Goal: Task Accomplishment & Management: Manage account settings

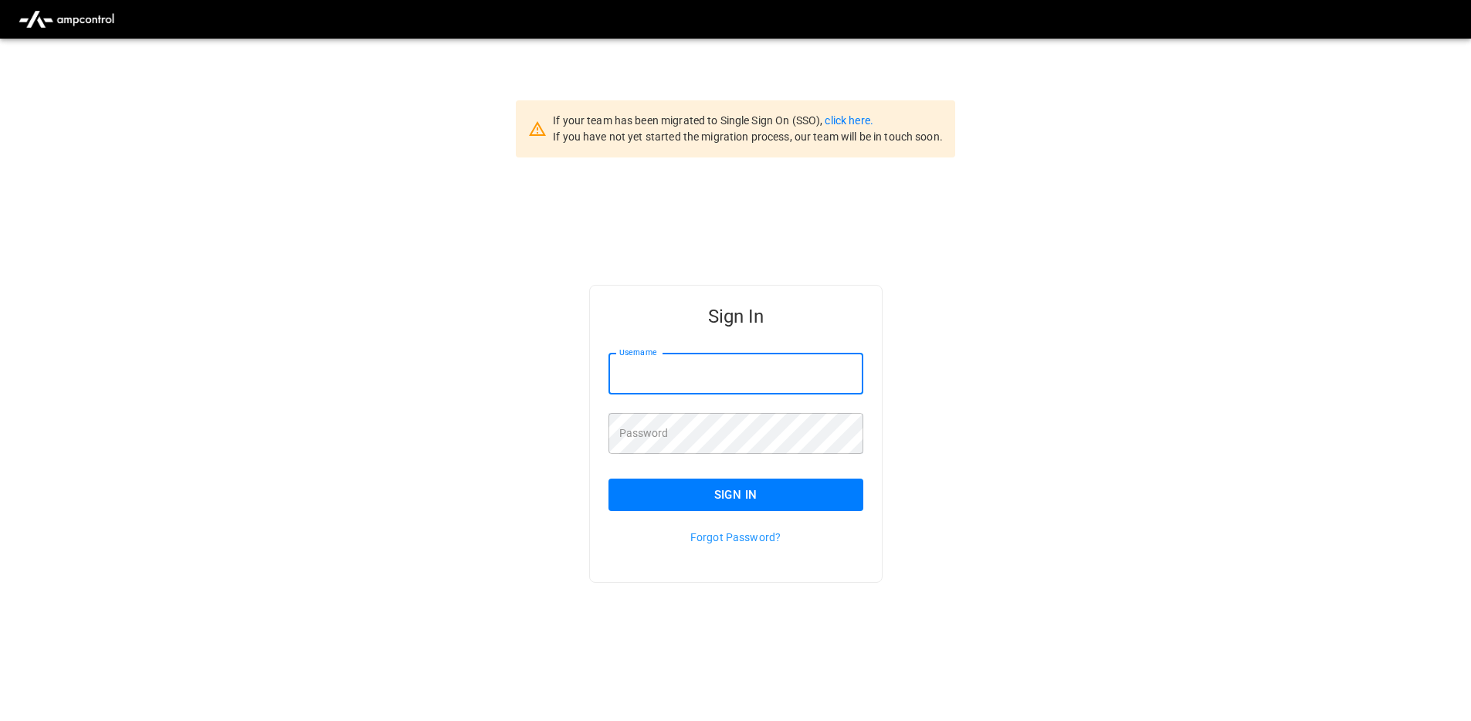
click at [746, 354] on input "Username" at bounding box center [735, 374] width 255 height 41
click at [856, 368] on input "****" at bounding box center [735, 374] width 255 height 41
click at [749, 379] on input "****" at bounding box center [735, 374] width 255 height 41
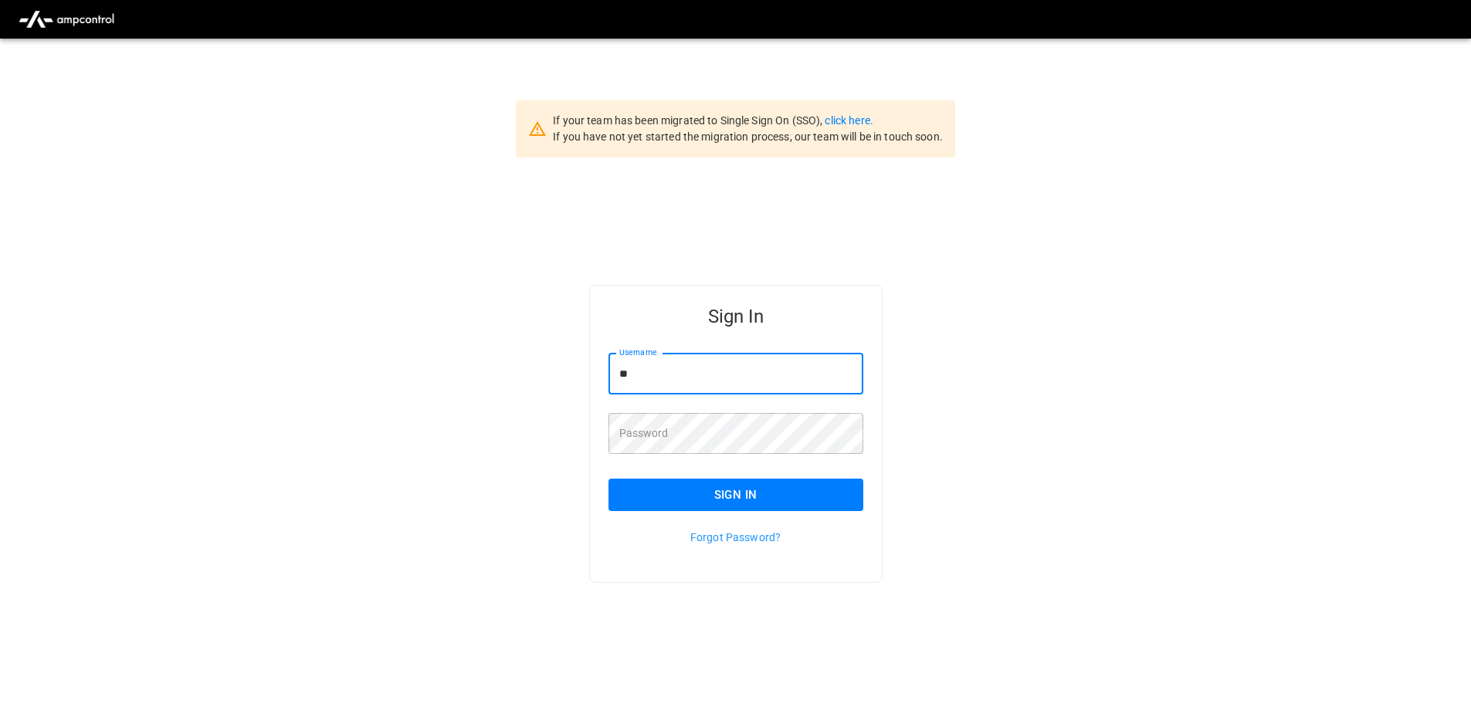
type input "*"
drag, startPoint x: 1175, startPoint y: 368, endPoint x: 1062, endPoint y: 391, distance: 115.1
click at [1172, 370] on div "Sign In Username **** Username Password Password Sign In Forgot Password?" at bounding box center [735, 459] width 1471 height 602
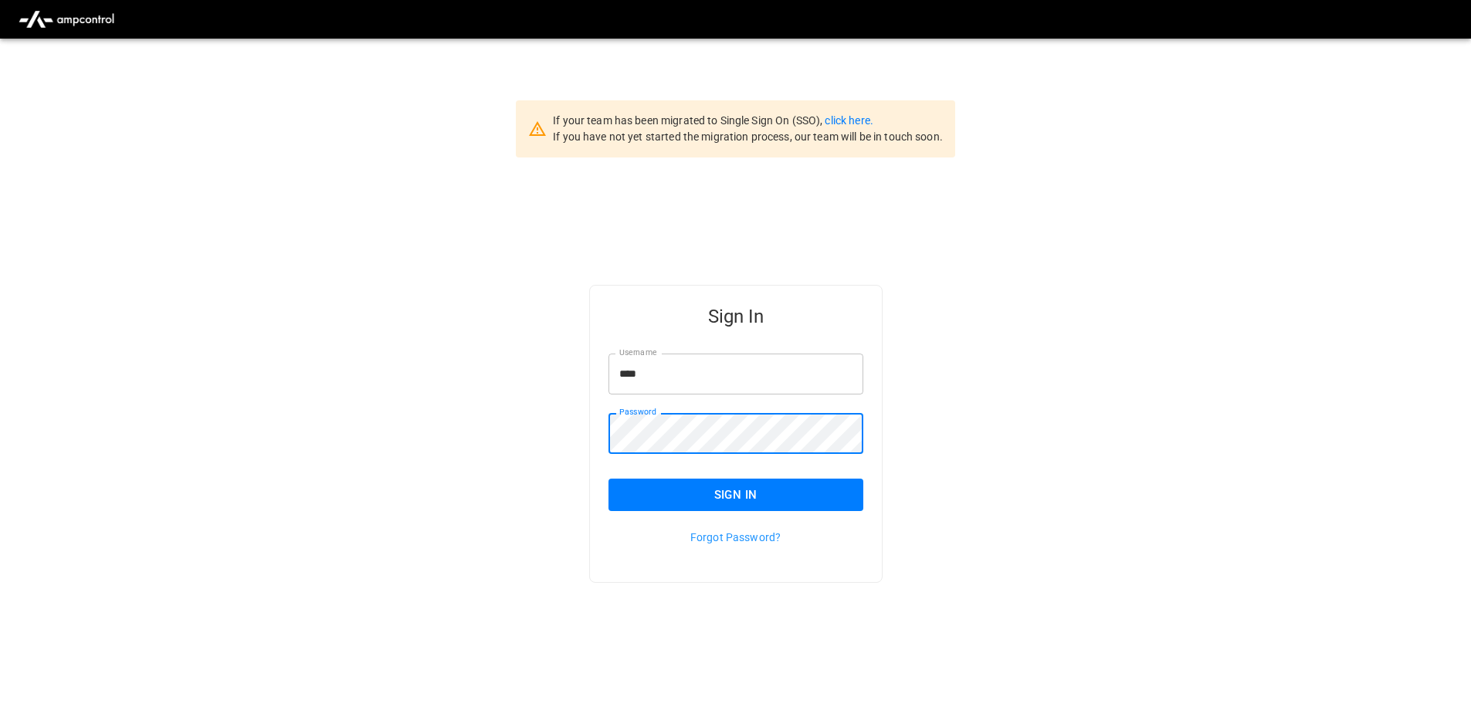
click at [788, 374] on input "****" at bounding box center [735, 374] width 255 height 41
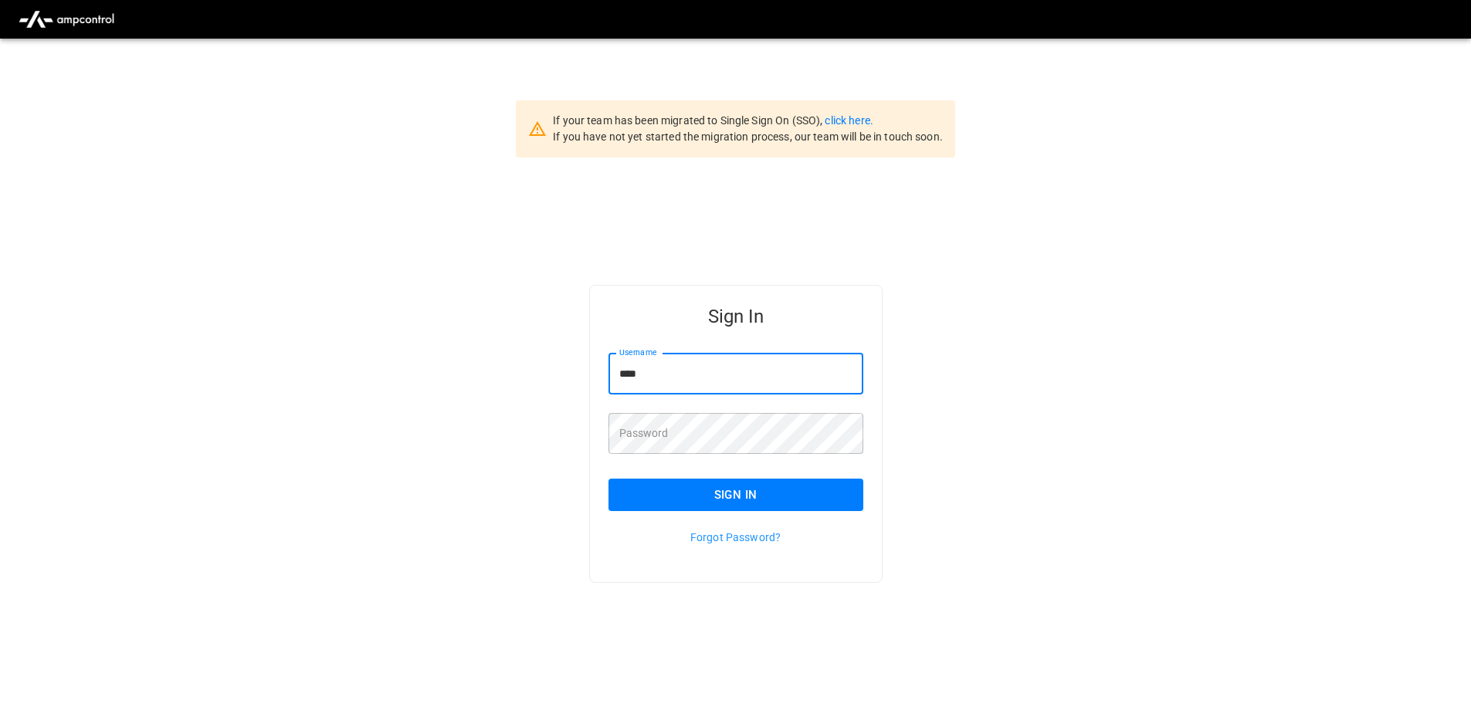
click at [855, 374] on input "****" at bounding box center [735, 374] width 255 height 41
click at [726, 386] on input "****" at bounding box center [735, 374] width 255 height 41
type input "**********"
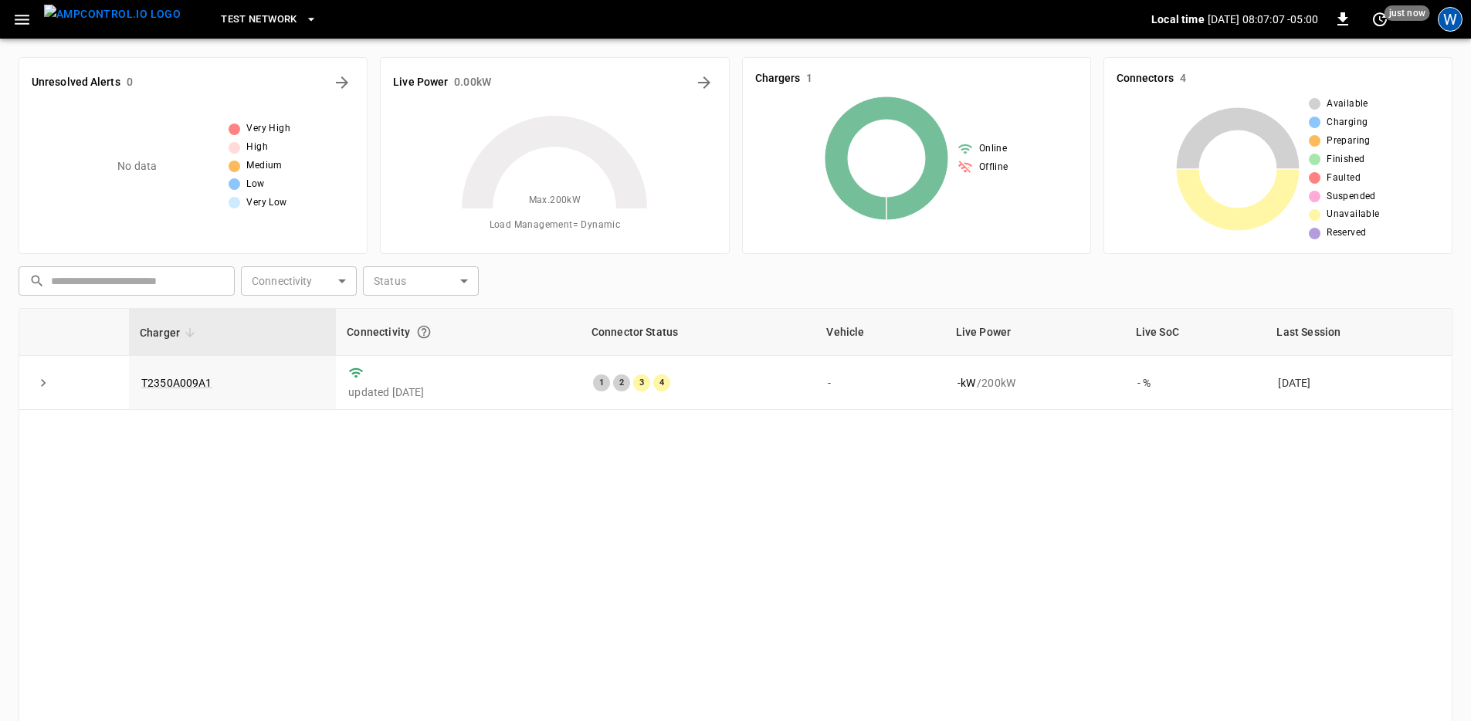
click at [1458, 12] on div "W" at bounding box center [1450, 19] width 25 height 25
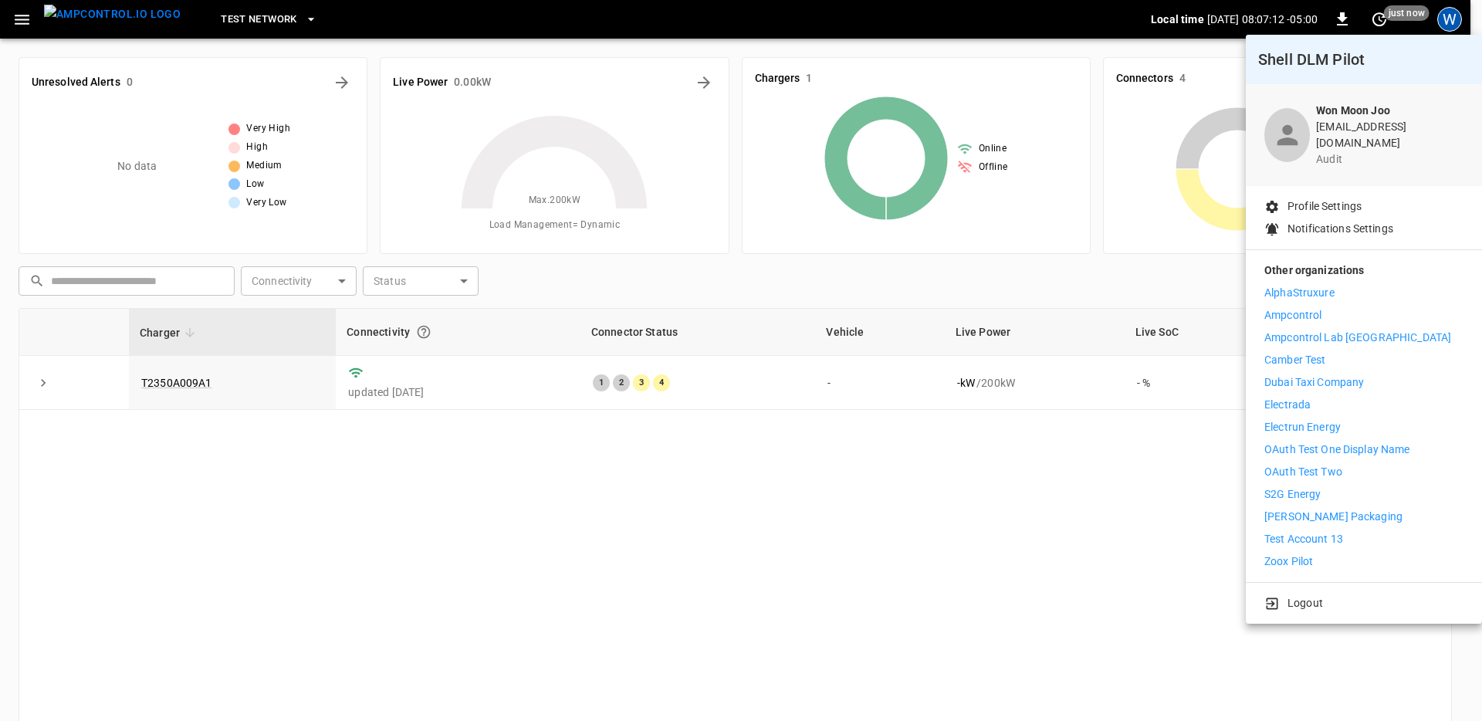
click at [1340, 583] on div "Logout" at bounding box center [1364, 600] width 236 height 35
click at [1339, 595] on li "Logout" at bounding box center [1364, 603] width 199 height 16
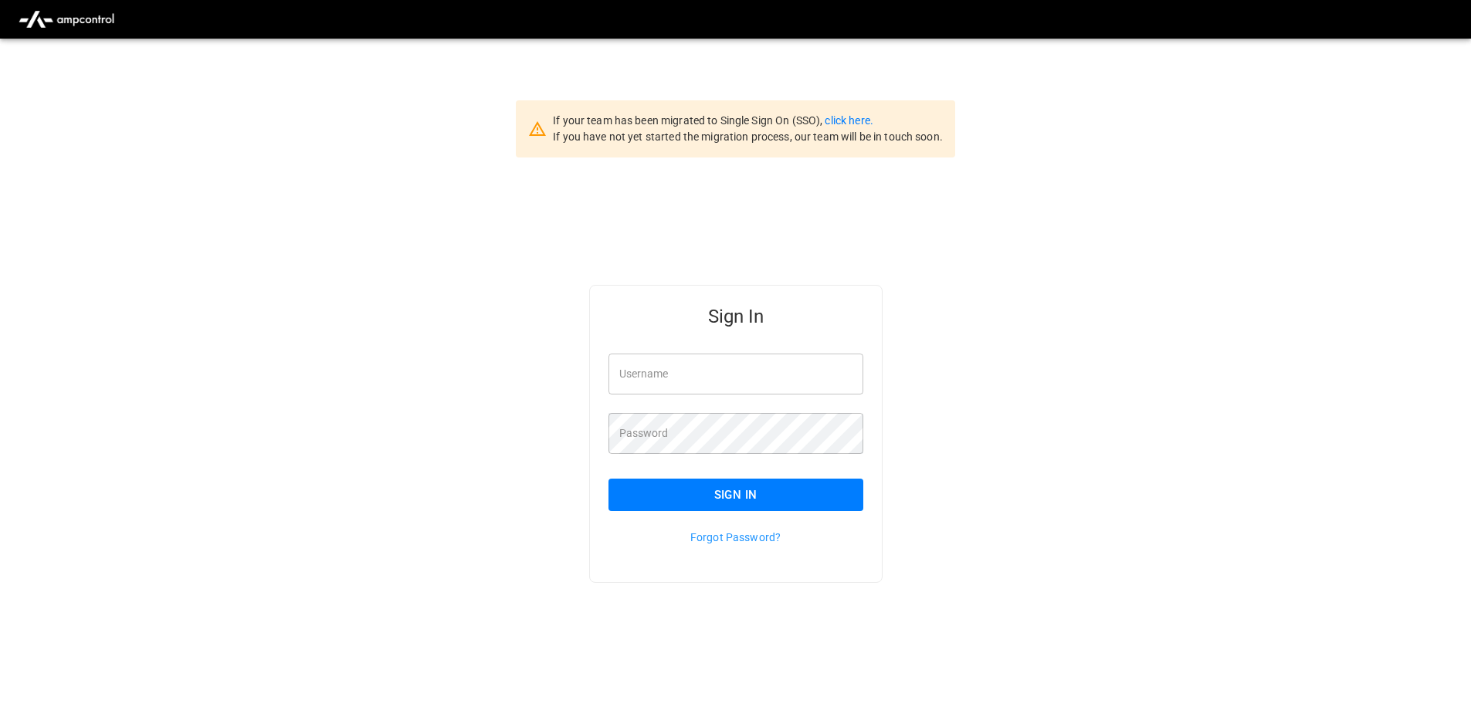
click at [747, 369] on input "Username" at bounding box center [735, 374] width 255 height 41
type input "**********"
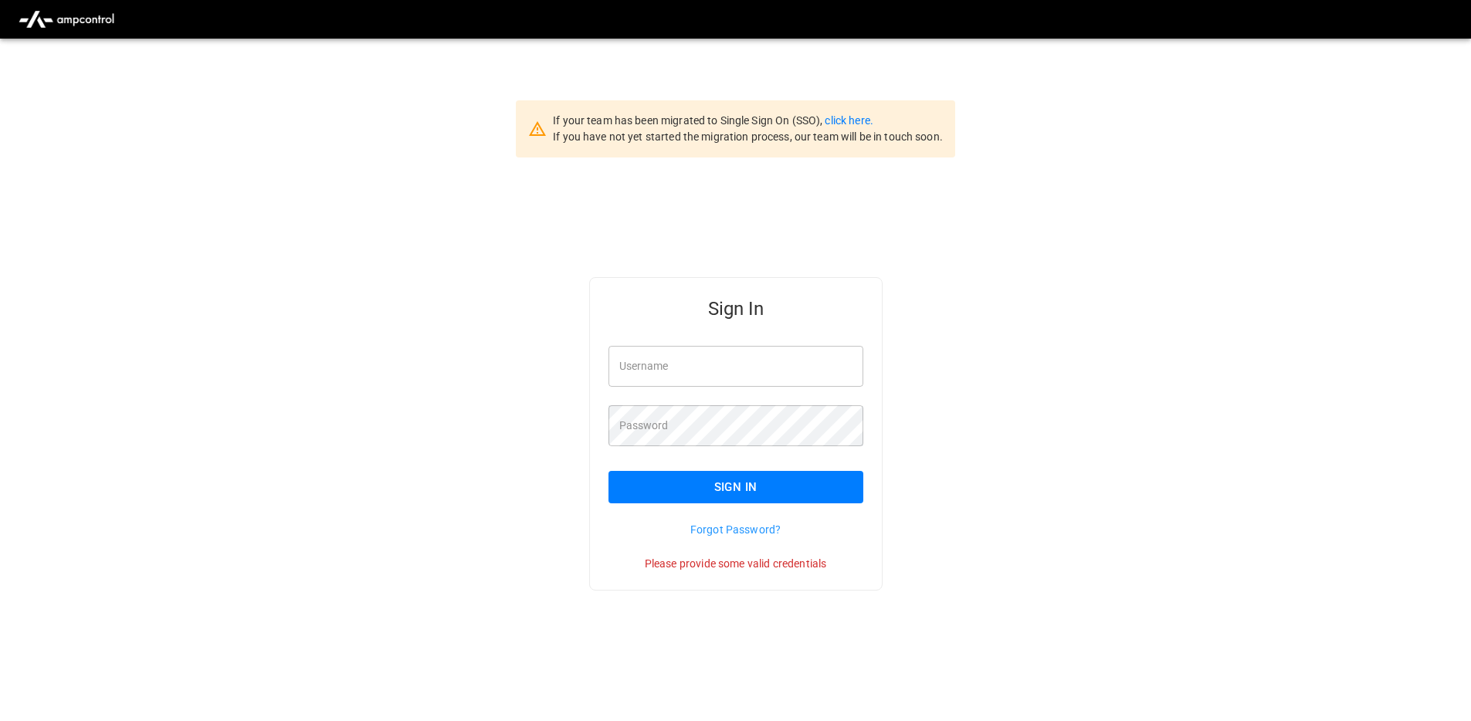
click at [754, 367] on input "Username" at bounding box center [735, 366] width 255 height 41
type input "**********"
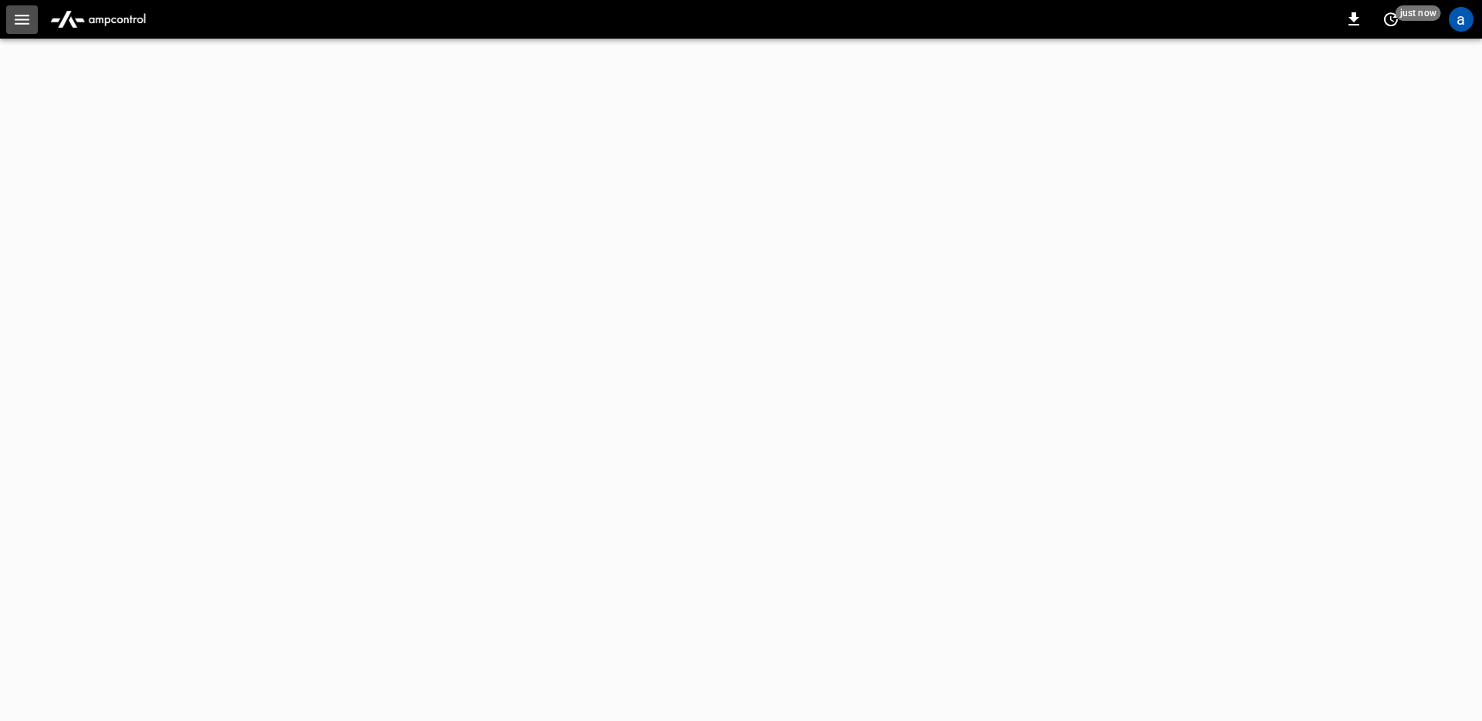
click at [15, 24] on icon "button" at bounding box center [22, 20] width 15 height 10
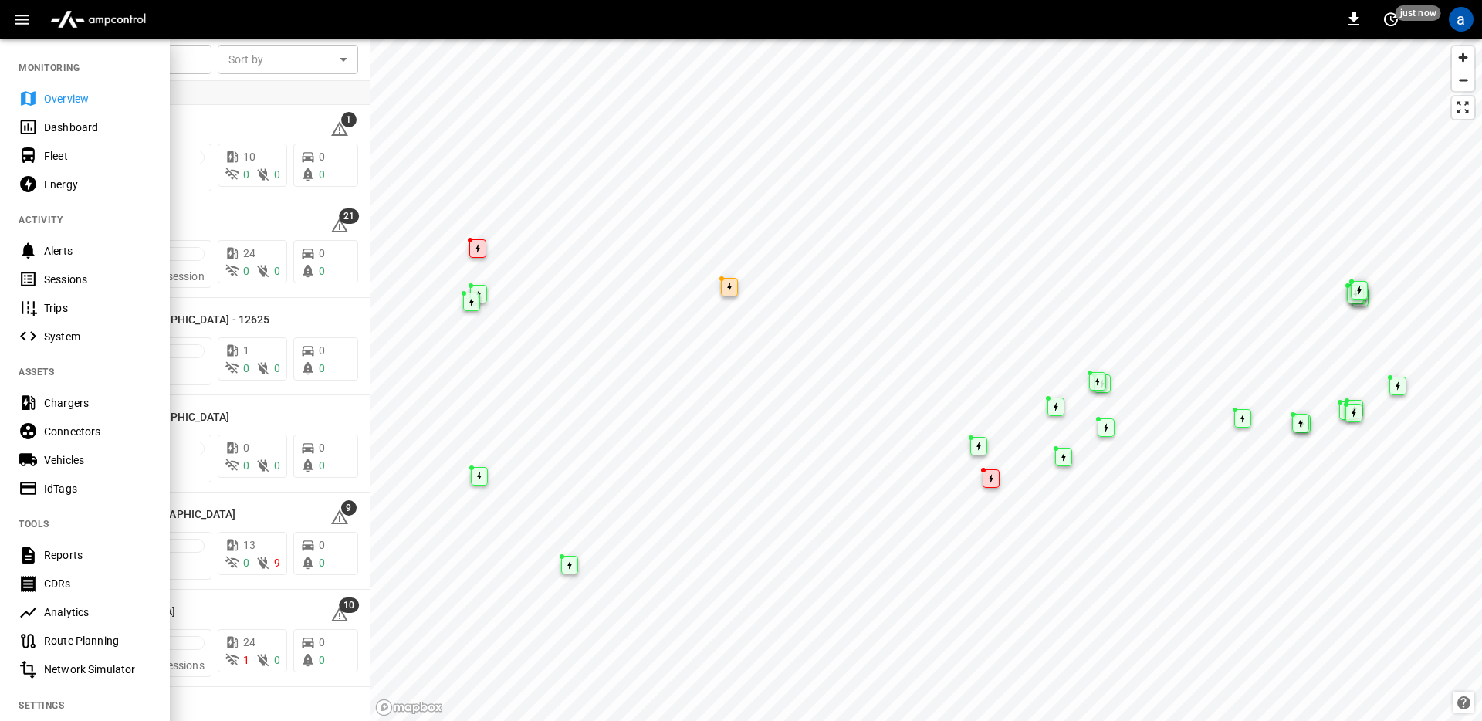
click at [659, 434] on div at bounding box center [741, 360] width 1482 height 721
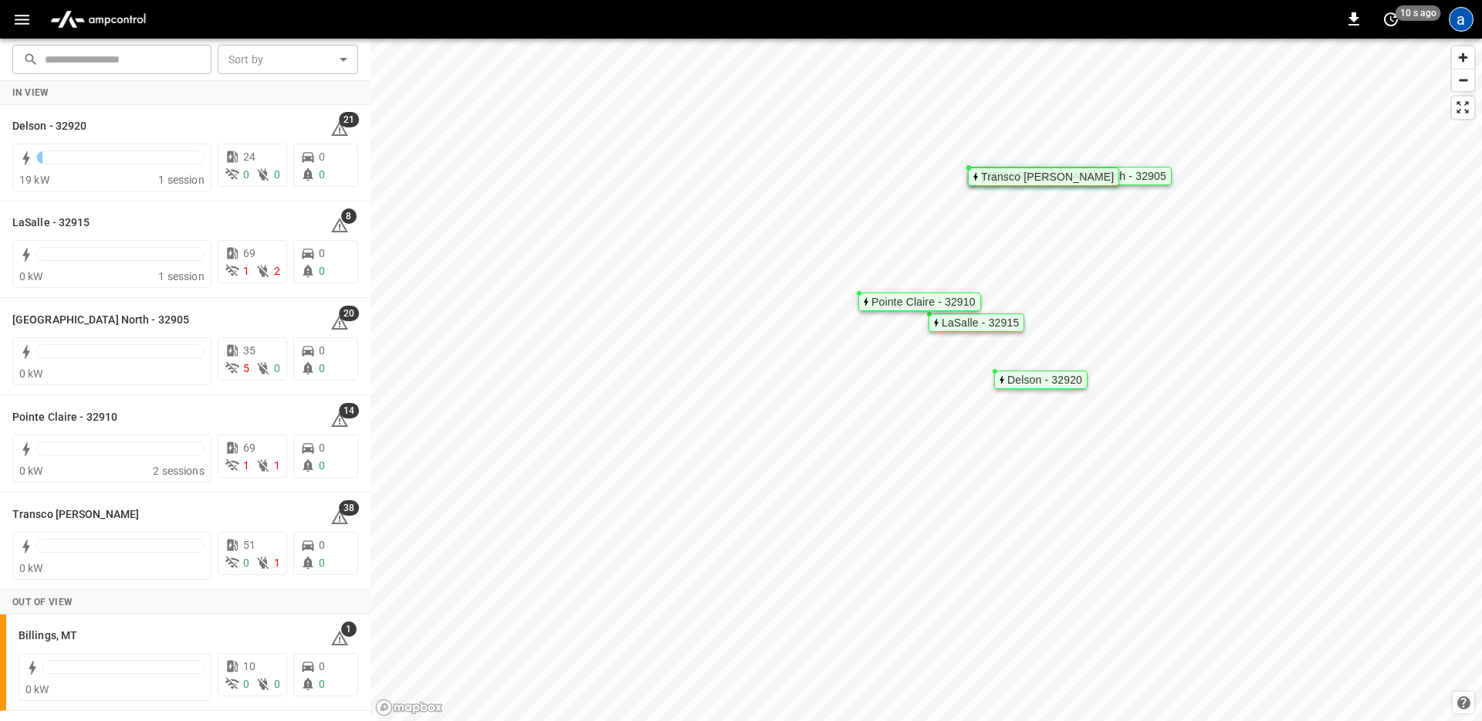
click at [1459, 25] on div "a" at bounding box center [1461, 19] width 25 height 25
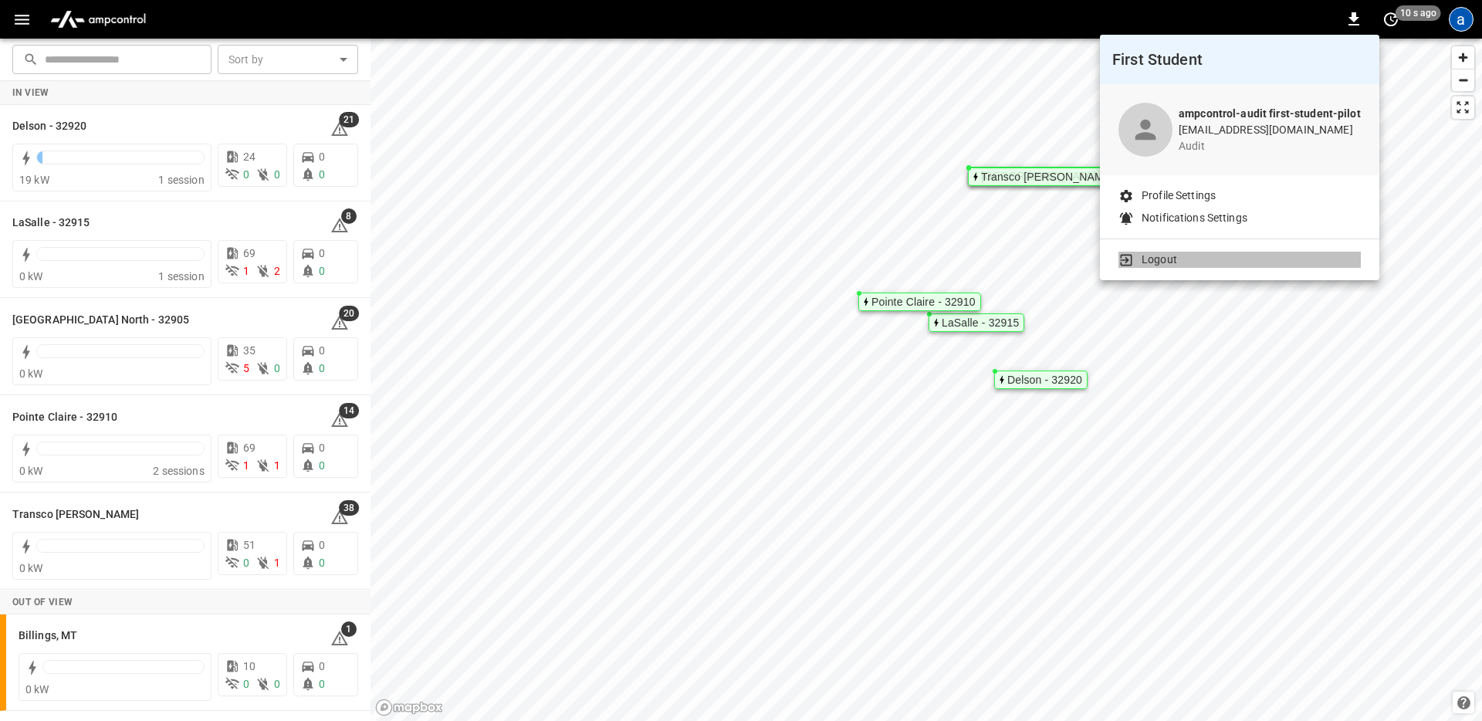
click at [1272, 263] on li "Logout" at bounding box center [1240, 260] width 242 height 16
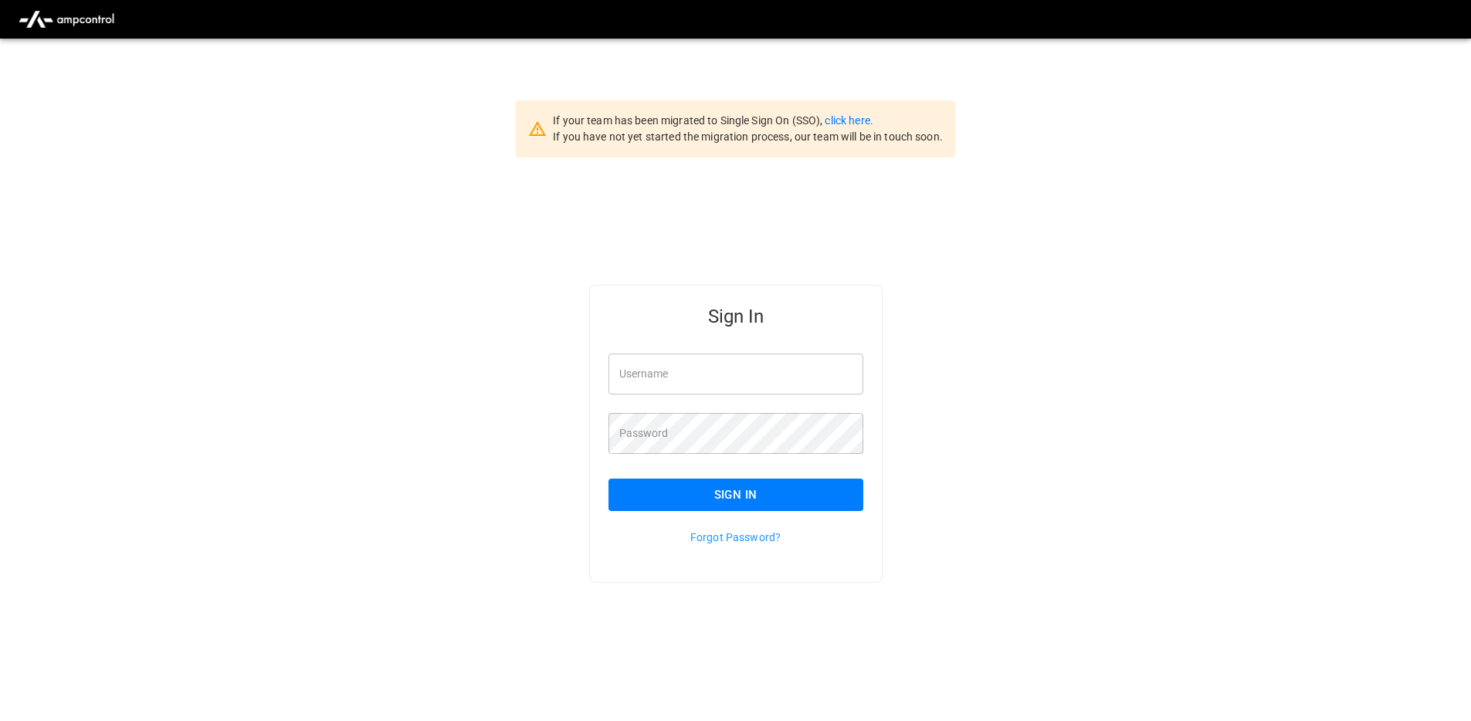
click at [805, 364] on input "Username" at bounding box center [735, 374] width 255 height 41
type input "********"
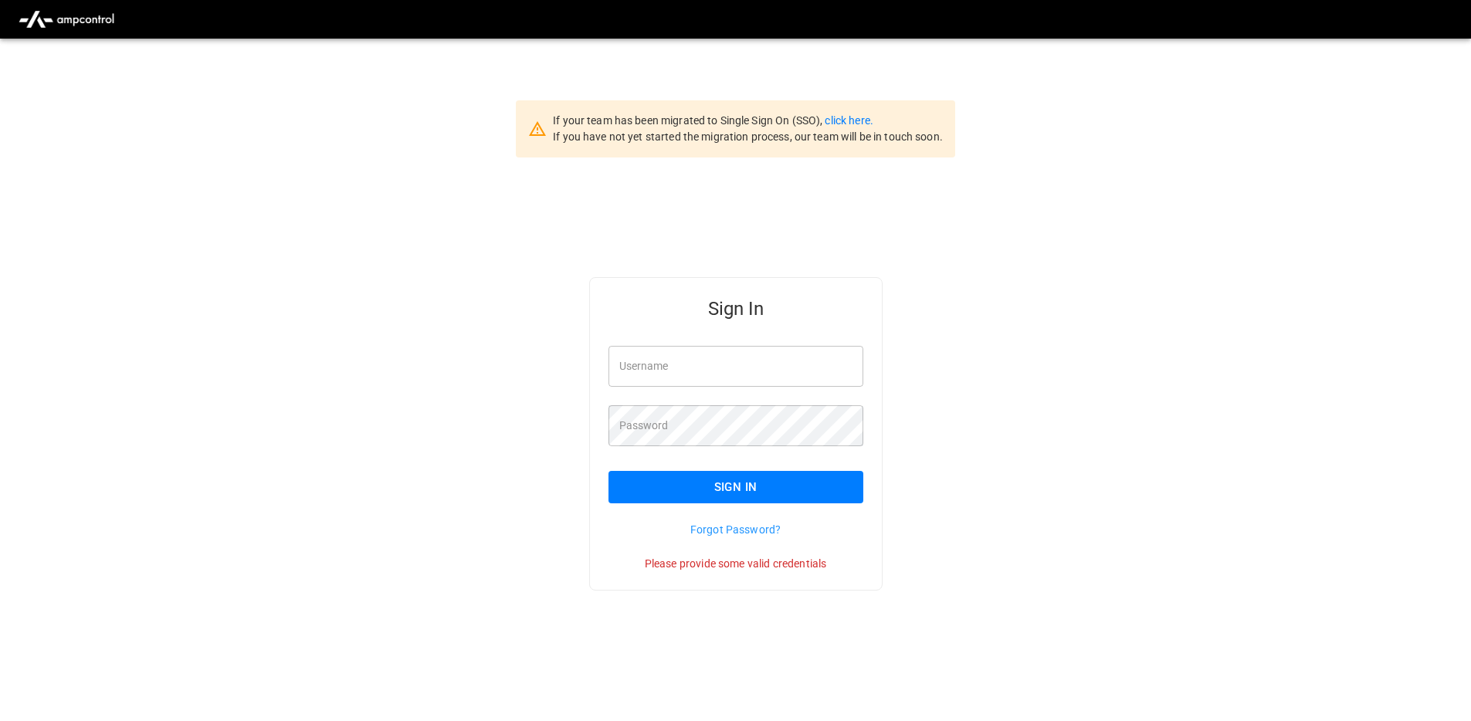
click at [695, 358] on input "Username" at bounding box center [735, 366] width 255 height 41
type input "**********"
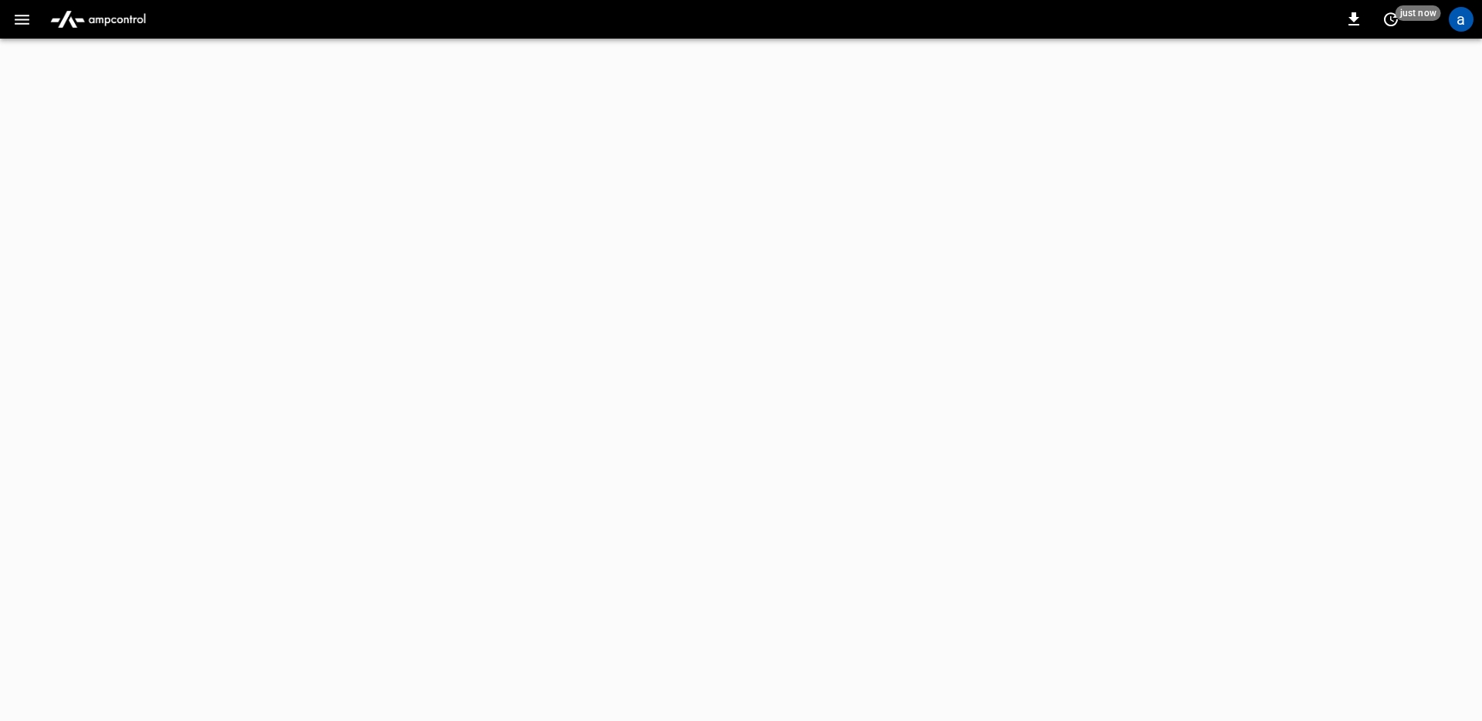
click at [19, 17] on icon "button" at bounding box center [21, 19] width 19 height 19
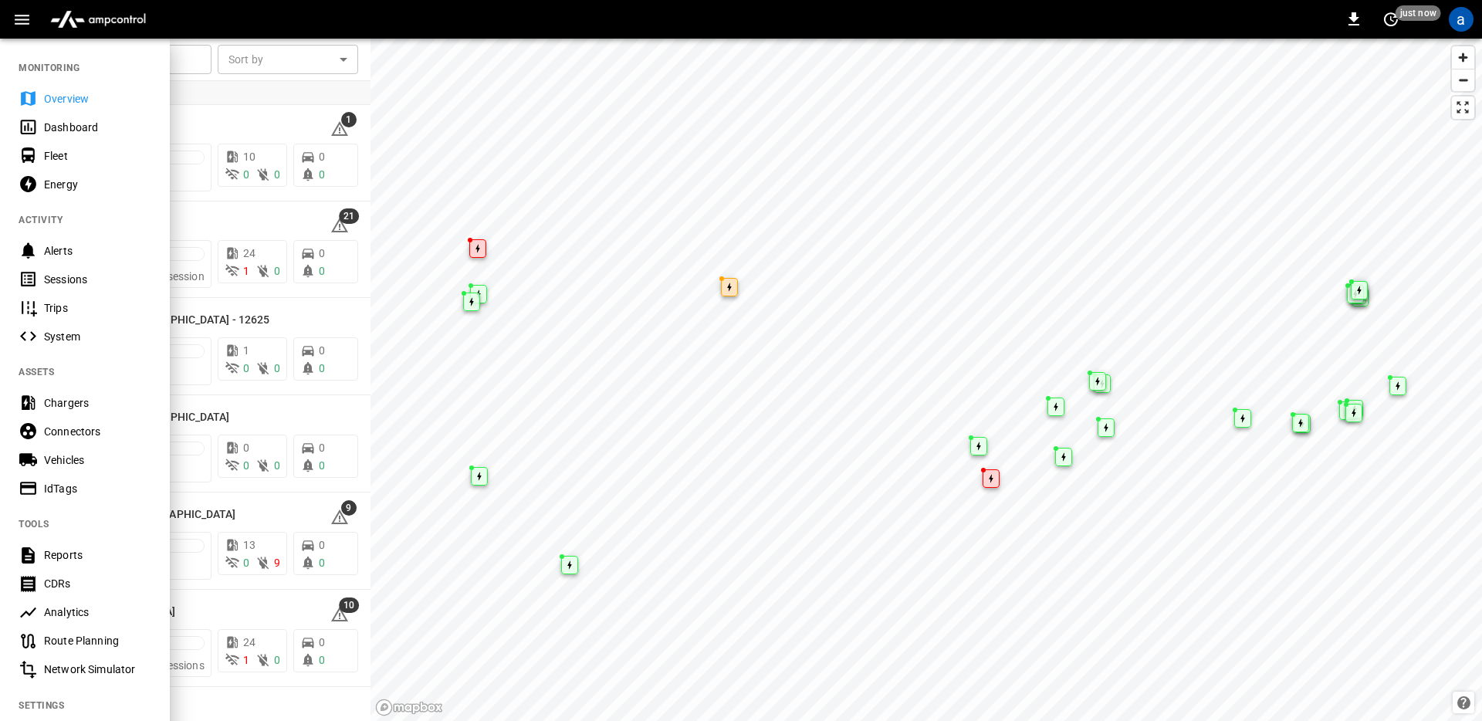
click at [1003, 327] on div at bounding box center [741, 360] width 1482 height 721
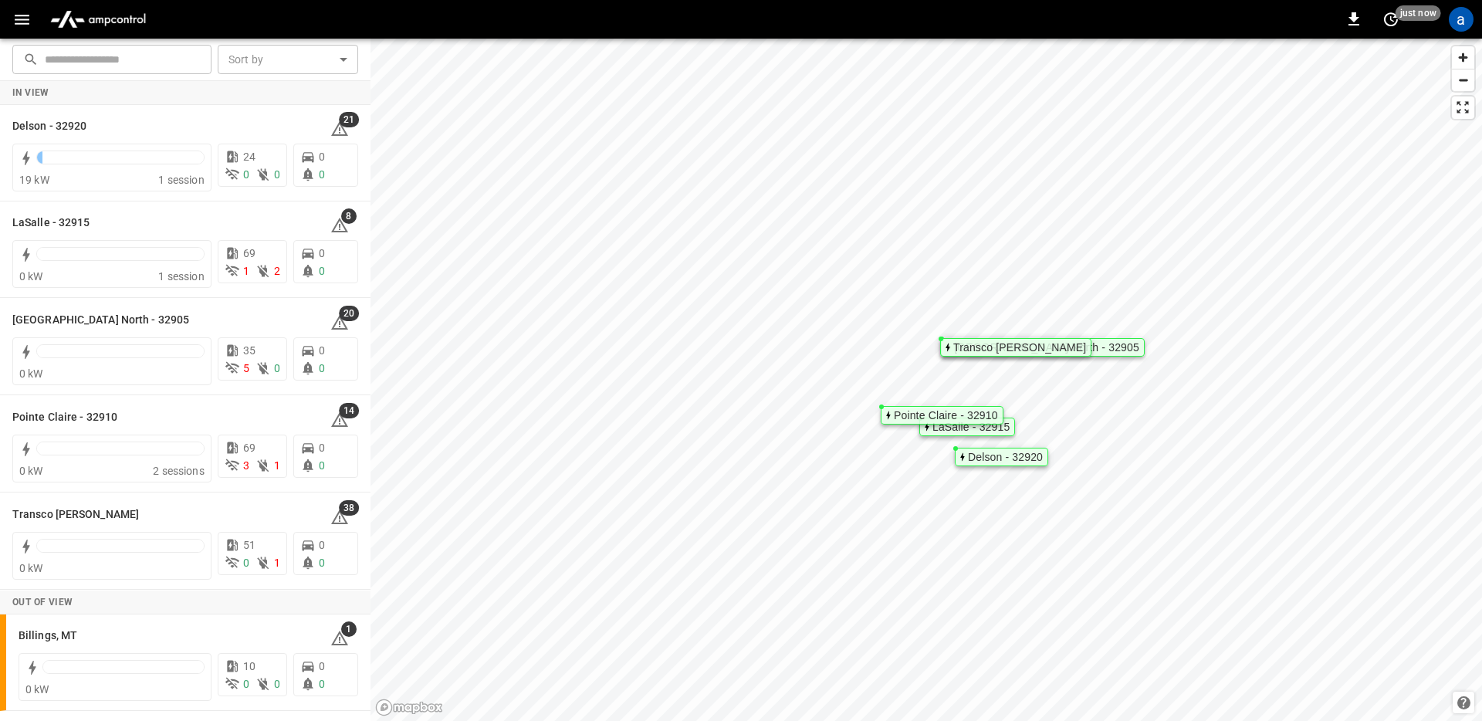
click at [23, 29] on button "button" at bounding box center [22, 19] width 32 height 29
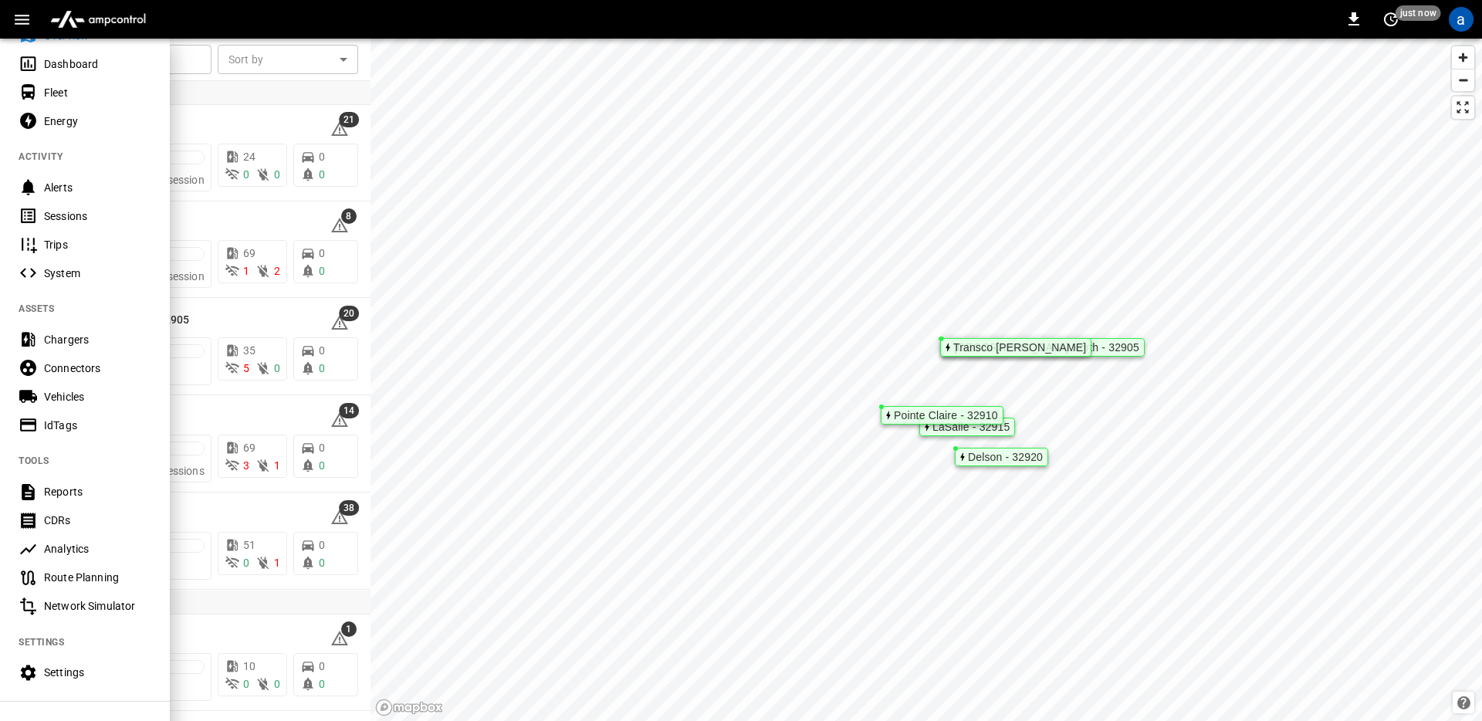
scroll to position [161, 0]
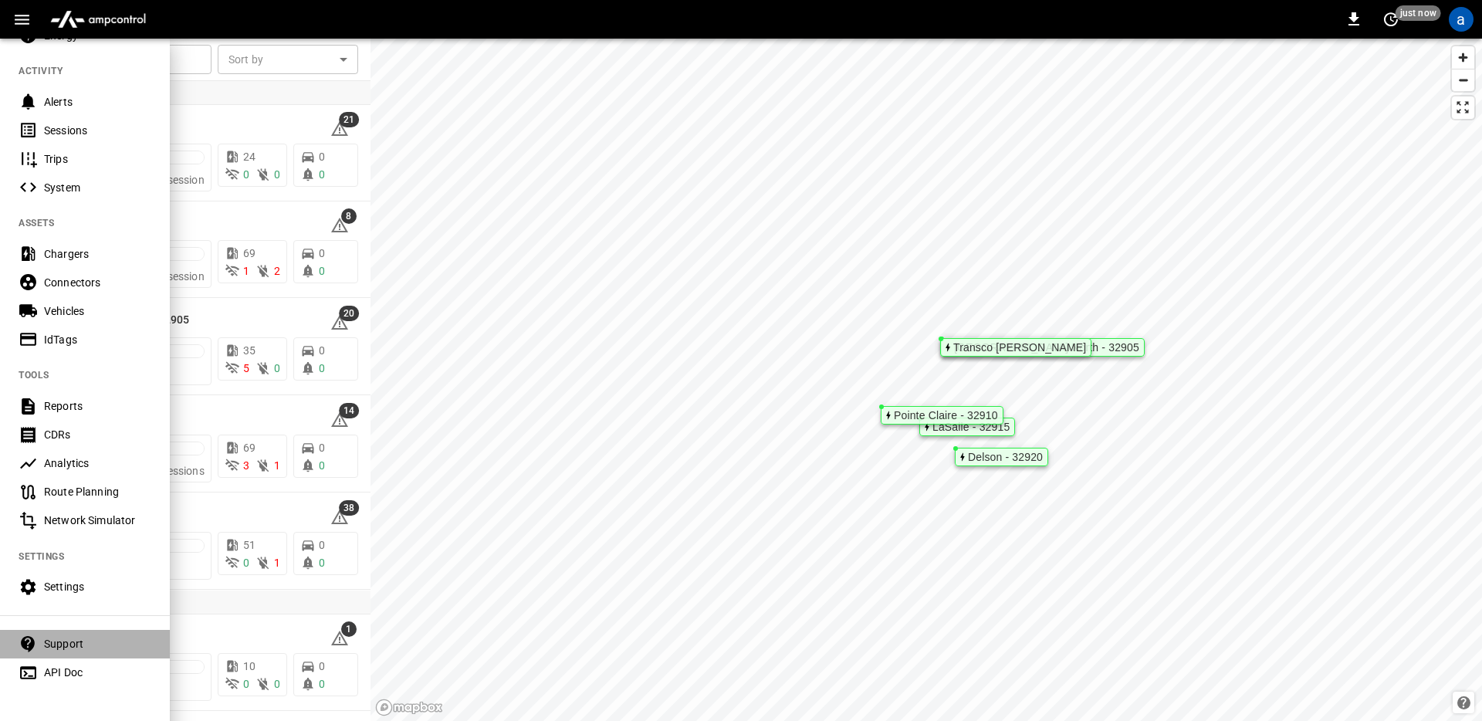
click at [86, 638] on div "Support" at bounding box center [97, 643] width 107 height 15
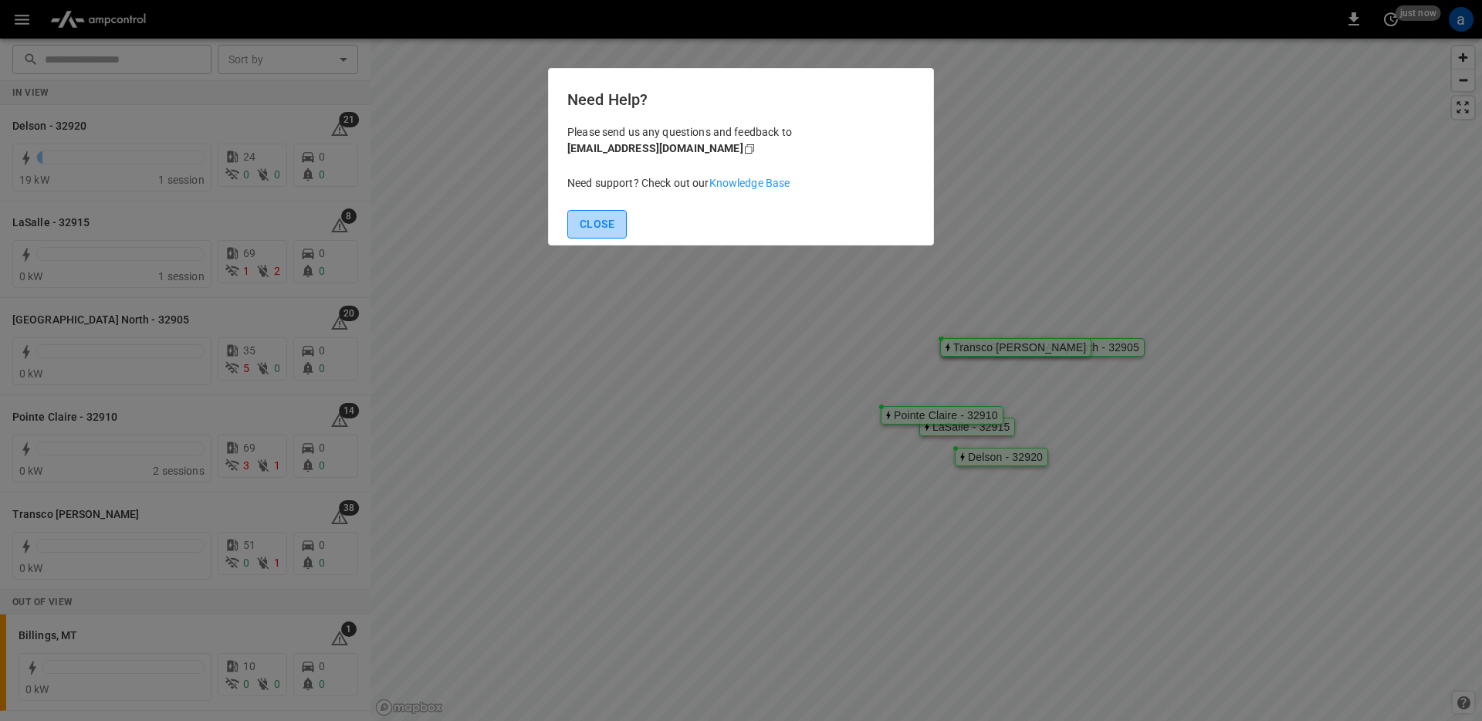
click at [572, 217] on button "Close" at bounding box center [596, 224] width 59 height 29
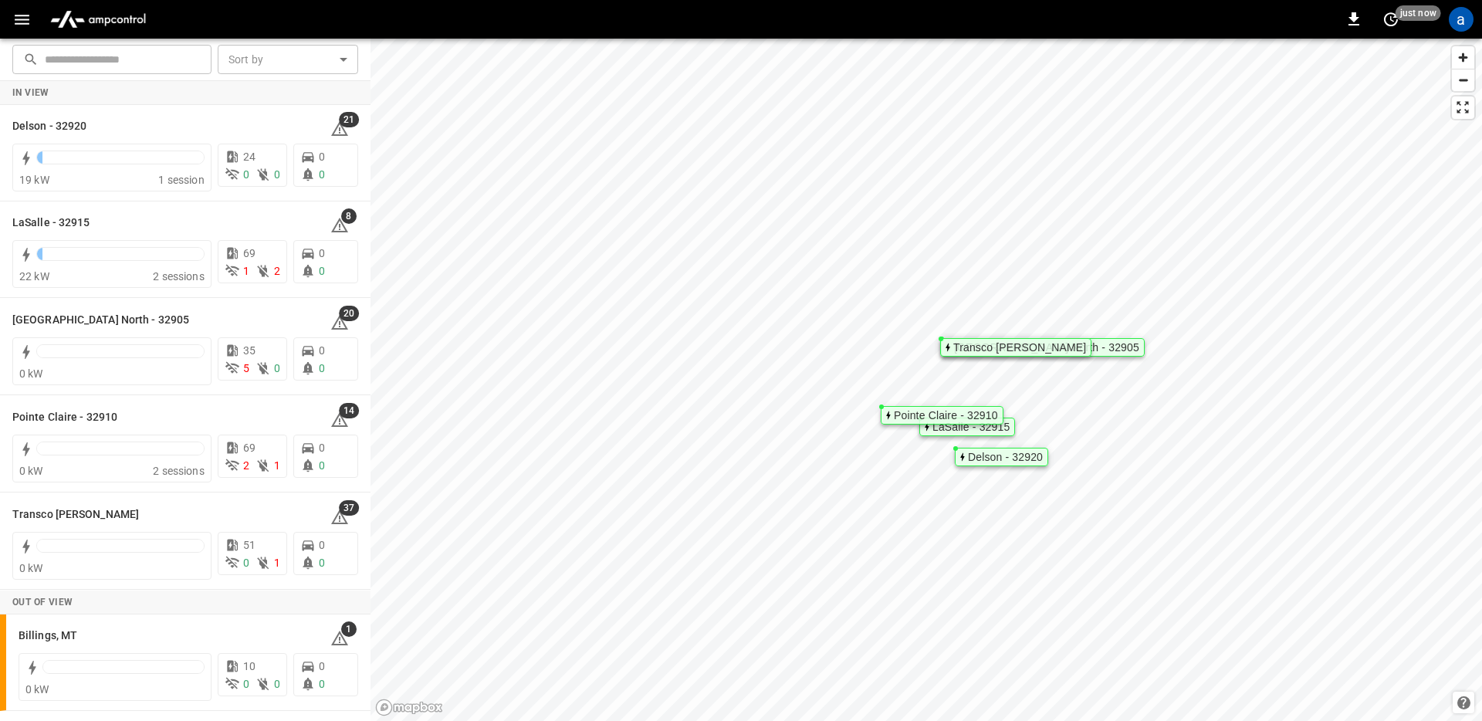
click at [1448, 22] on div "a" at bounding box center [1461, 19] width 29 height 29
click at [1472, 22] on div "a" at bounding box center [1461, 19] width 25 height 25
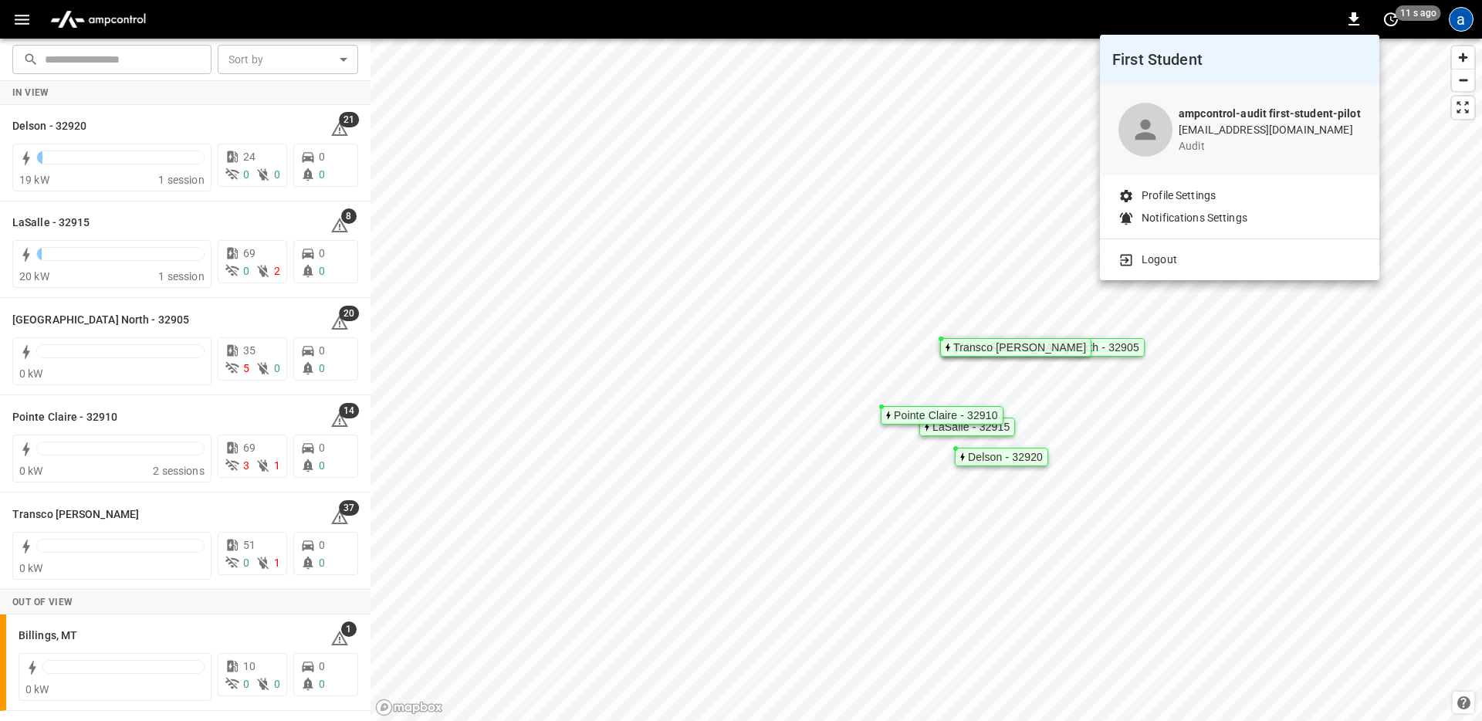
click at [1210, 255] on li "Logout" at bounding box center [1240, 260] width 242 height 16
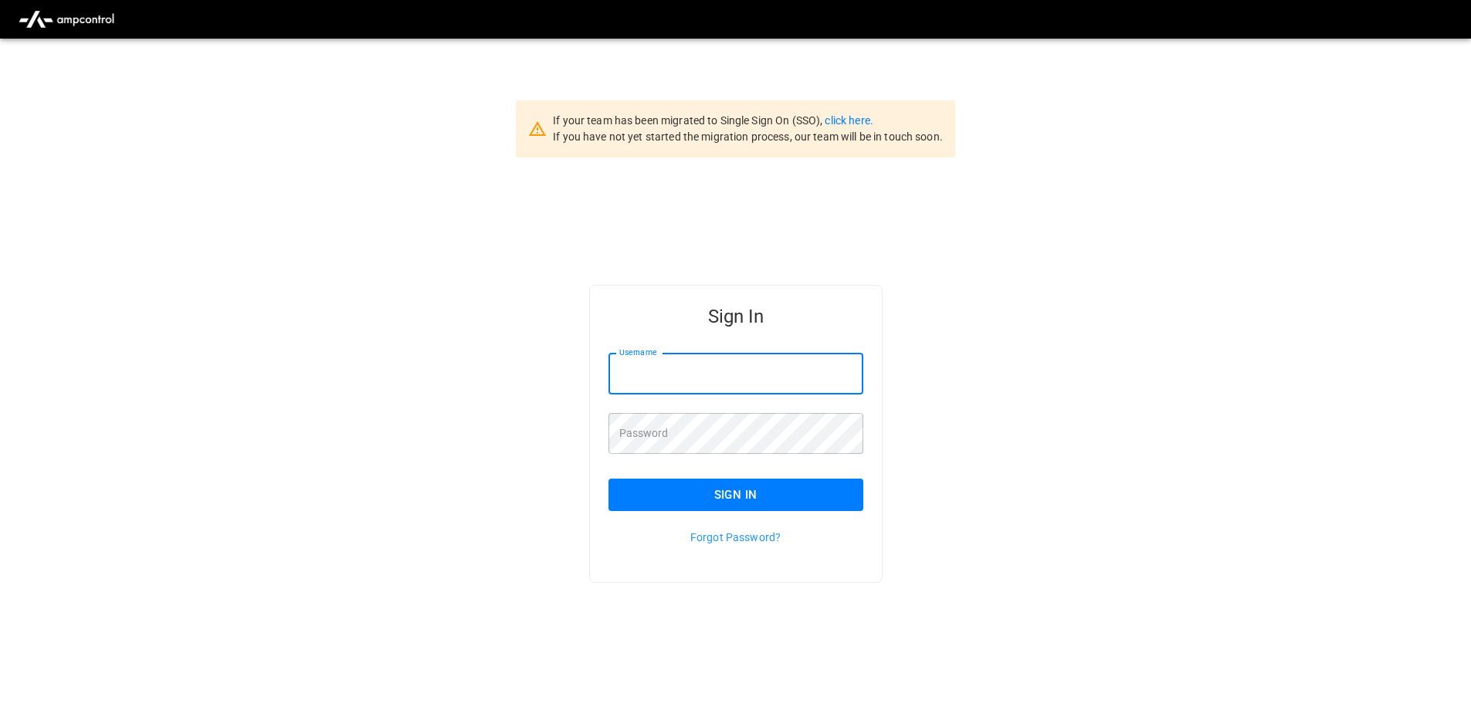
click at [744, 365] on input "Username" at bounding box center [735, 374] width 255 height 41
type input "**********"
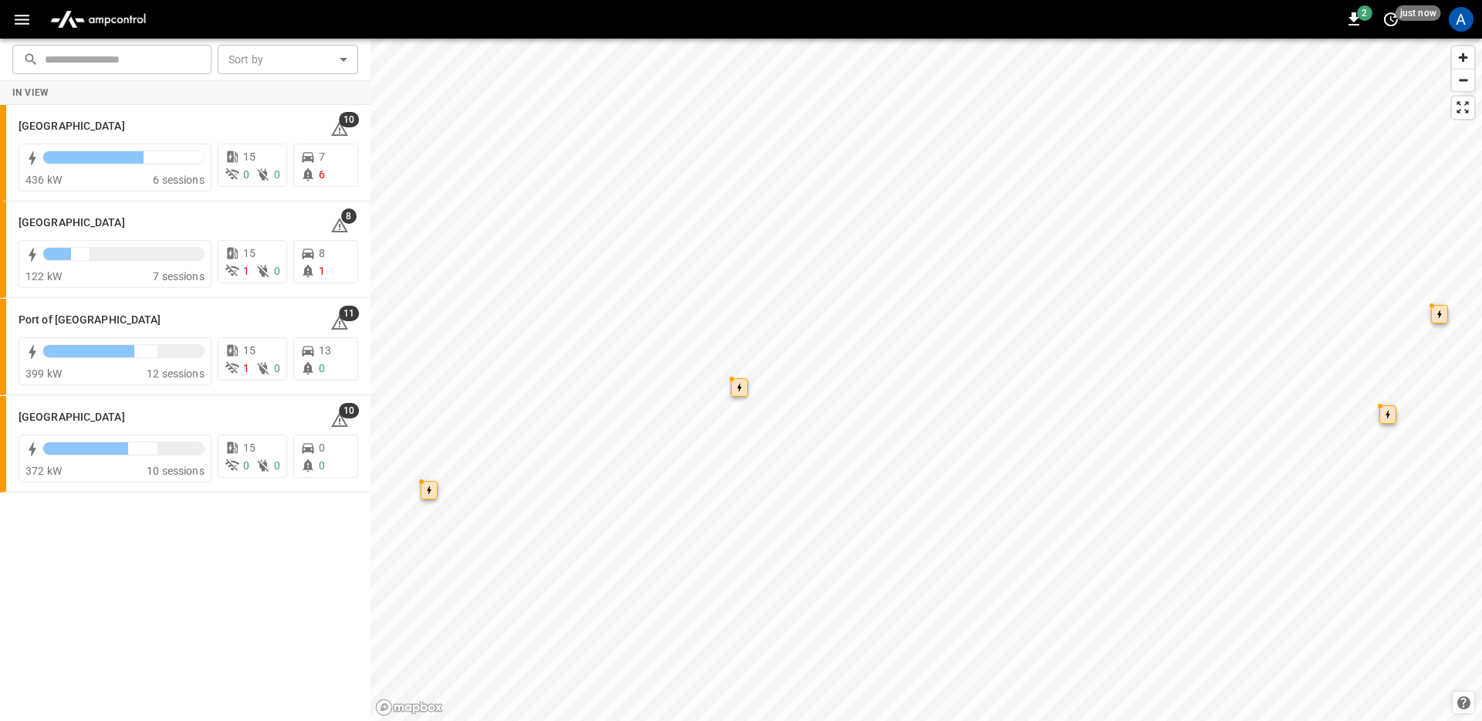
click at [1445, 8] on div "2 just now A" at bounding box center [741, 19] width 1482 height 39
click at [1450, 15] on div "A" at bounding box center [1461, 19] width 25 height 25
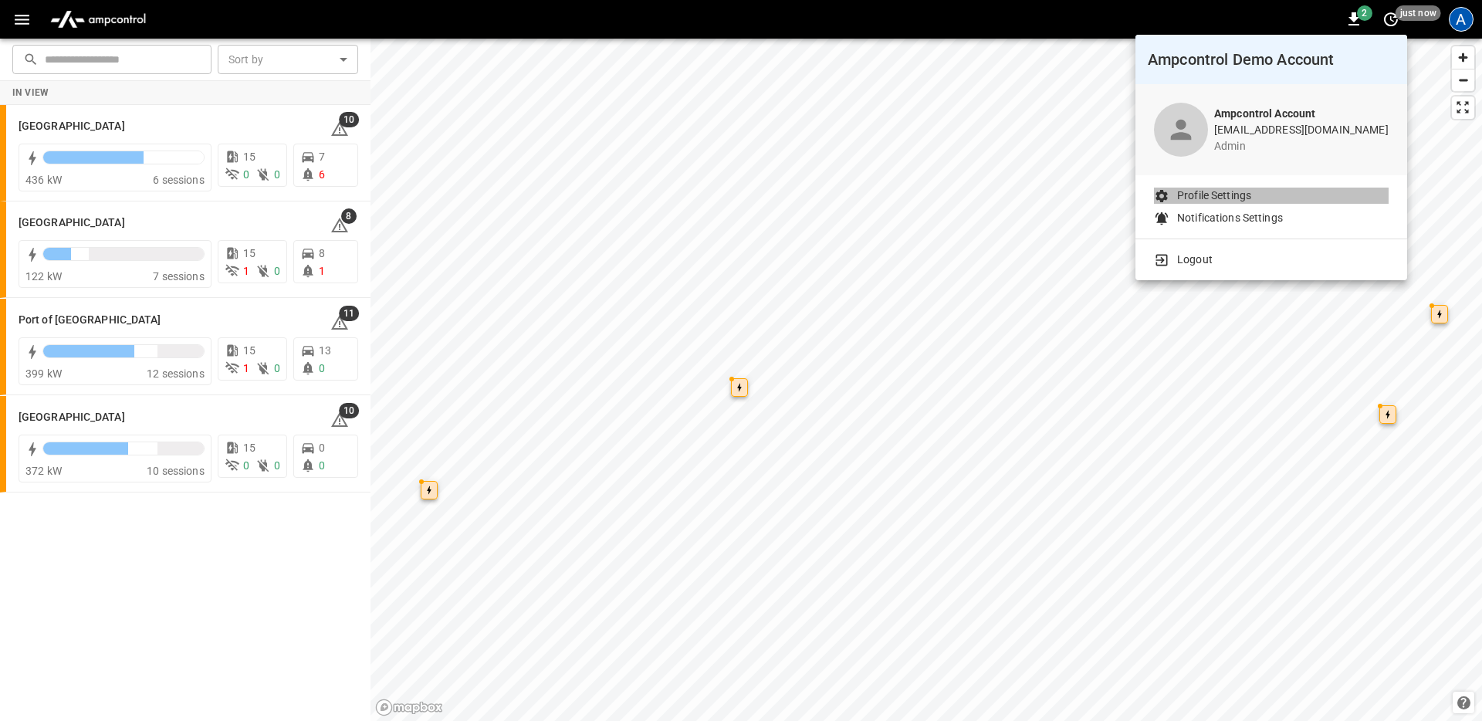
click at [1286, 197] on li "Profile Settings" at bounding box center [1271, 196] width 235 height 16
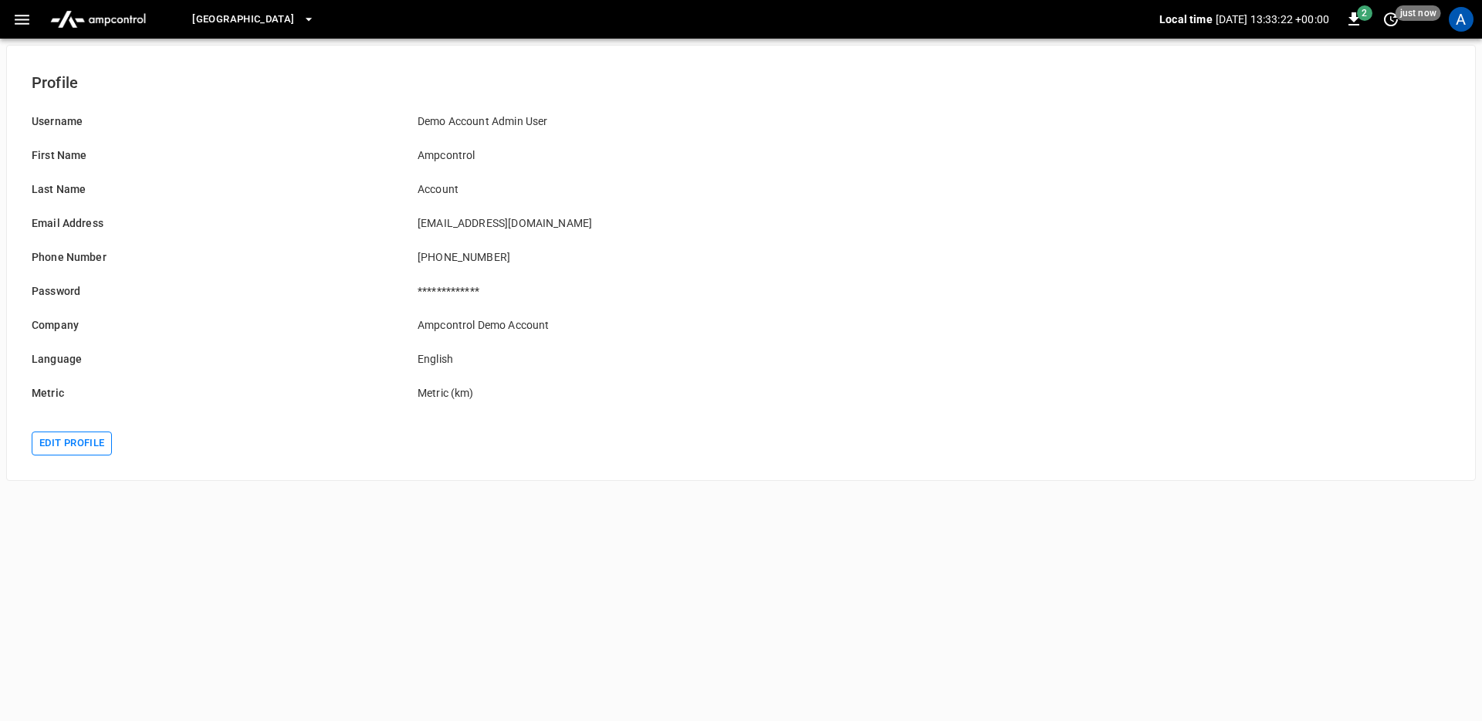
click at [71, 440] on button "Edit profile" at bounding box center [72, 444] width 80 height 24
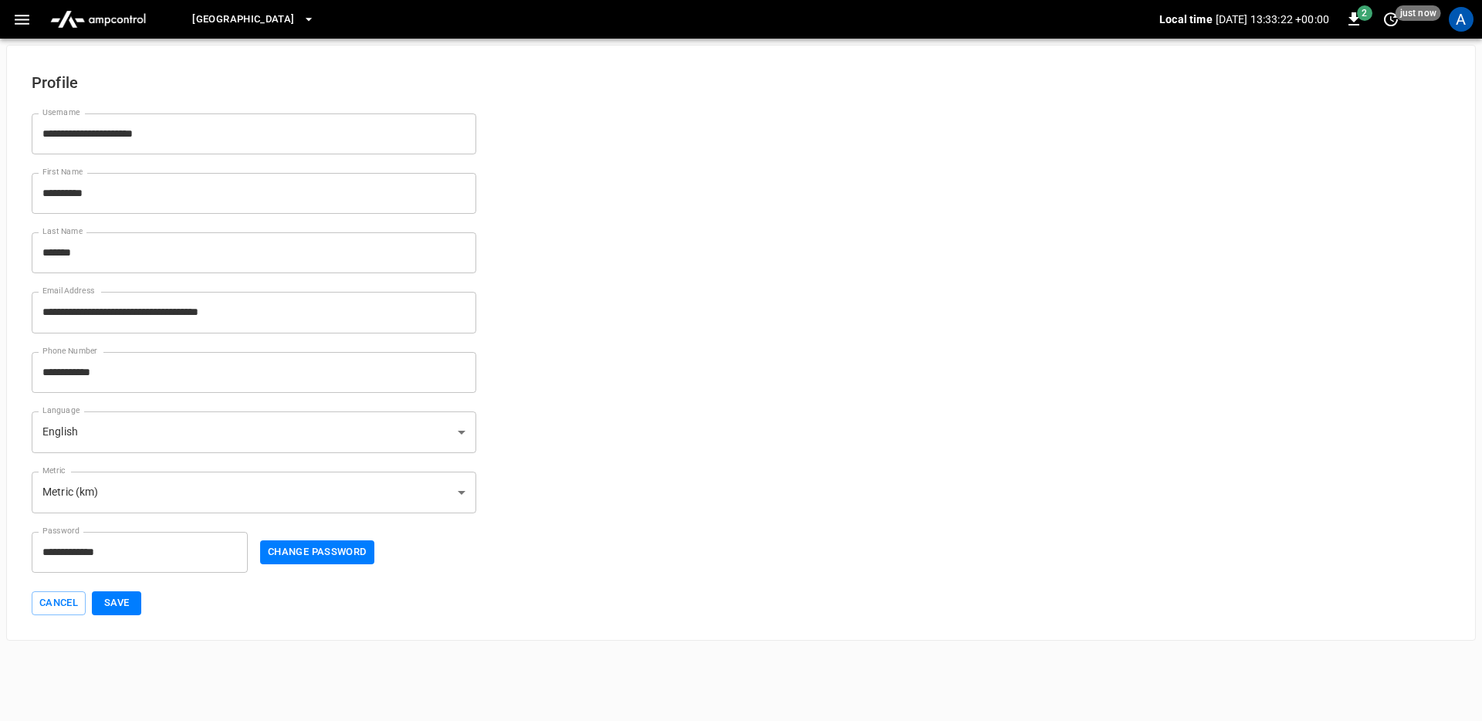
click at [217, 432] on body "**********" at bounding box center [741, 320] width 1482 height 641
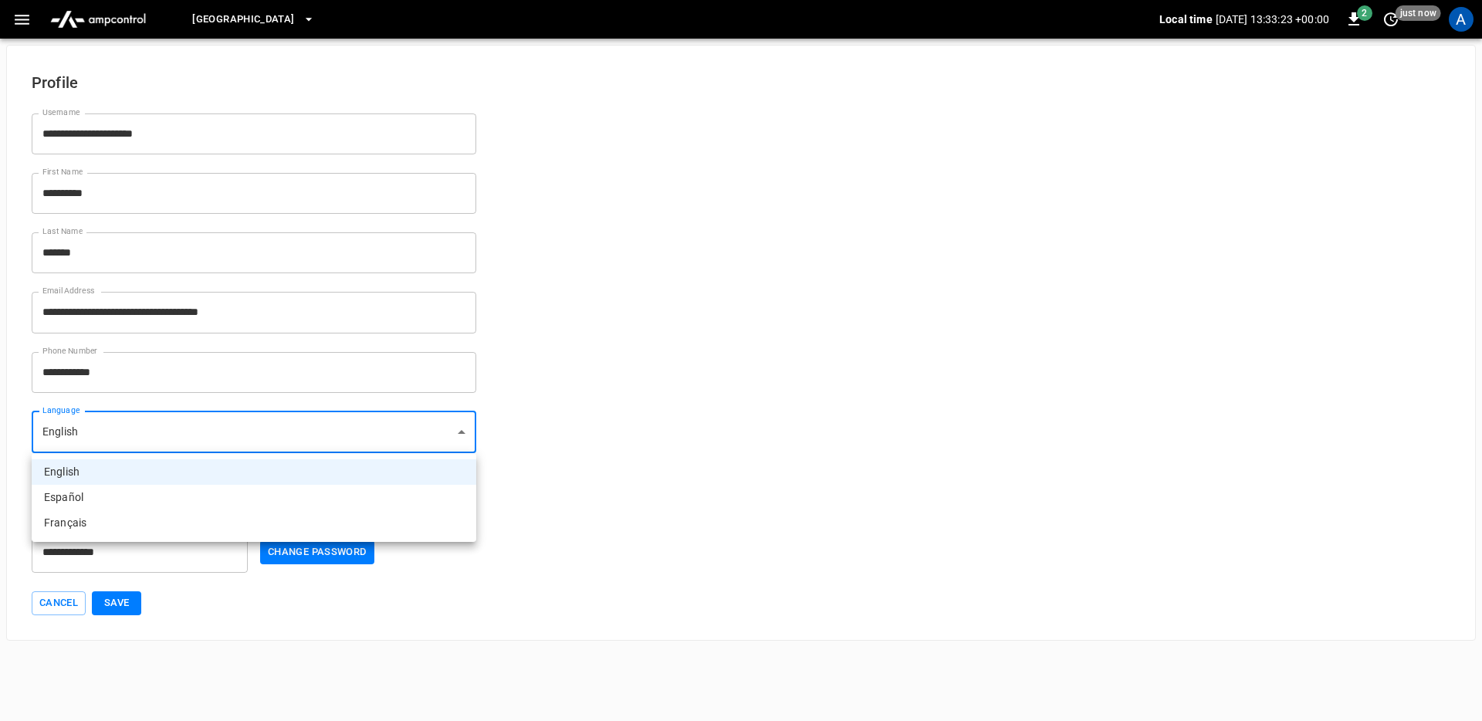
click at [123, 500] on li "Español" at bounding box center [254, 497] width 445 height 25
type input "**"
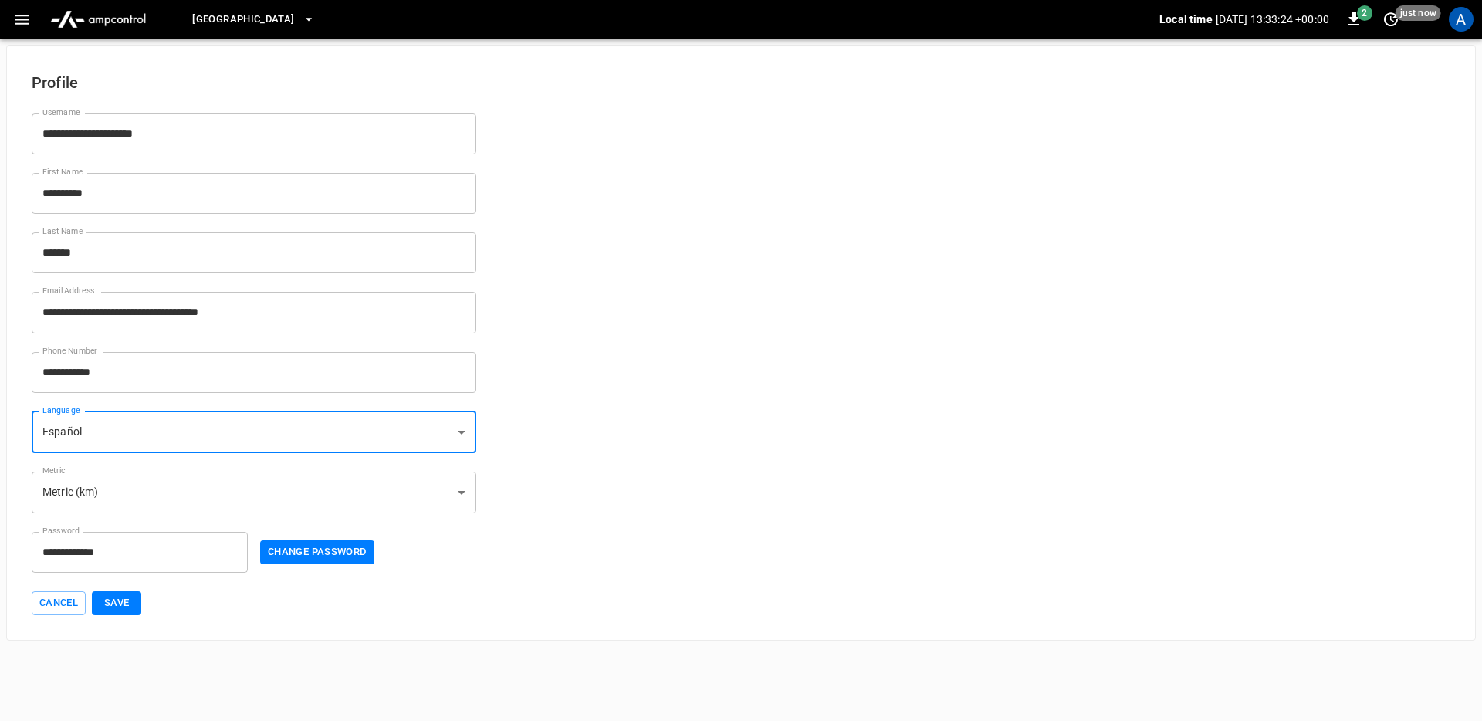
click at [132, 613] on button "Save" at bounding box center [116, 603] width 49 height 24
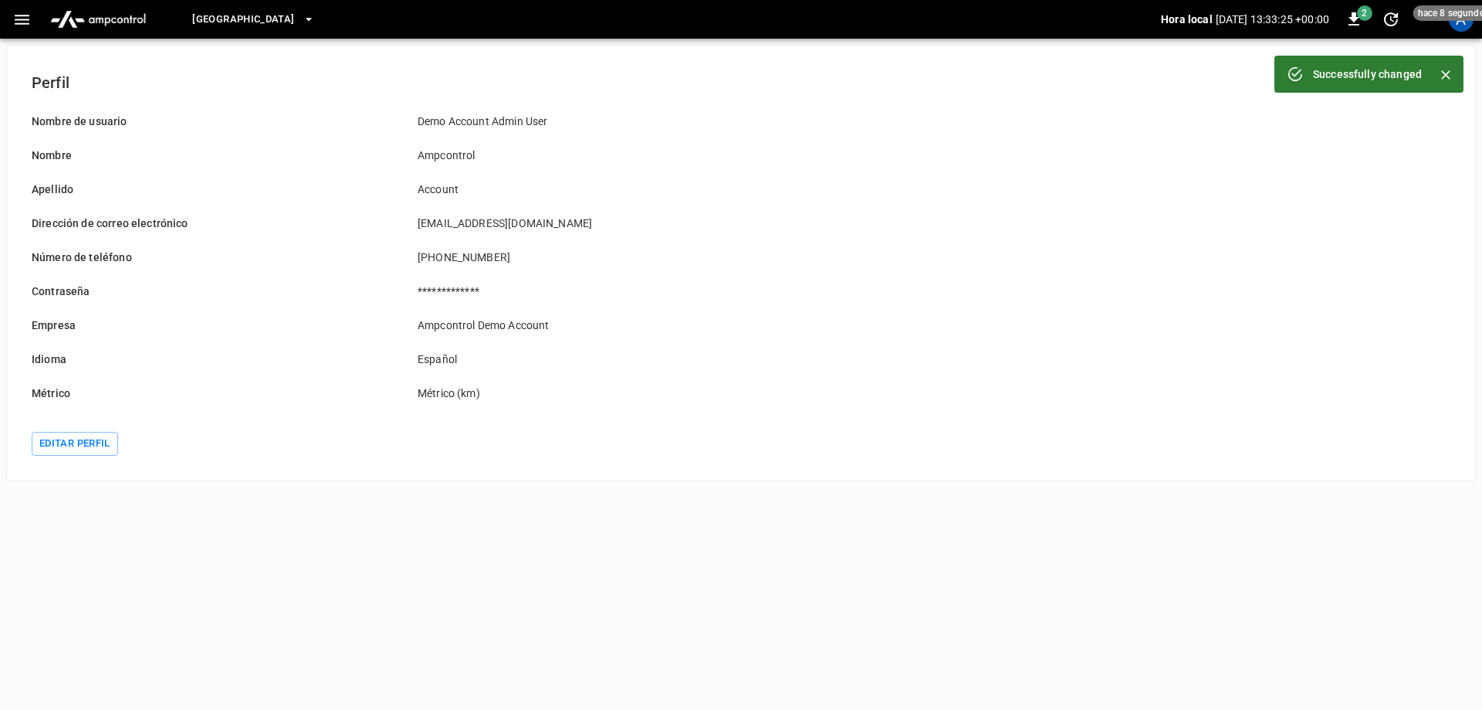
click at [105, 13] on img "menu" at bounding box center [98, 19] width 108 height 29
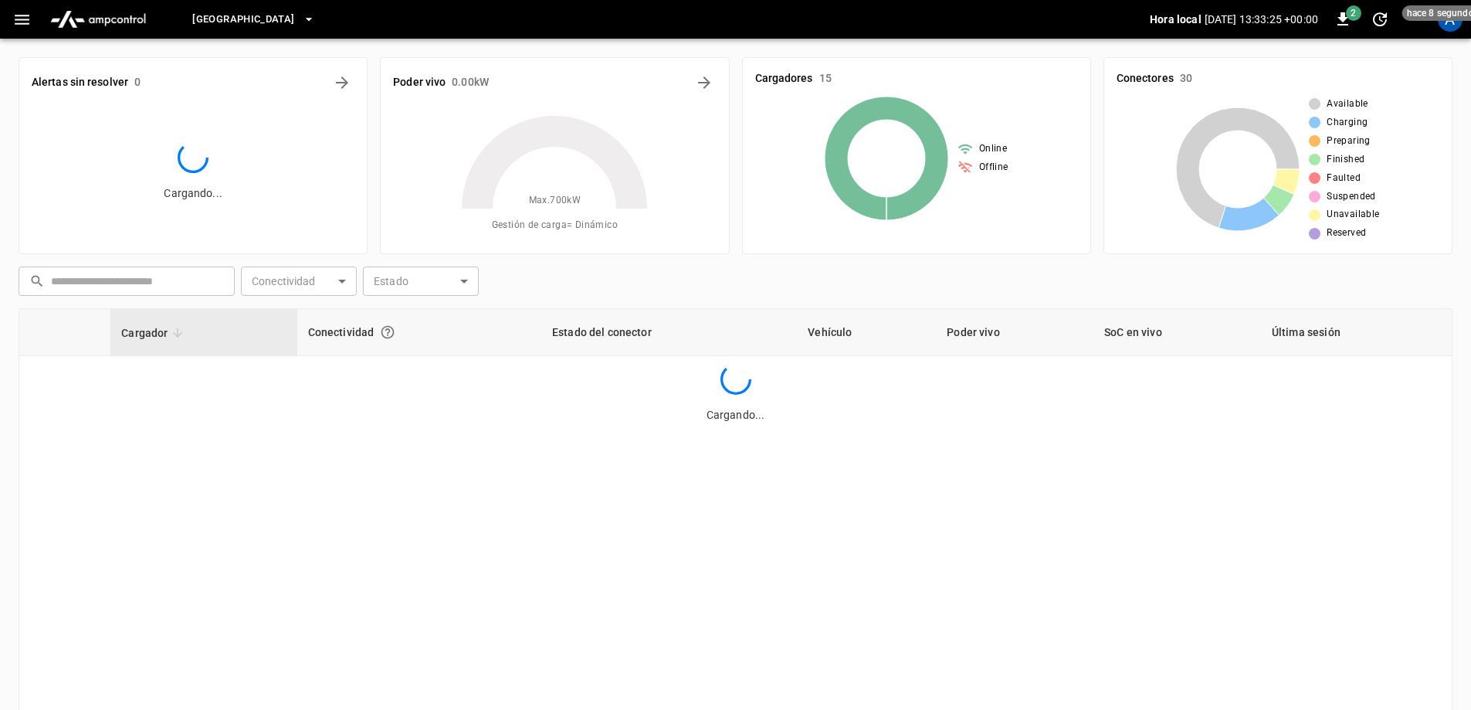
click at [15, 12] on icon "button" at bounding box center [21, 19] width 19 height 19
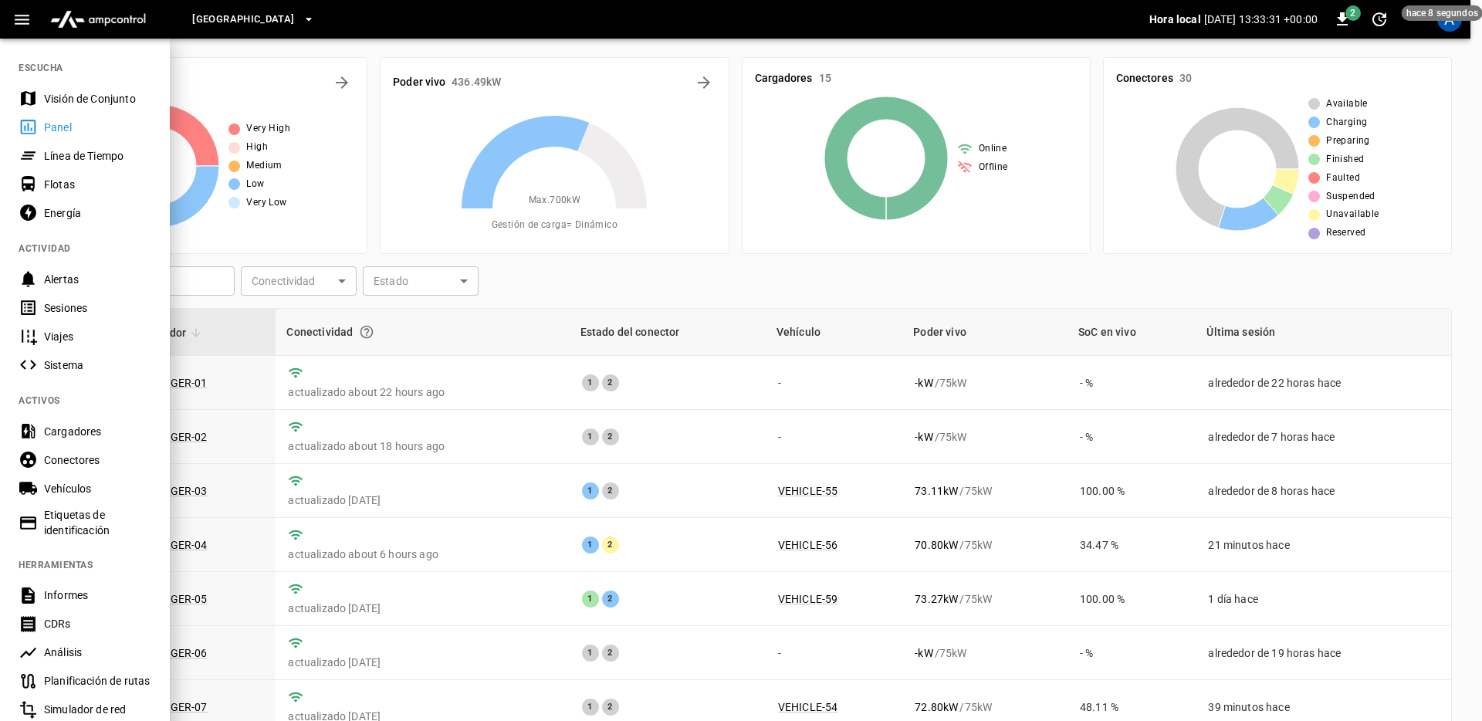
click at [290, 34] on div "[GEOGRAPHIC_DATA]" at bounding box center [656, 20] width 985 height 36
click at [301, 19] on icon "button" at bounding box center [308, 19] width 15 height 15
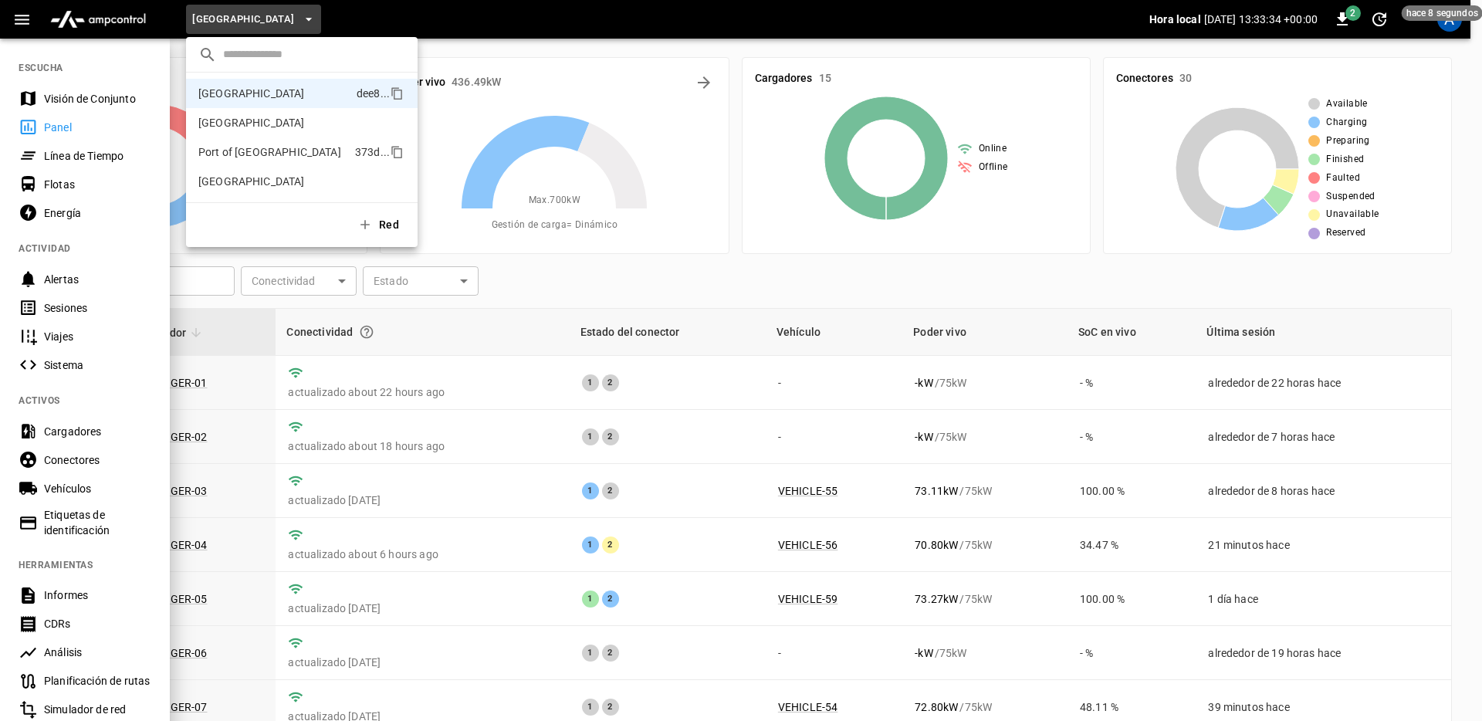
drag, startPoint x: 315, startPoint y: 134, endPoint x: 317, endPoint y: 141, distance: 7.9
click at [316, 133] on li "Port of Barcelona f5f4 ..." at bounding box center [302, 122] width 232 height 29
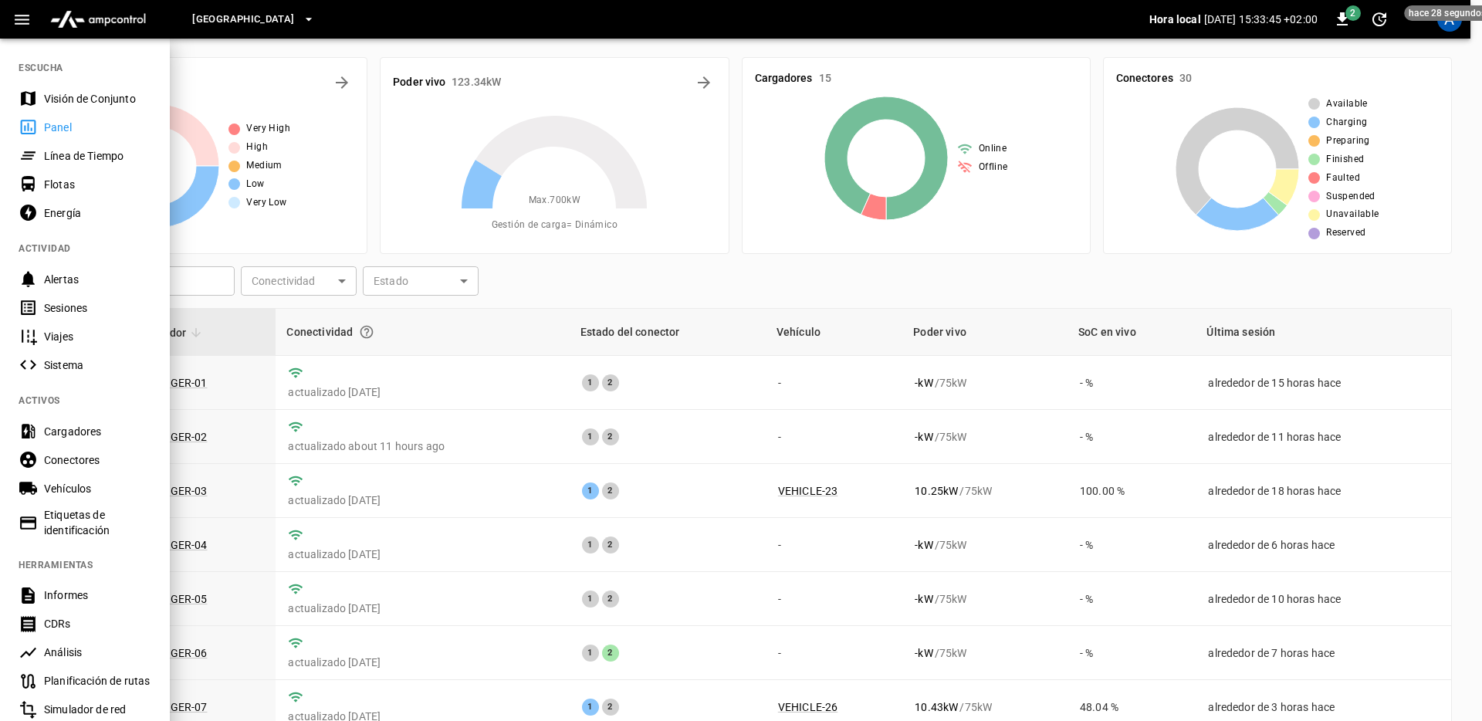
click at [300, 32] on button "[GEOGRAPHIC_DATA]" at bounding box center [253, 20] width 134 height 30
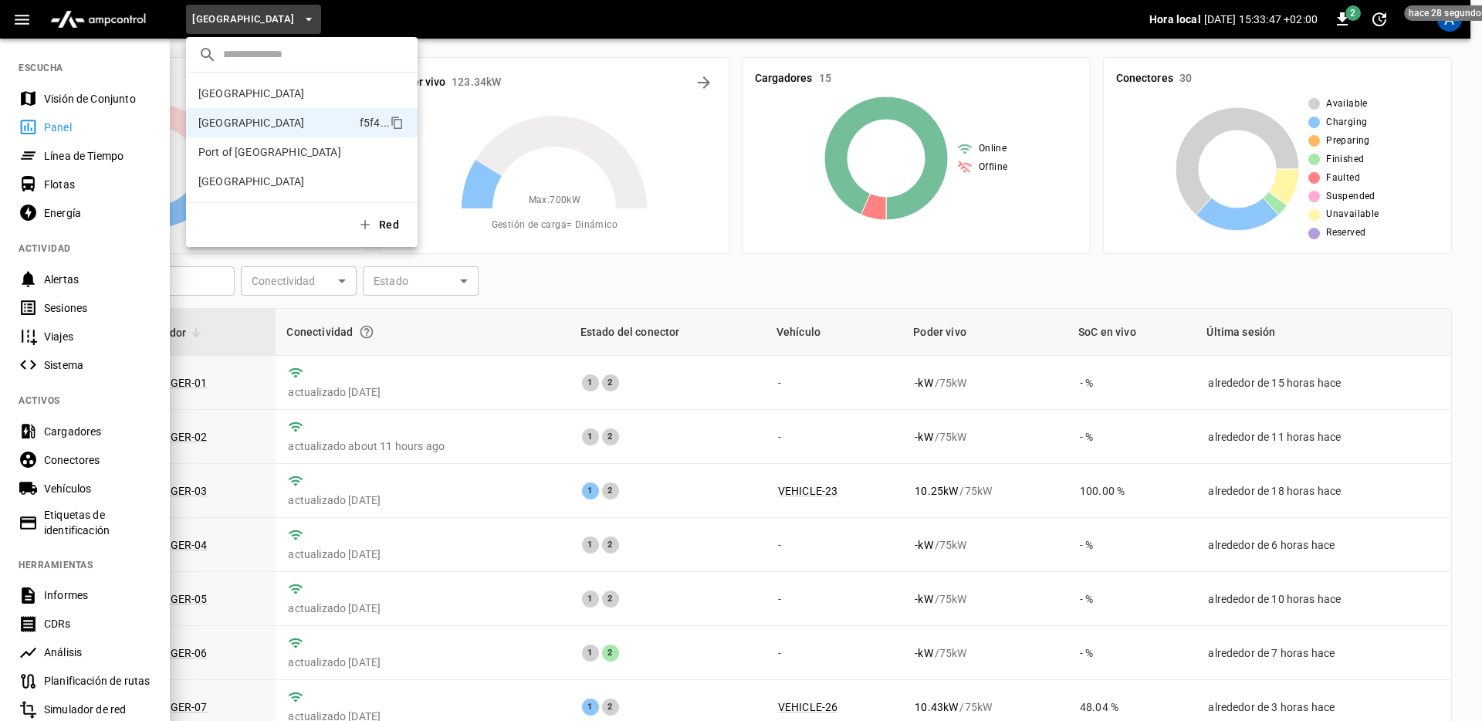
drag, startPoint x: 278, startPoint y: 175, endPoint x: 1035, endPoint y: 139, distance: 757.5
click at [279, 176] on li "Toronto South c5d5 ..." at bounding box center [302, 181] width 232 height 29
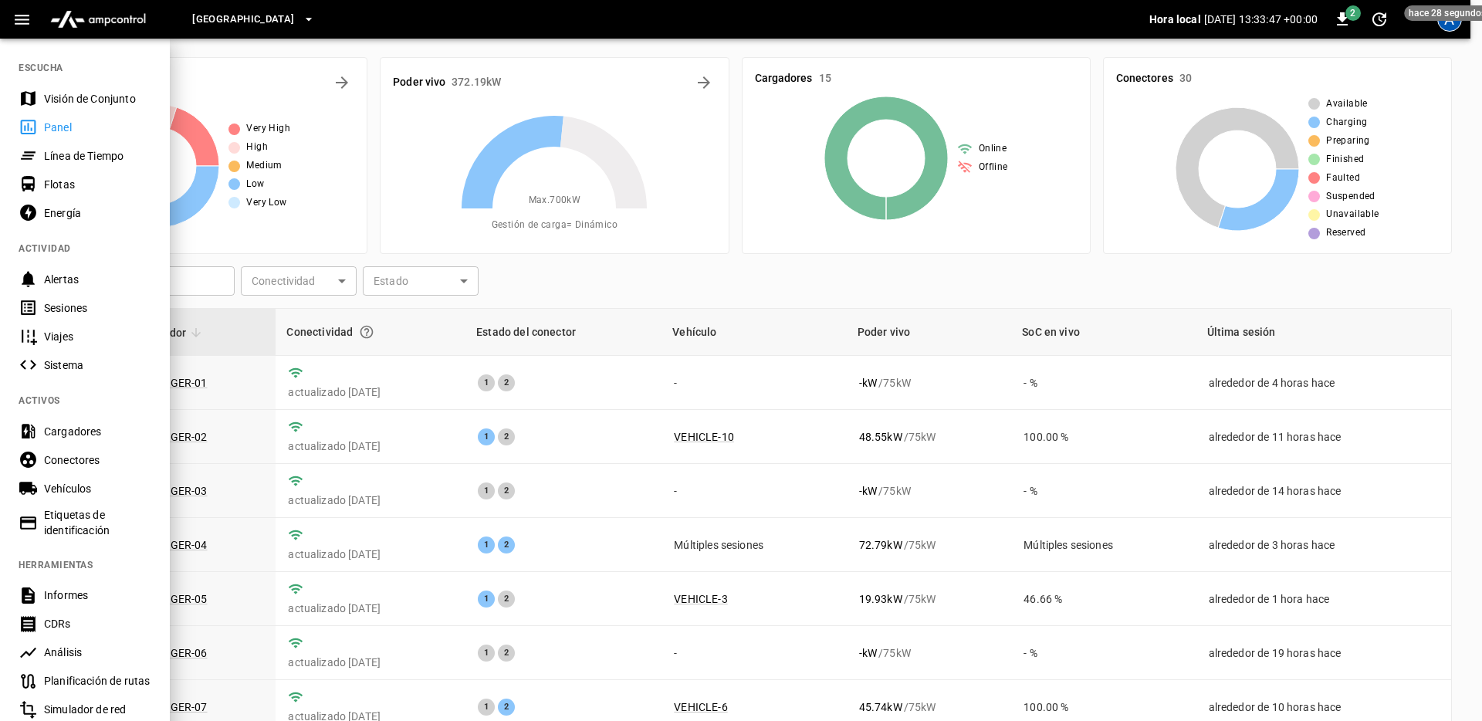
click at [1442, 24] on div "A" at bounding box center [1450, 19] width 25 height 25
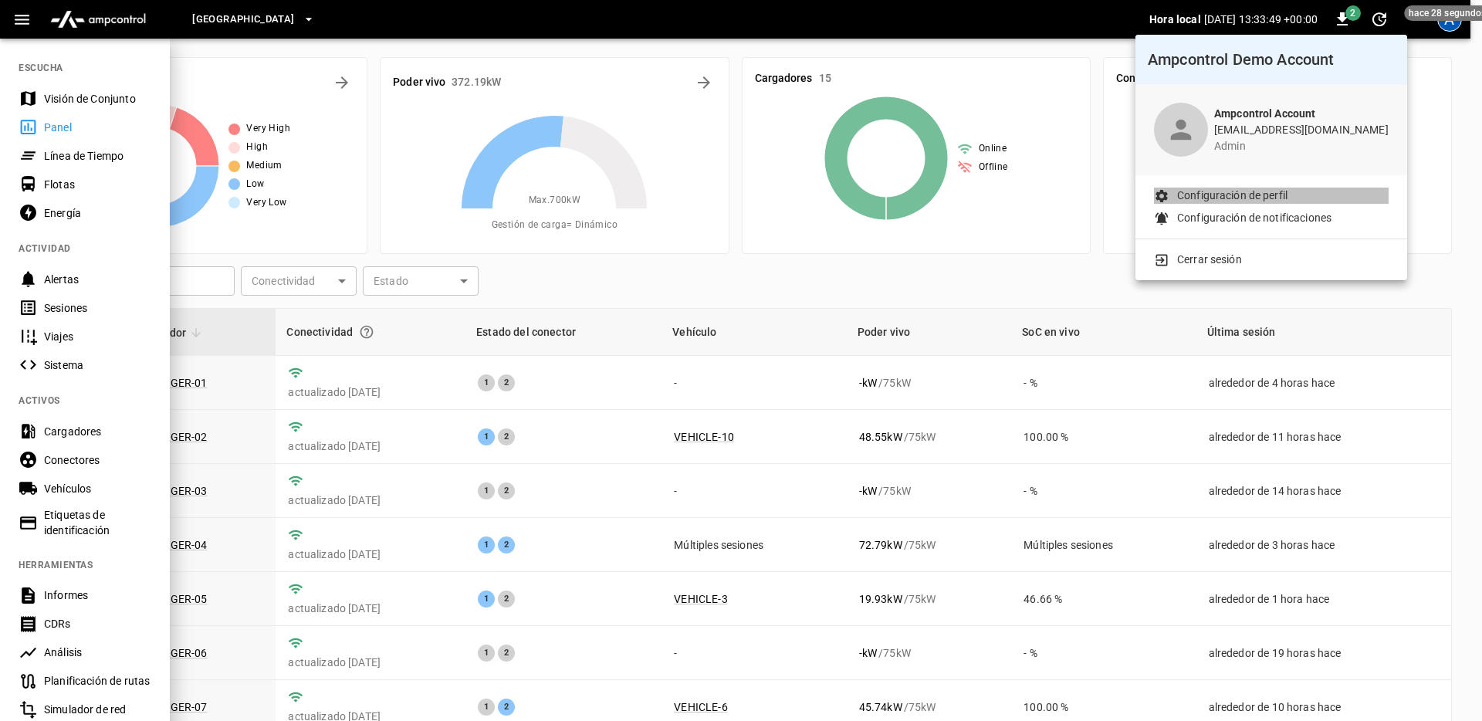
click at [1262, 198] on p "Configuración de perfil" at bounding box center [1232, 196] width 110 height 16
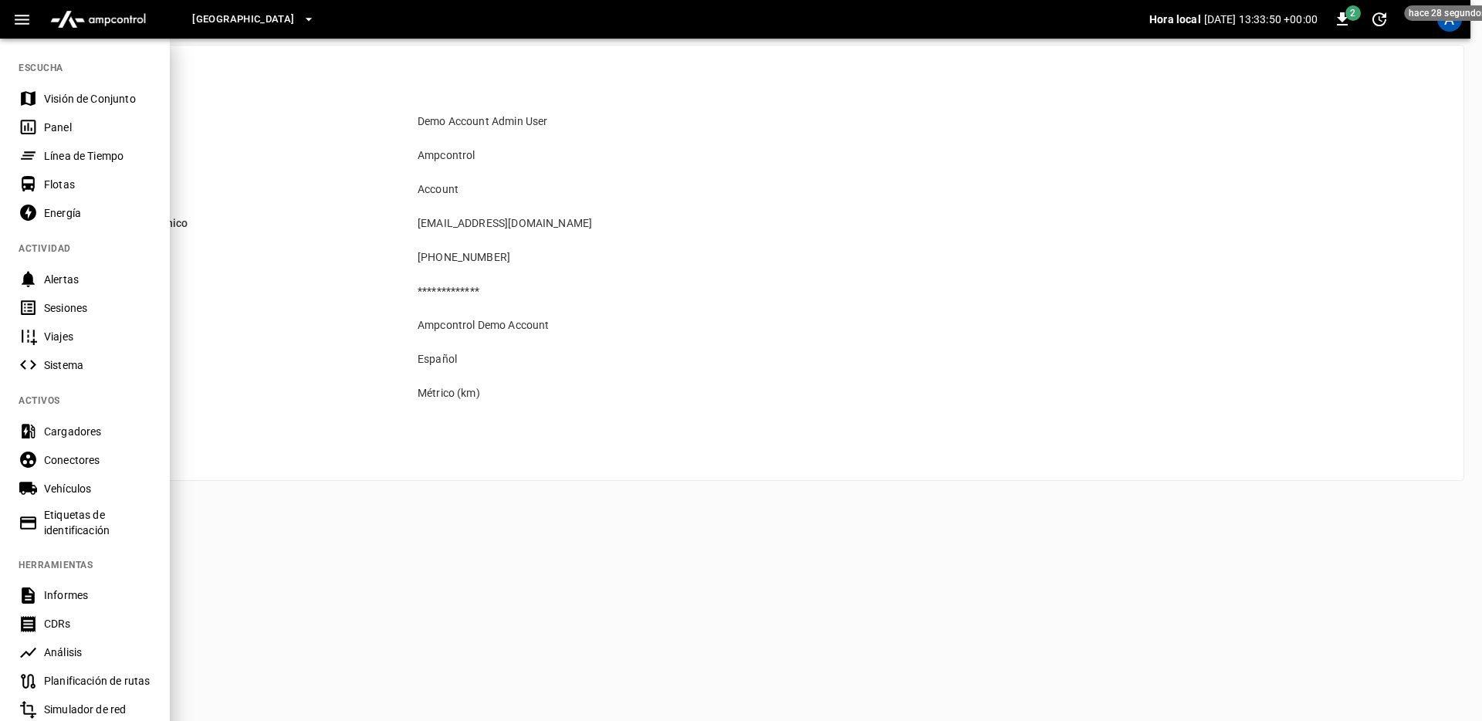
click at [361, 364] on div at bounding box center [741, 360] width 1482 height 721
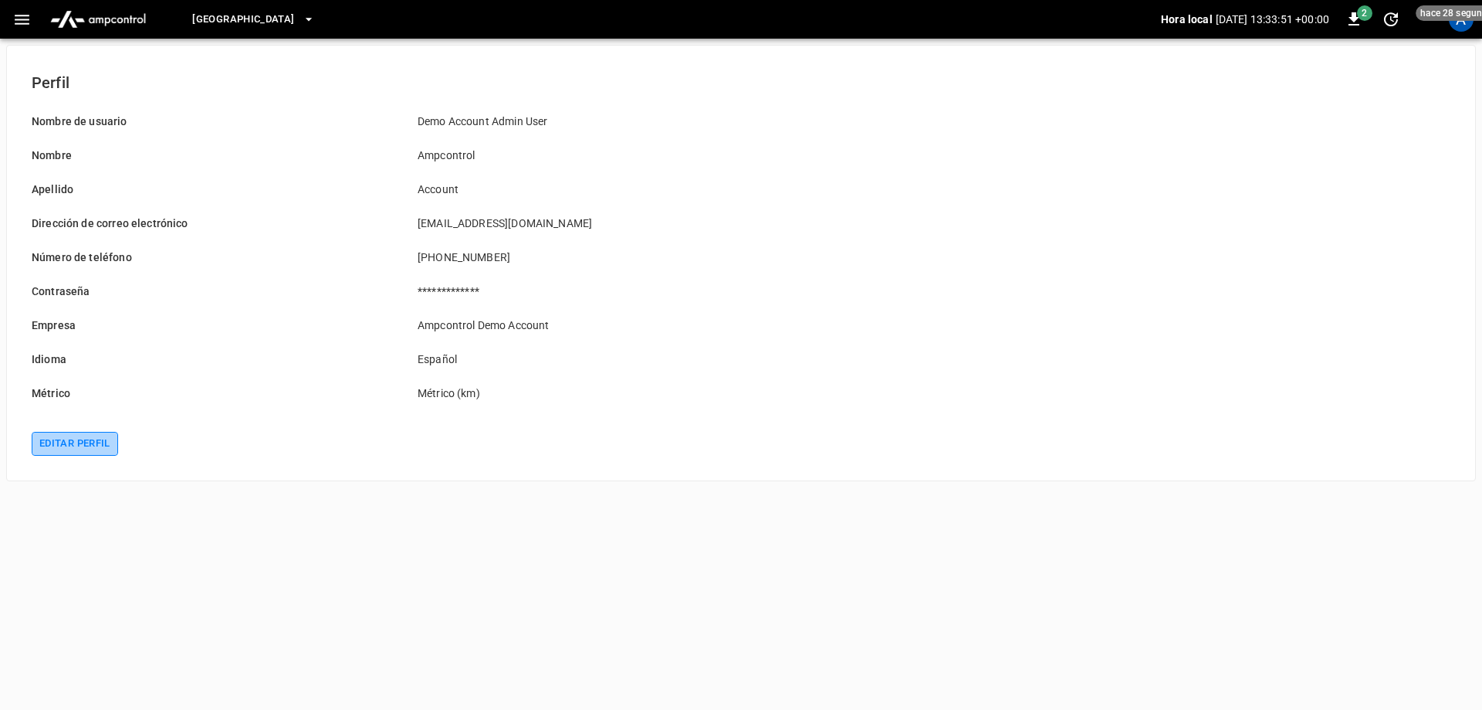
click at [80, 442] on button "Editar perfil" at bounding box center [75, 444] width 86 height 24
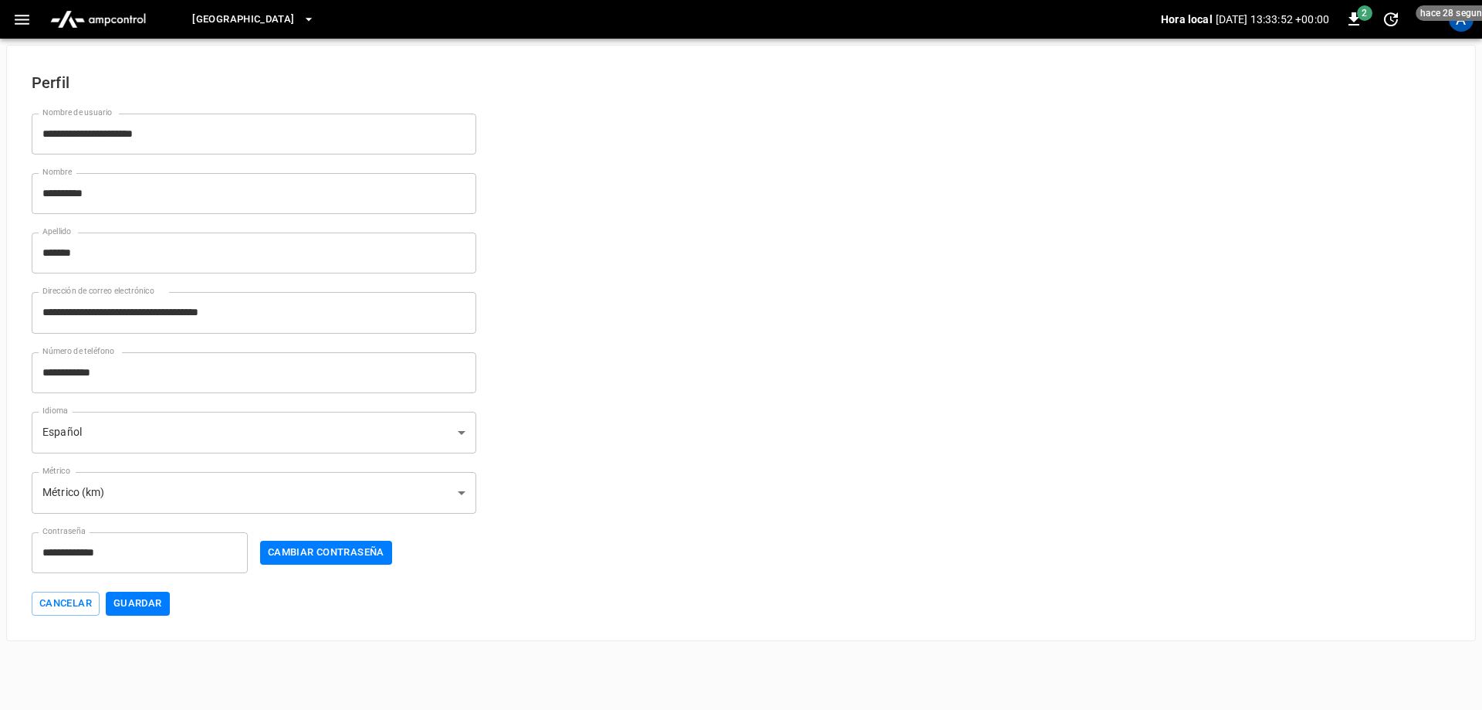
click at [458, 436] on body "**********" at bounding box center [741, 320] width 1482 height 641
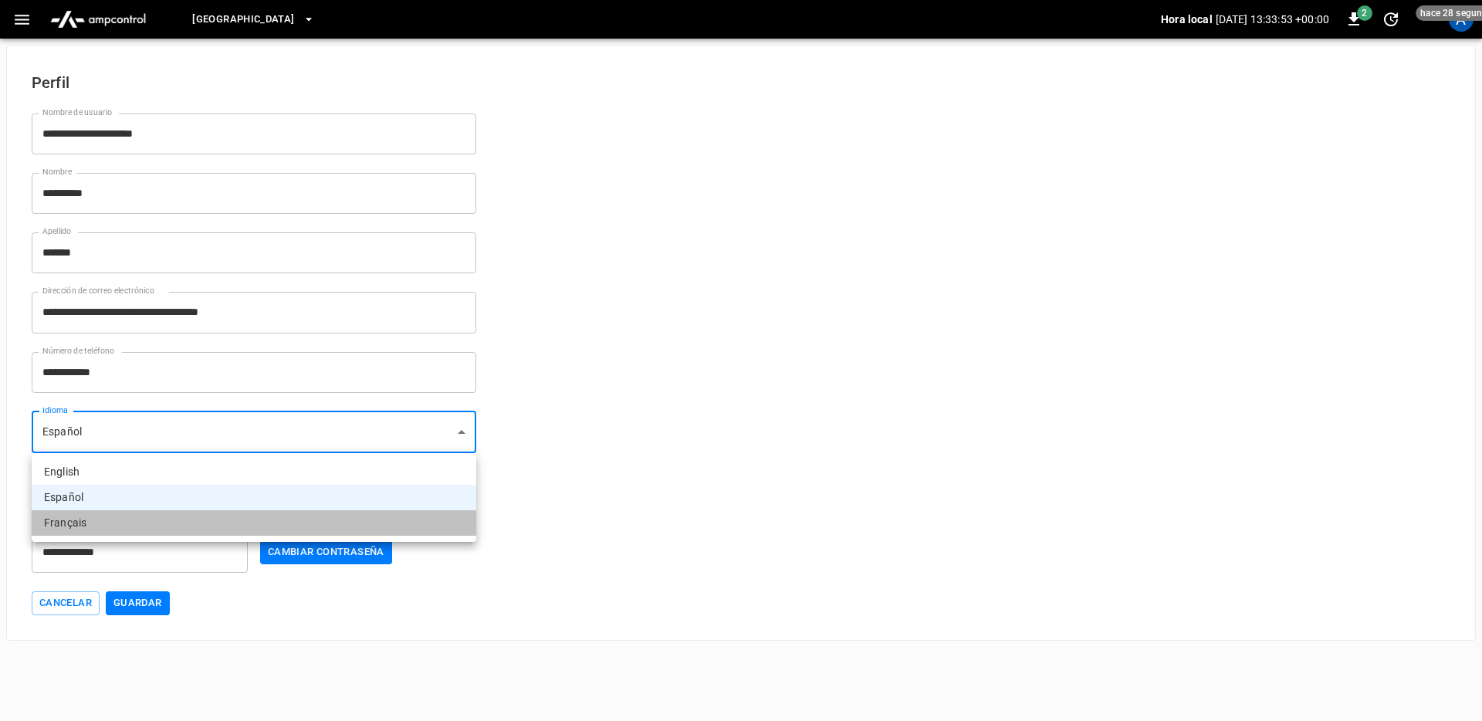
click at [124, 513] on li "Français" at bounding box center [254, 522] width 445 height 25
type input "**"
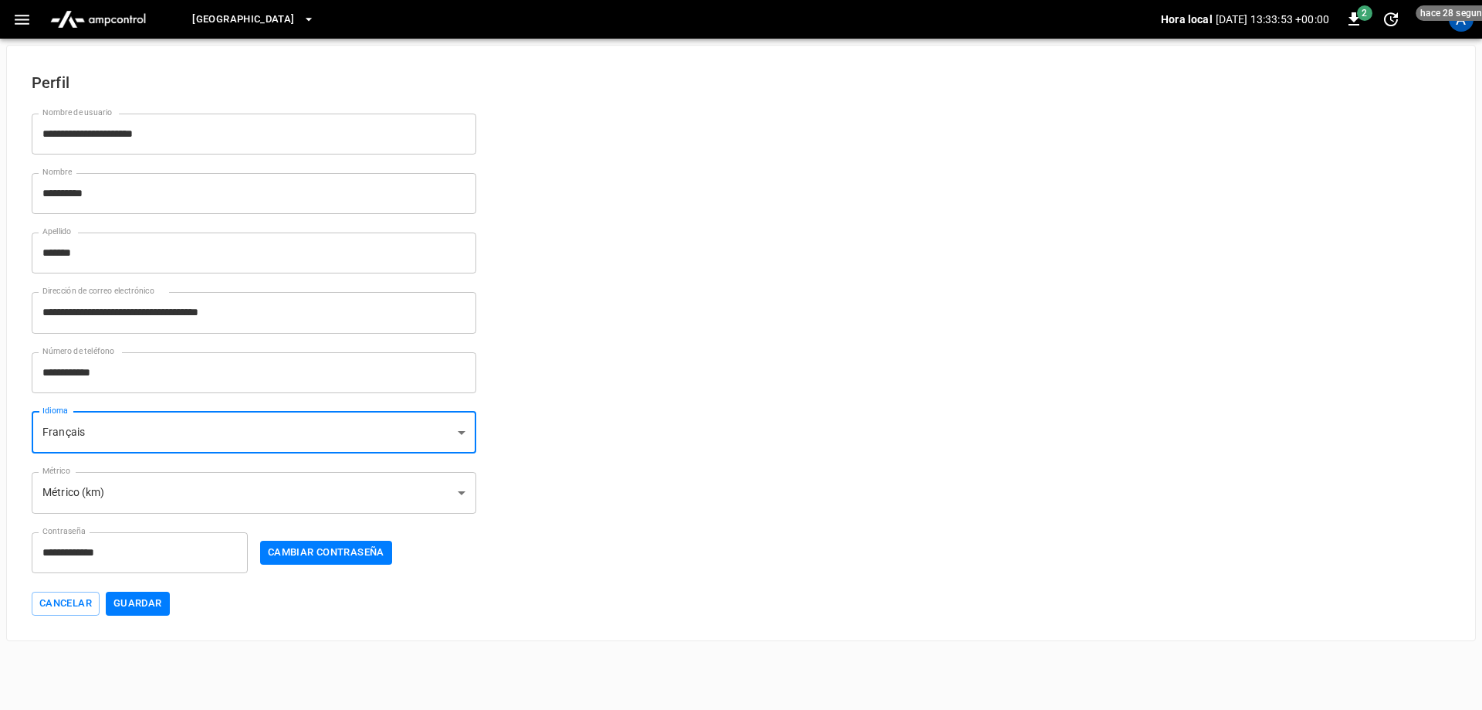
click at [144, 608] on button "Guardar" at bounding box center [138, 603] width 64 height 24
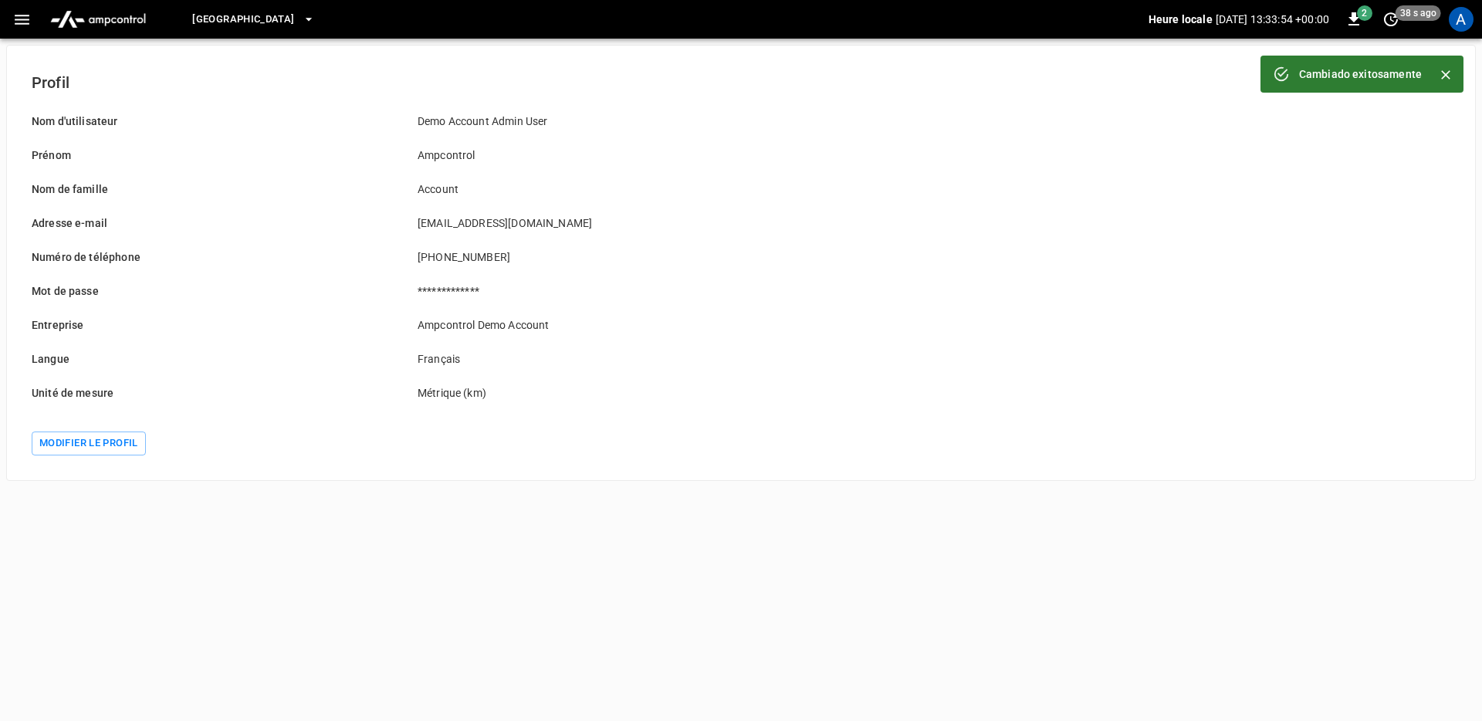
click at [76, 22] on img "menu" at bounding box center [98, 19] width 108 height 29
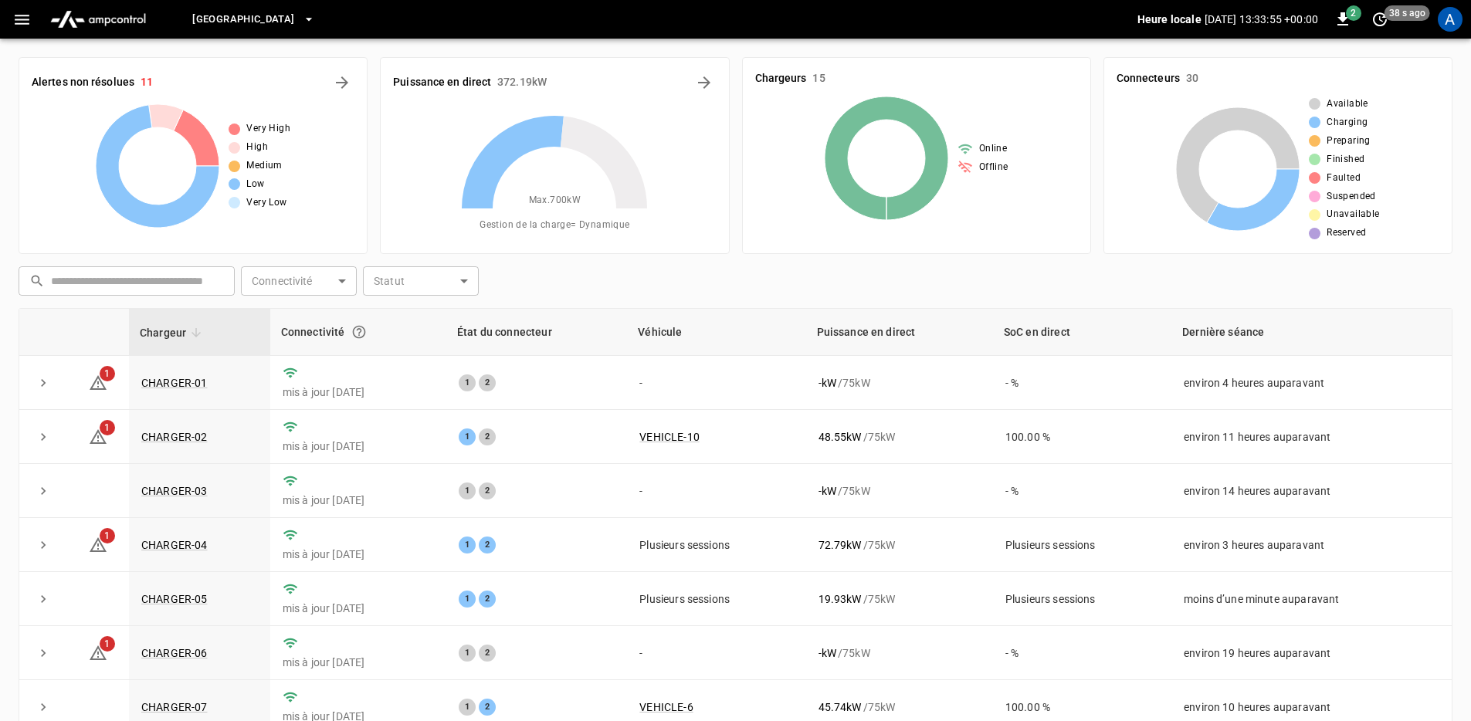
click at [26, 22] on icon "button" at bounding box center [22, 20] width 15 height 10
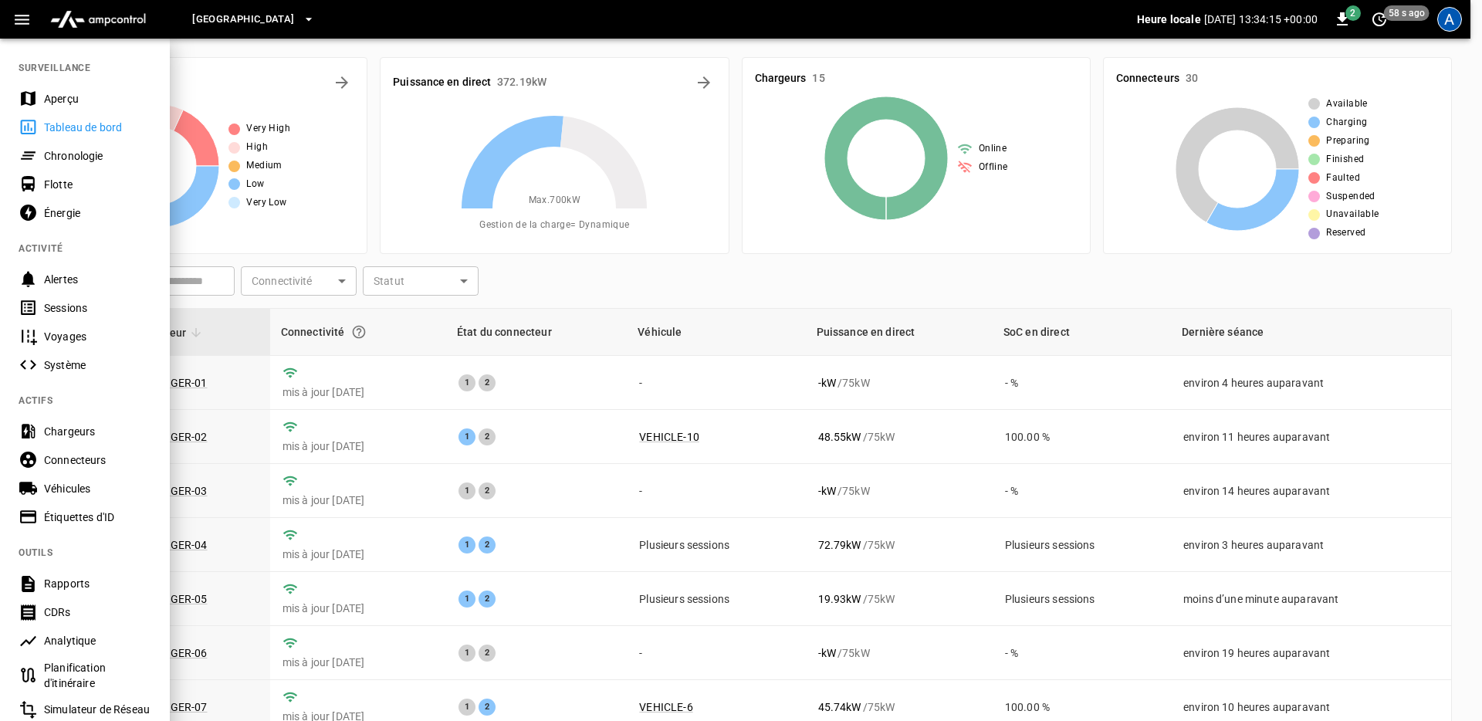
drag, startPoint x: 1428, startPoint y: 29, endPoint x: 1442, endPoint y: 24, distance: 14.9
click at [1428, 29] on div "Heure locale 2025-08-12 13:34:15 +00:00 2 58 s ago" at bounding box center [1283, 19] width 292 height 25
click at [1442, 24] on div "A" at bounding box center [1450, 19] width 25 height 25
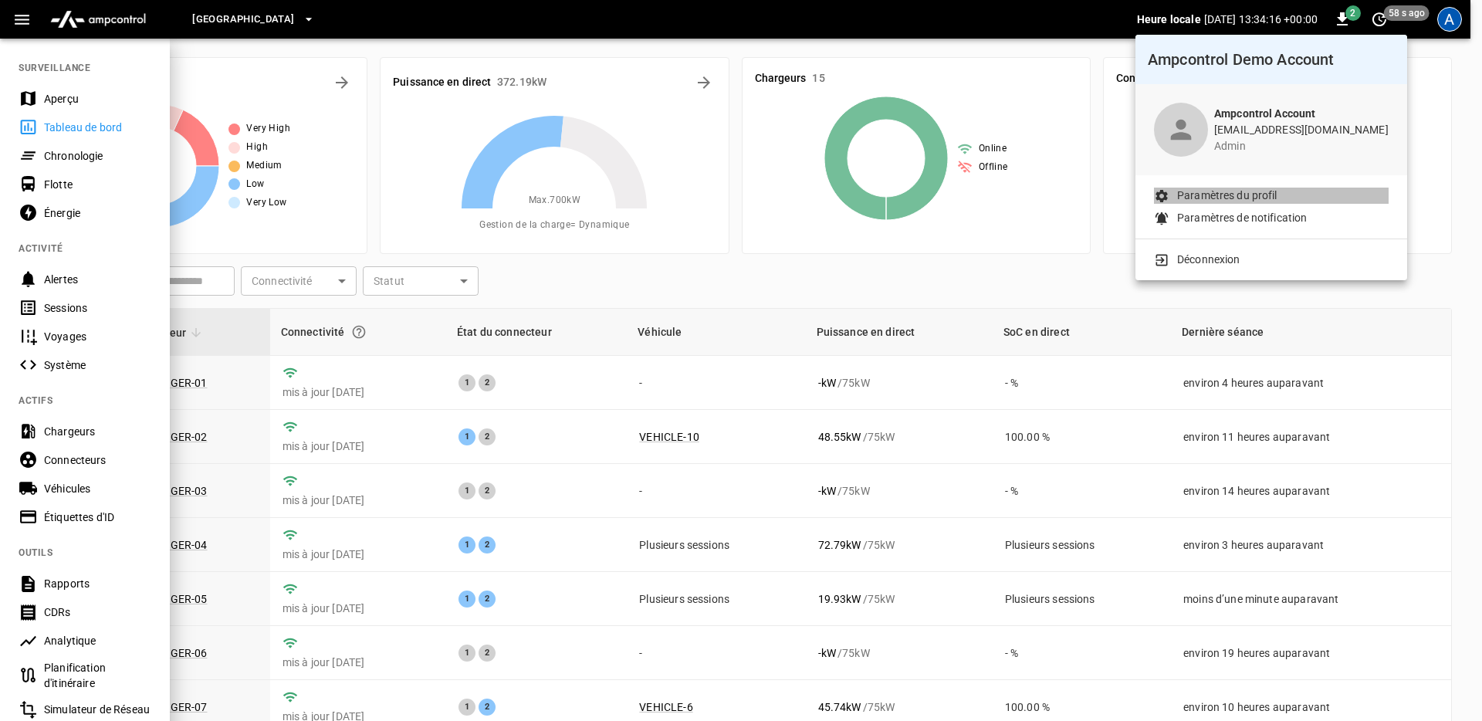
click at [1281, 199] on li "Paramètres du profil" at bounding box center [1271, 196] width 235 height 16
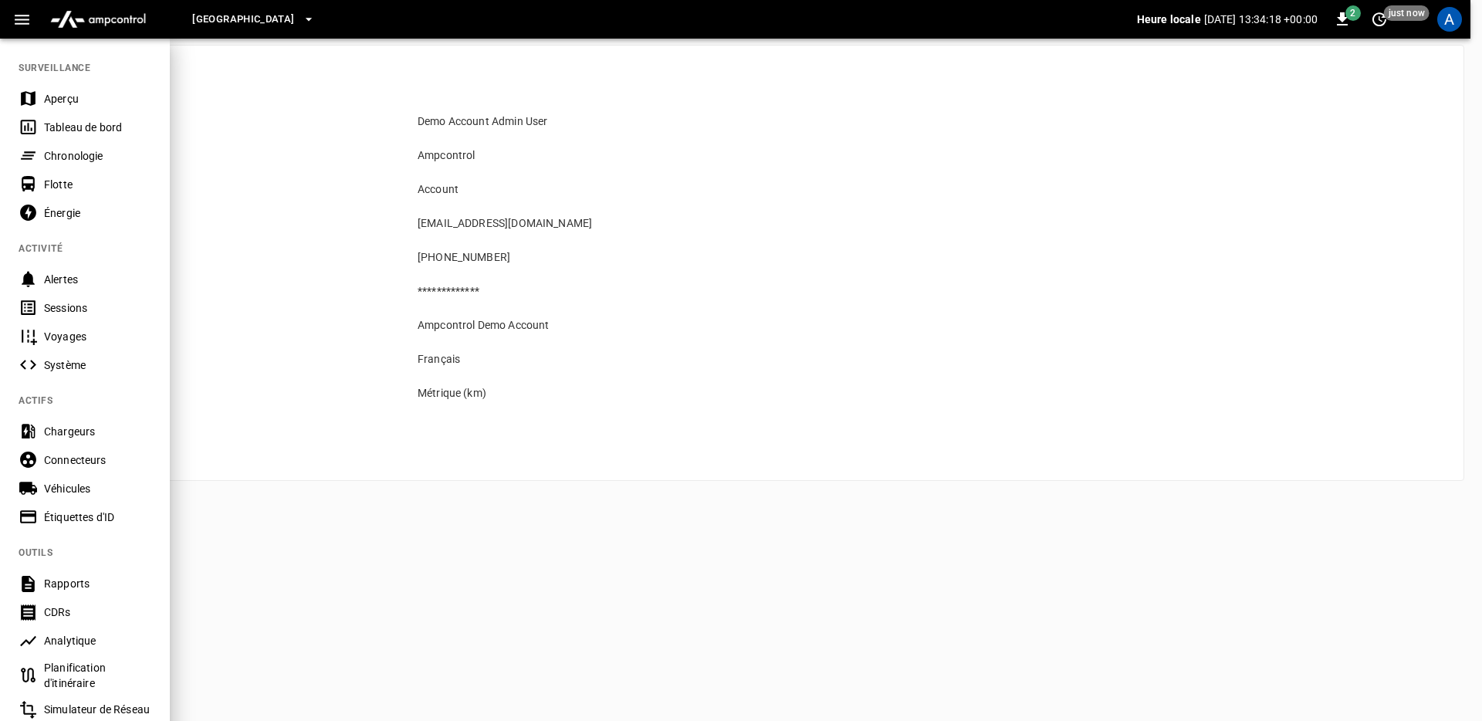
click at [407, 436] on div at bounding box center [741, 360] width 1482 height 721
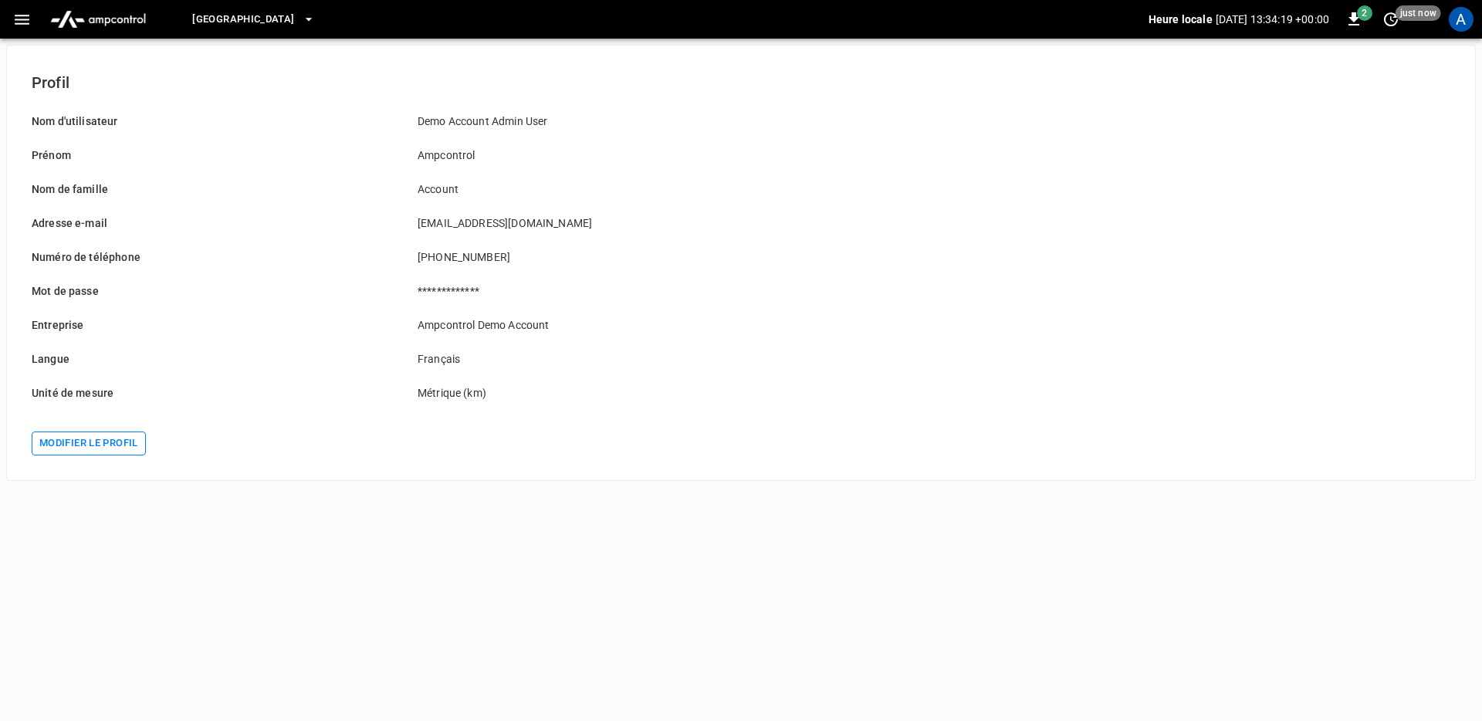
click at [86, 453] on button "Modifier le profil" at bounding box center [89, 444] width 114 height 24
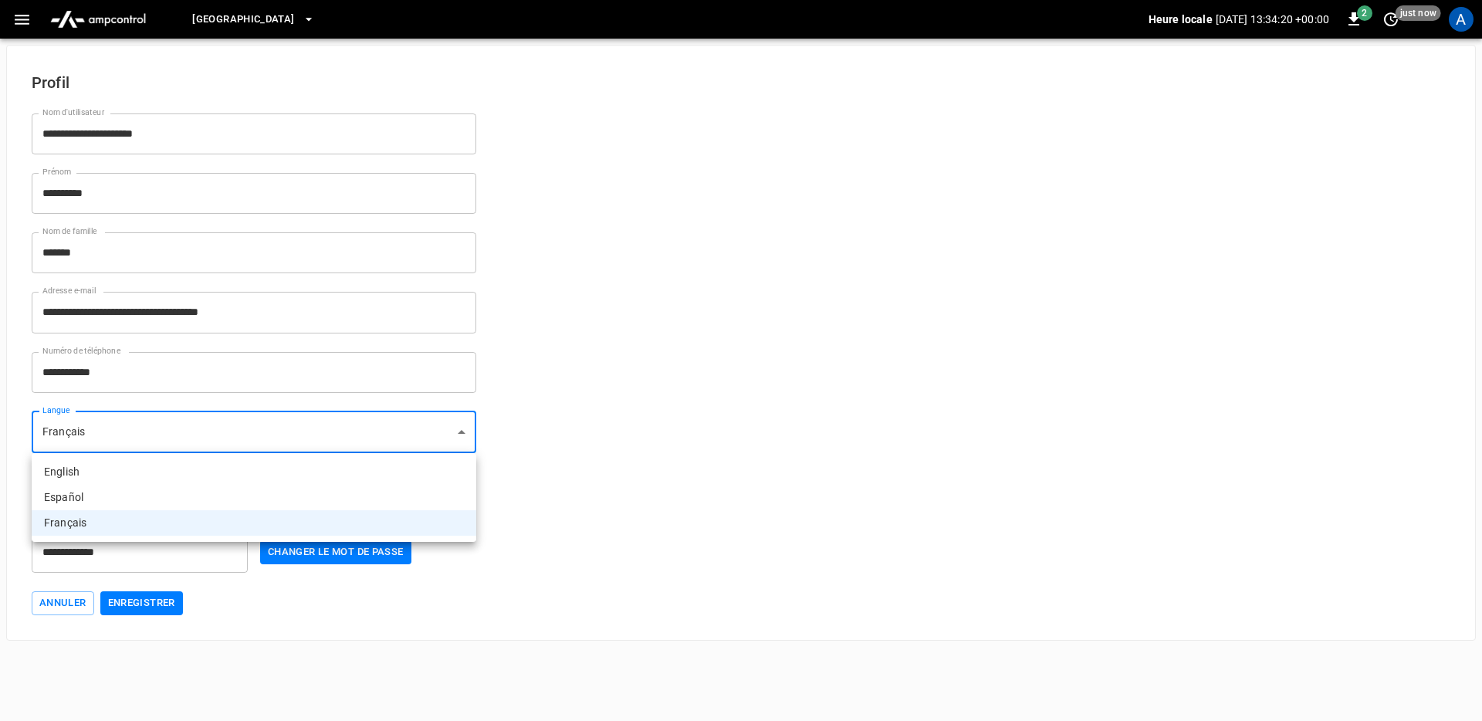
click at [329, 435] on body "**********" at bounding box center [741, 320] width 1482 height 641
click at [574, 372] on div at bounding box center [741, 360] width 1482 height 721
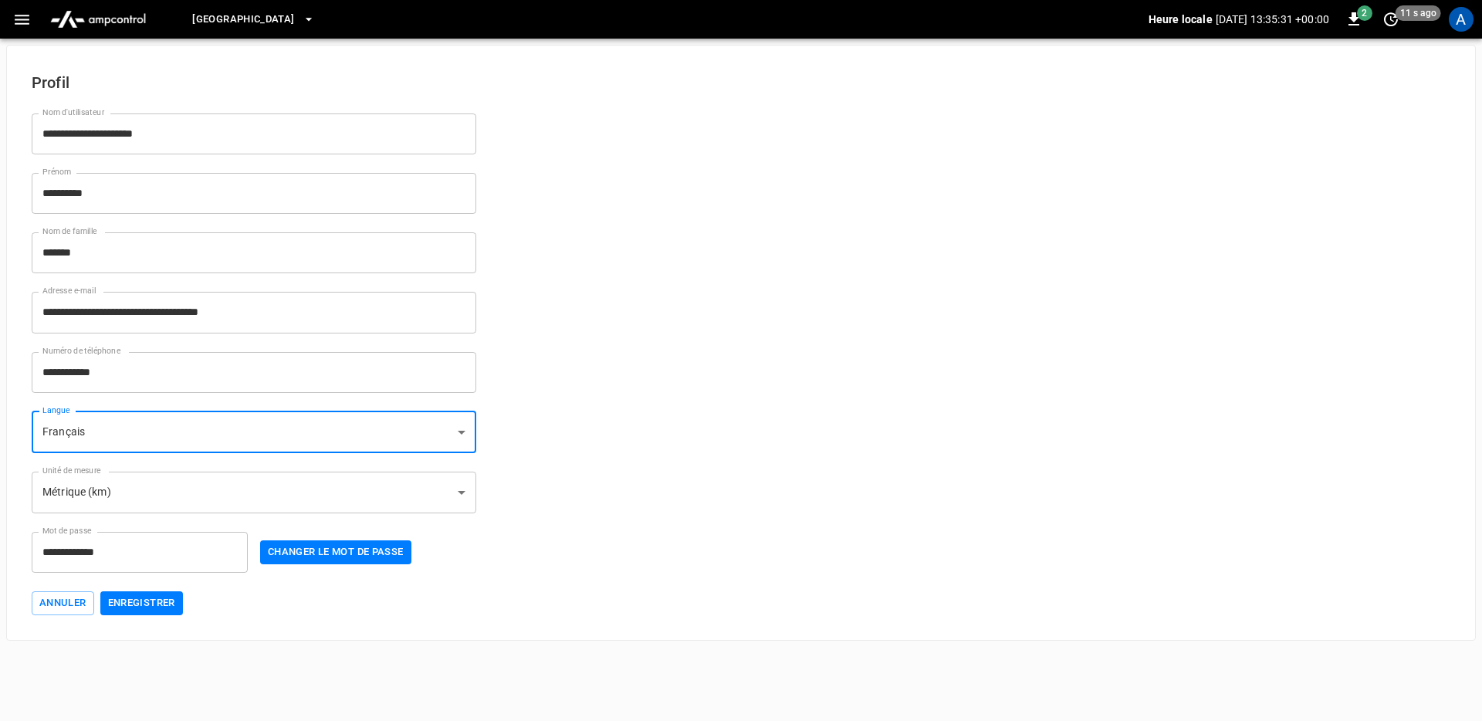
click at [108, 19] on img "menu" at bounding box center [98, 19] width 108 height 29
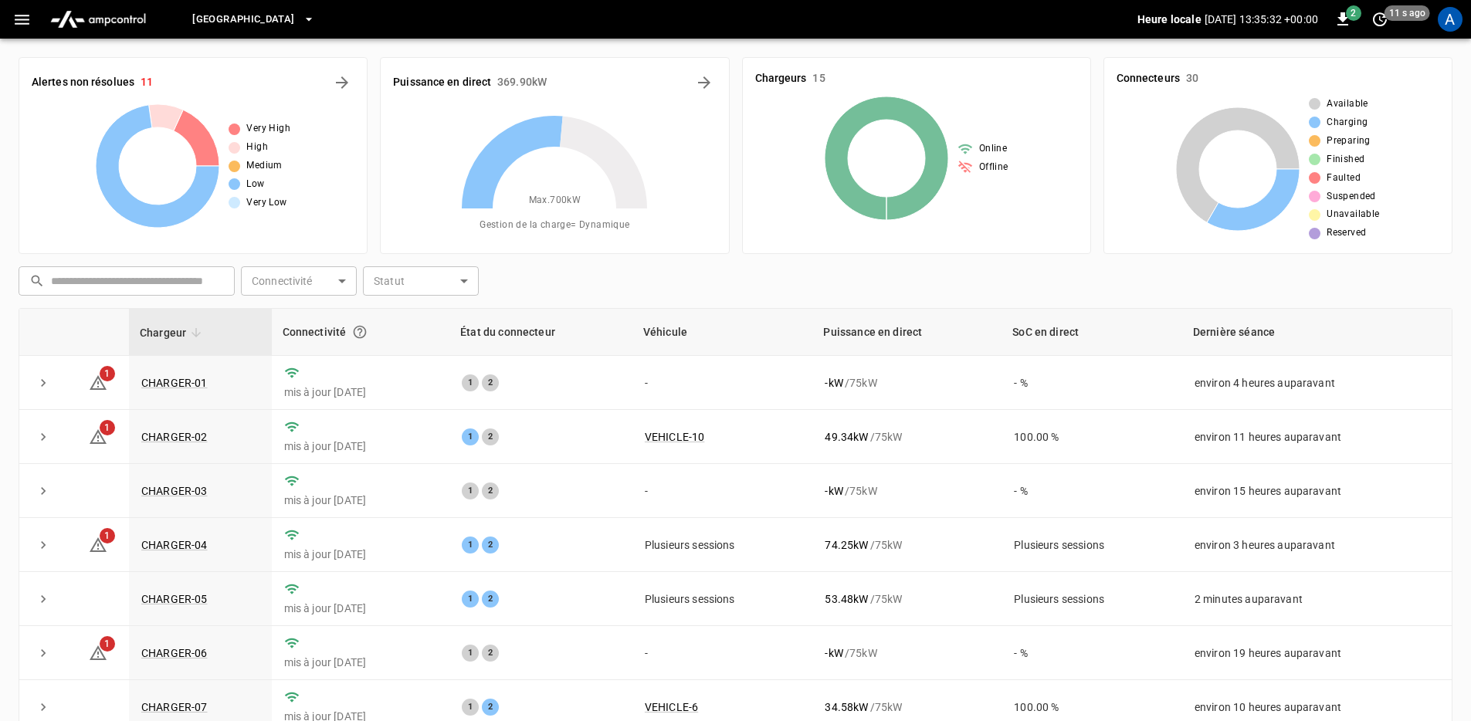
click at [1, 21] on div "Toronto South Heure locale 2025-08-12 13:35:32 +00:00 2 11 s ago A" at bounding box center [735, 19] width 1471 height 39
click at [12, 21] on icon "button" at bounding box center [21, 19] width 19 height 19
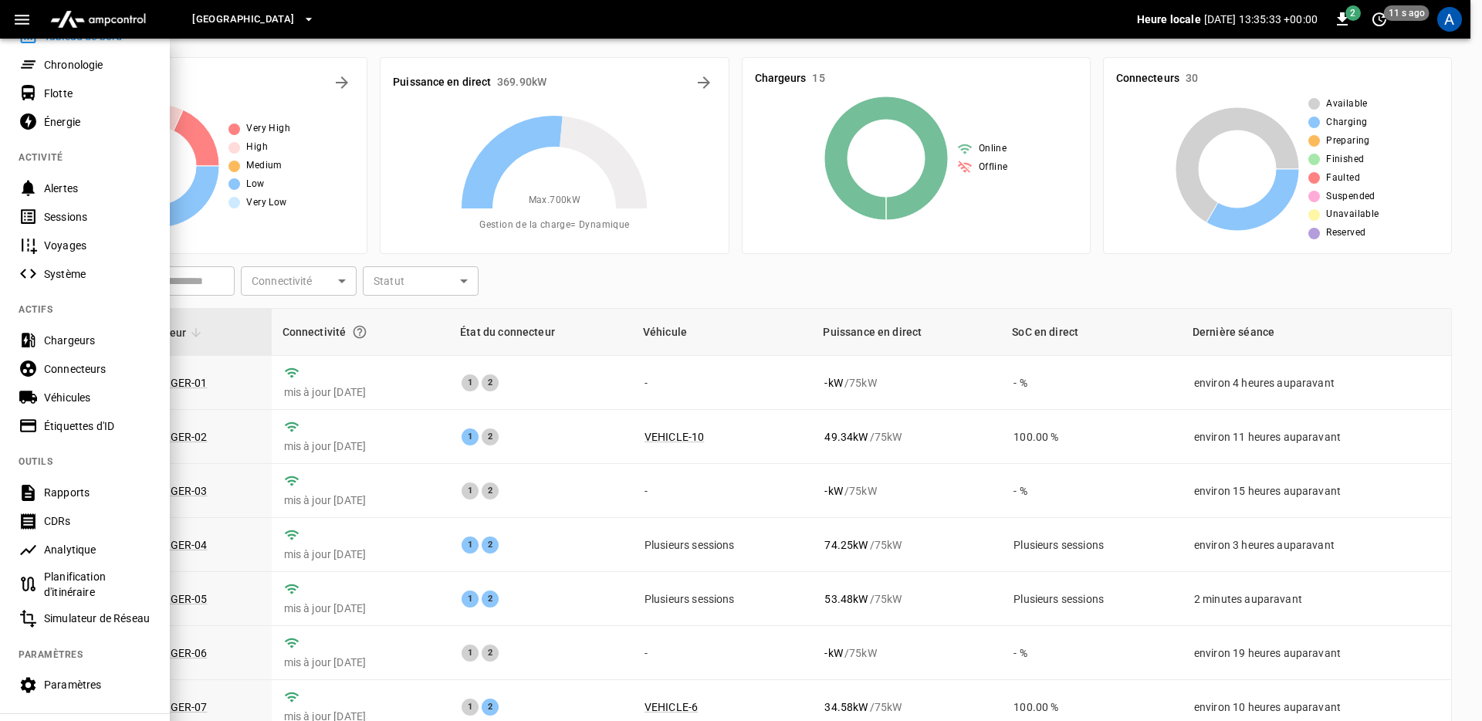
scroll to position [201, 0]
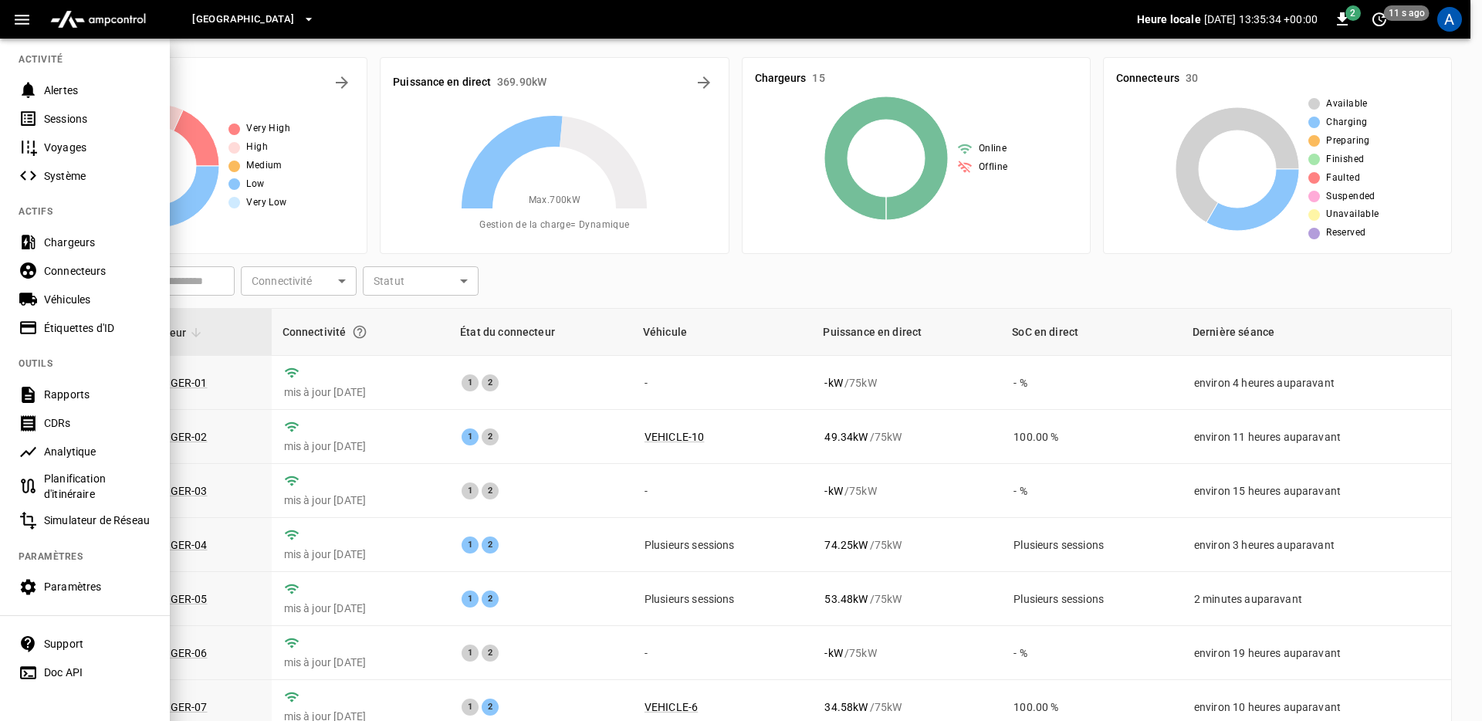
click at [1469, 15] on div "Toronto South Heure locale 2025-08-12 13:35:34 +00:00 2 11 s ago A" at bounding box center [735, 19] width 1471 height 39
click at [1456, 19] on div "A" at bounding box center [1450, 19] width 25 height 25
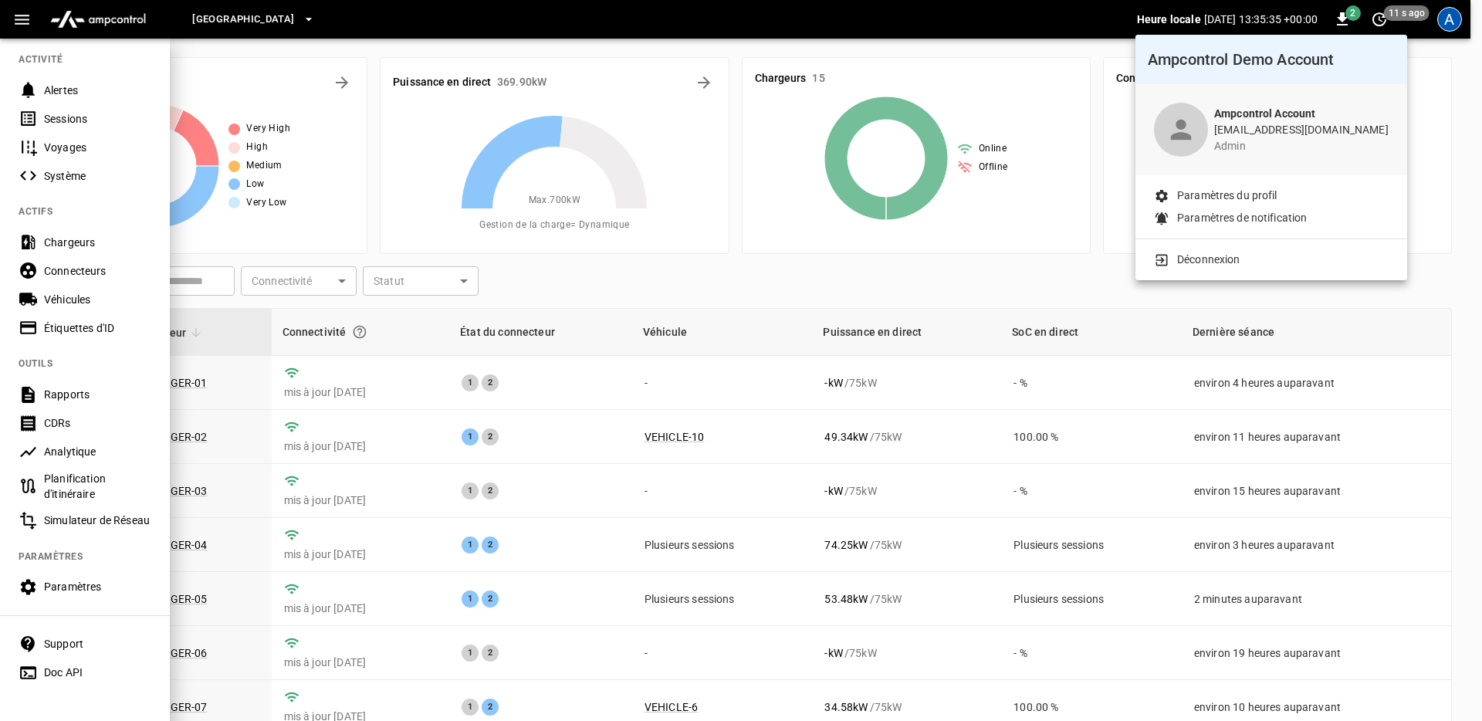
click at [1217, 199] on p "Paramètres du profil" at bounding box center [1227, 196] width 100 height 16
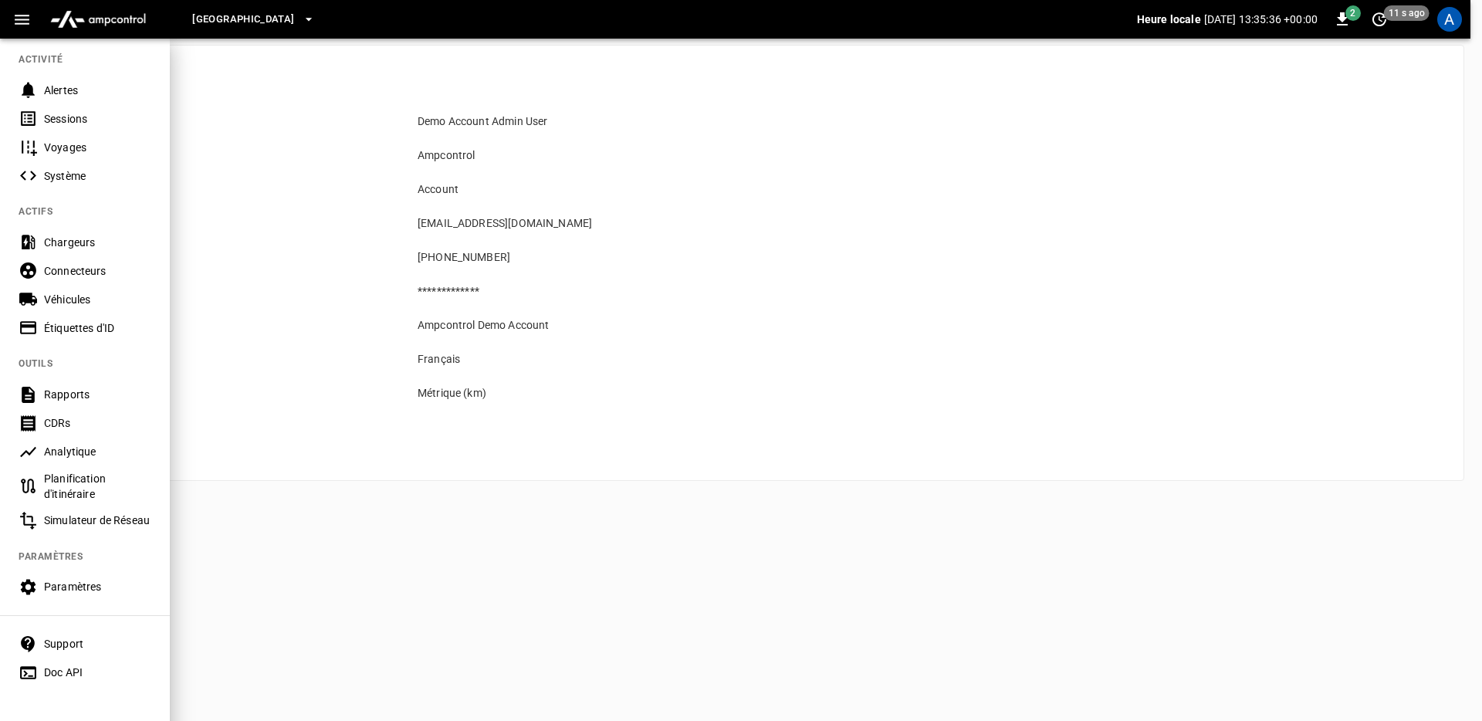
click at [426, 439] on div at bounding box center [741, 360] width 1482 height 721
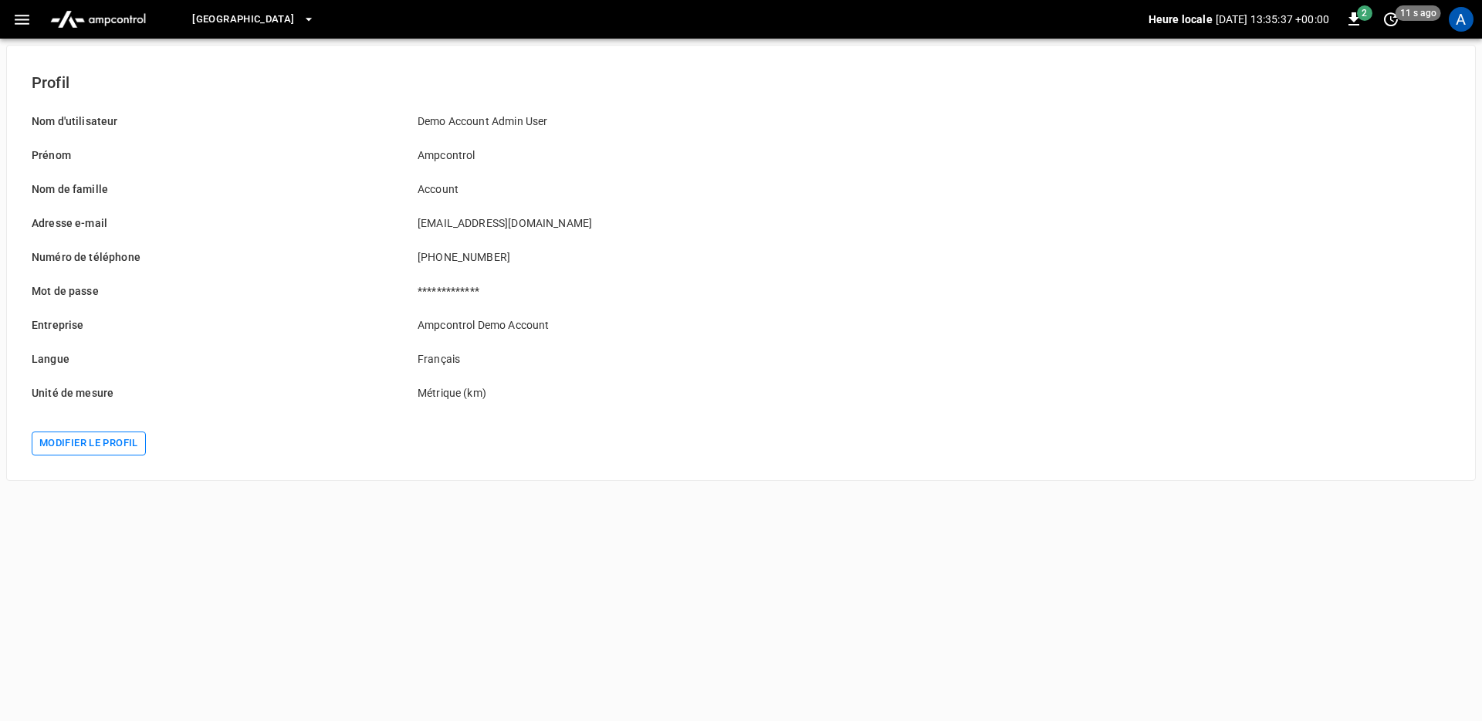
click at [110, 433] on button "Modifier le profil" at bounding box center [89, 444] width 114 height 24
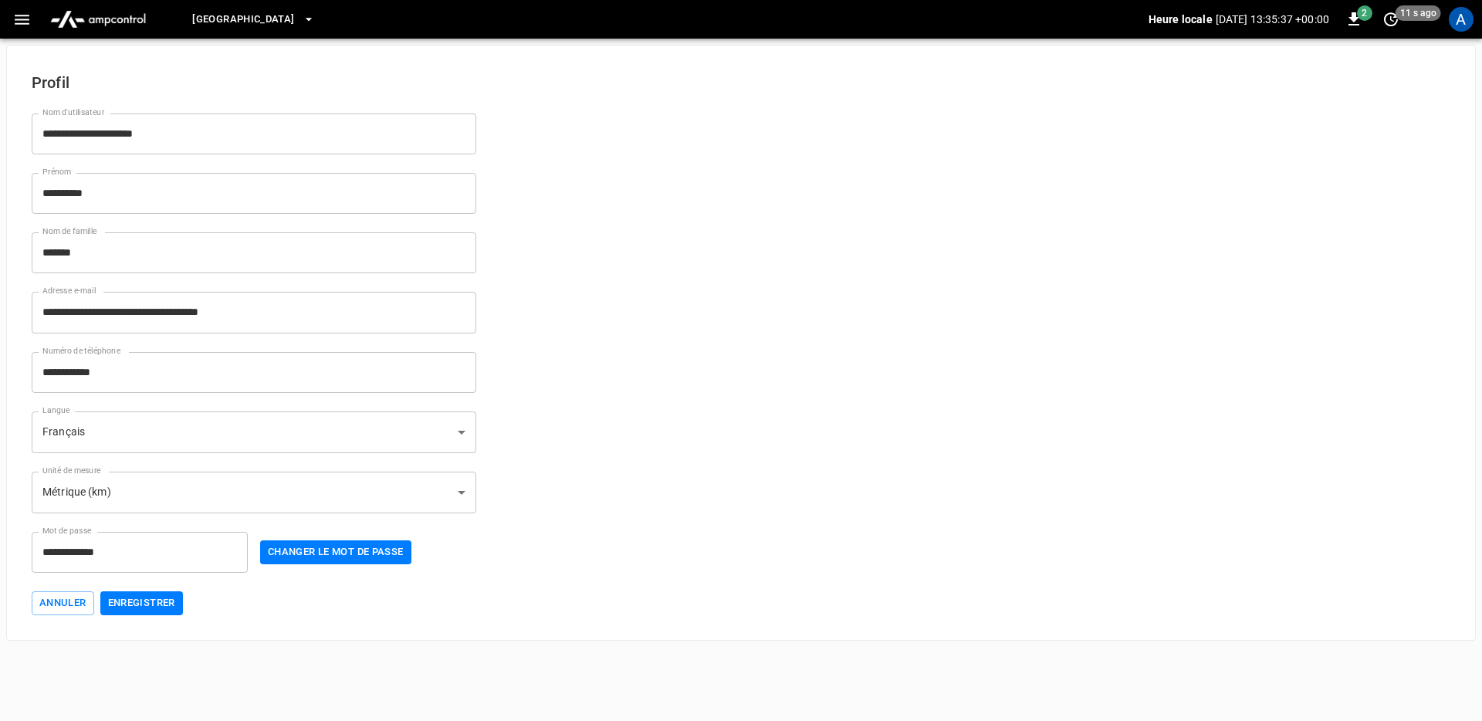
click at [261, 450] on body "**********" at bounding box center [741, 320] width 1482 height 641
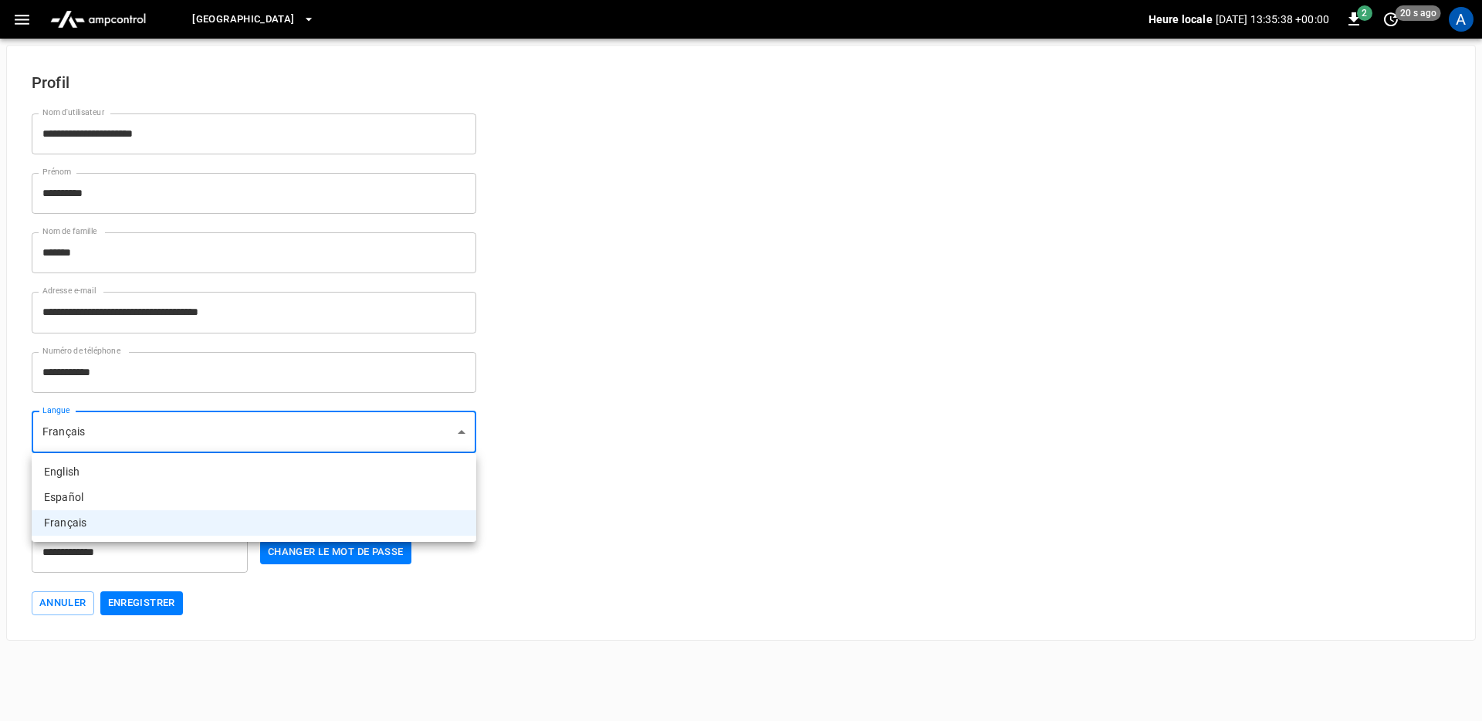
click at [204, 463] on li "English" at bounding box center [254, 471] width 445 height 25
type input "**"
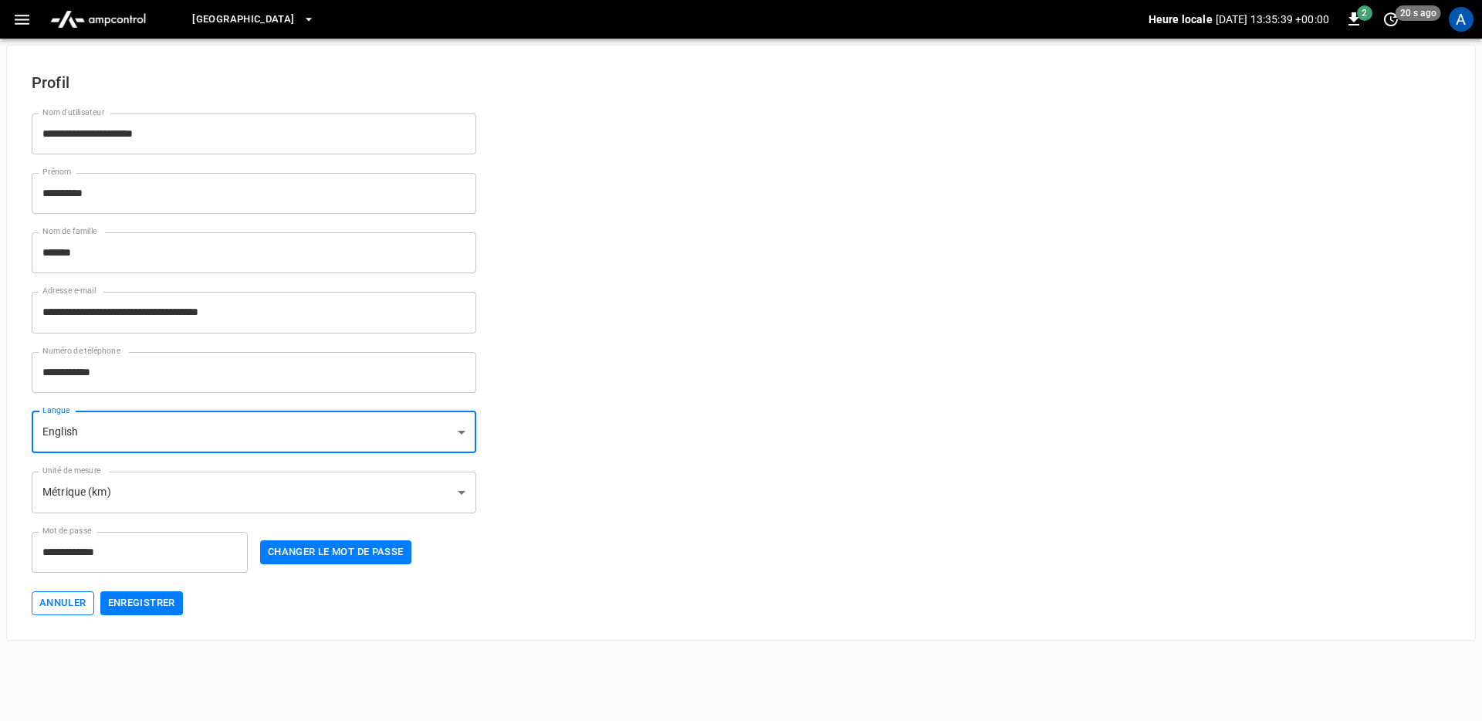
click at [36, 609] on button "Annuler" at bounding box center [63, 603] width 63 height 24
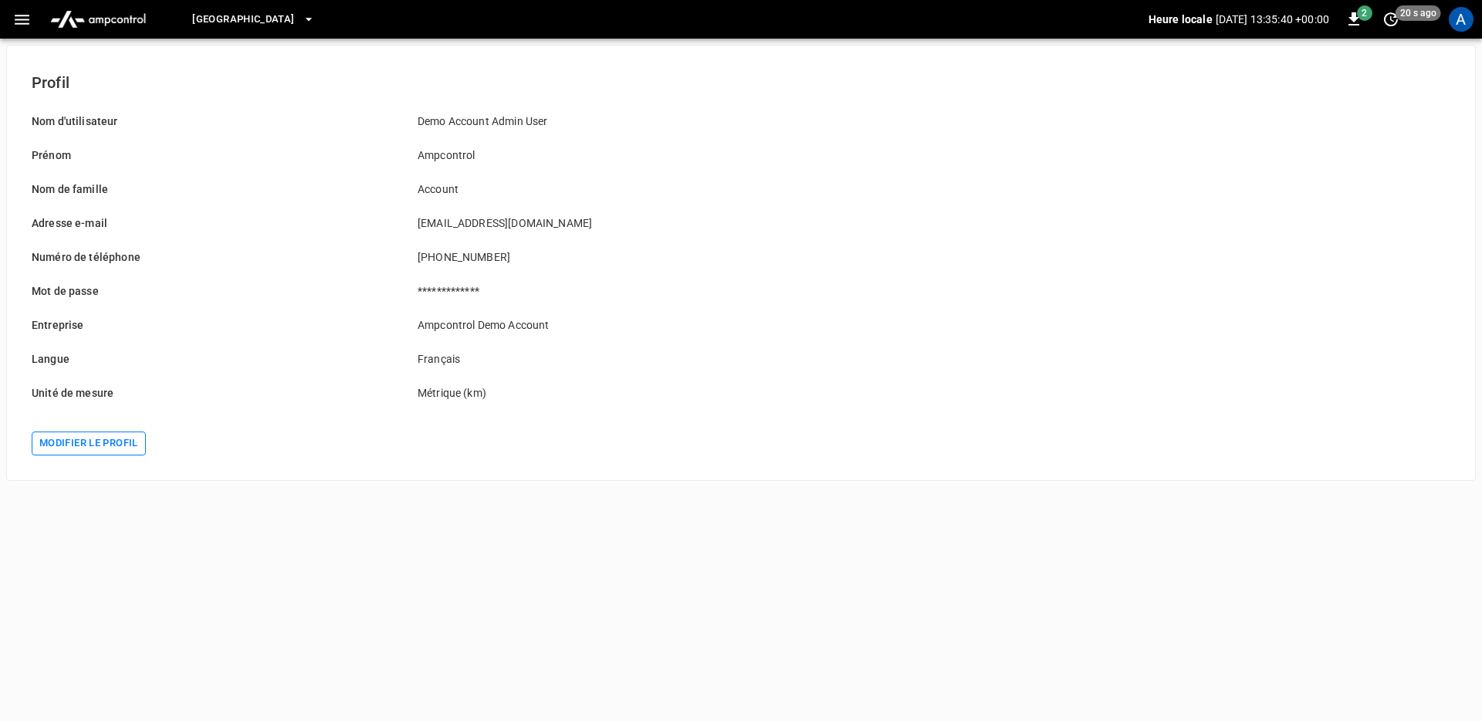
click at [117, 435] on button "Modifier le profil" at bounding box center [89, 444] width 114 height 24
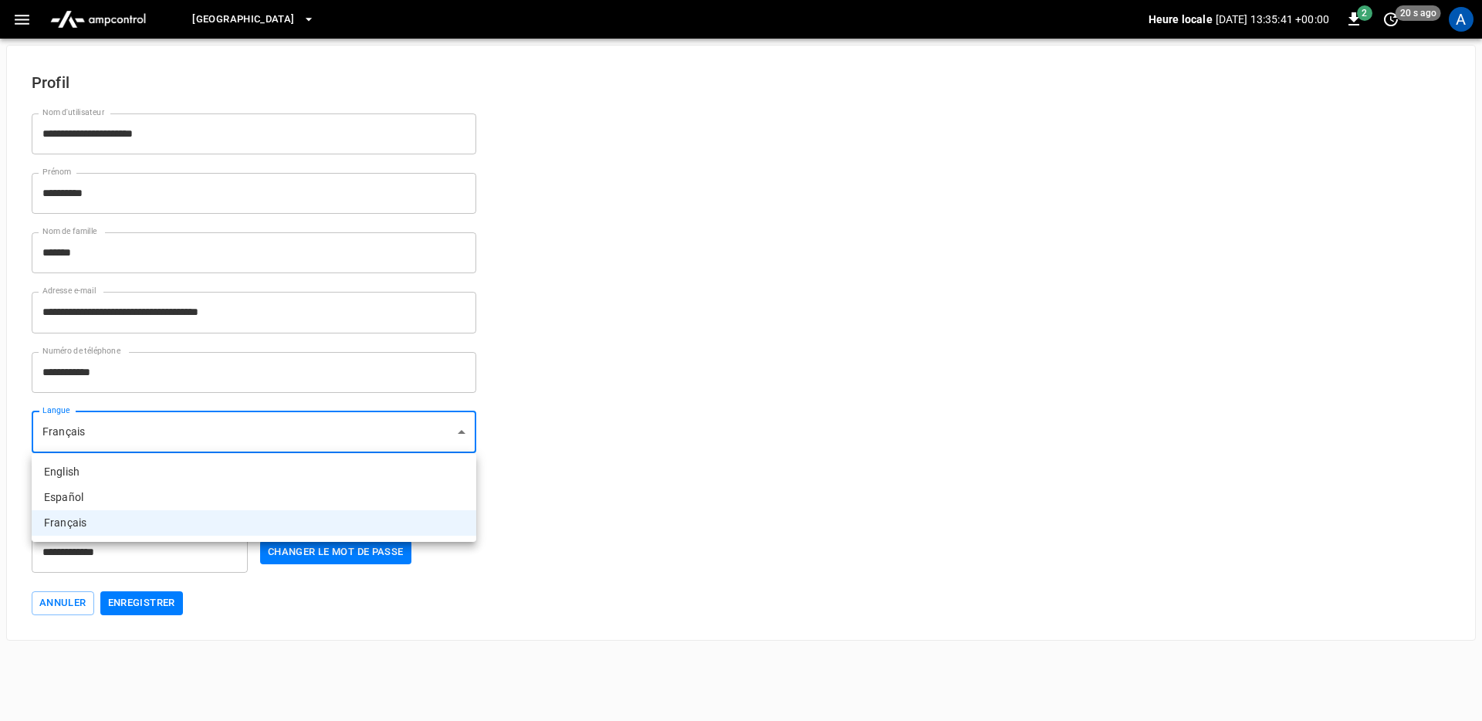
click at [198, 429] on body "**********" at bounding box center [741, 320] width 1482 height 641
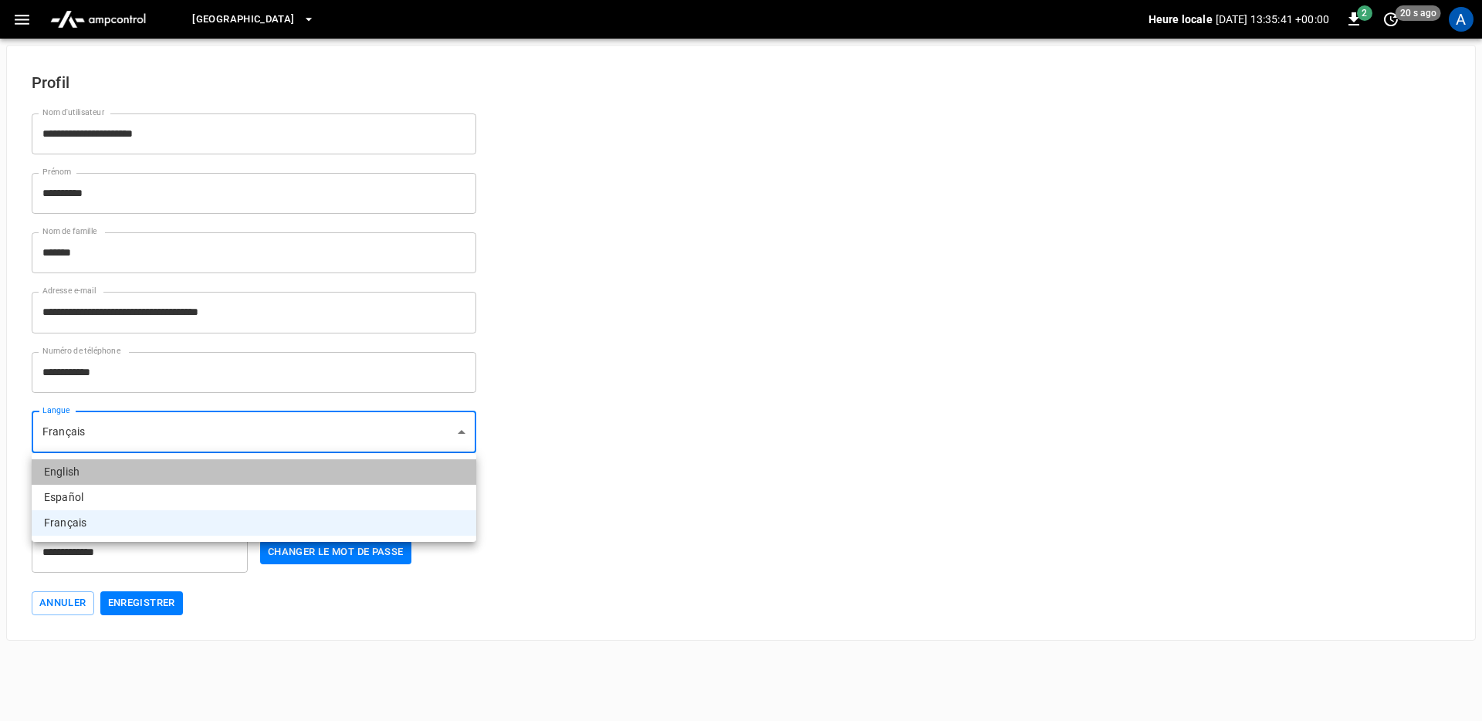
click at [144, 479] on li "English" at bounding box center [254, 471] width 445 height 25
type input "**"
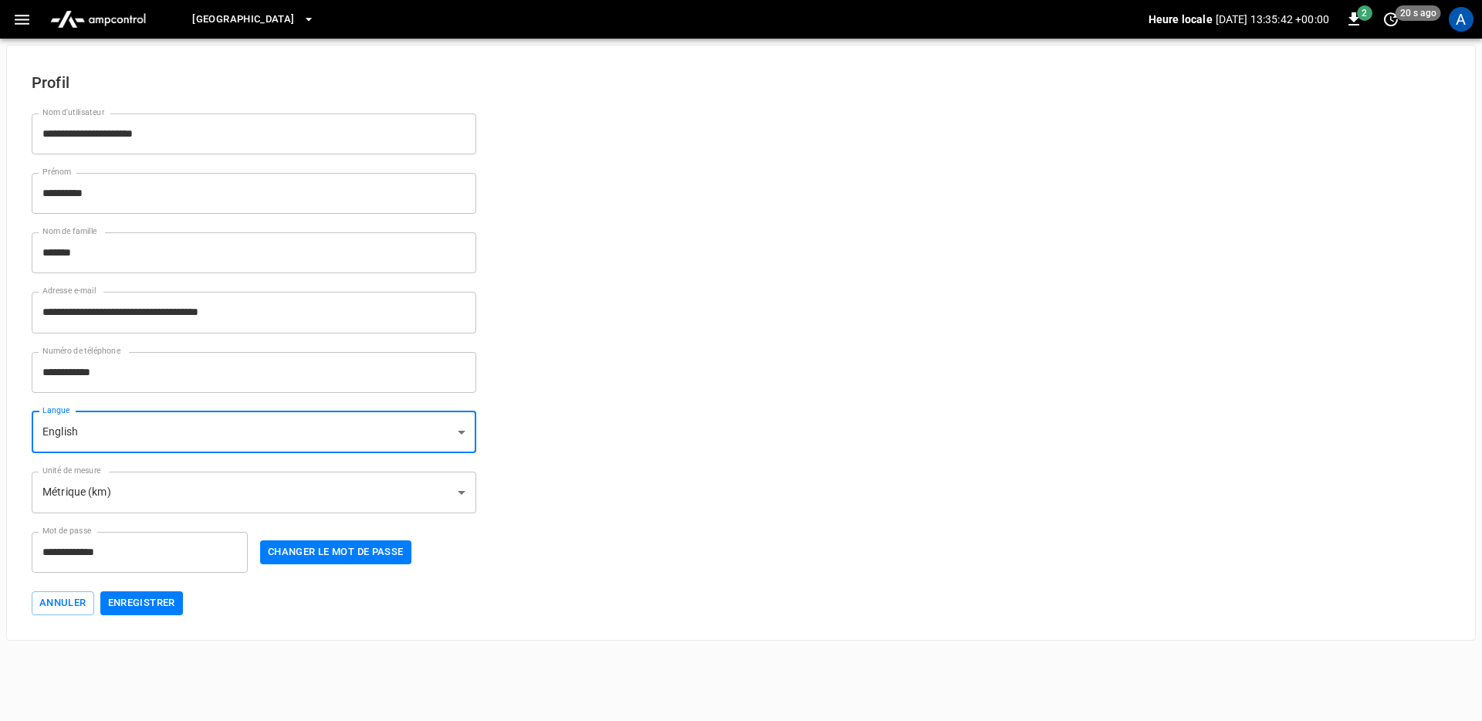
click at [160, 605] on button "Enregistrer" at bounding box center [141, 603] width 83 height 24
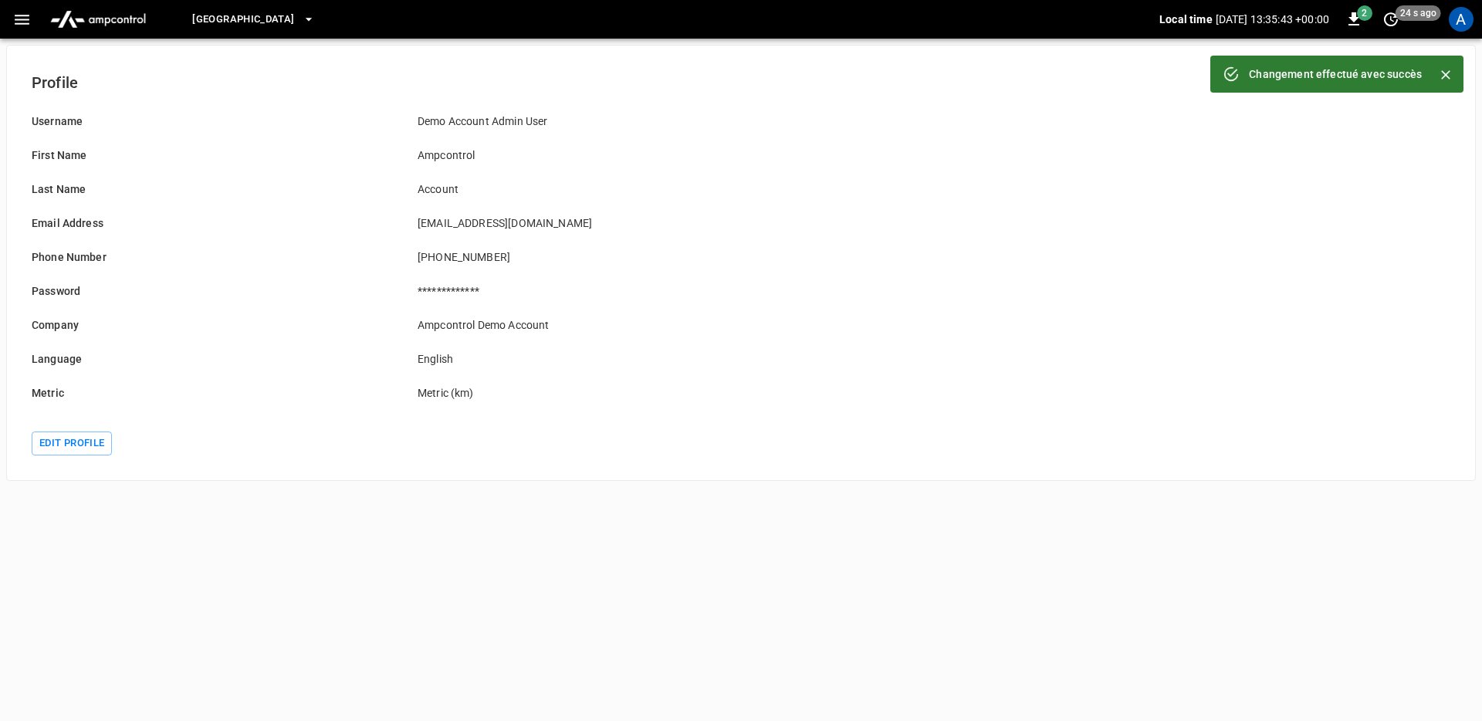
click at [145, 25] on img "menu" at bounding box center [98, 19] width 108 height 29
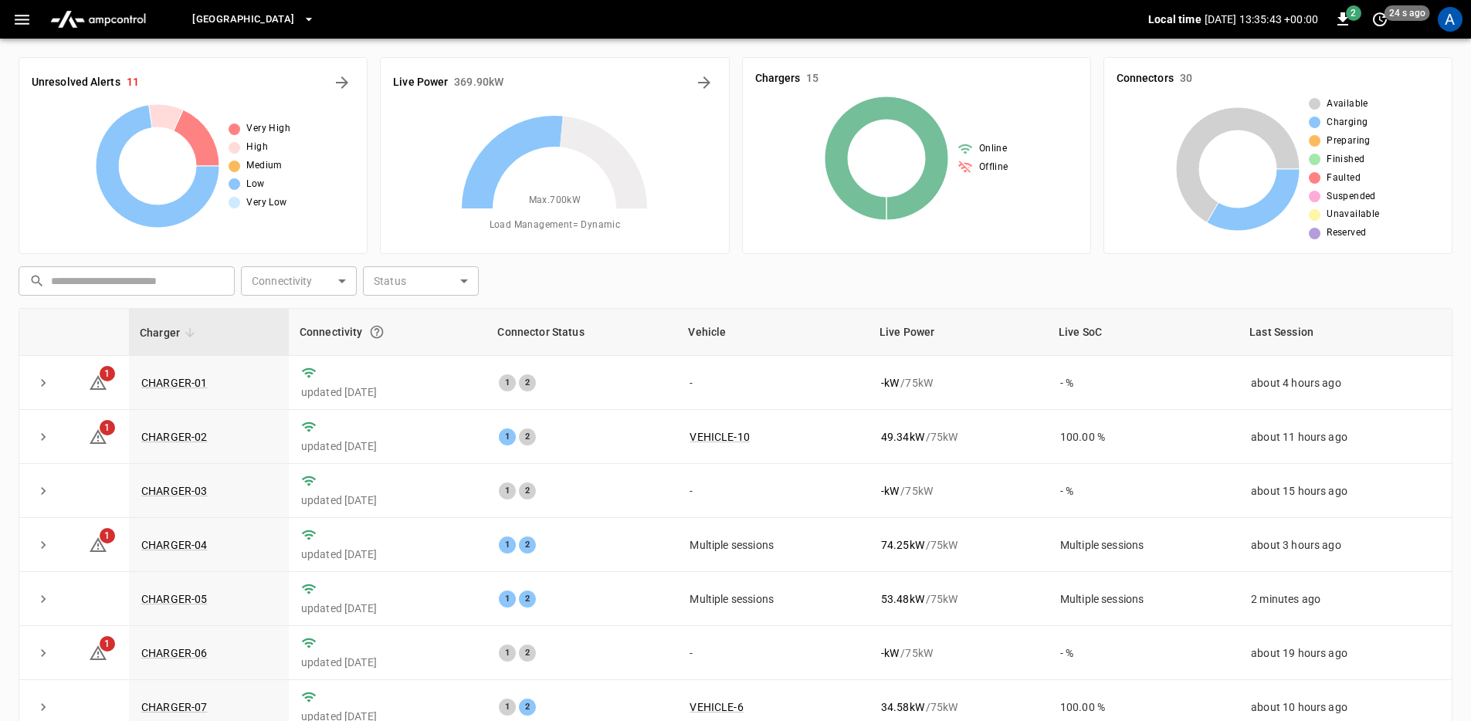
click at [0, 24] on div "Toronto South Local time 2025-08-12 13:35:43 +00:00 2 24 s ago A" at bounding box center [735, 19] width 1471 height 39
click at [17, 23] on icon "button" at bounding box center [22, 20] width 15 height 10
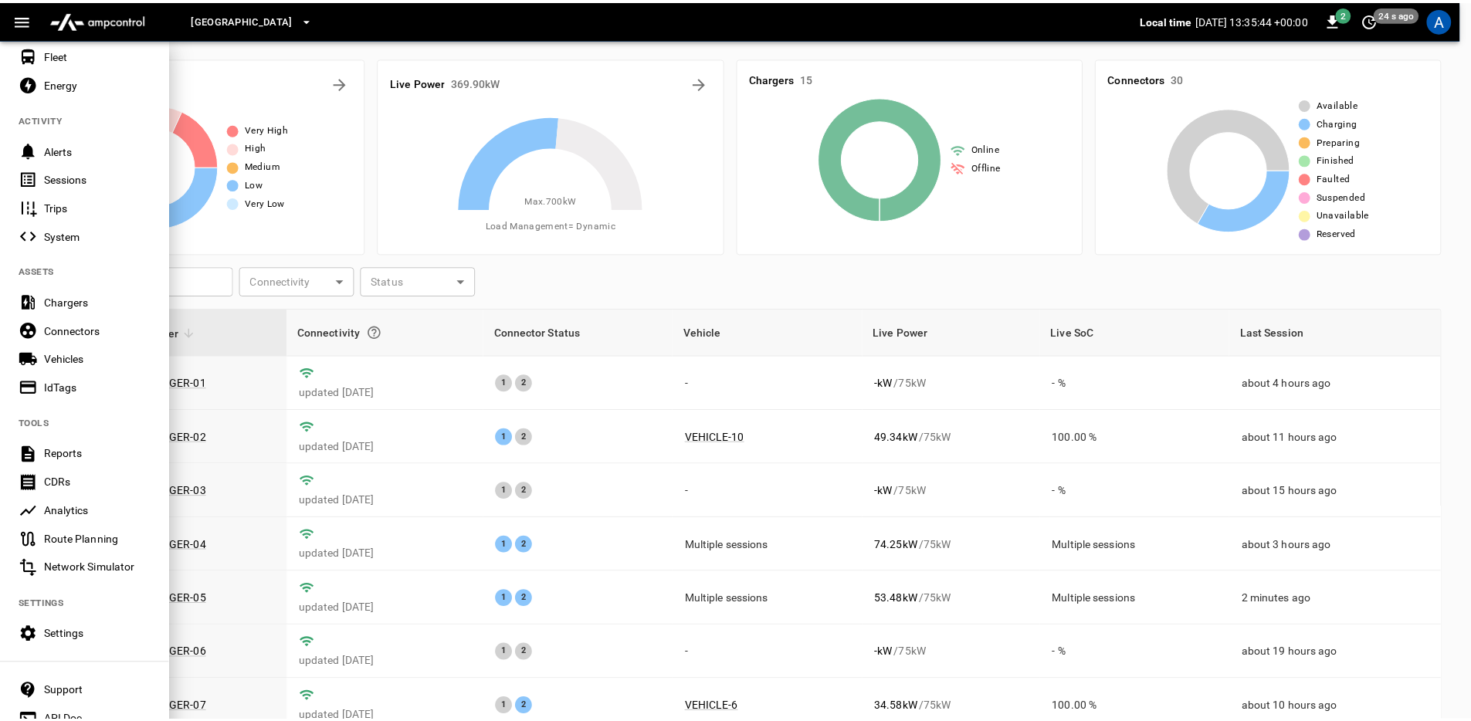
scroll to position [189, 0]
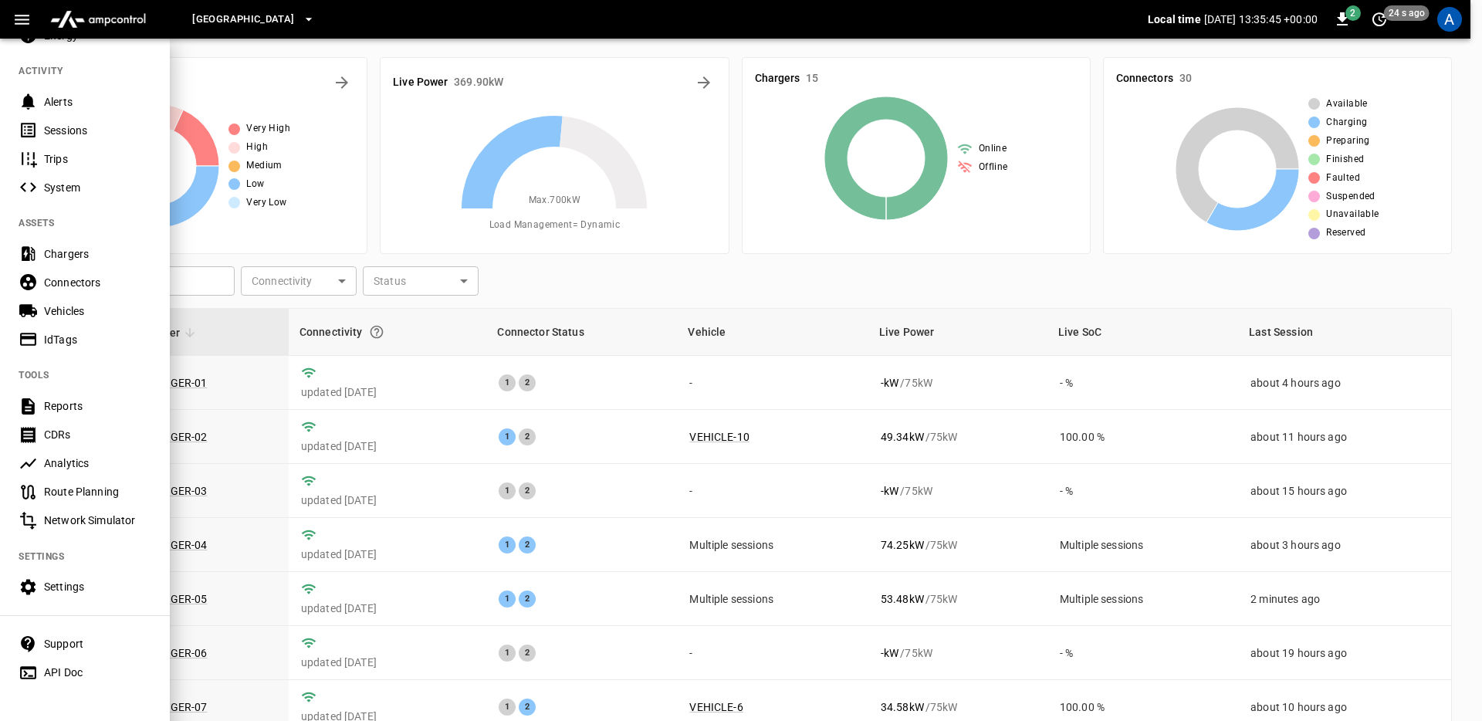
click at [127, 573] on div "Settings" at bounding box center [85, 587] width 170 height 29
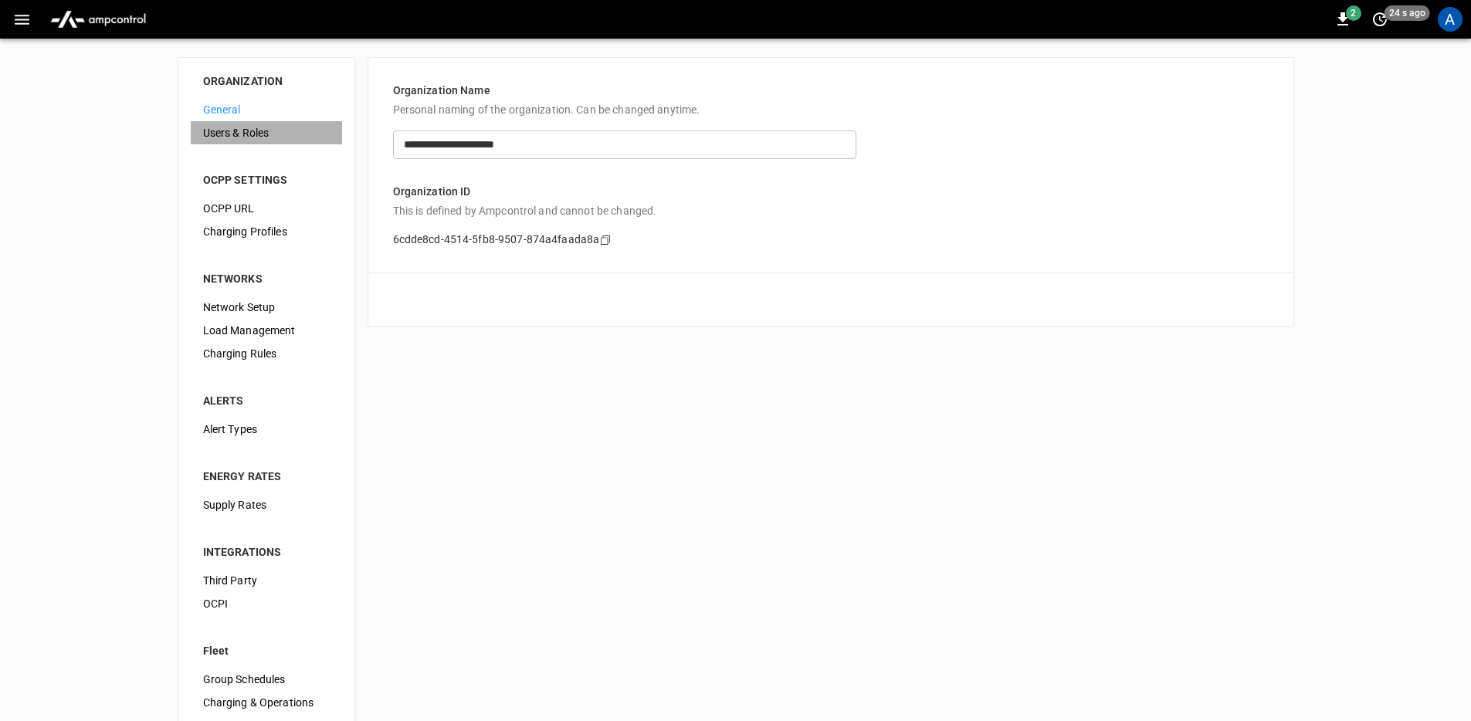
click at [273, 136] on span "Users & Roles" at bounding box center [266, 133] width 127 height 16
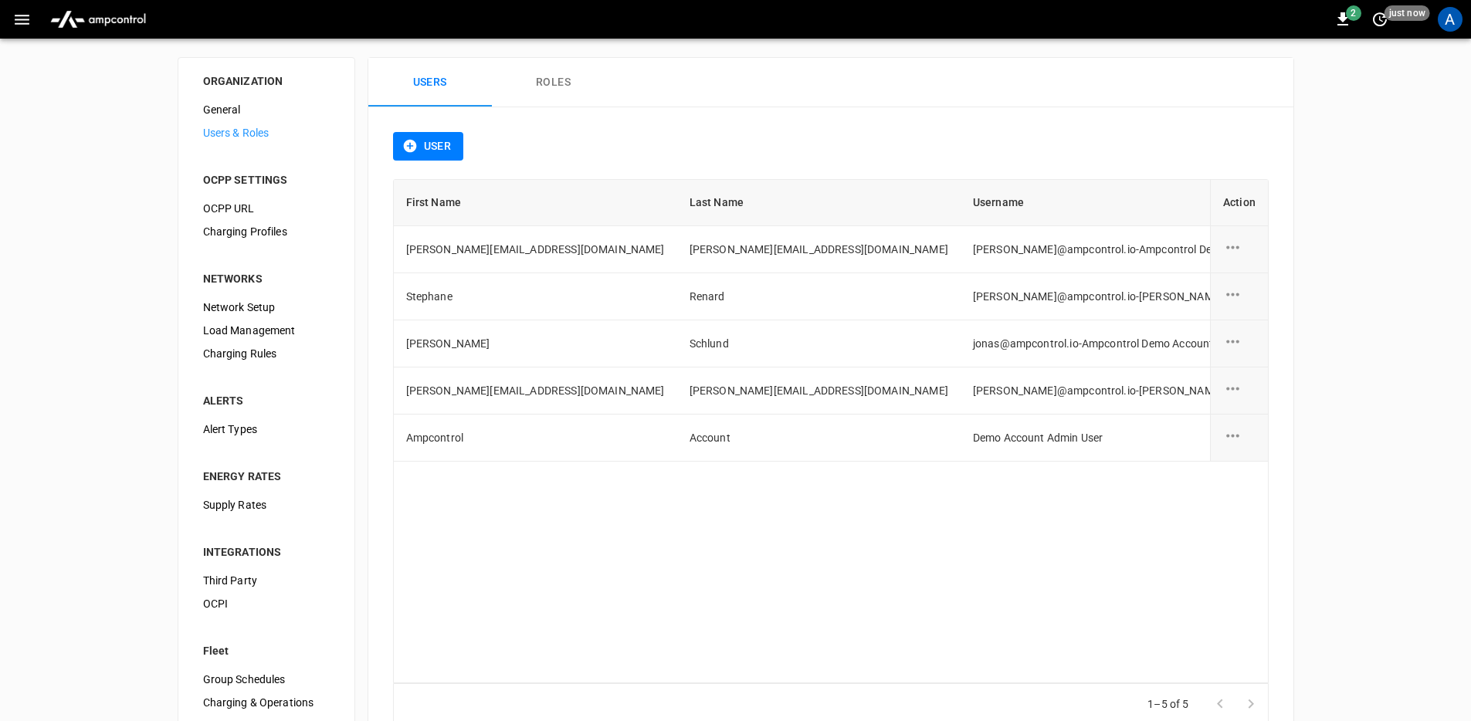
click at [536, 86] on button "Roles" at bounding box center [554, 82] width 124 height 49
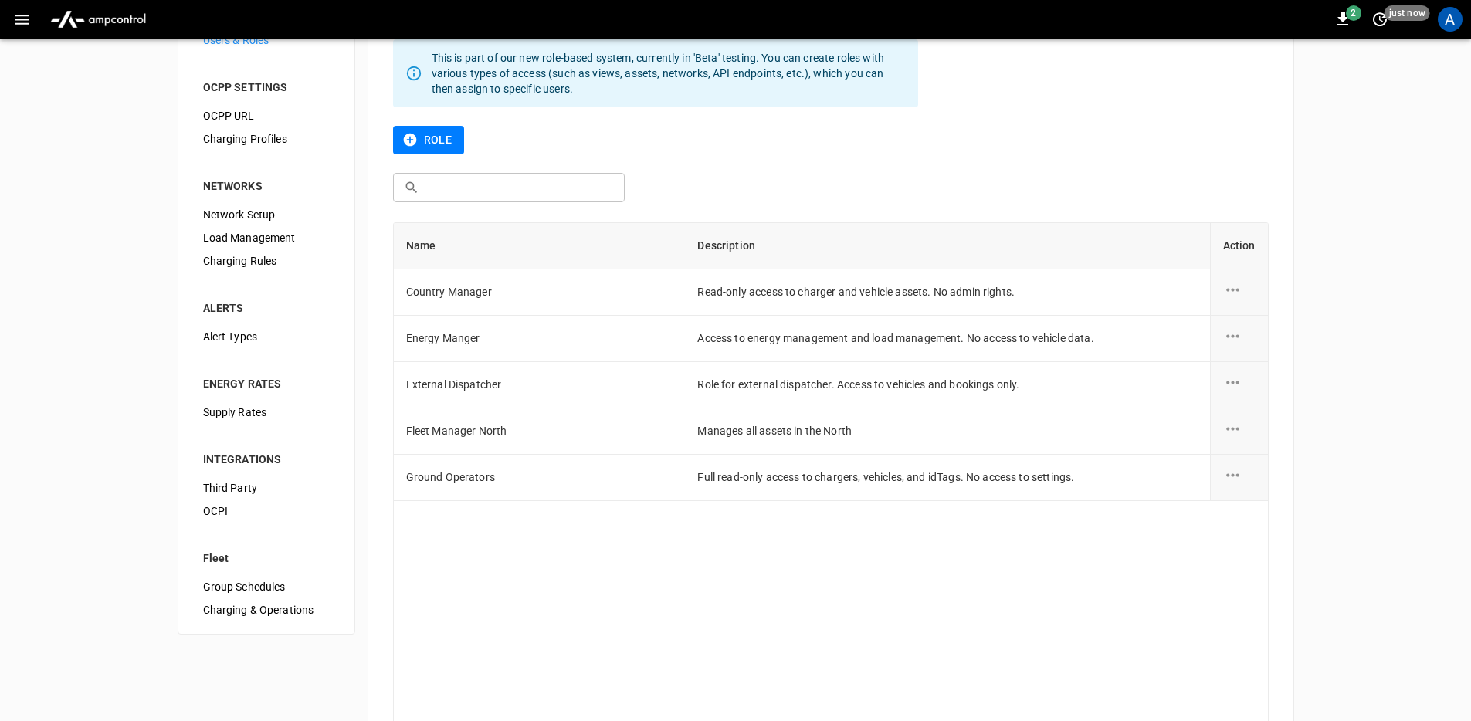
scroll to position [92, 0]
click at [778, 591] on div "Name Description Action Country Manager Read-only access to charger and vehicle…" at bounding box center [831, 475] width 876 height 505
click at [432, 141] on button "Role" at bounding box center [429, 141] width 72 height 29
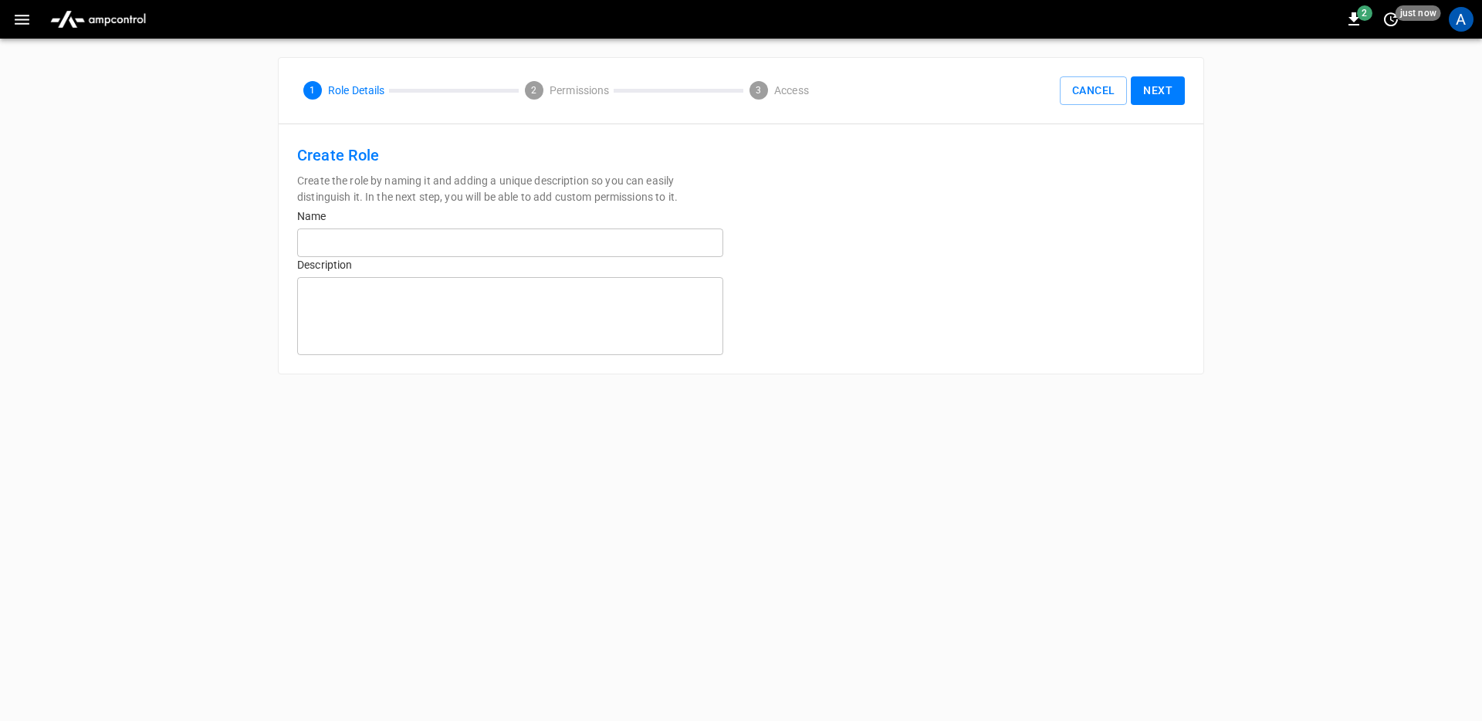
click at [515, 227] on div "Name ​" at bounding box center [510, 232] width 426 height 49
click at [571, 265] on p "Description" at bounding box center [510, 265] width 426 height 16
click at [582, 246] on input "text" at bounding box center [510, 243] width 426 height 29
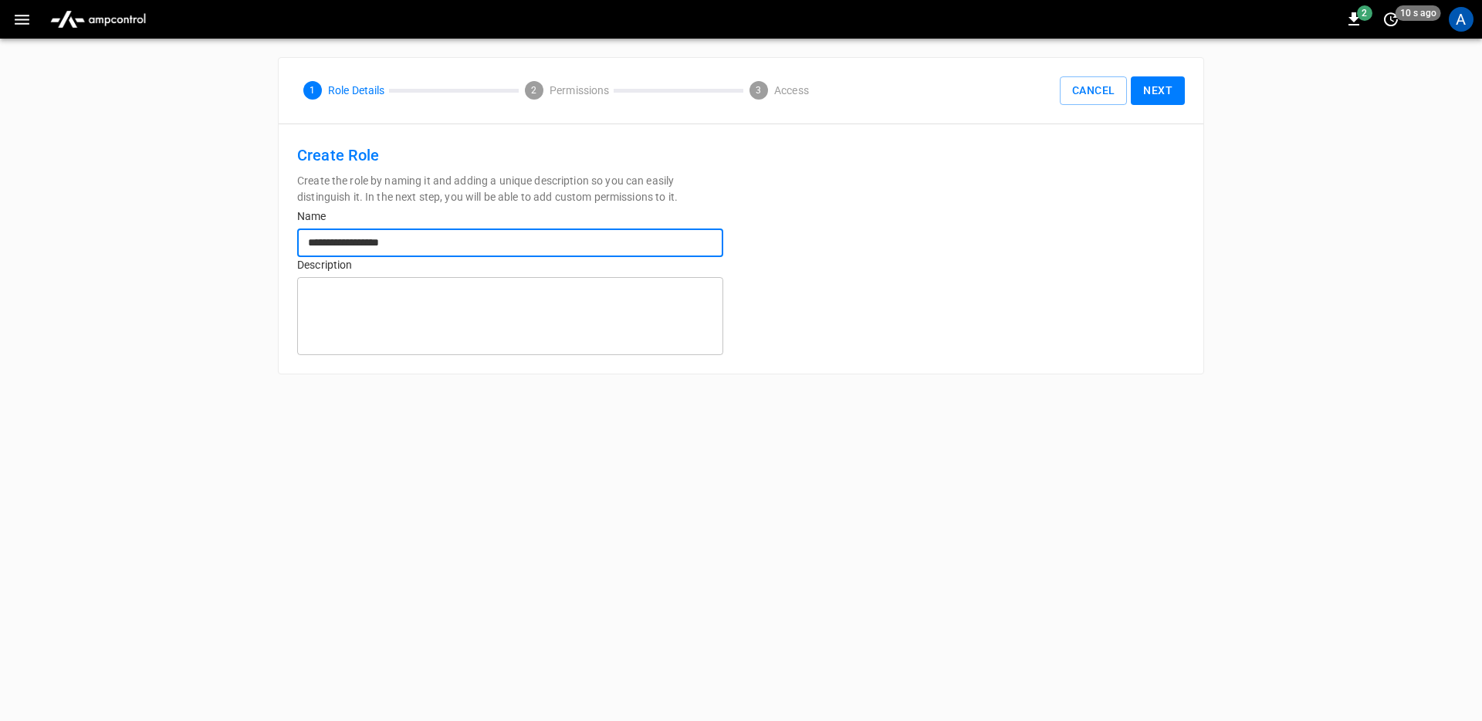
type input "**********"
click at [1018, 393] on html "**********" at bounding box center [741, 196] width 1482 height 393
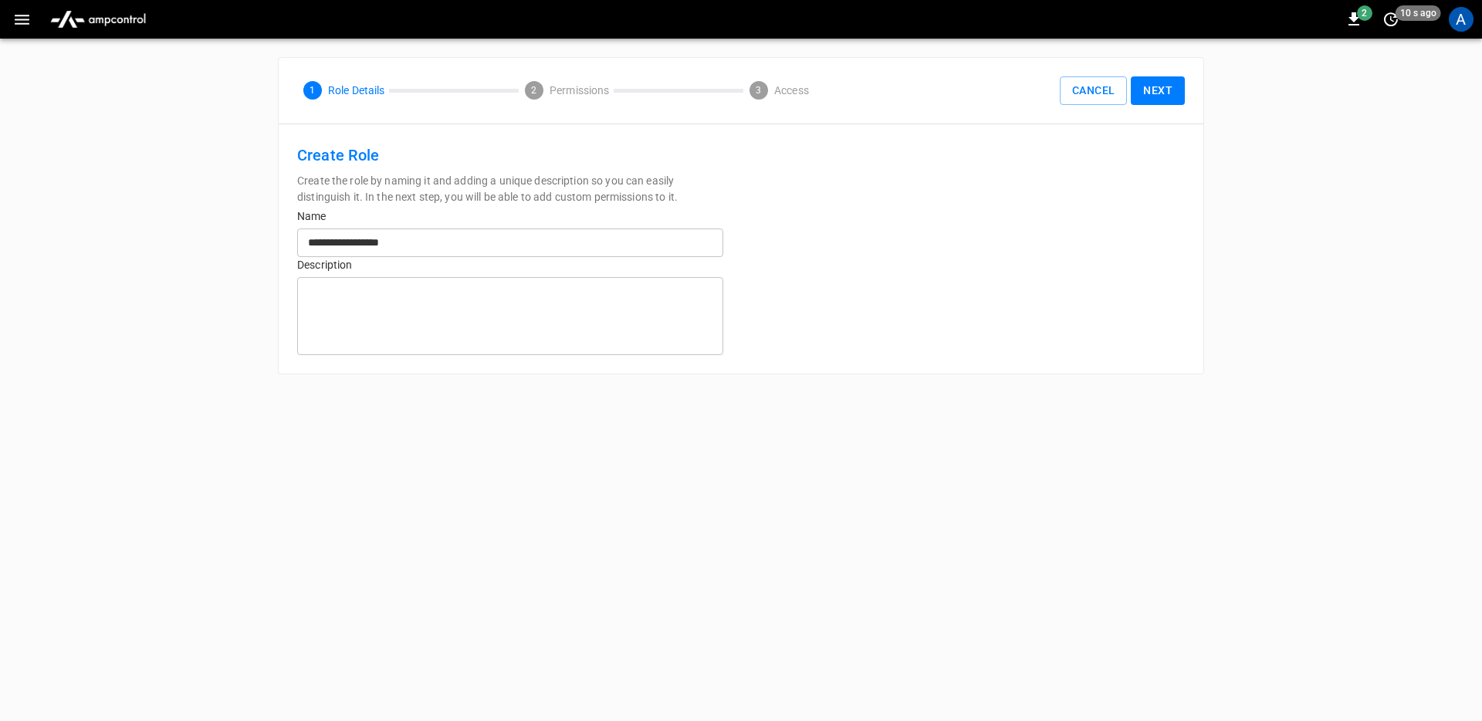
click at [1167, 100] on button "Next" at bounding box center [1158, 90] width 54 height 29
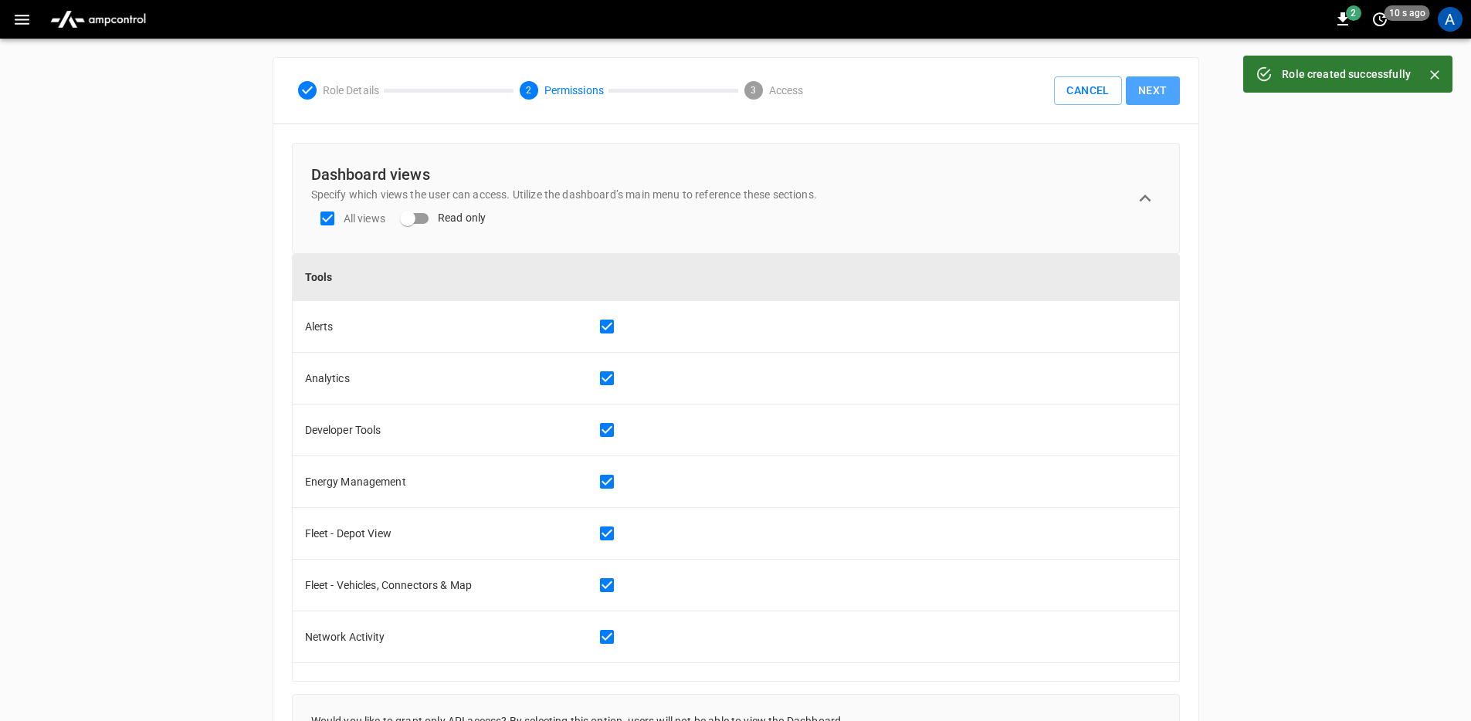
click at [1130, 104] on button "Next" at bounding box center [1153, 90] width 54 height 29
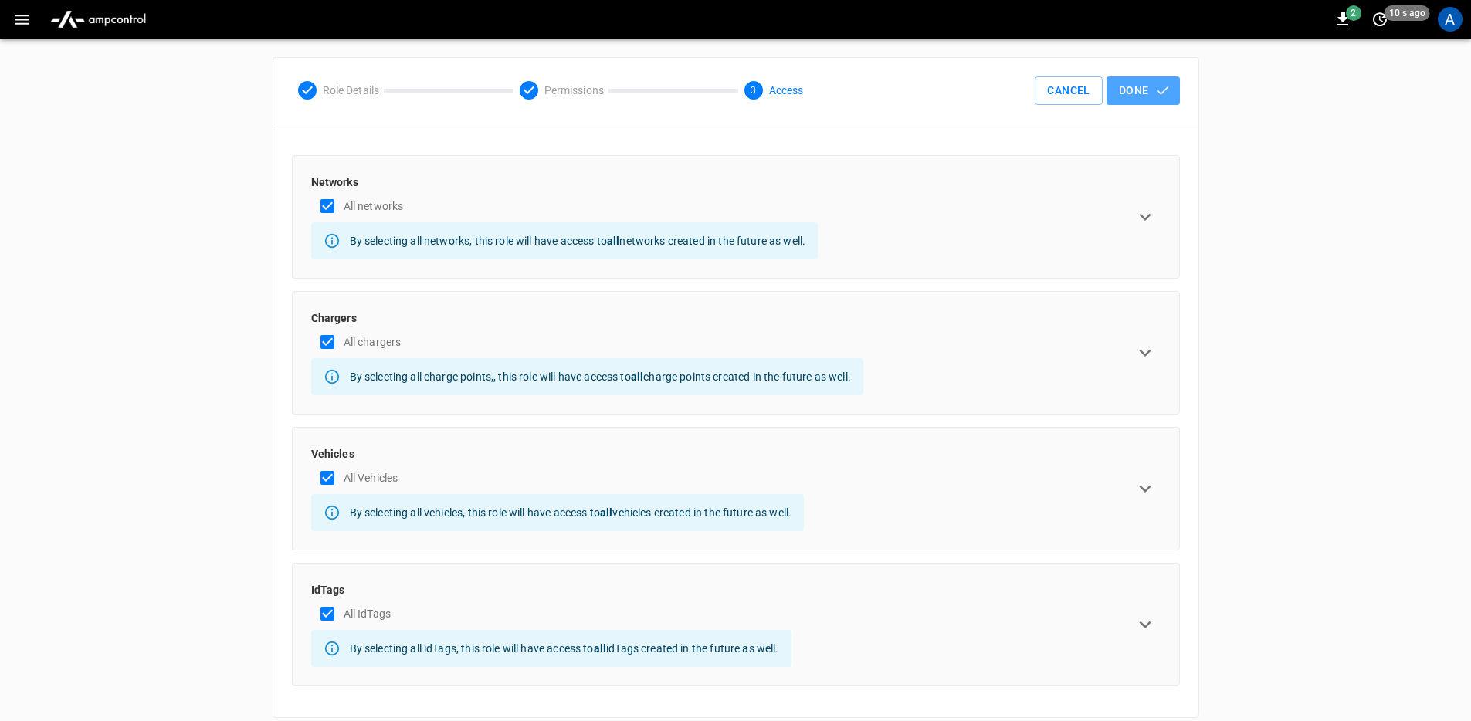
click at [1137, 100] on button "Done" at bounding box center [1142, 90] width 73 height 29
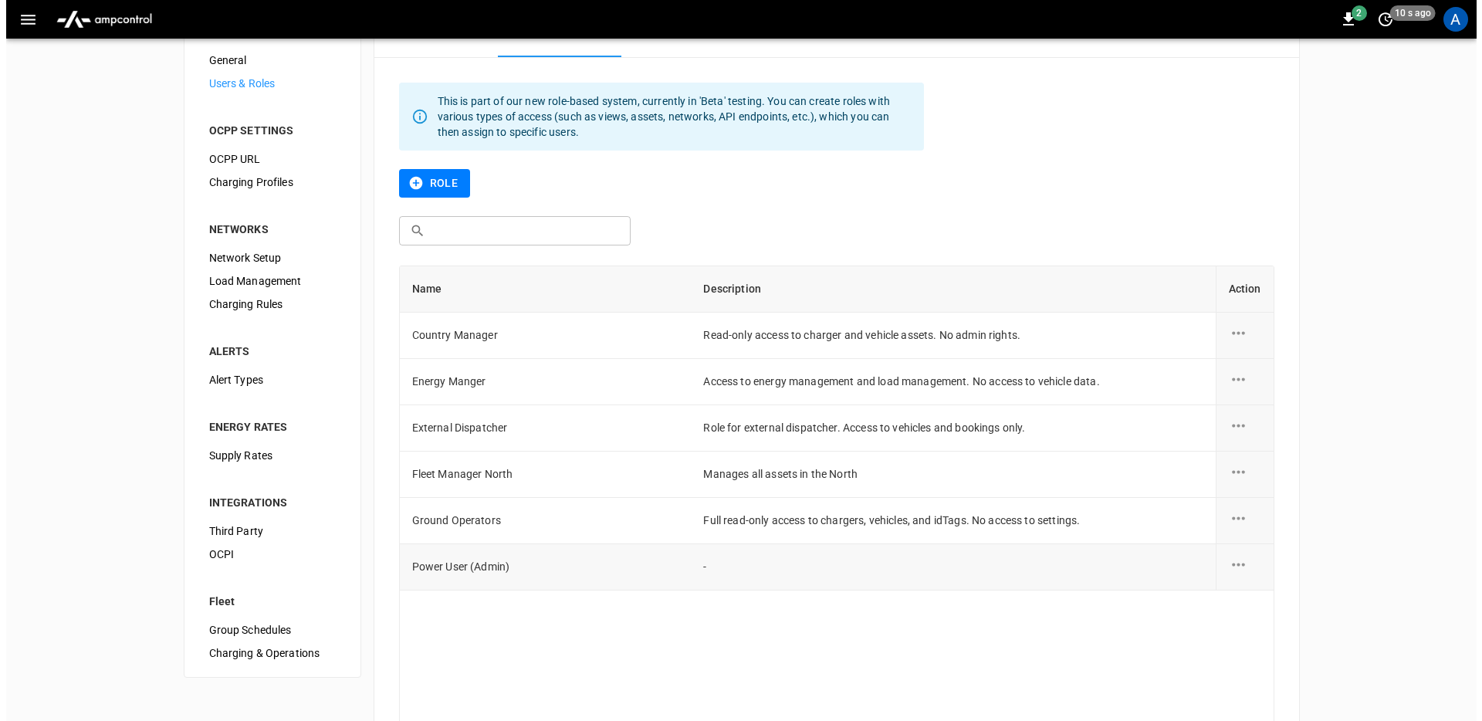
scroll to position [50, 0]
click at [1231, 562] on icon "role action options" at bounding box center [1232, 563] width 19 height 19
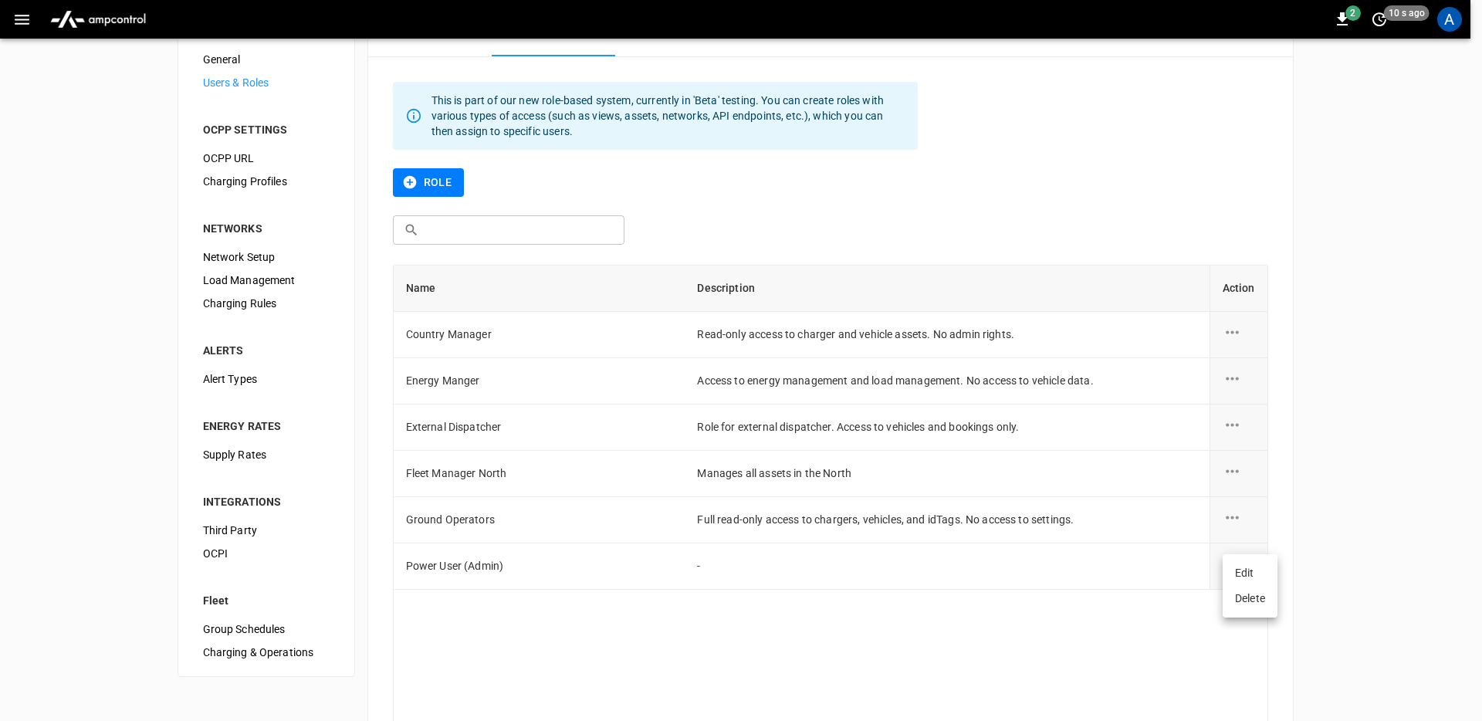
click at [1236, 567] on li "Edit" at bounding box center [1250, 573] width 55 height 25
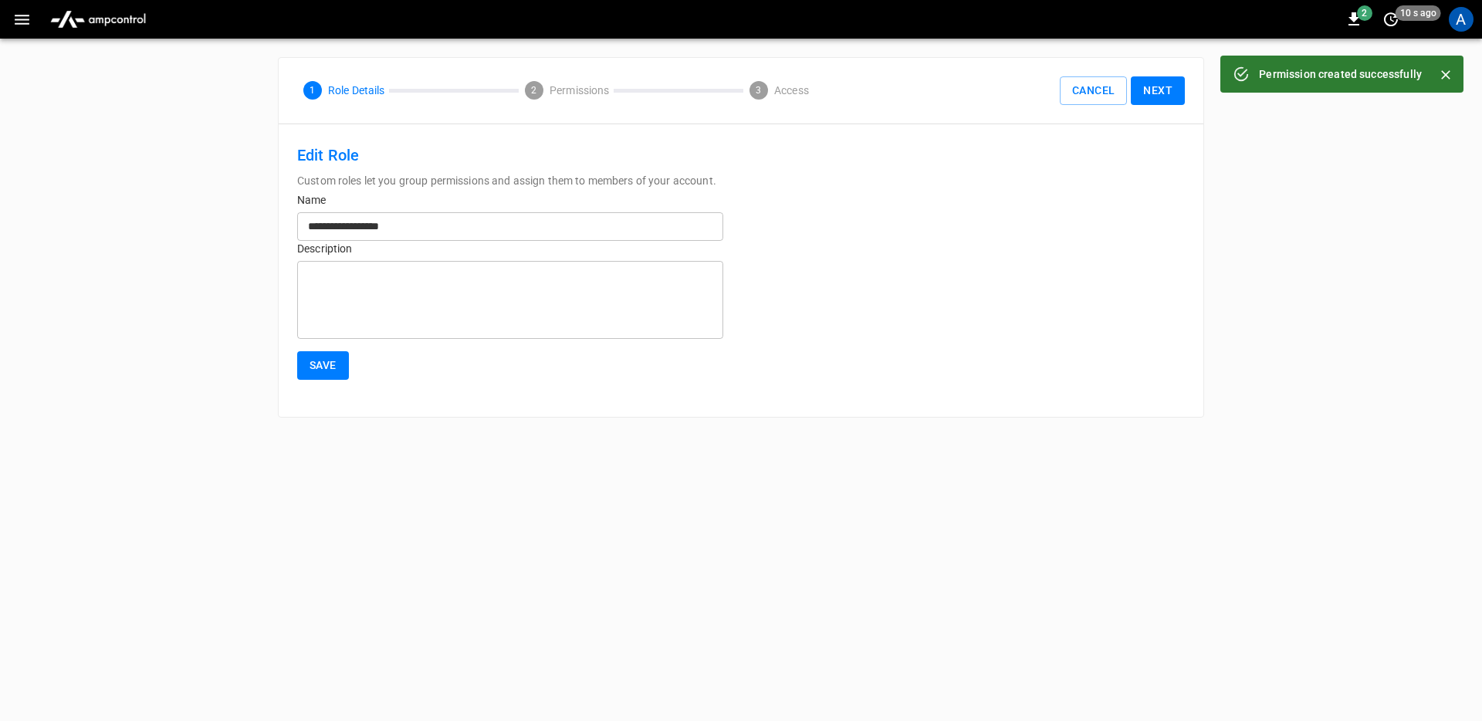
click at [618, 298] on textarea at bounding box center [510, 300] width 405 height 65
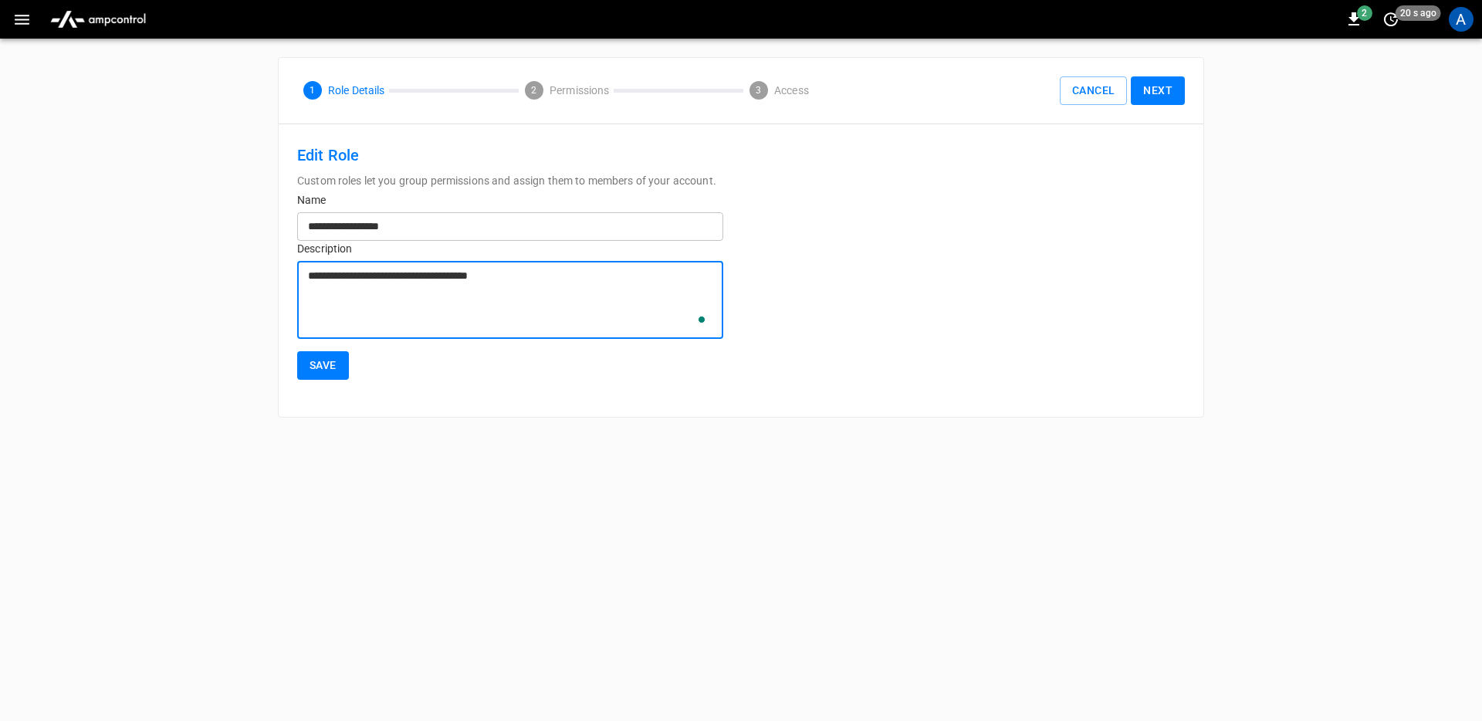
type textarea "**********"
click at [328, 357] on button "Save" at bounding box center [323, 365] width 52 height 29
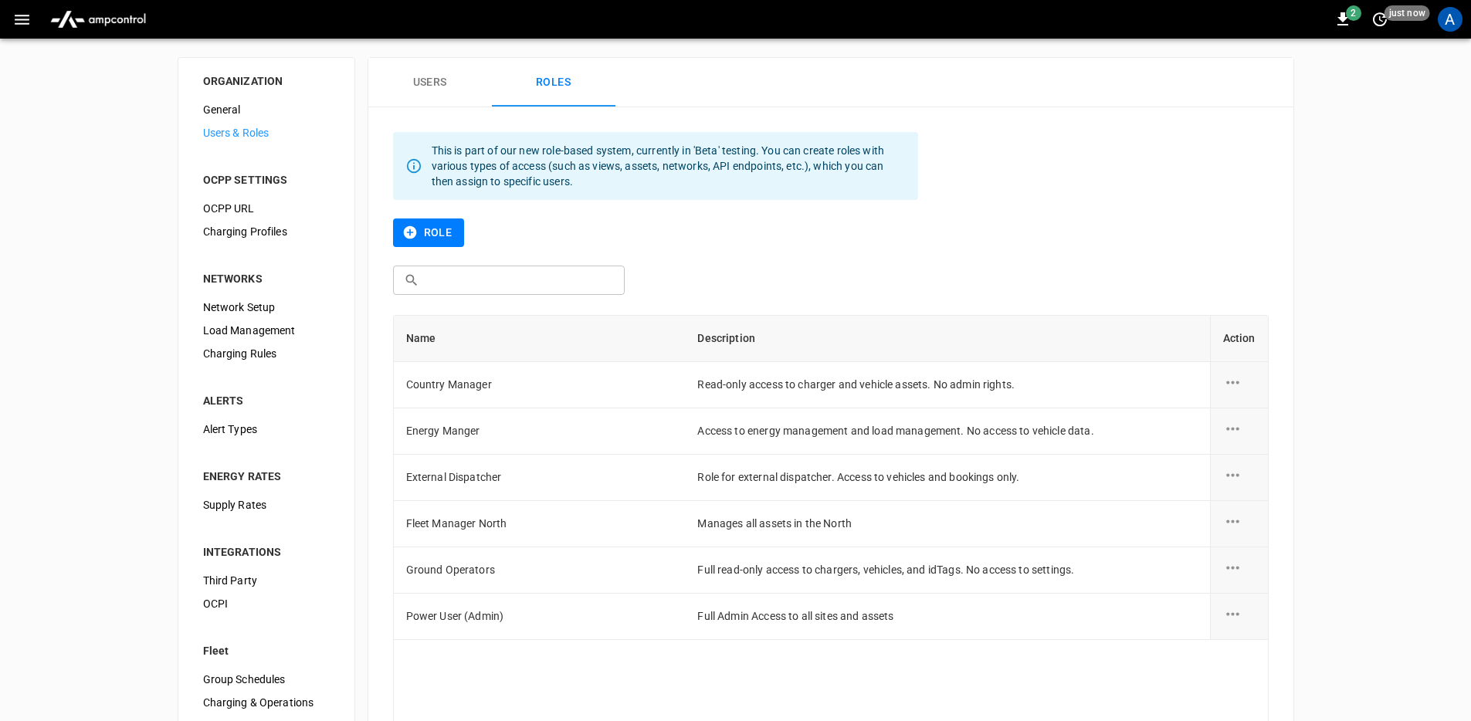
click at [870, 248] on div "Role" at bounding box center [831, 242] width 876 height 47
click at [405, 73] on button "Users" at bounding box center [430, 82] width 124 height 49
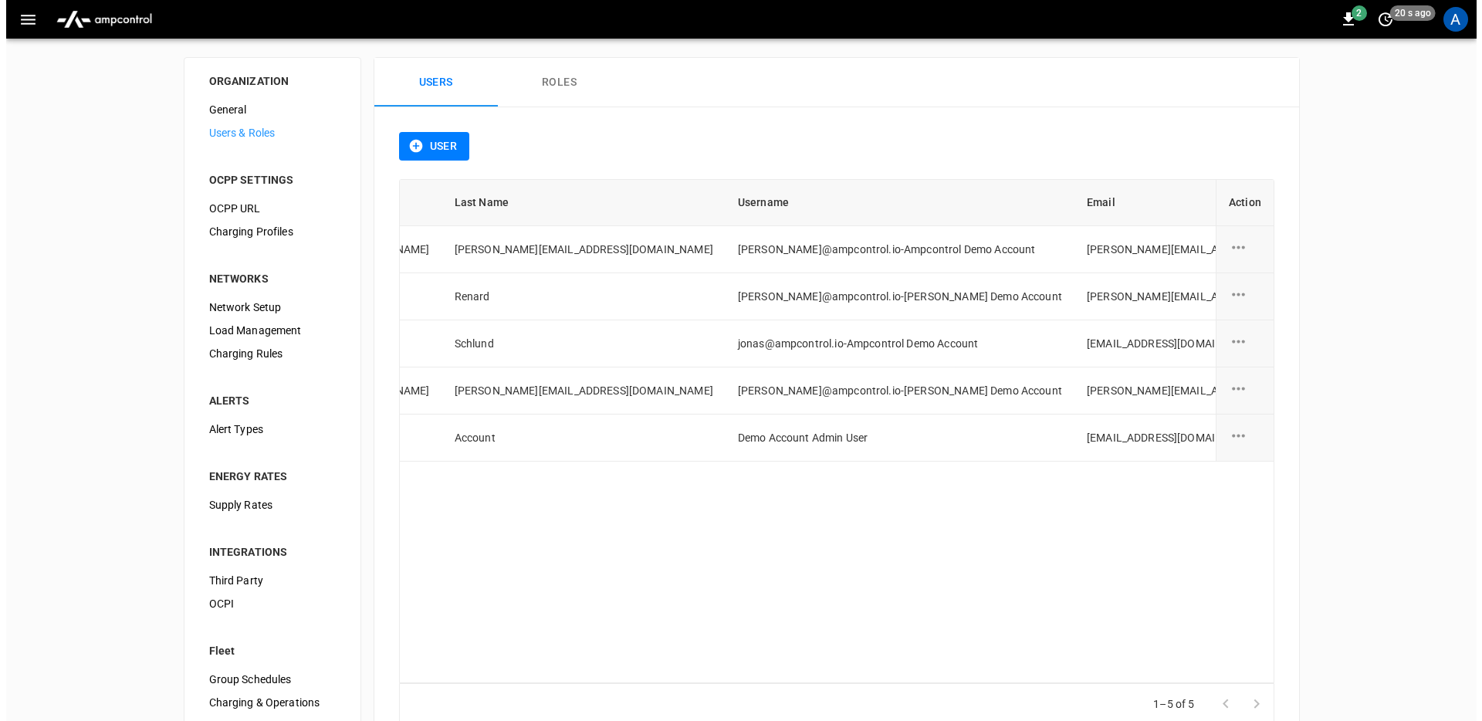
scroll to position [0, 252]
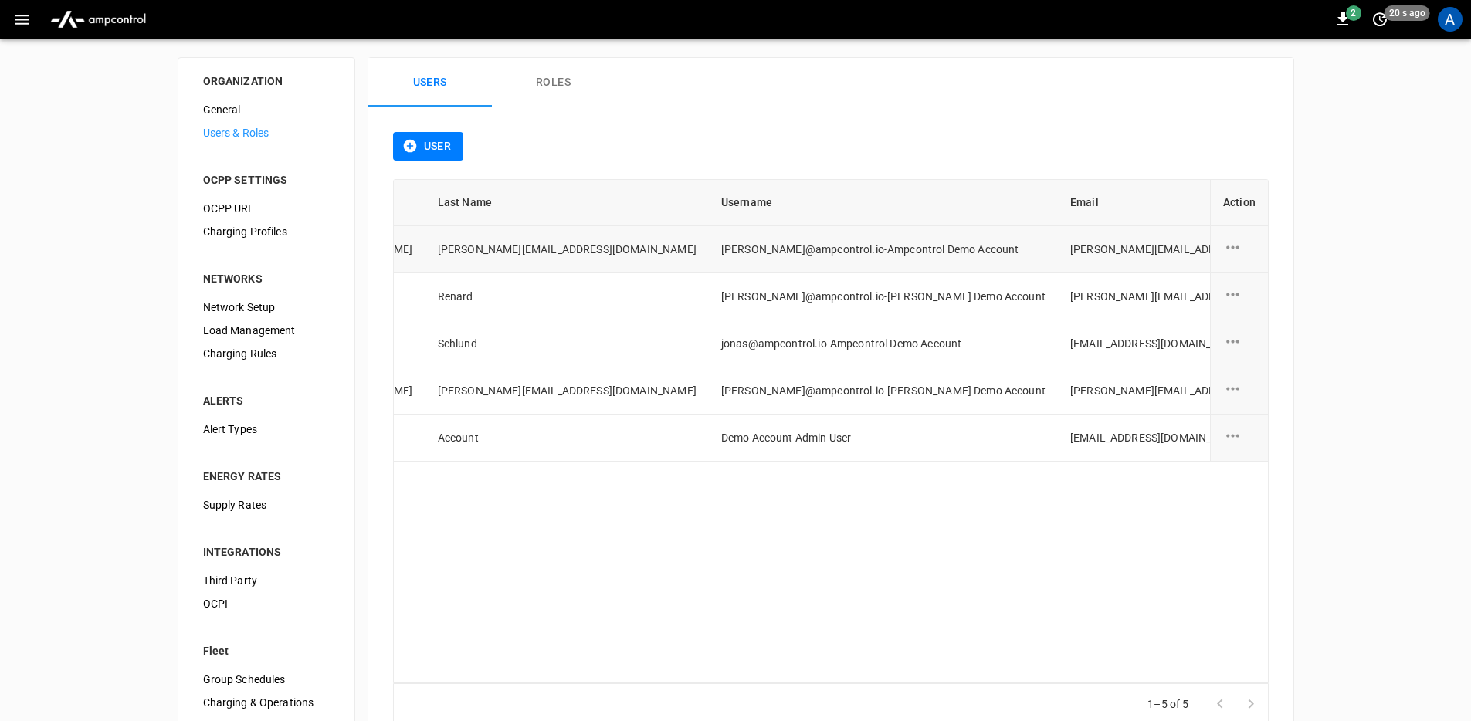
click at [1245, 241] on div "user action options" at bounding box center [1239, 249] width 32 height 23
click at [1248, 248] on li "Edit" at bounding box center [1250, 256] width 55 height 25
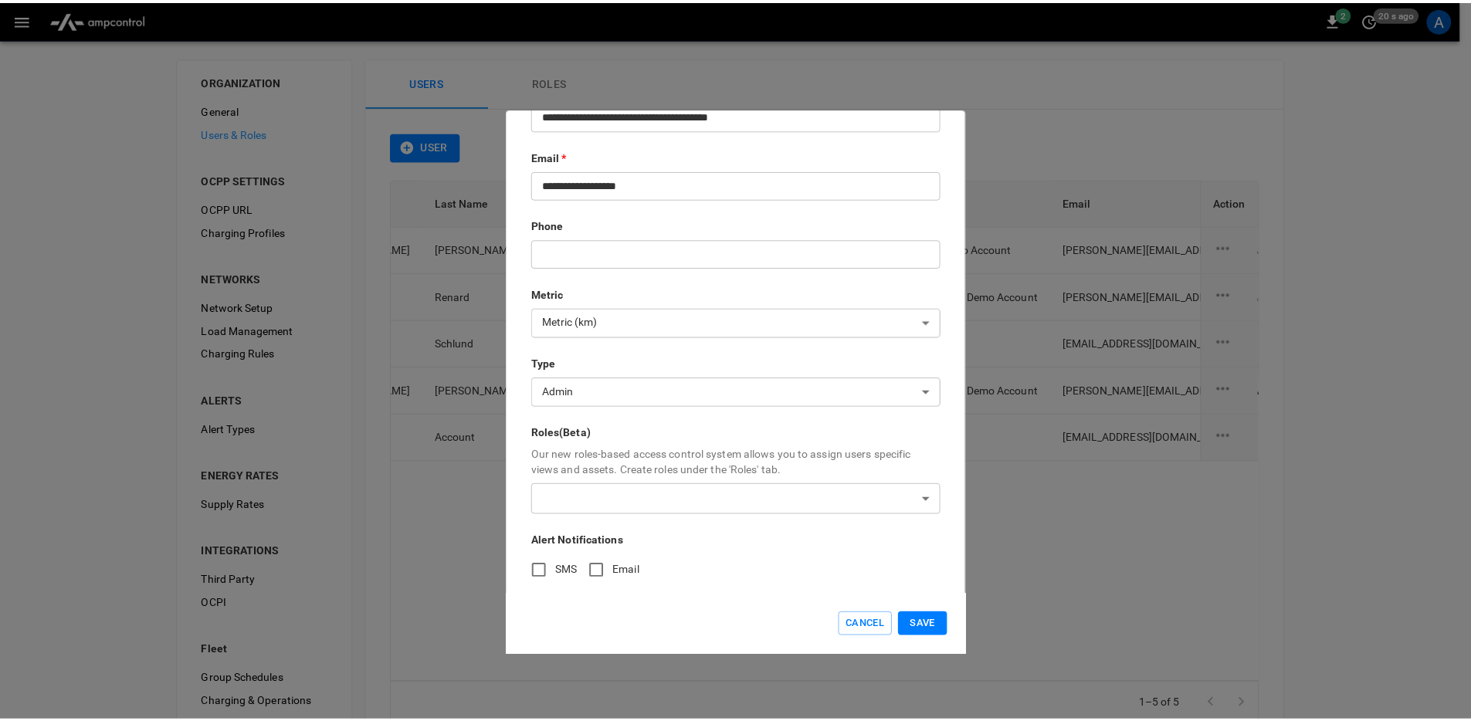
scroll to position [246, 0]
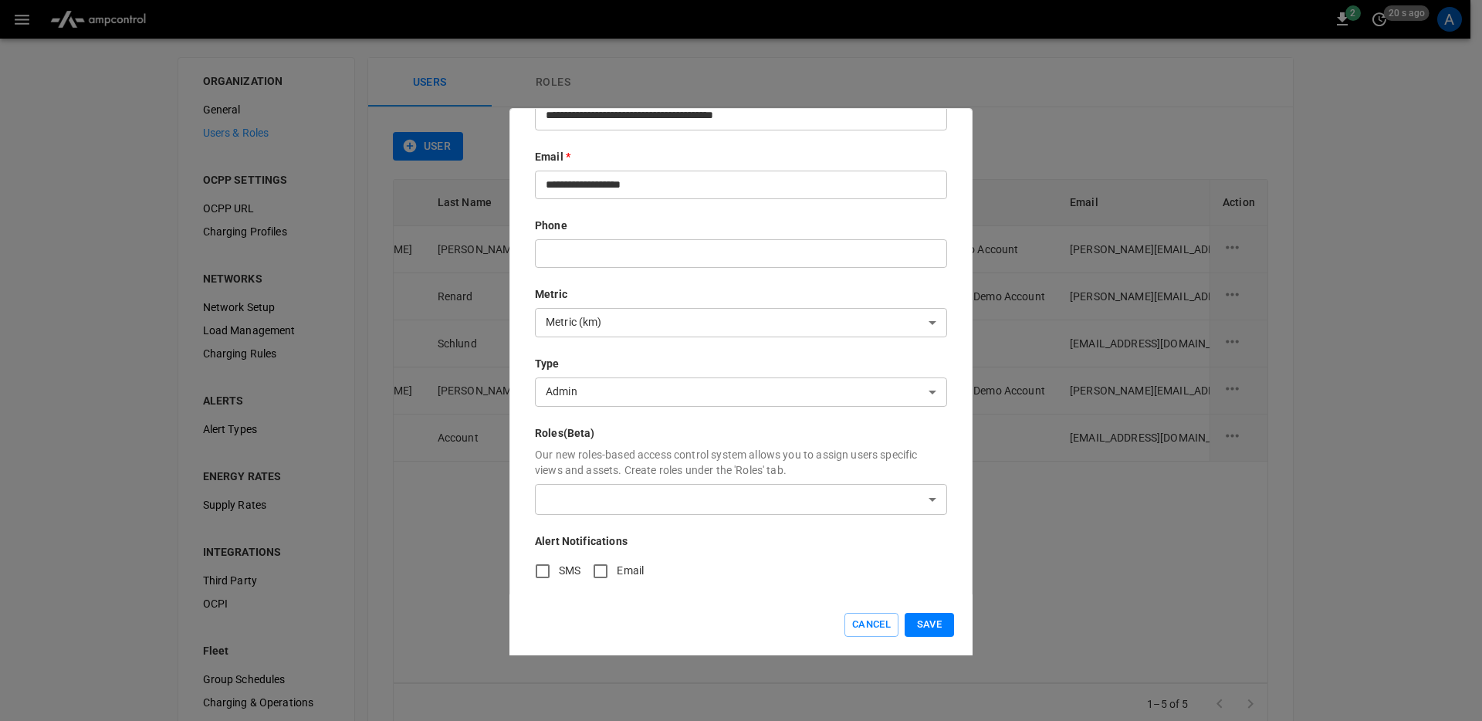
click at [756, 484] on body "2 20 s ago A ORGANIZATION General Users & Roles OCPP SETTINGS OCPP URL Charging…" at bounding box center [741, 384] width 1482 height 769
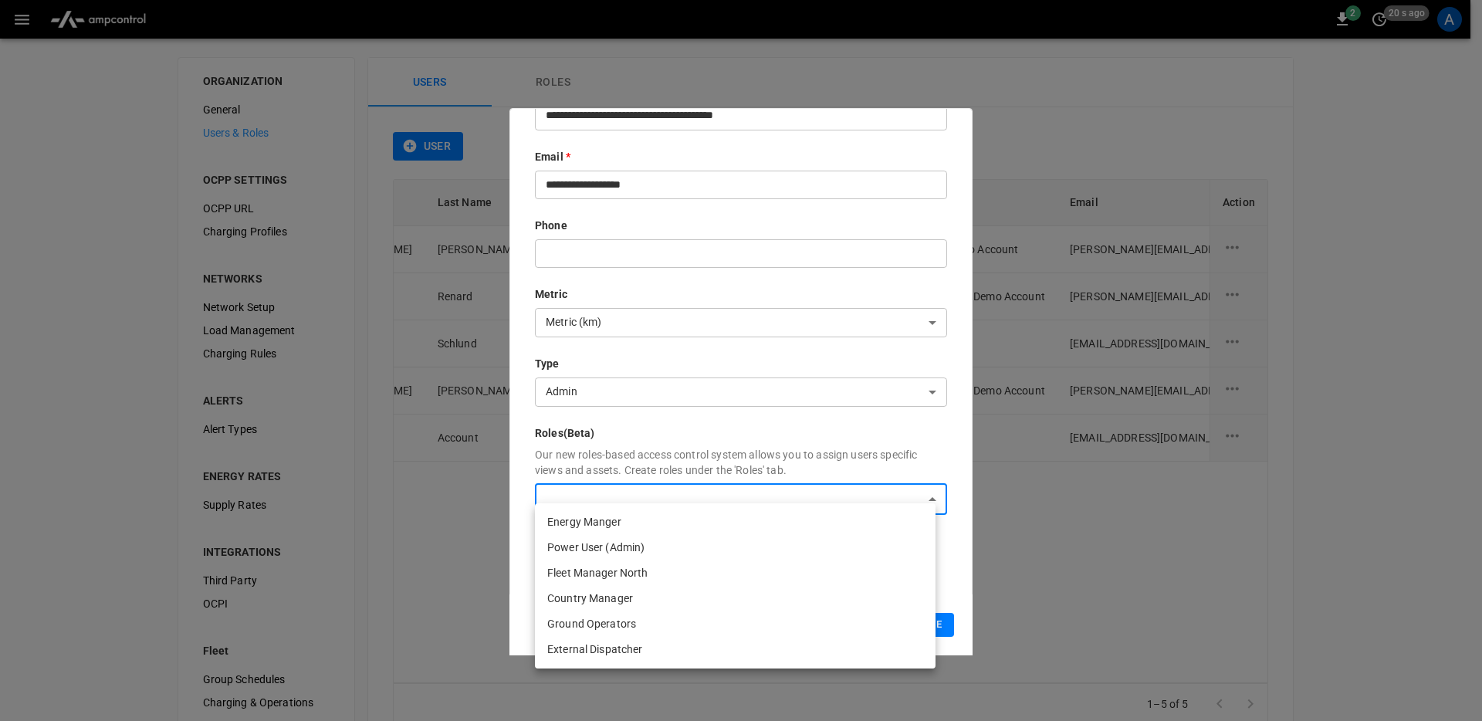
click at [932, 418] on div at bounding box center [741, 360] width 1482 height 721
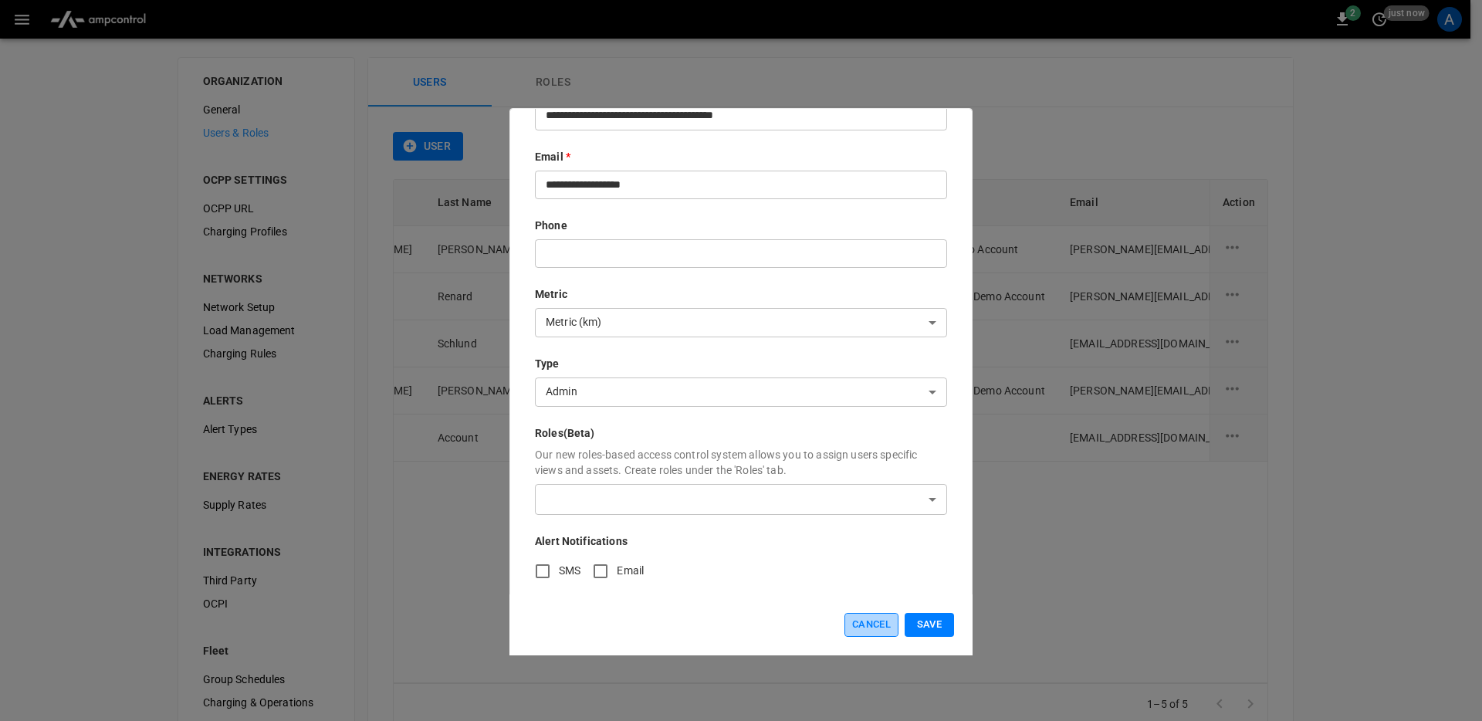
click at [854, 625] on button "Cancel" at bounding box center [872, 625] width 54 height 24
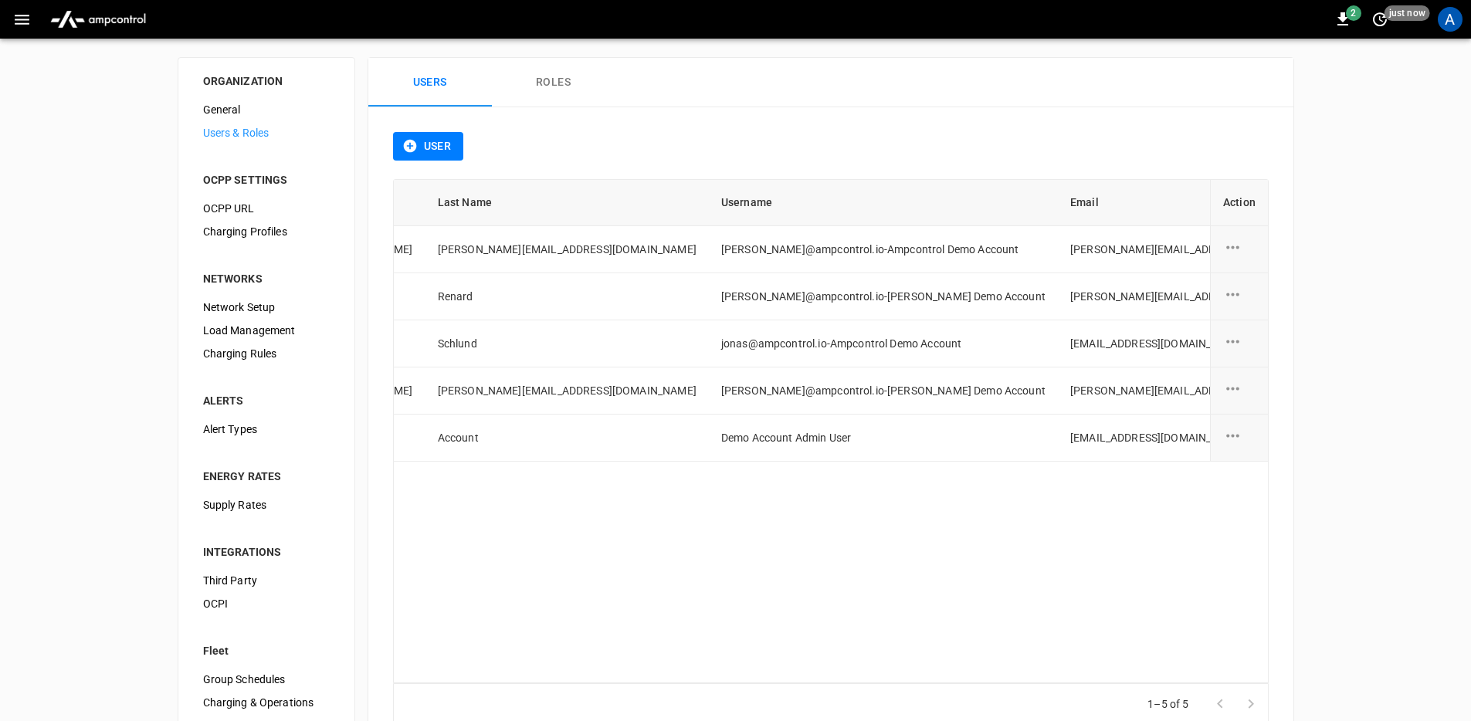
click at [1022, 528] on div "First Name Last Name Username Email Type Role Created On Action tomas@ampcontro…" at bounding box center [831, 431] width 876 height 505
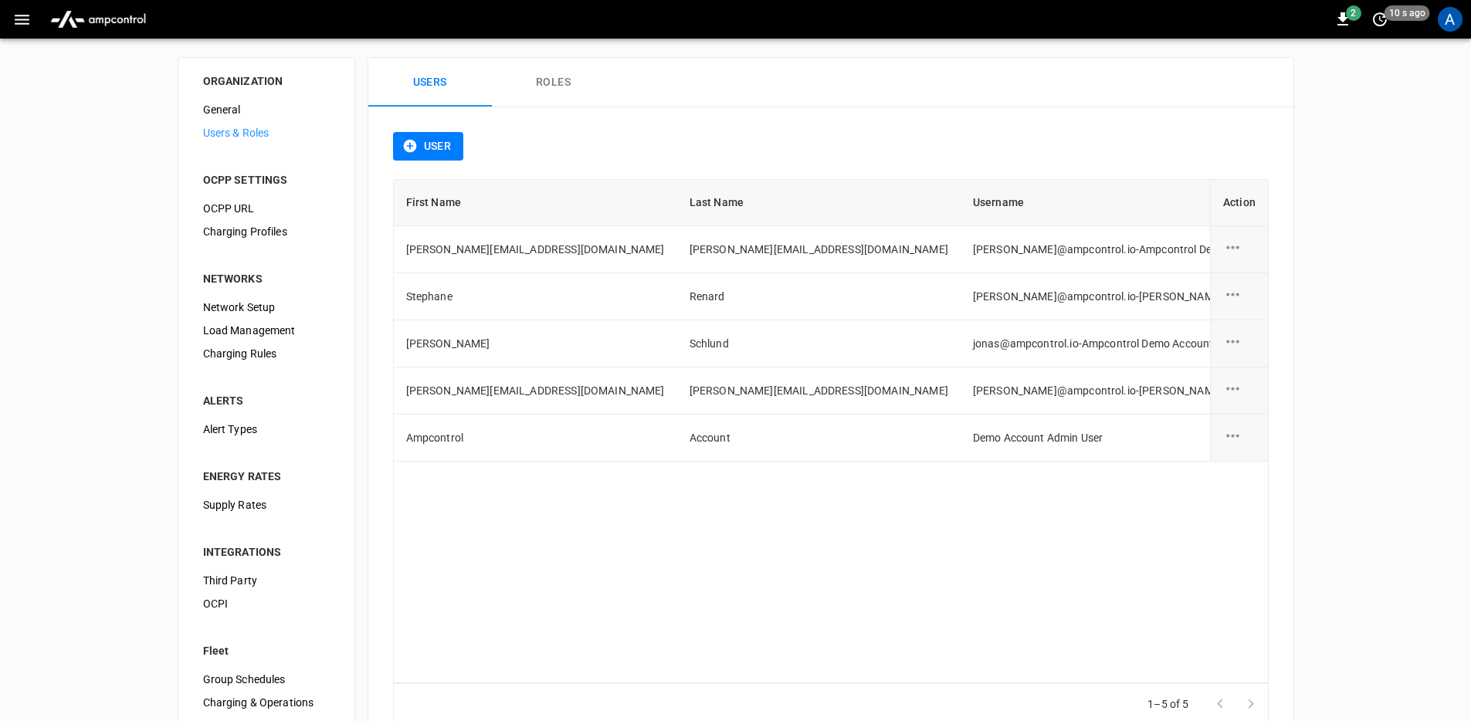
click at [113, 19] on img "menu" at bounding box center [98, 19] width 108 height 29
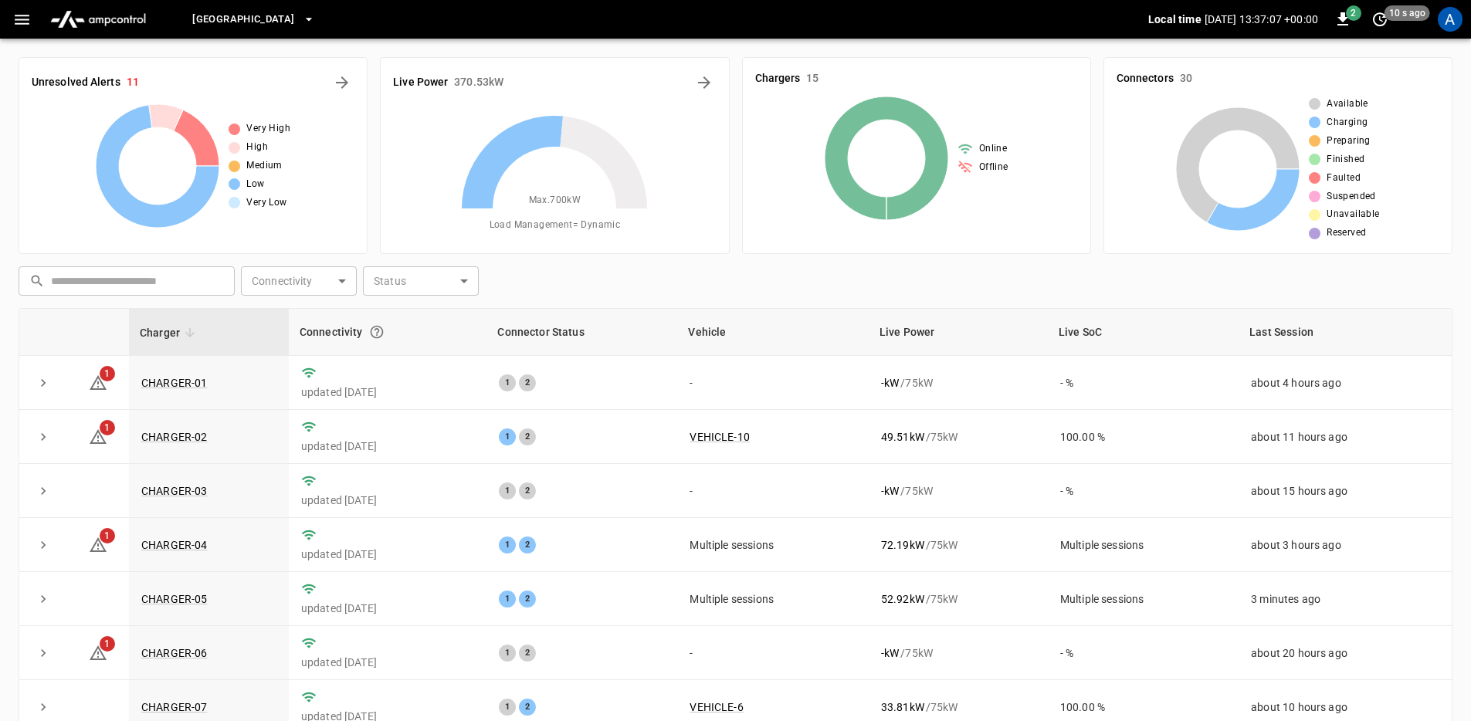
click at [0, 19] on div "Toronto South Local time 2025-08-12 13:37:07 +00:00 2 10 s ago A" at bounding box center [735, 19] width 1471 height 39
click at [12, 18] on button "button" at bounding box center [22, 19] width 32 height 29
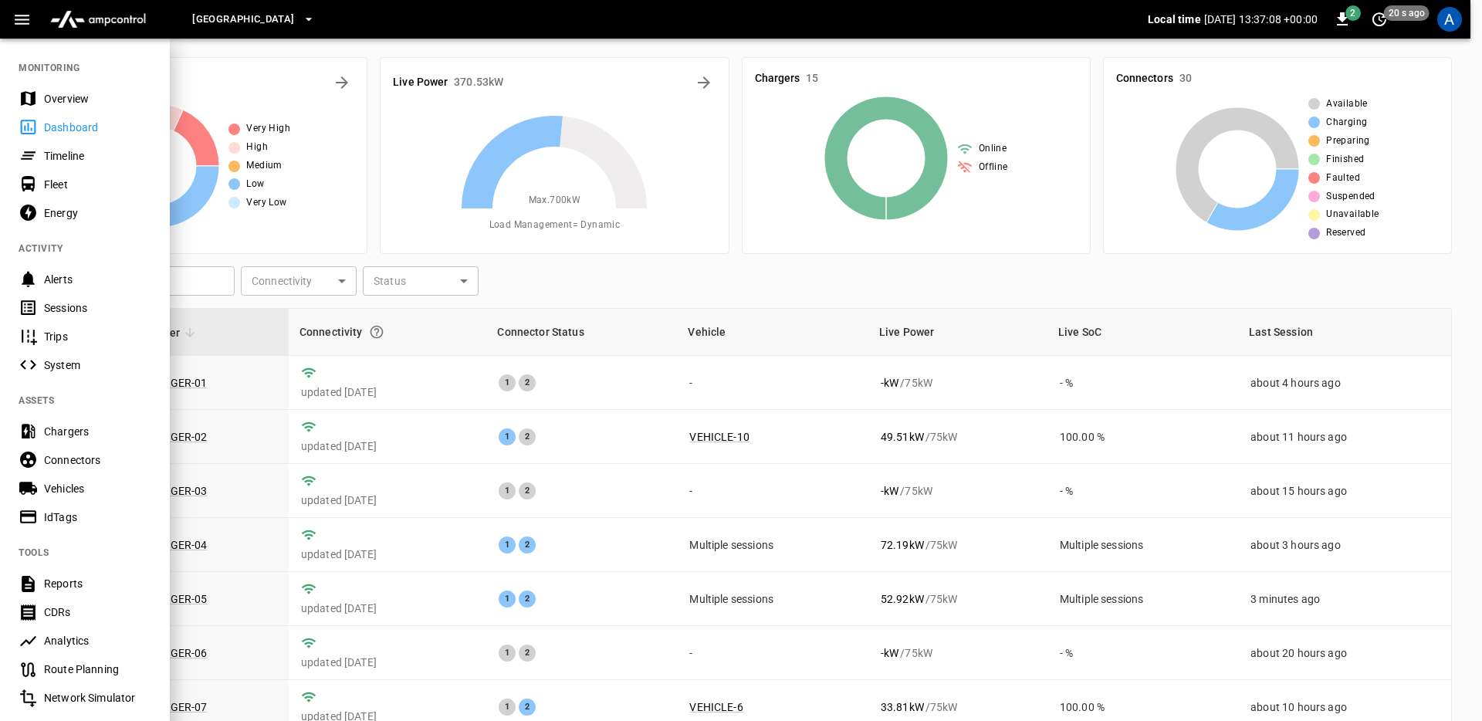
click at [71, 106] on div "Overview" at bounding box center [97, 98] width 107 height 15
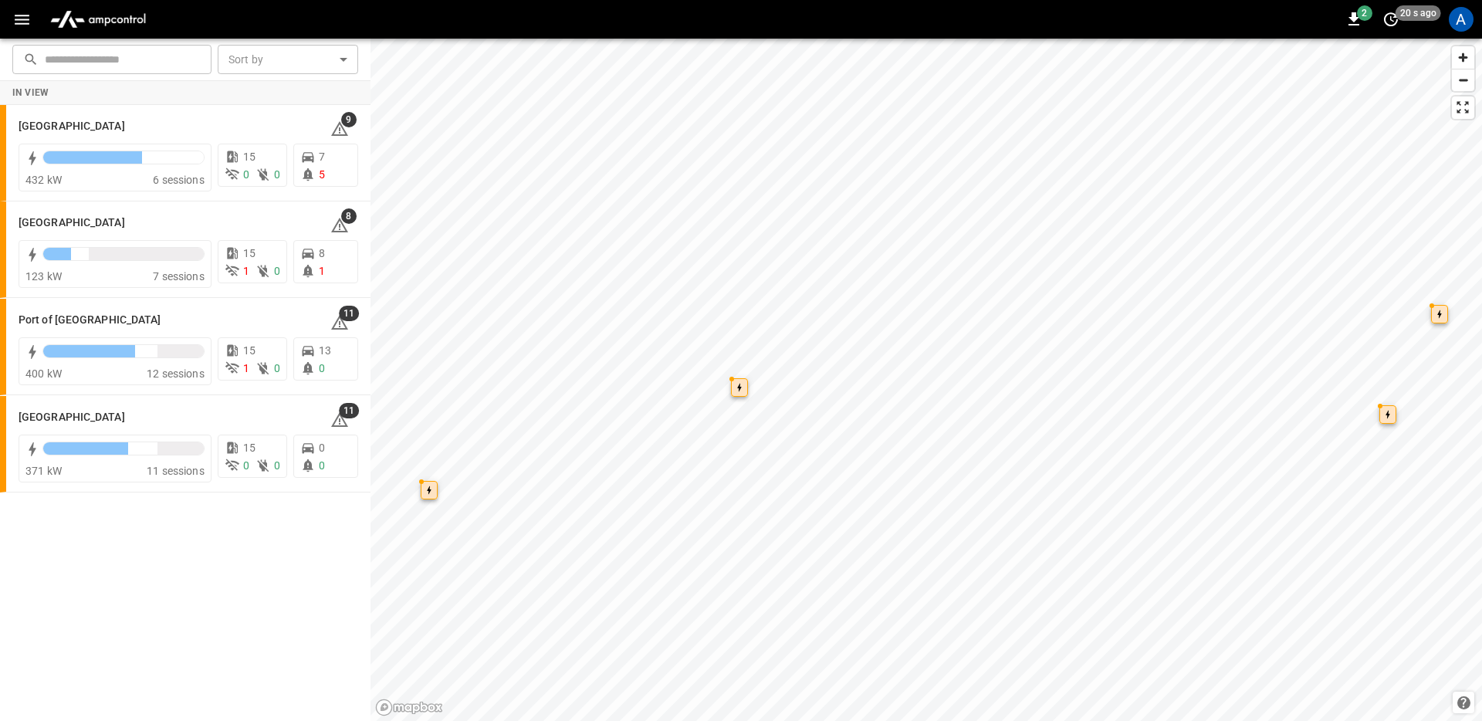
click at [249, 22] on div "2 20 s ago A" at bounding box center [741, 19] width 1482 height 39
click at [1468, 19] on div "A" at bounding box center [1461, 19] width 25 height 25
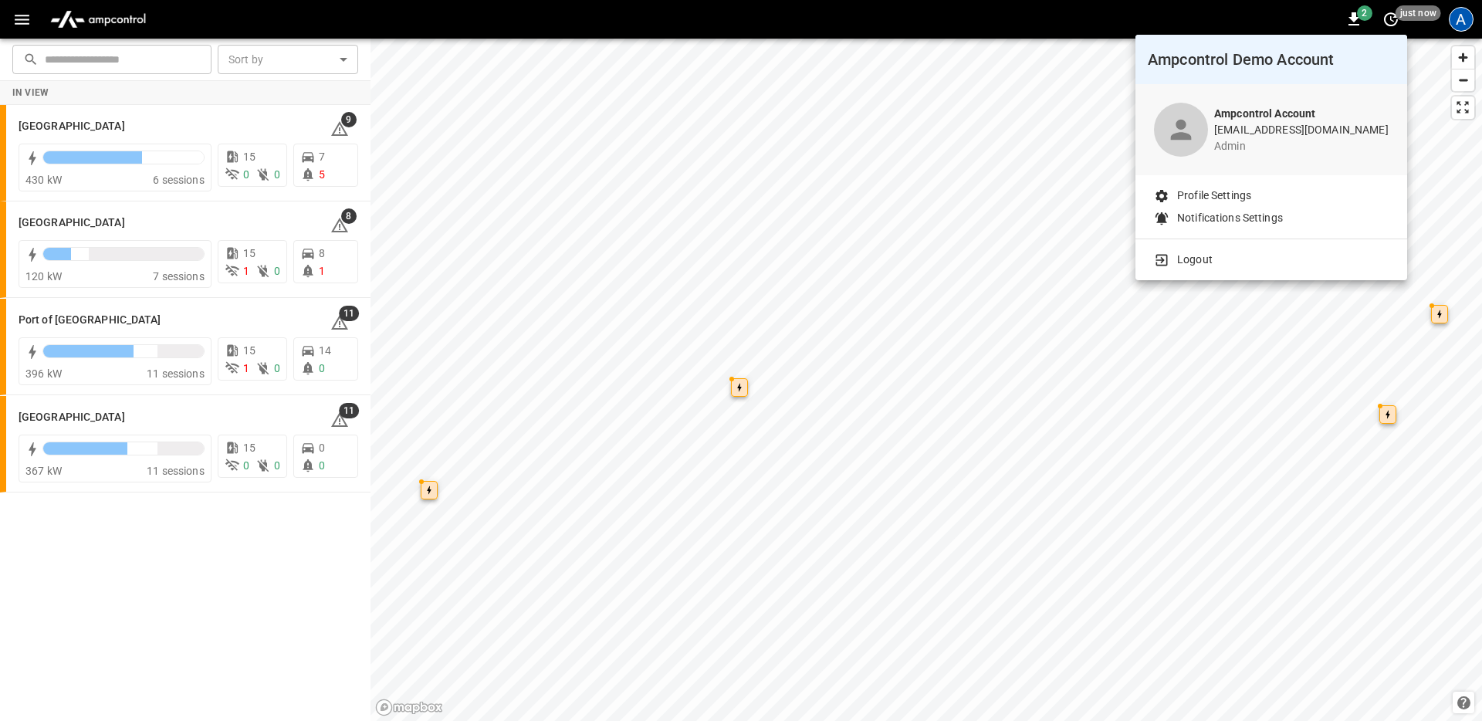
click at [1204, 264] on p "Logout" at bounding box center [1195, 260] width 36 height 16
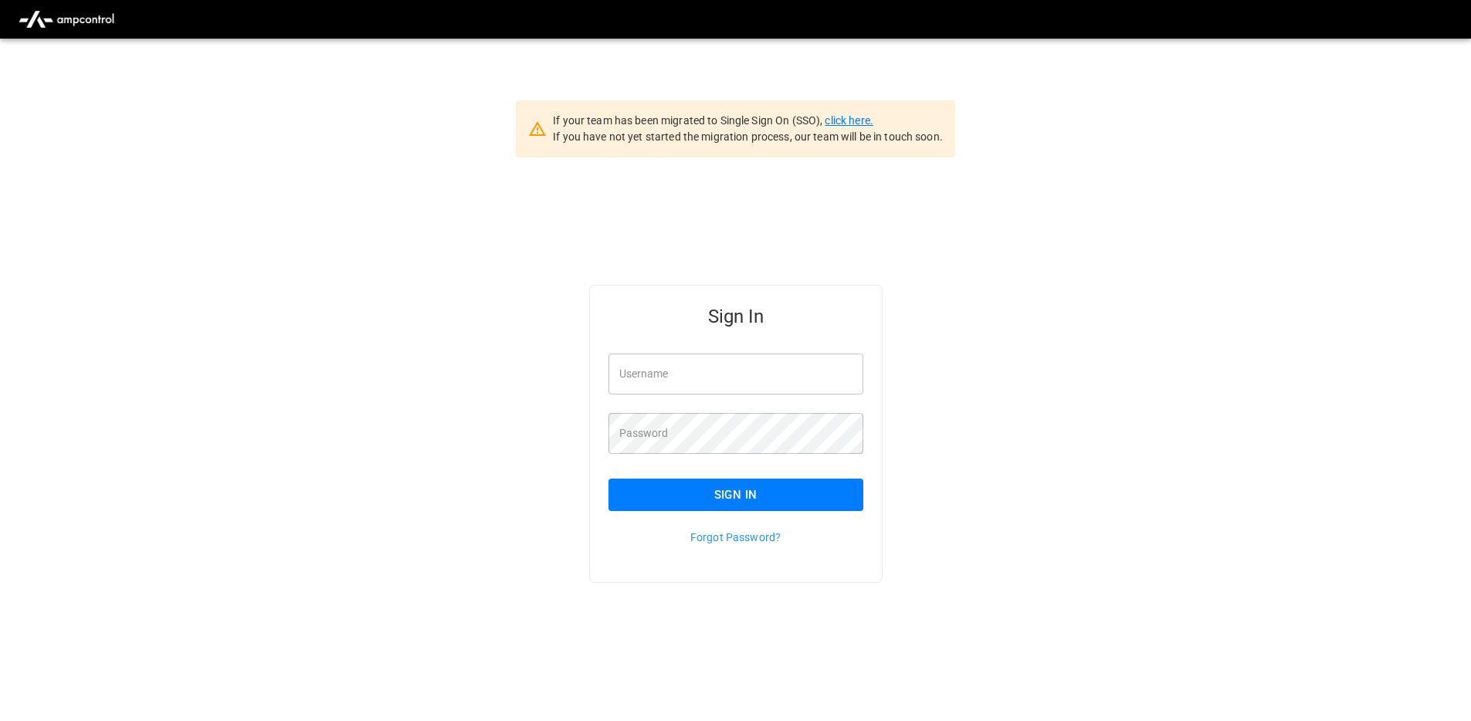
click at [841, 123] on link "click here." at bounding box center [849, 120] width 48 height 12
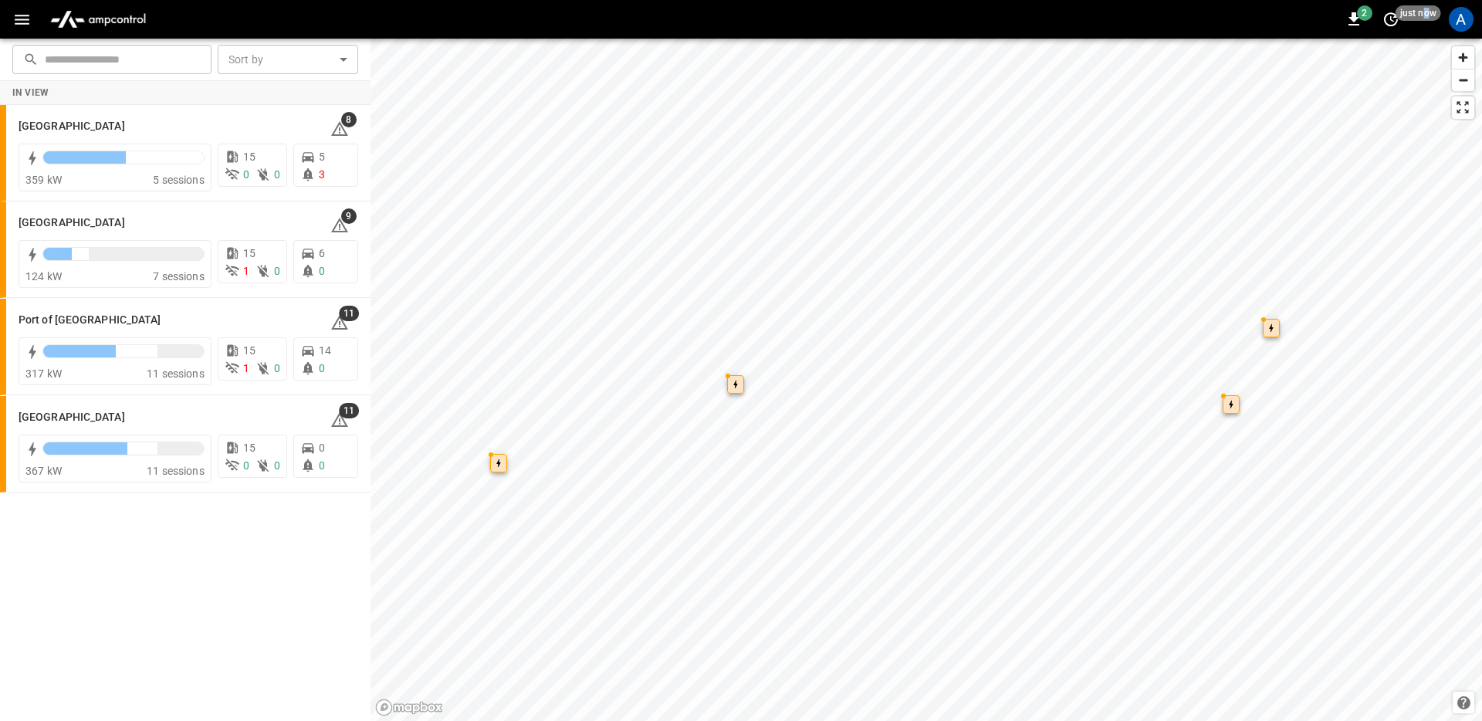
drag, startPoint x: 1429, startPoint y: 13, endPoint x: 1456, endPoint y: 15, distance: 27.1
click at [1430, 13] on span "just now" at bounding box center [1419, 12] width 46 height 15
click at [1456, 15] on div at bounding box center [741, 360] width 1482 height 721
click at [1459, 17] on div "A" at bounding box center [1461, 19] width 25 height 25
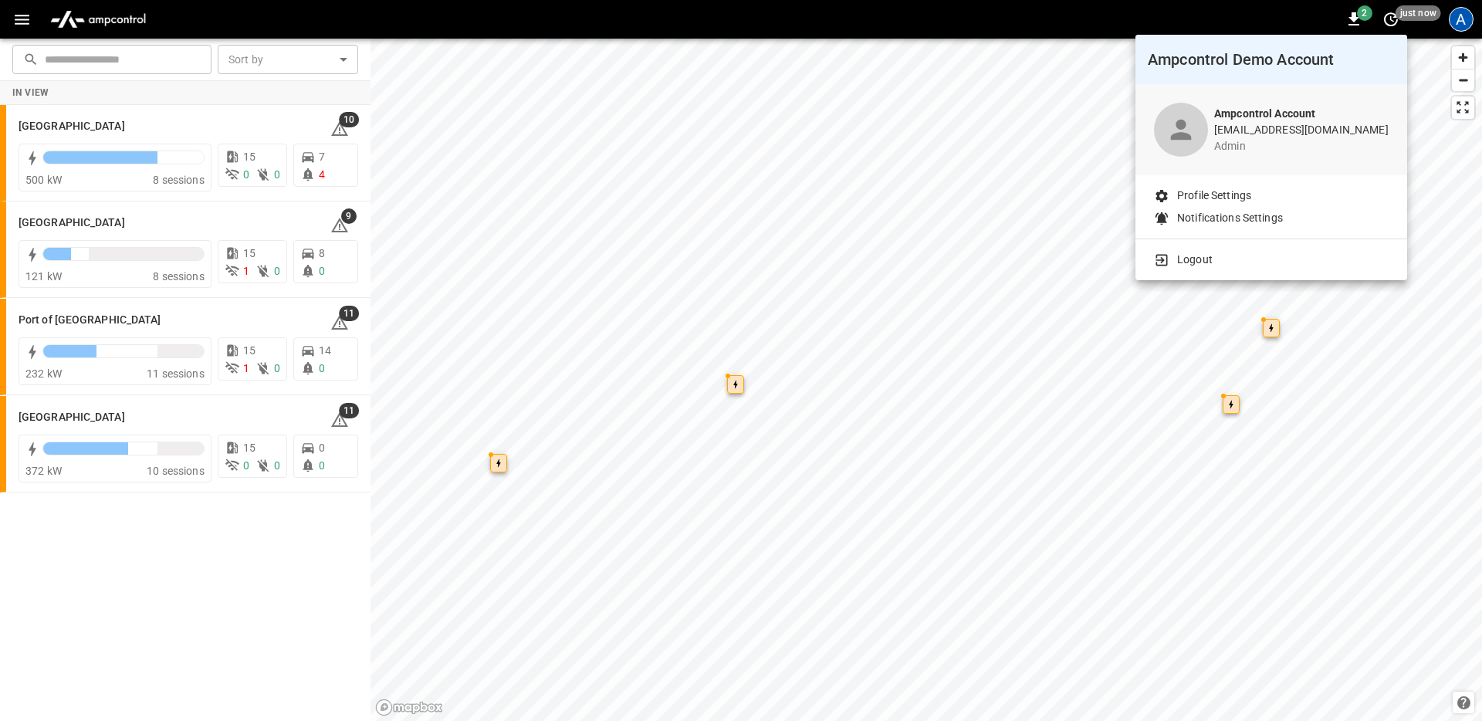
drag, startPoint x: 32, startPoint y: 19, endPoint x: 20, endPoint y: 18, distance: 11.7
click at [31, 19] on div at bounding box center [741, 360] width 1482 height 721
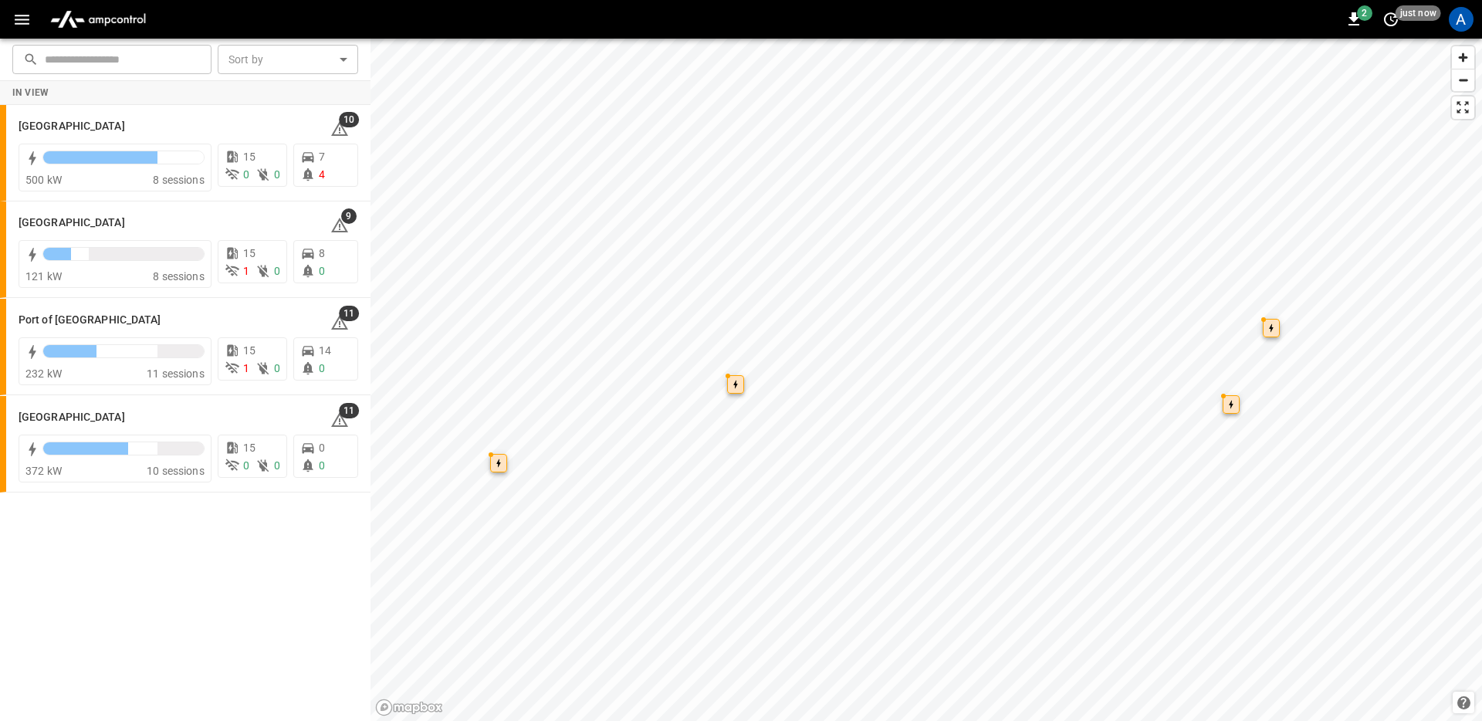
click at [20, 18] on div "Ampcontrol Demo Account Ampcontrol Account [EMAIL_ADDRESS][DOMAIN_NAME] admin P…" at bounding box center [741, 362] width 1482 height 718
click at [29, 22] on icon "button" at bounding box center [21, 19] width 19 height 19
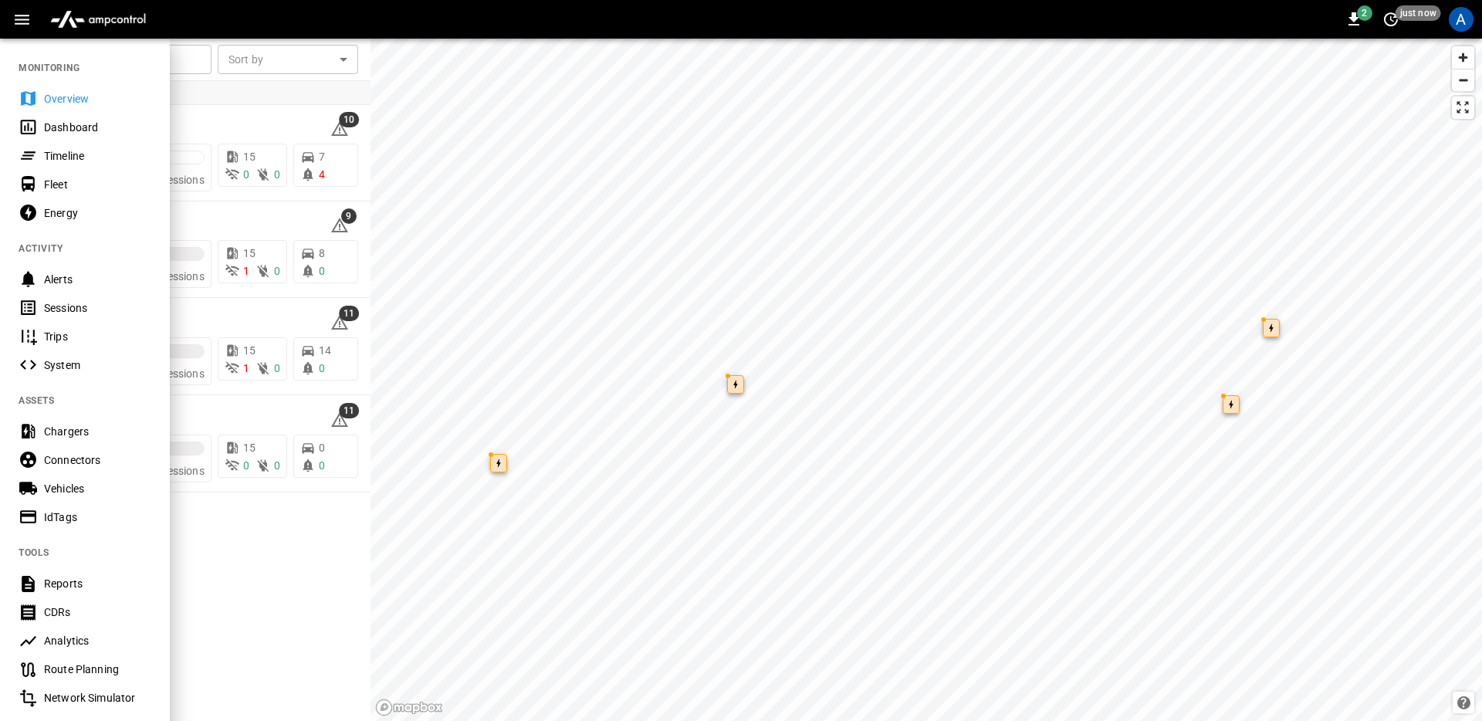
drag, startPoint x: 102, startPoint y: 442, endPoint x: 232, endPoint y: 393, distance: 139.3
click at [102, 441] on div "Chargers" at bounding box center [85, 431] width 170 height 29
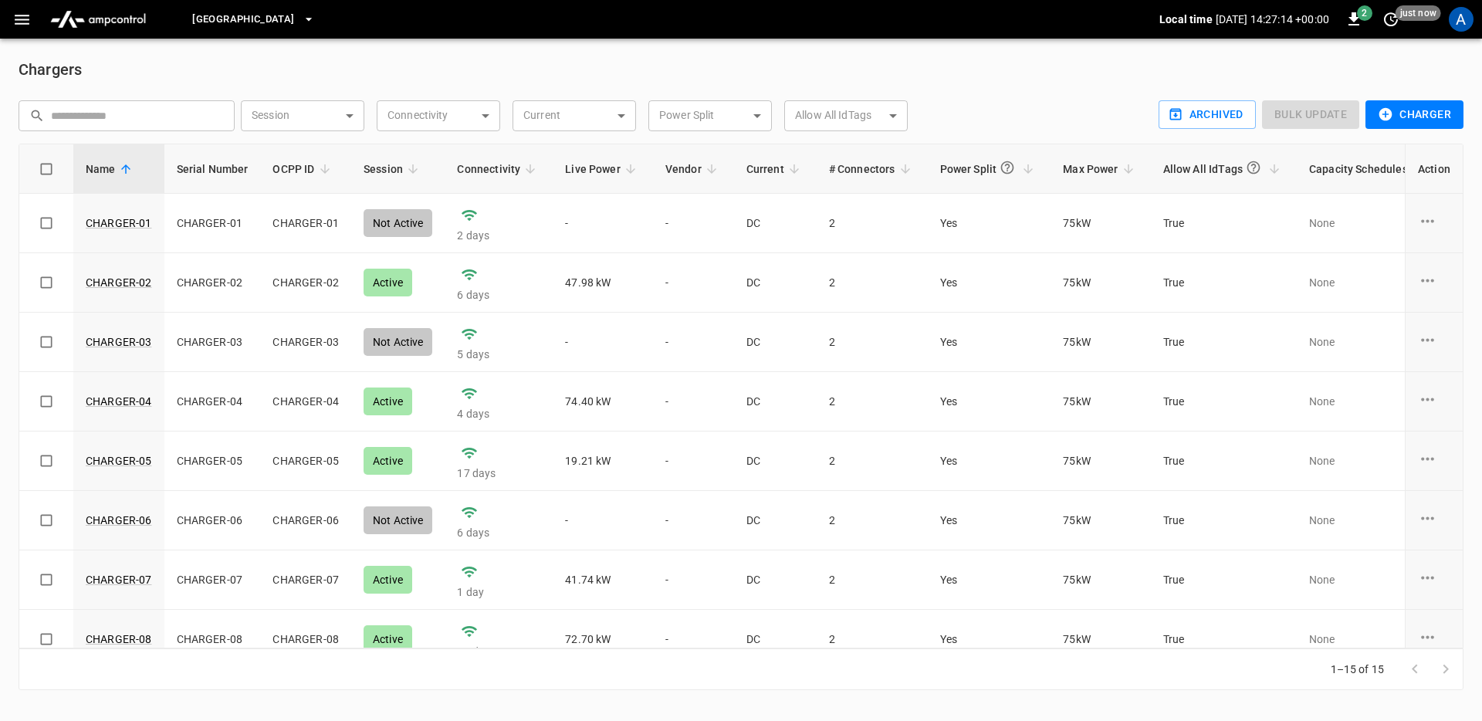
click at [1440, 113] on button "Charger" at bounding box center [1415, 114] width 98 height 29
click at [1430, 127] on div at bounding box center [741, 360] width 1482 height 721
click at [1425, 134] on li "OCPP Charger" at bounding box center [1401, 140] width 86 height 15
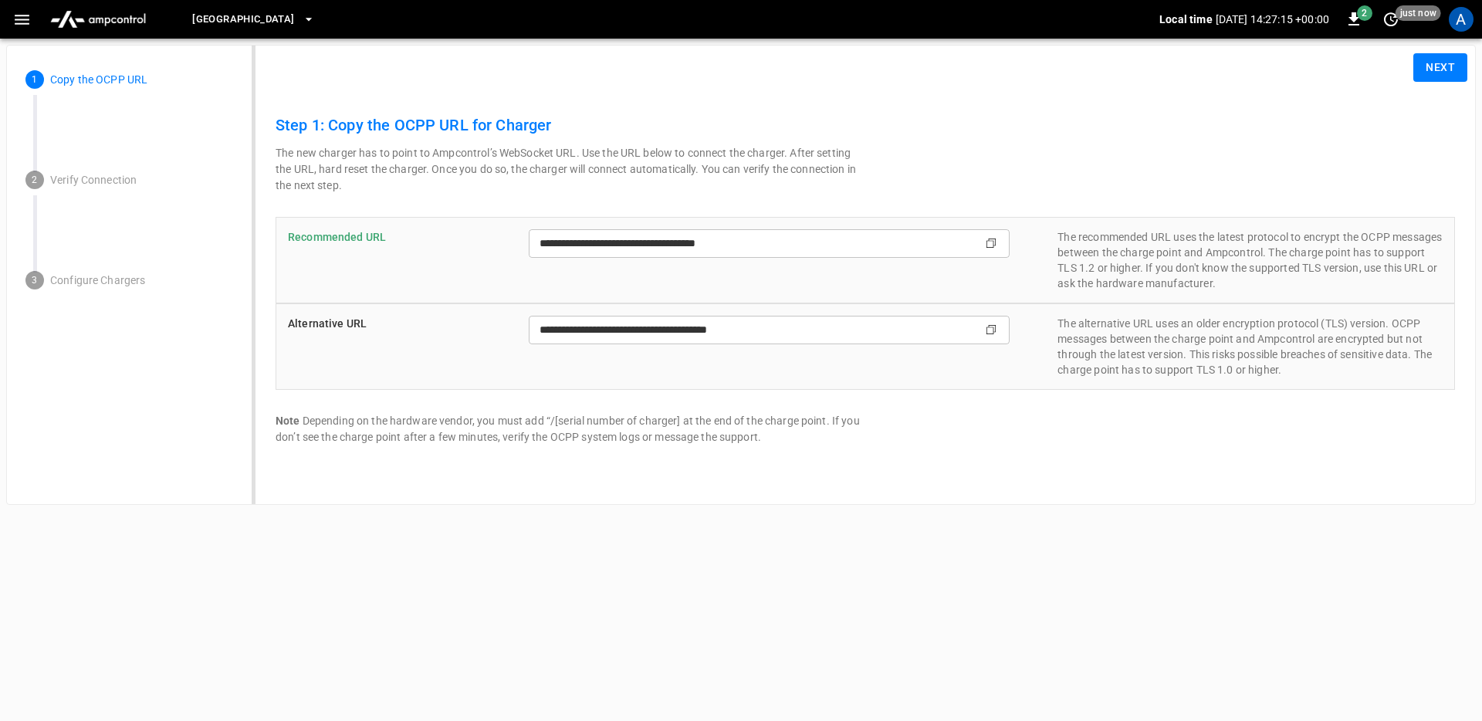
click at [1425, 101] on div "**********" at bounding box center [865, 278] width 1204 height 357
click at [1425, 79] on button "Next" at bounding box center [1441, 67] width 54 height 29
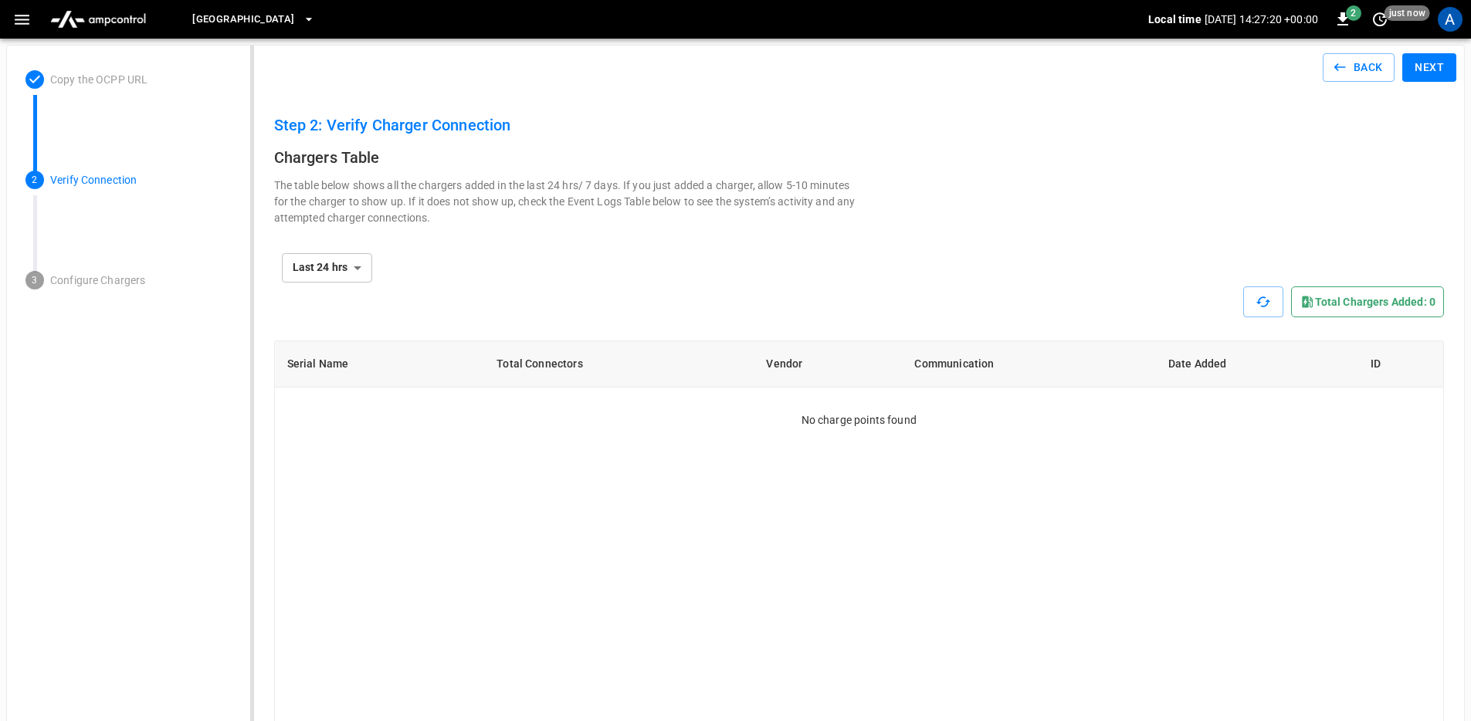
click at [1438, 73] on button "Next" at bounding box center [1429, 67] width 54 height 29
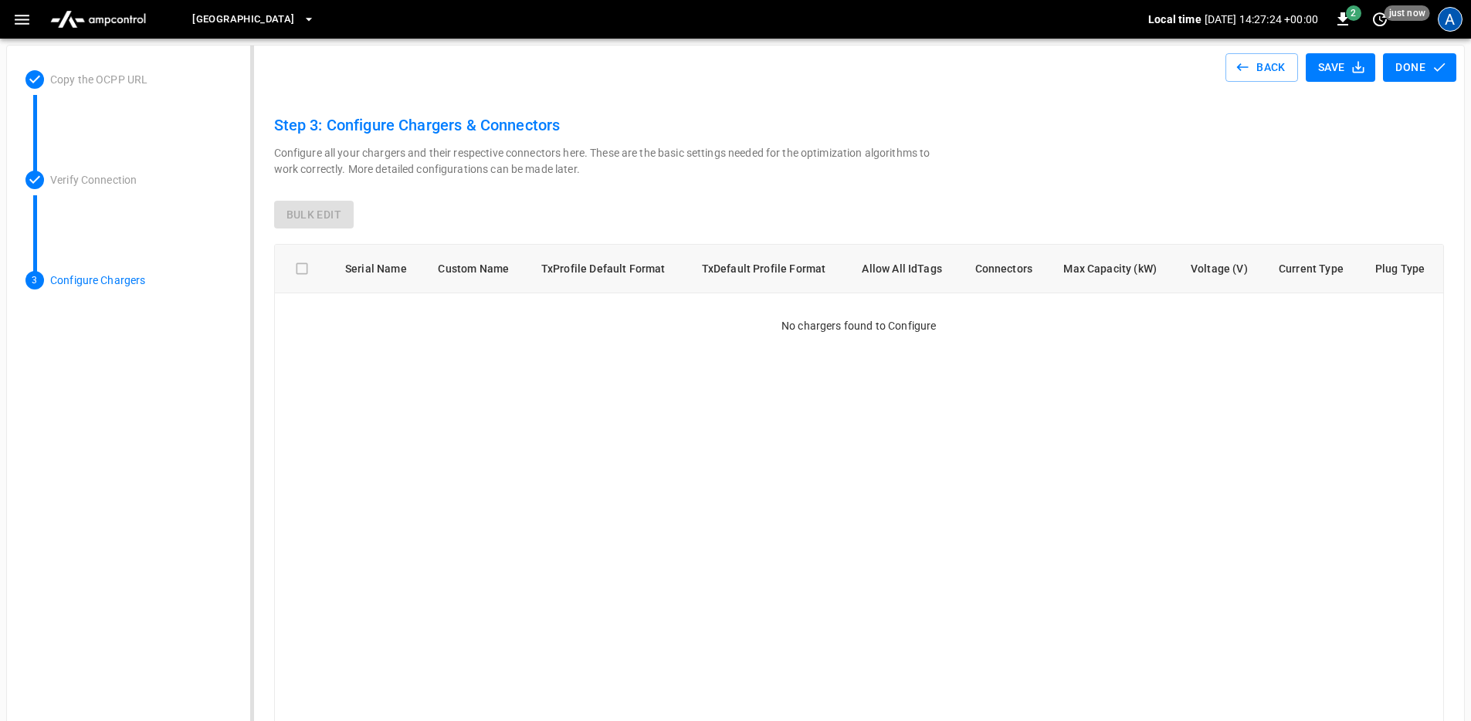
click at [1446, 23] on div "A" at bounding box center [1450, 19] width 25 height 25
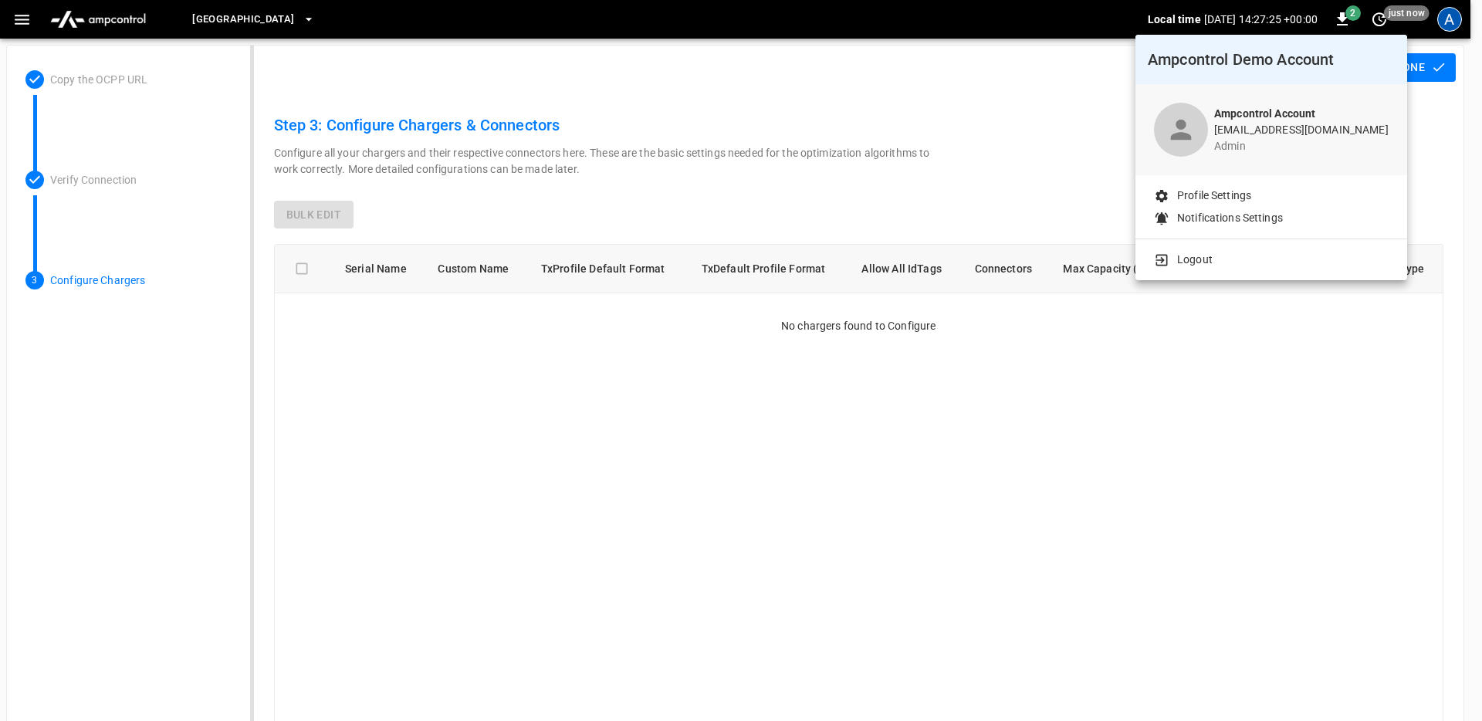
click at [1214, 257] on li "Logout" at bounding box center [1271, 260] width 235 height 16
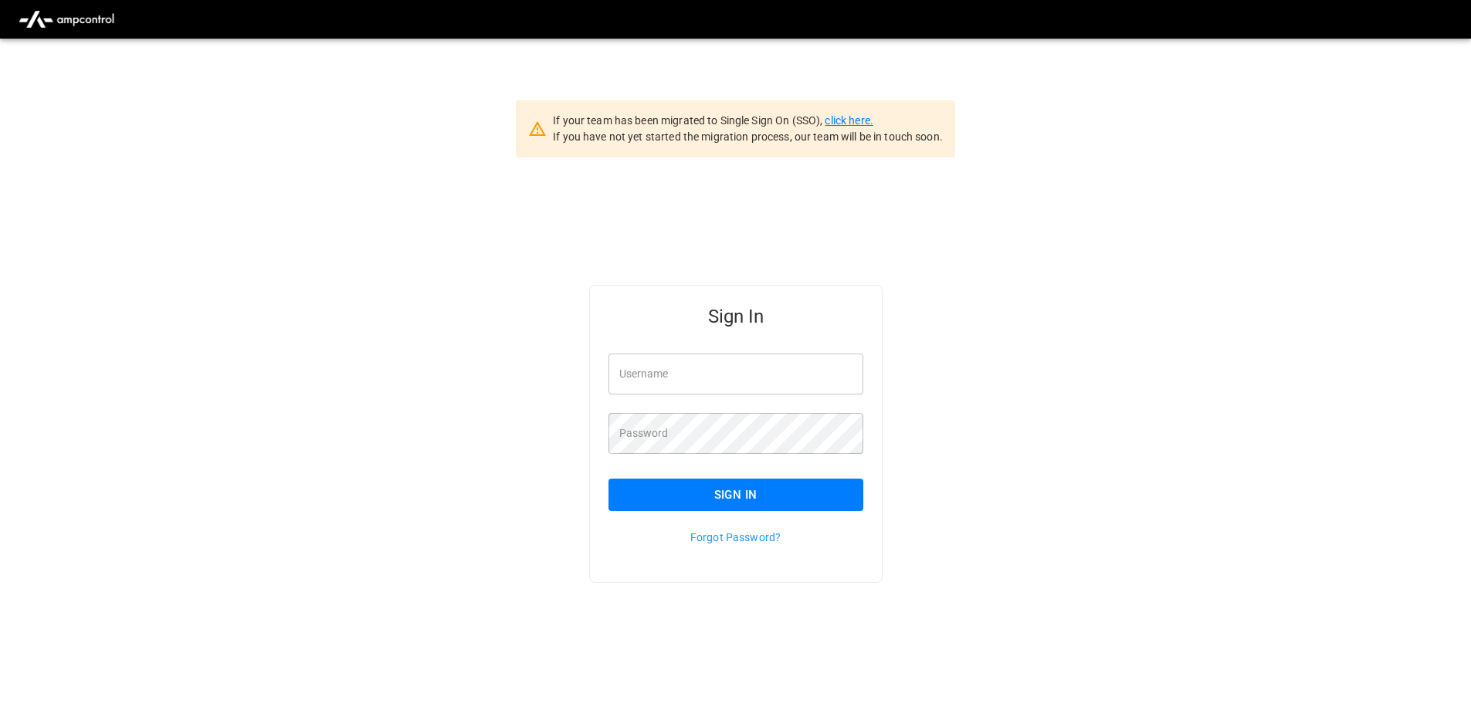
click at [859, 125] on link "click here." at bounding box center [849, 120] width 48 height 12
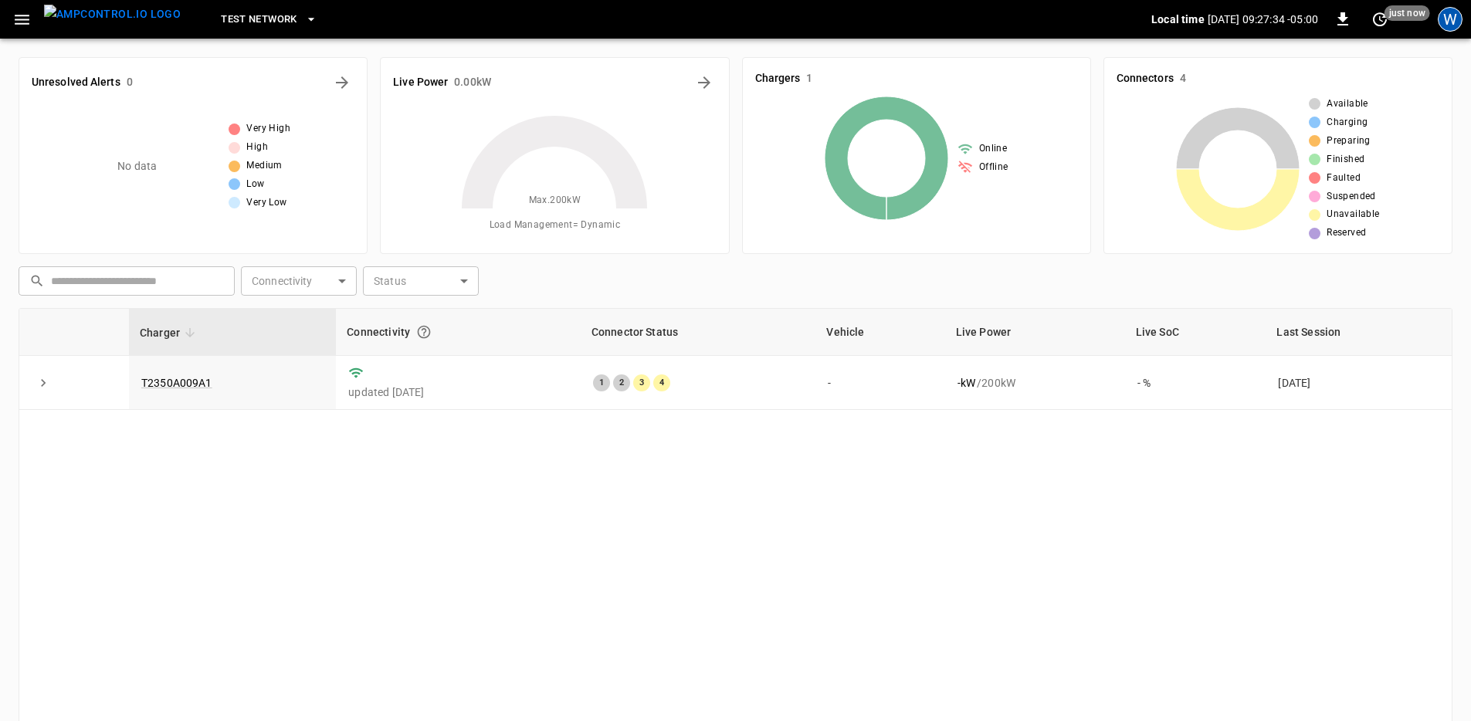
click at [1448, 22] on div "W" at bounding box center [1450, 19] width 25 height 25
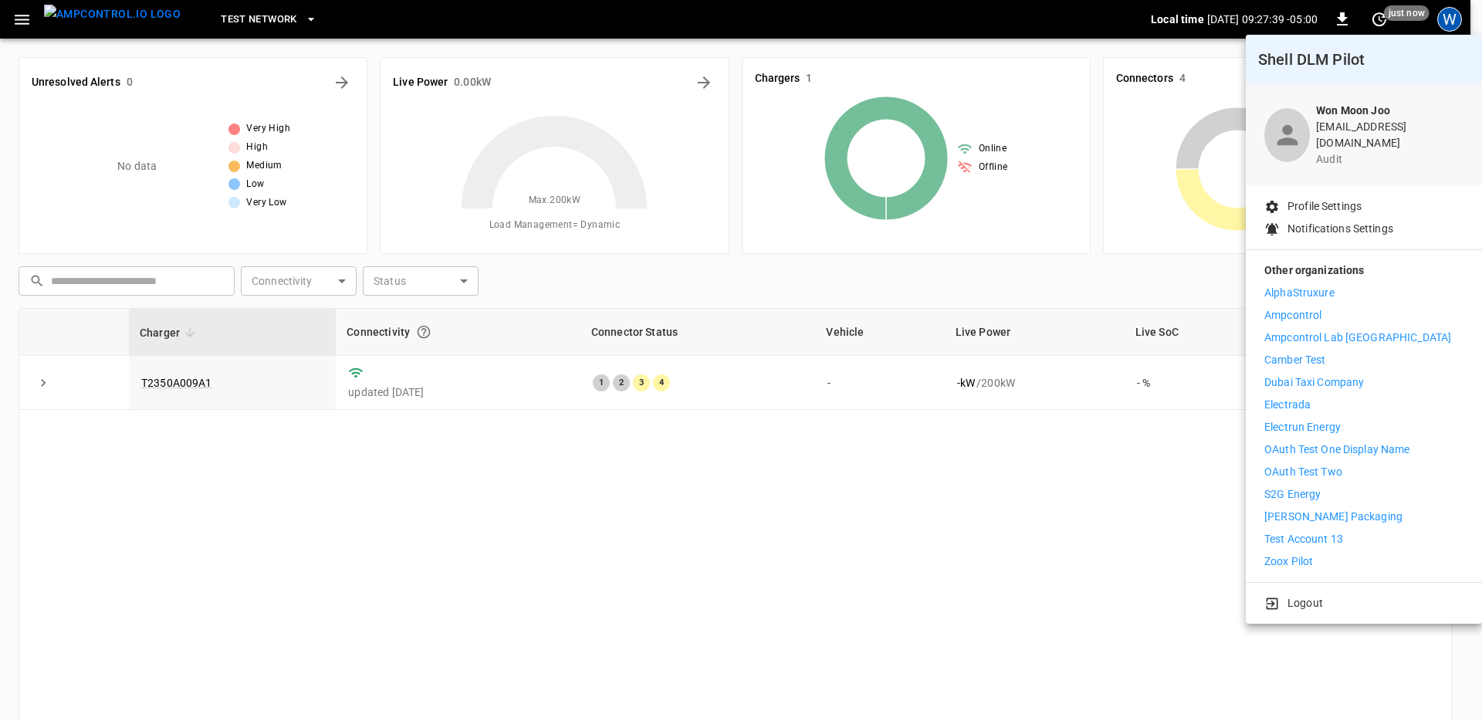
click at [791, 490] on div at bounding box center [741, 360] width 1482 height 721
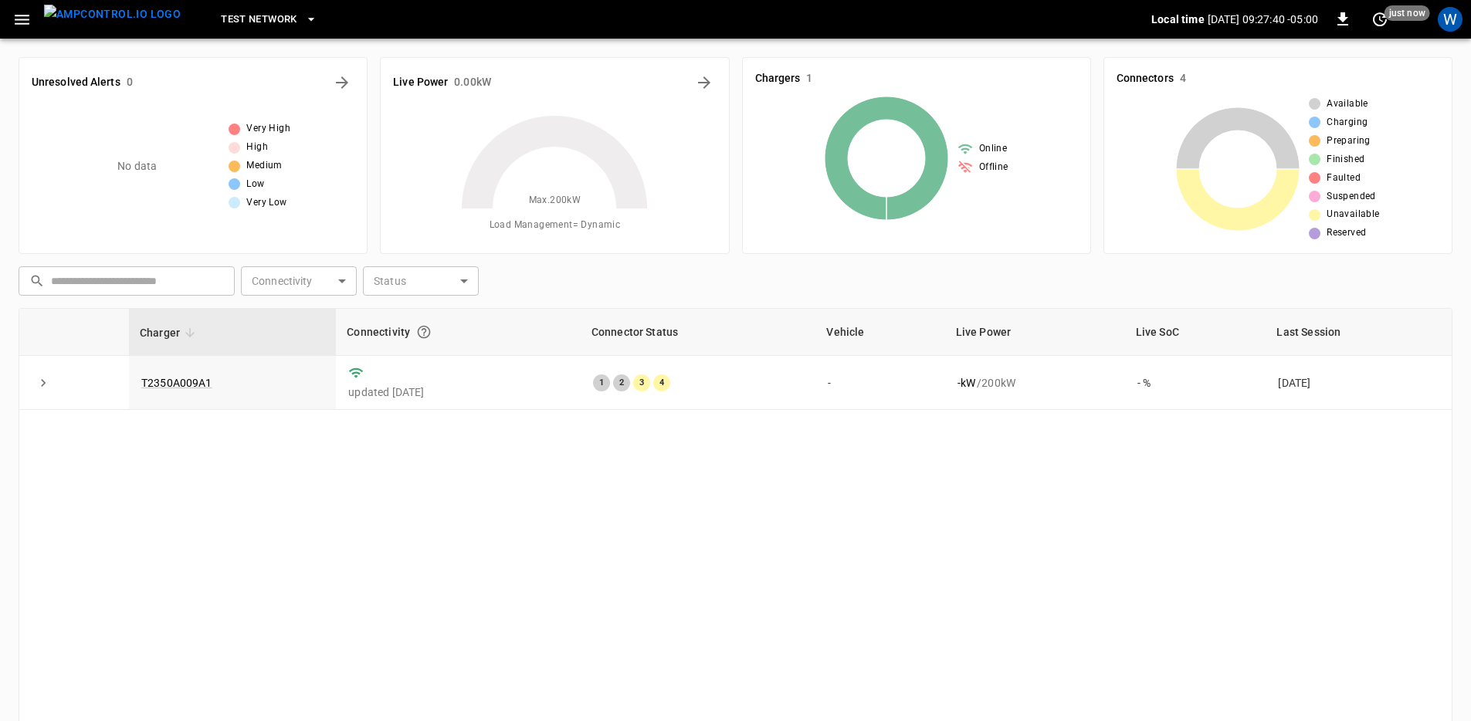
click at [30, 30] on button "button" at bounding box center [22, 19] width 32 height 29
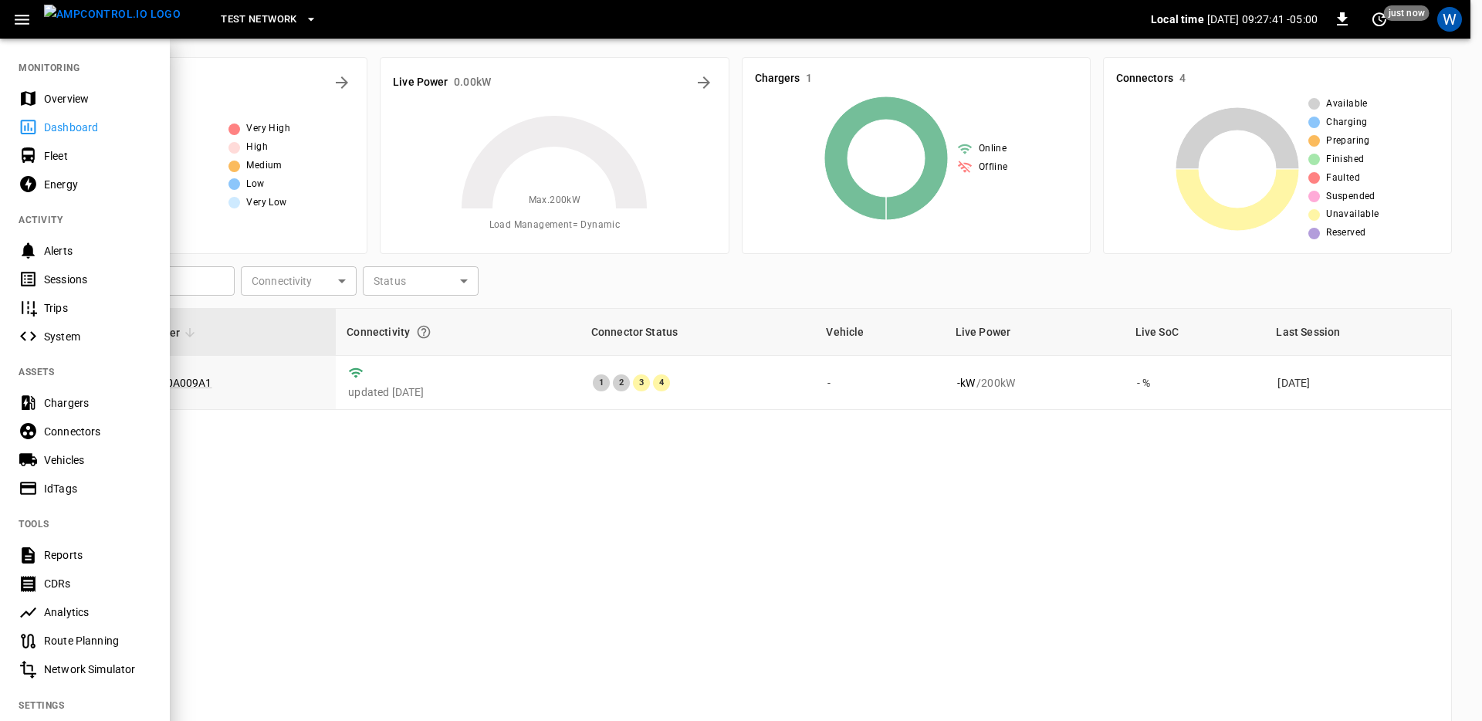
drag, startPoint x: 86, startPoint y: 391, endPoint x: 249, endPoint y: 344, distance: 168.8
click at [86, 391] on div "Chargers" at bounding box center [85, 402] width 170 height 29
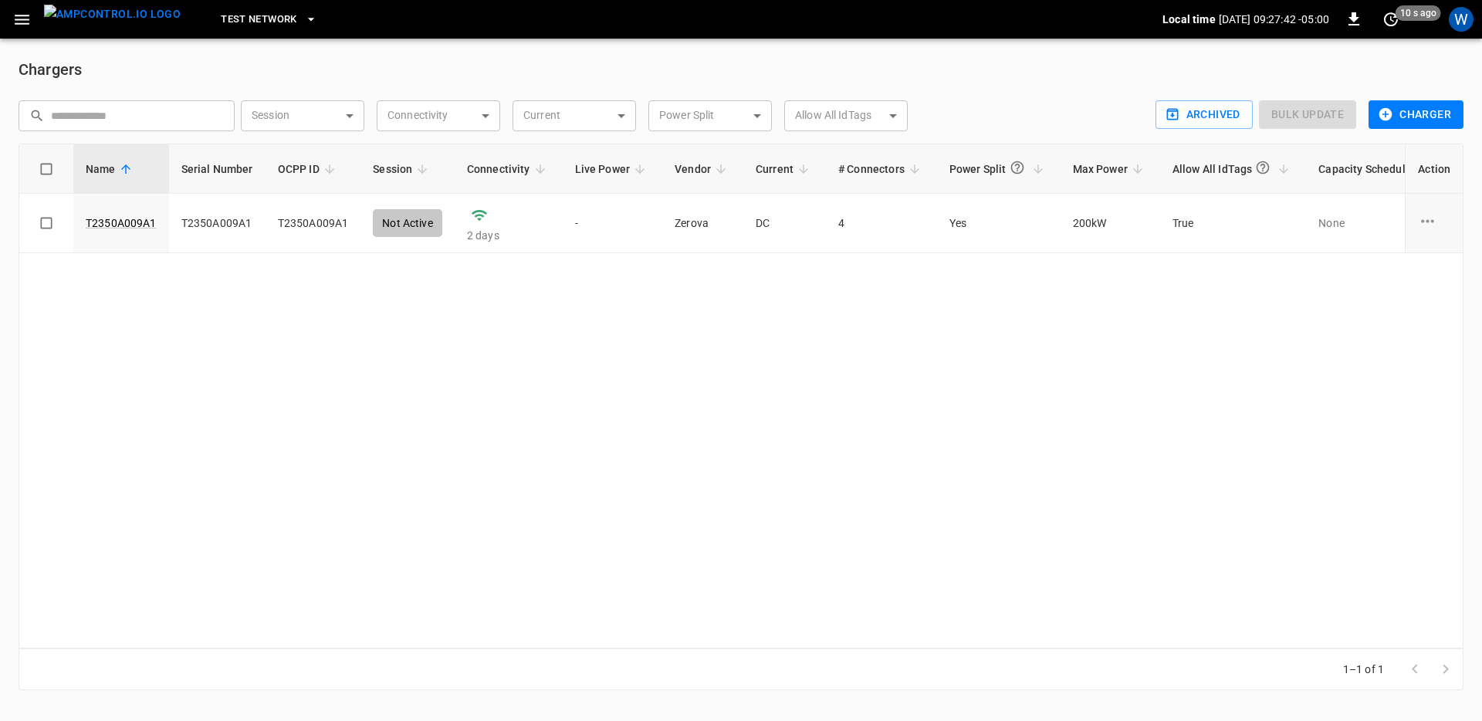
click at [1411, 110] on button "Charger" at bounding box center [1416, 114] width 95 height 29
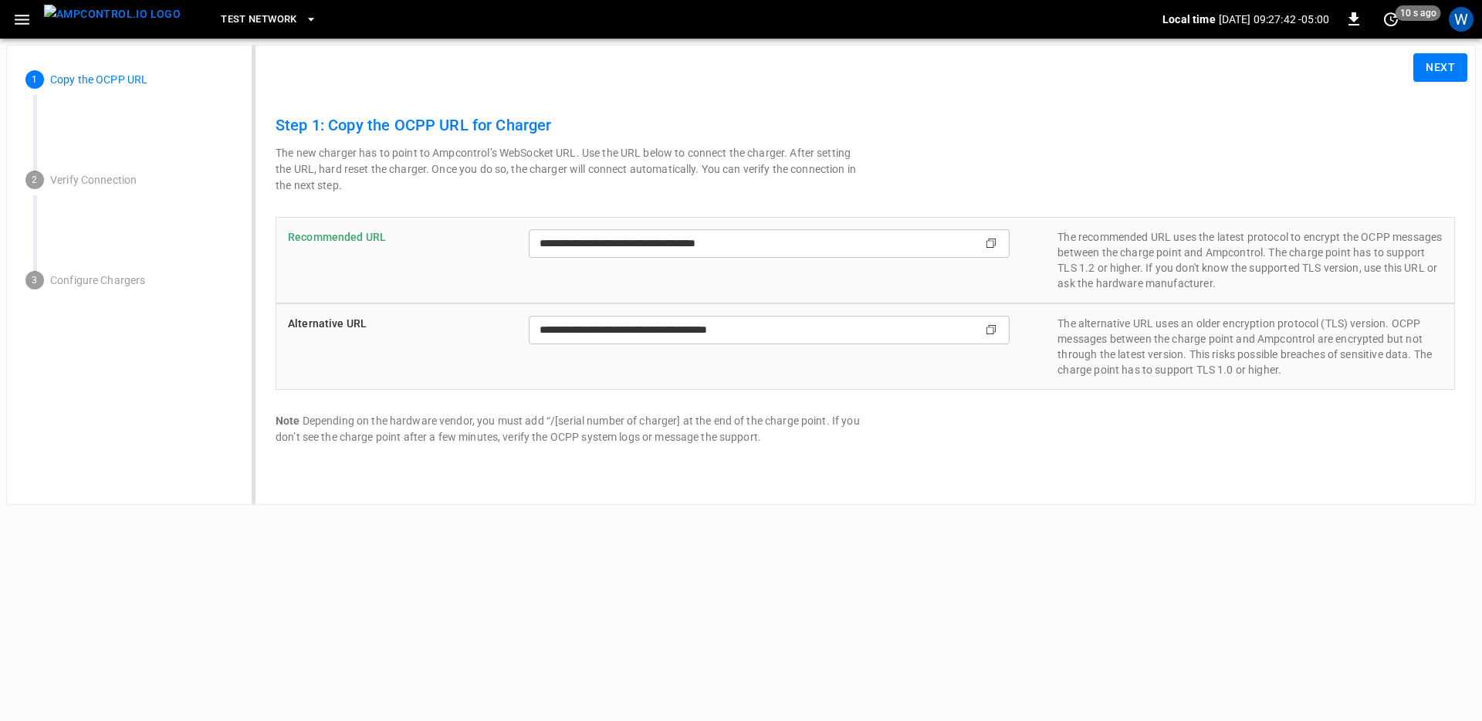
type input "**********"
click at [1442, 63] on button "Next" at bounding box center [1441, 67] width 54 height 29
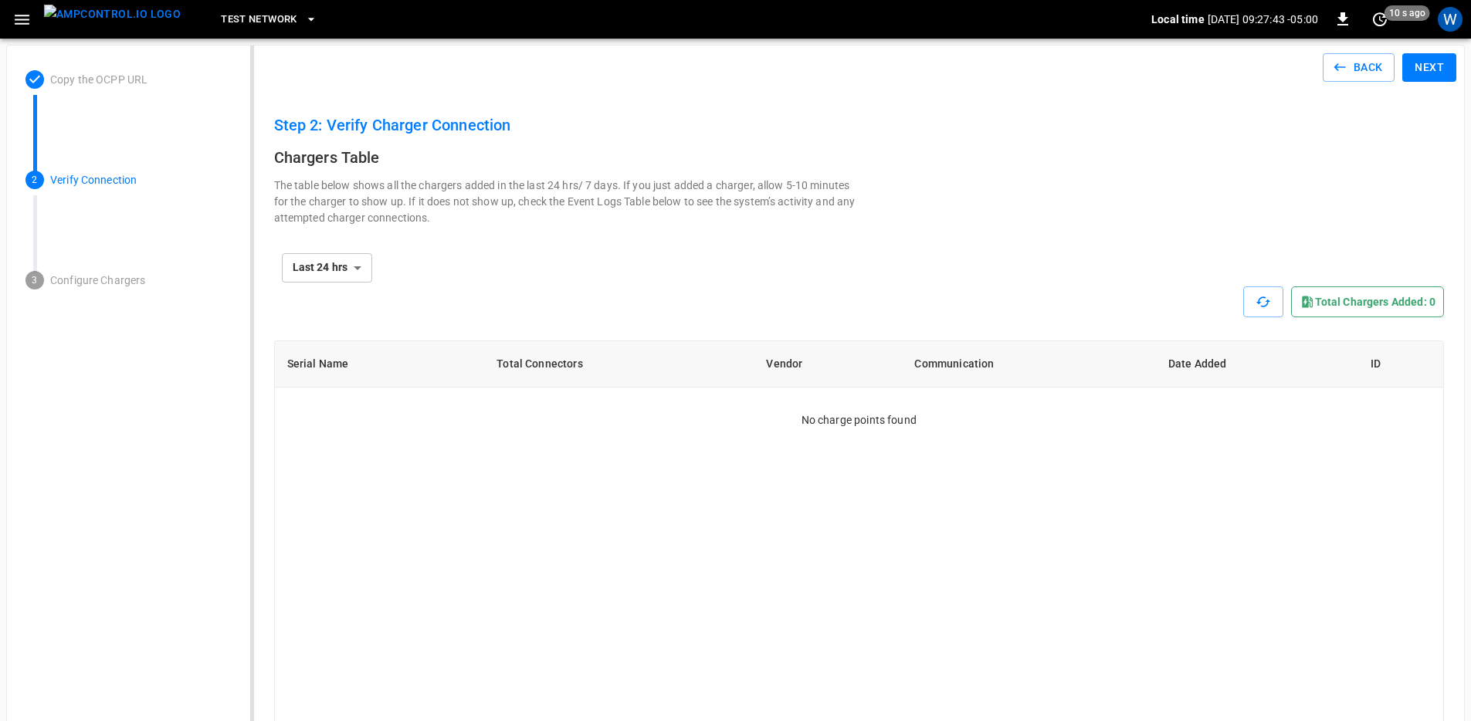
click at [1435, 67] on button "Next" at bounding box center [1429, 67] width 54 height 29
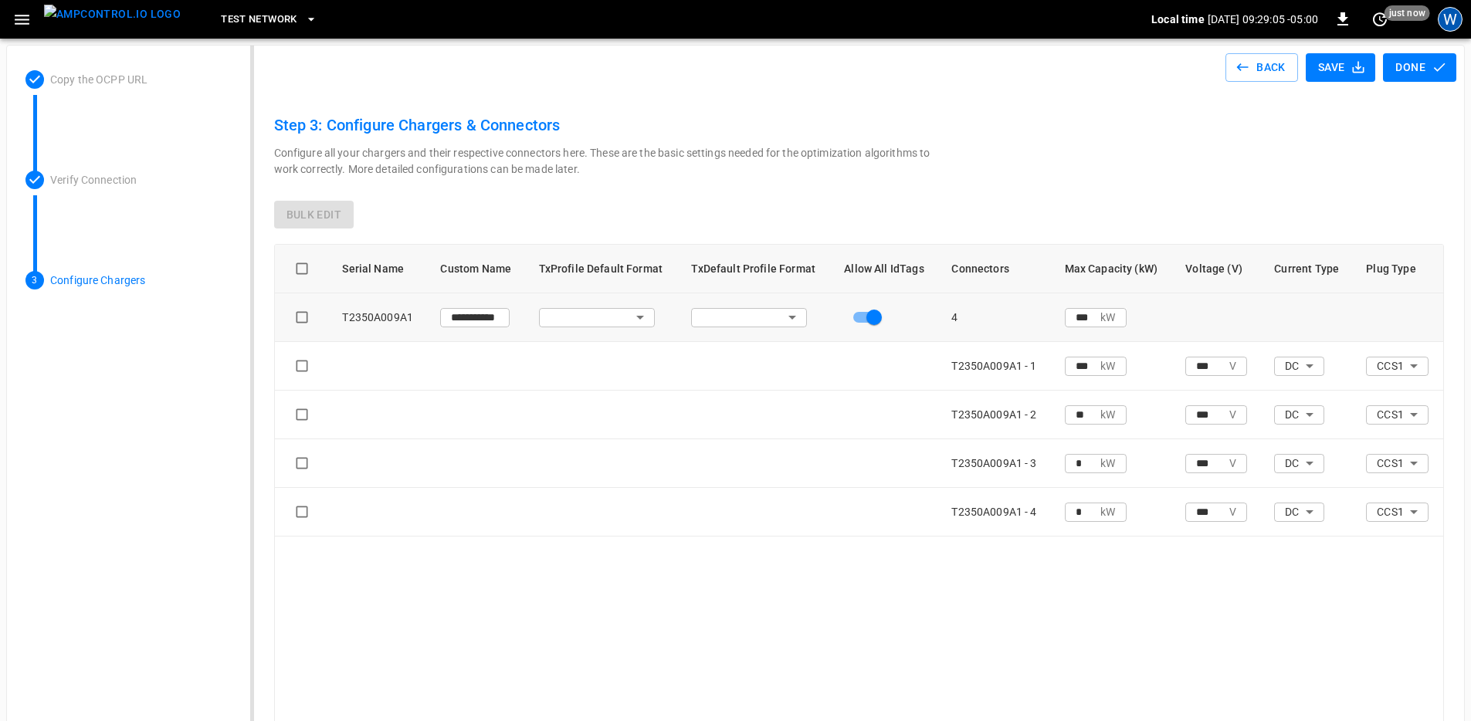
click at [1446, 26] on div "W" at bounding box center [1450, 19] width 25 height 25
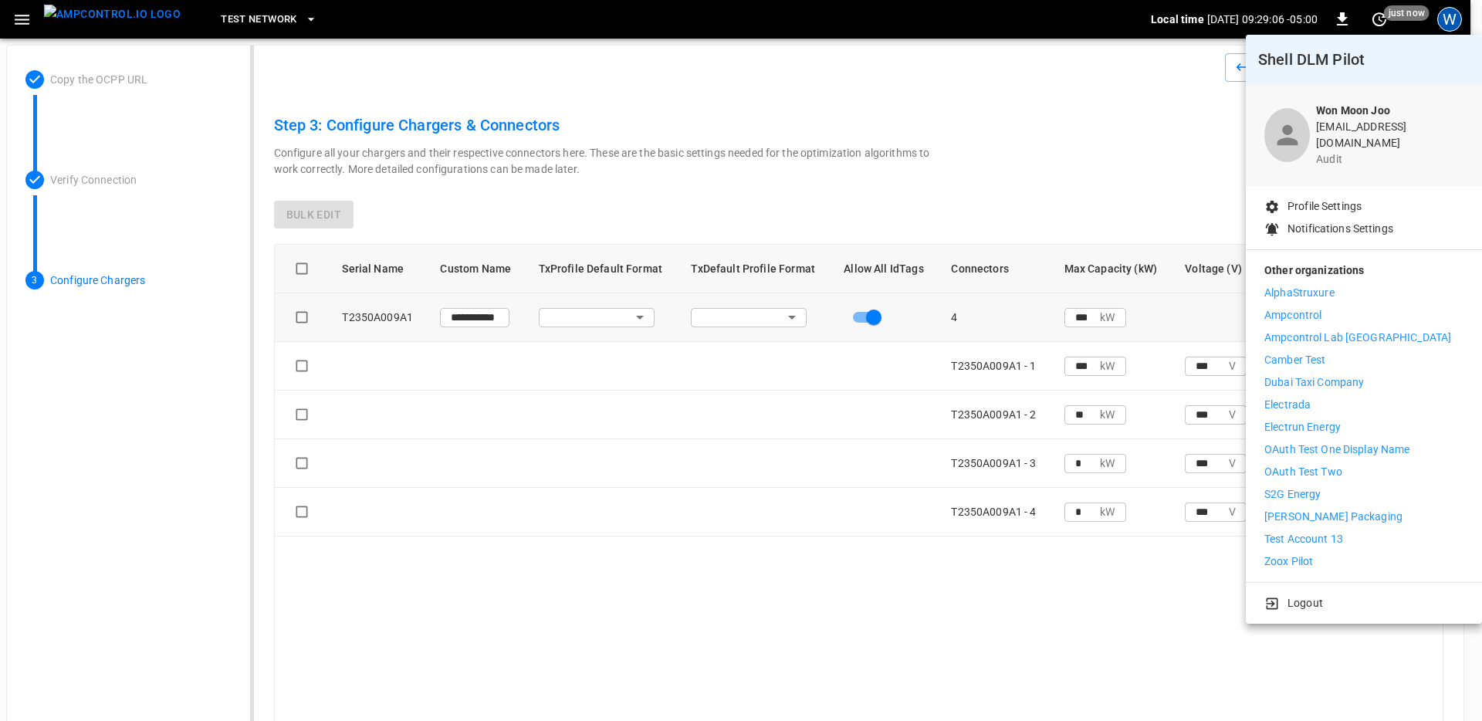
click at [1328, 595] on li "Logout" at bounding box center [1364, 603] width 199 height 16
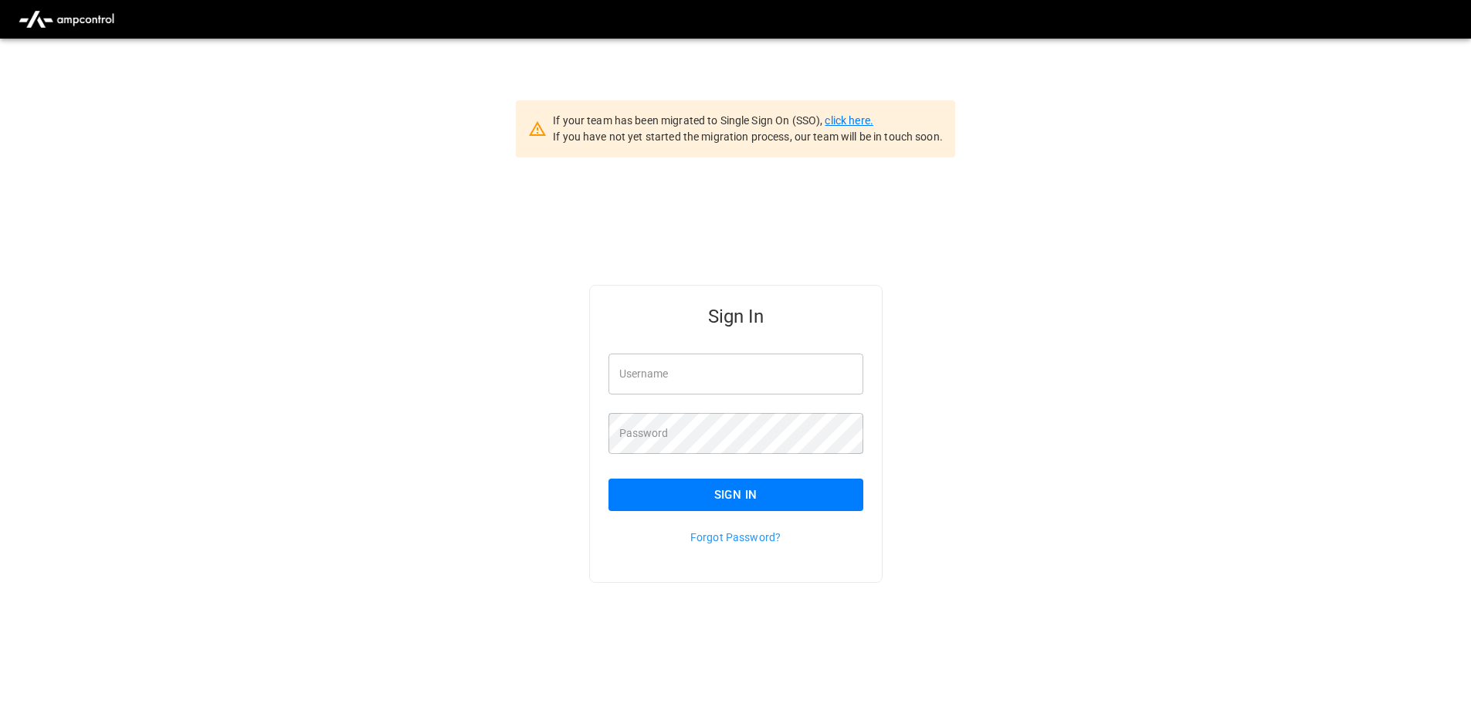
click at [860, 121] on link "click here." at bounding box center [849, 120] width 48 height 12
click at [747, 376] on input "Username" at bounding box center [735, 374] width 255 height 41
type input "**********"
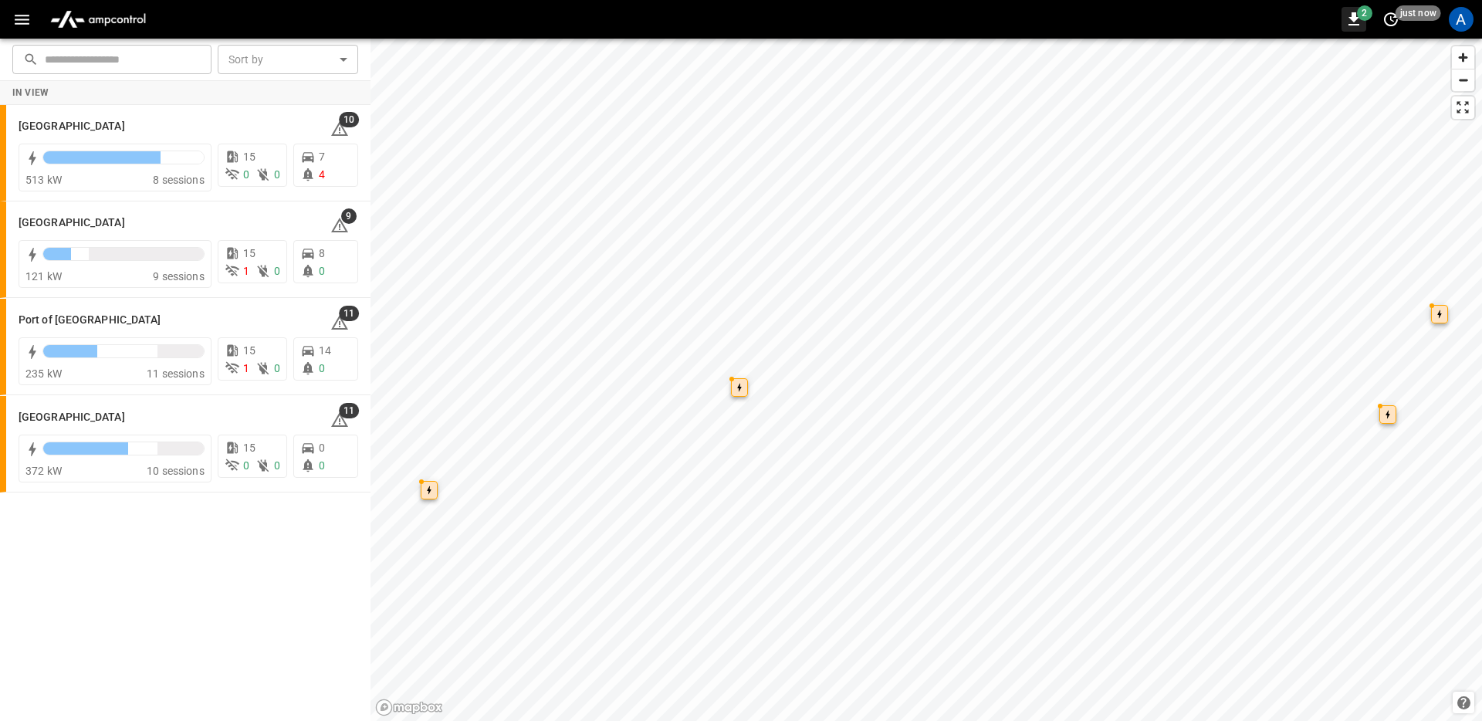
click at [1360, 26] on icon "button" at bounding box center [1354, 19] width 19 height 19
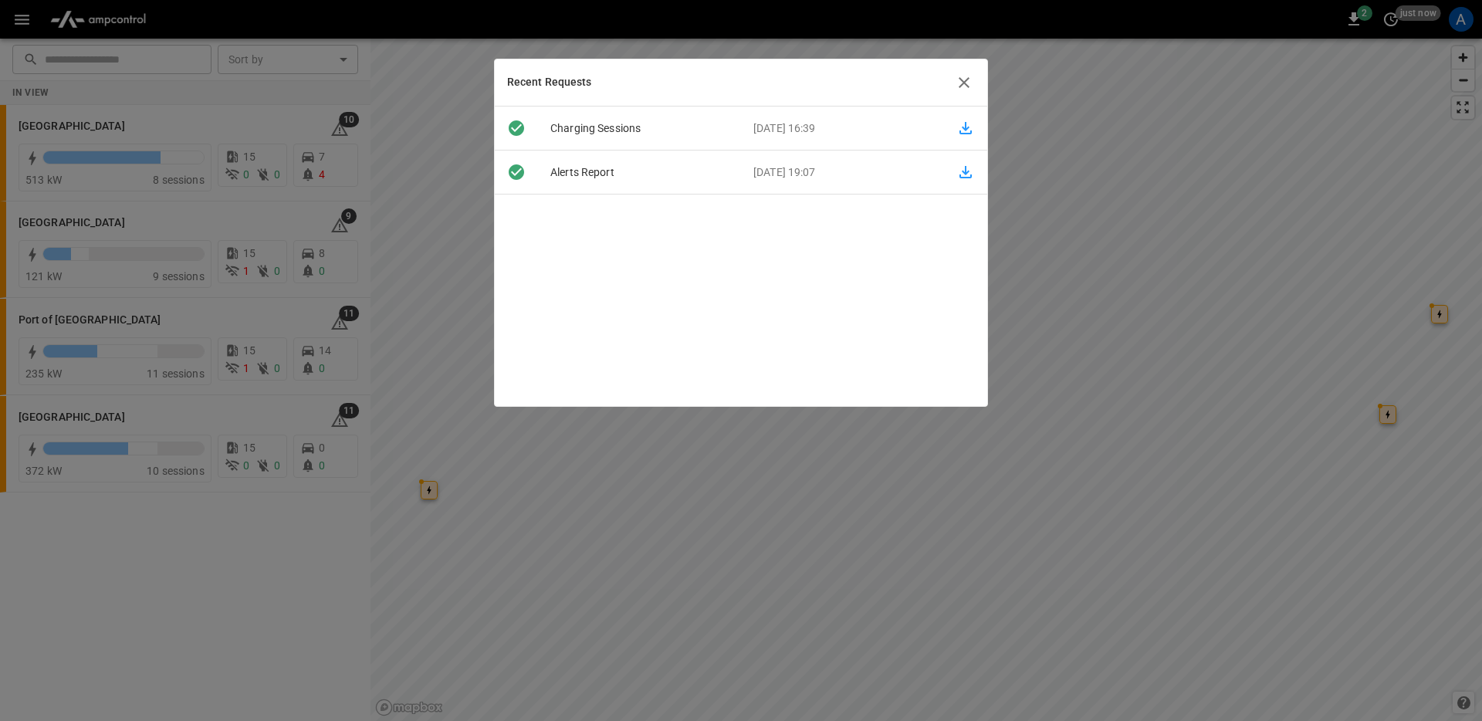
drag, startPoint x: 967, startPoint y: 76, endPoint x: 680, endPoint y: 21, distance: 291.6
click at [967, 76] on icon "button" at bounding box center [964, 82] width 19 height 19
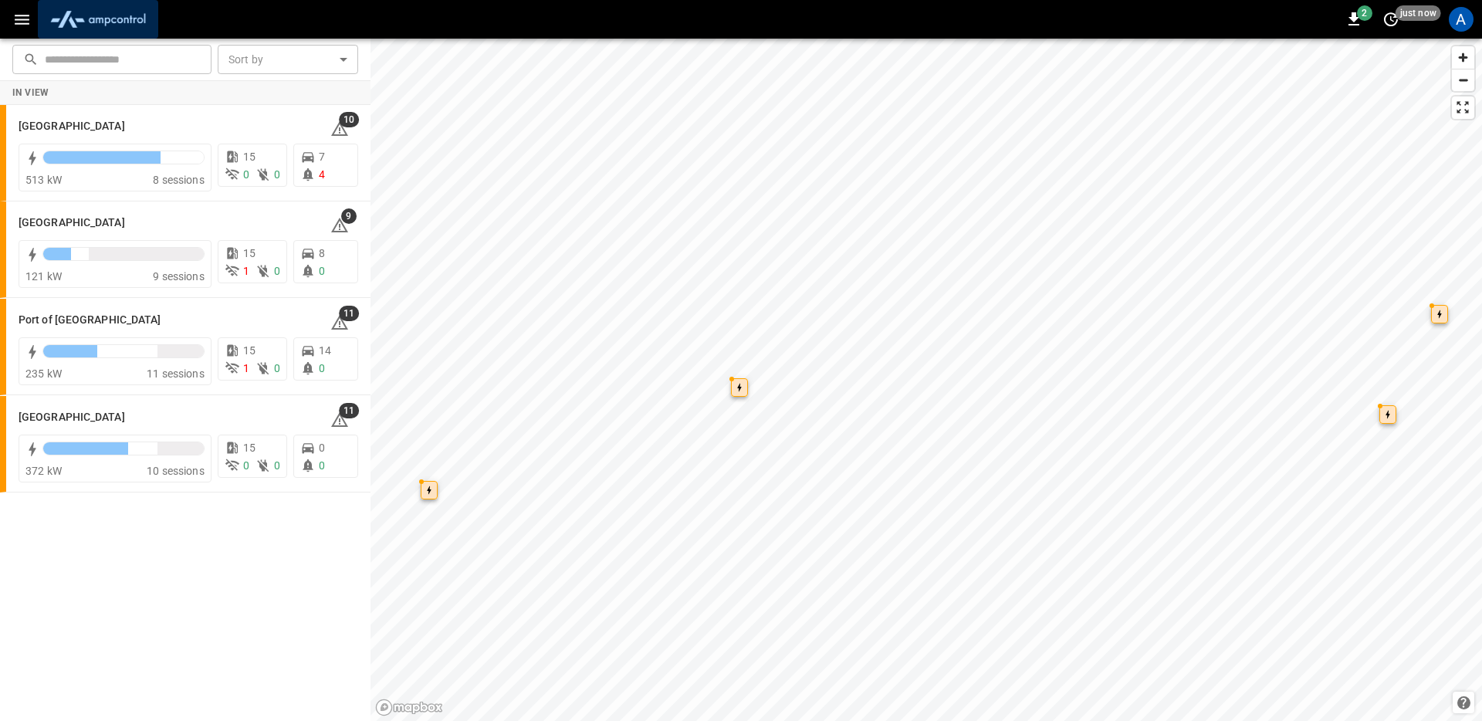
click at [73, 21] on img "menu" at bounding box center [98, 19] width 108 height 29
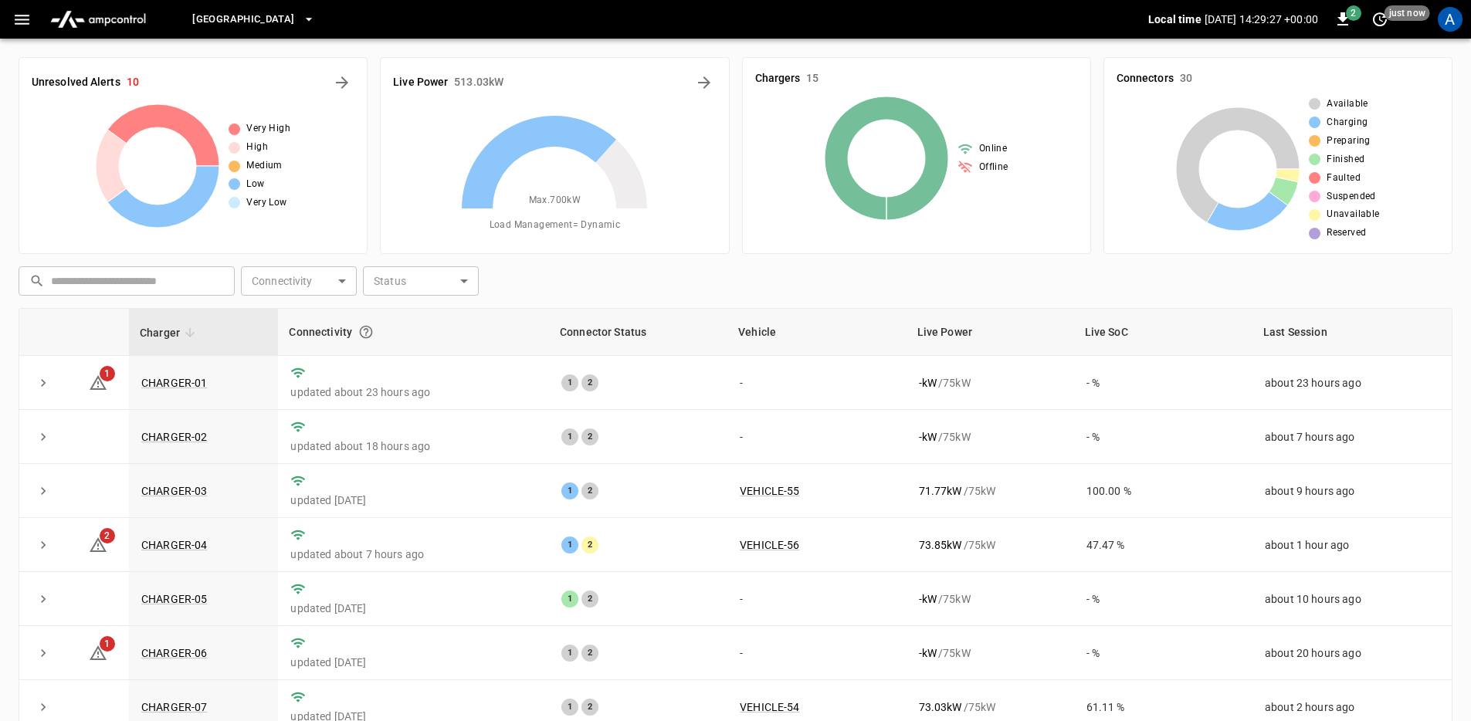
click at [11, 14] on button "button" at bounding box center [22, 19] width 32 height 29
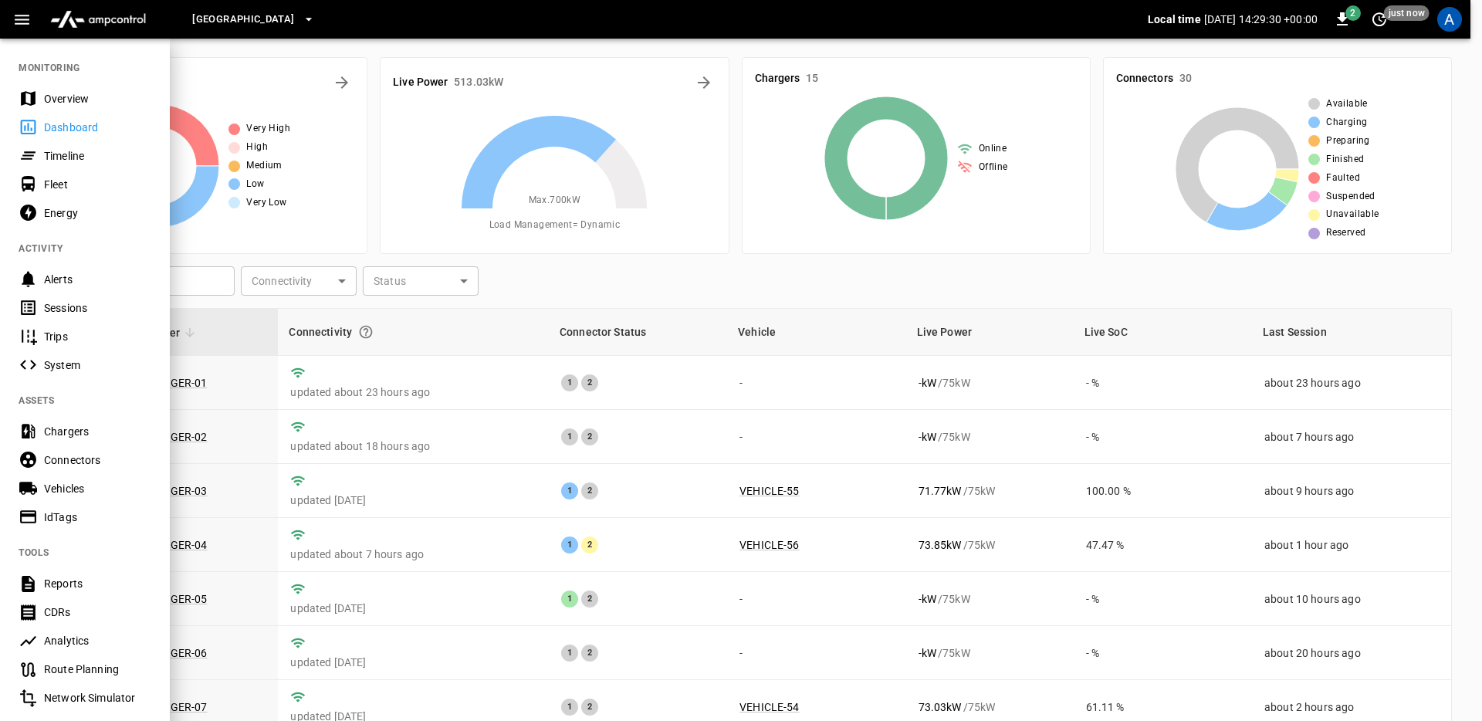
click at [537, 327] on div at bounding box center [741, 360] width 1482 height 721
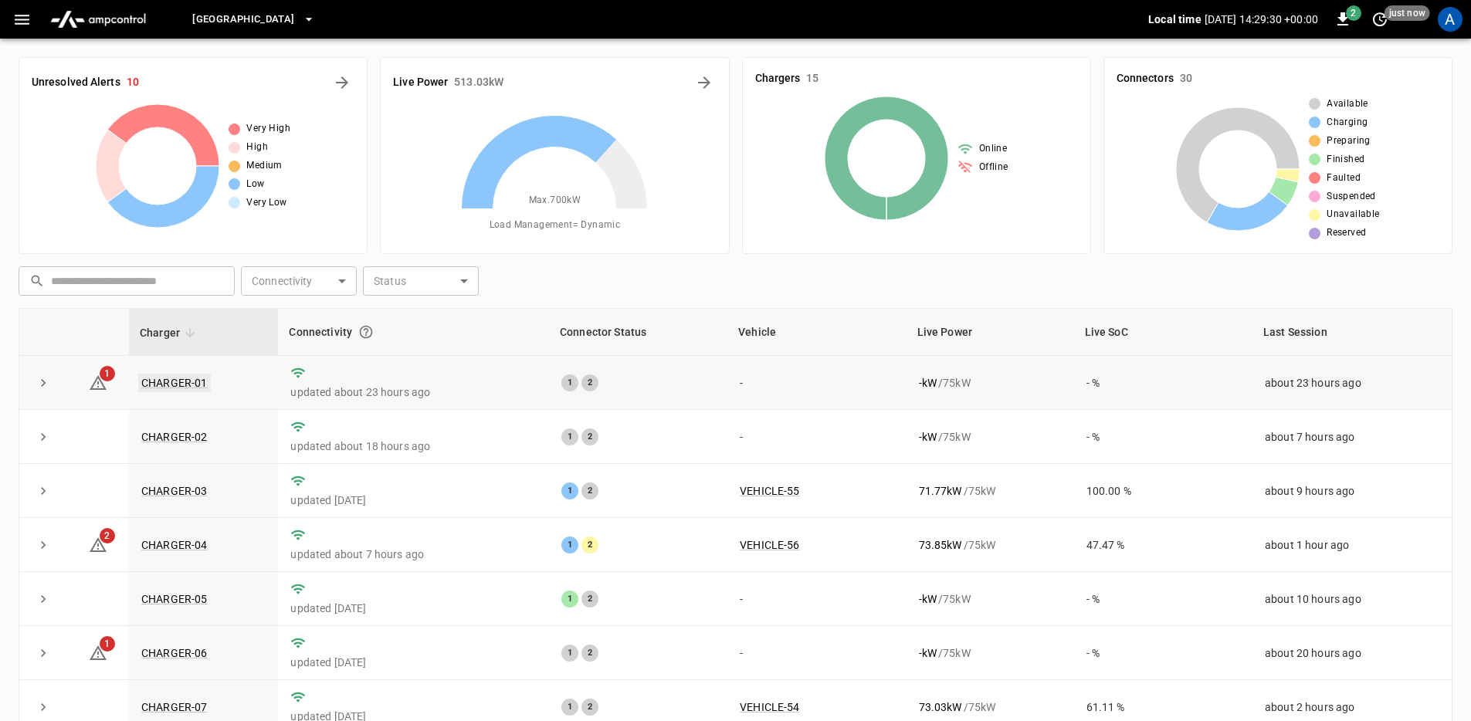
click at [181, 382] on link "CHARGER-01" at bounding box center [174, 383] width 73 height 19
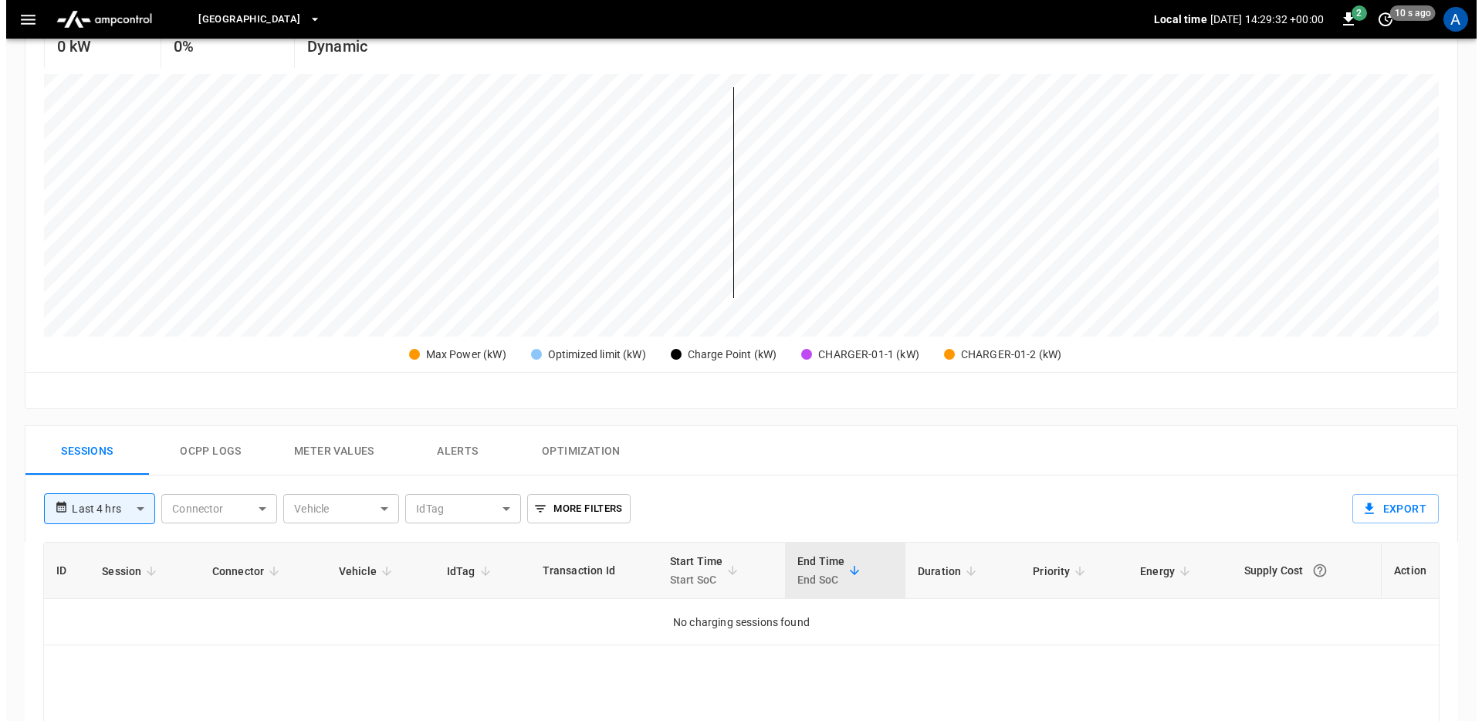
scroll to position [720, 0]
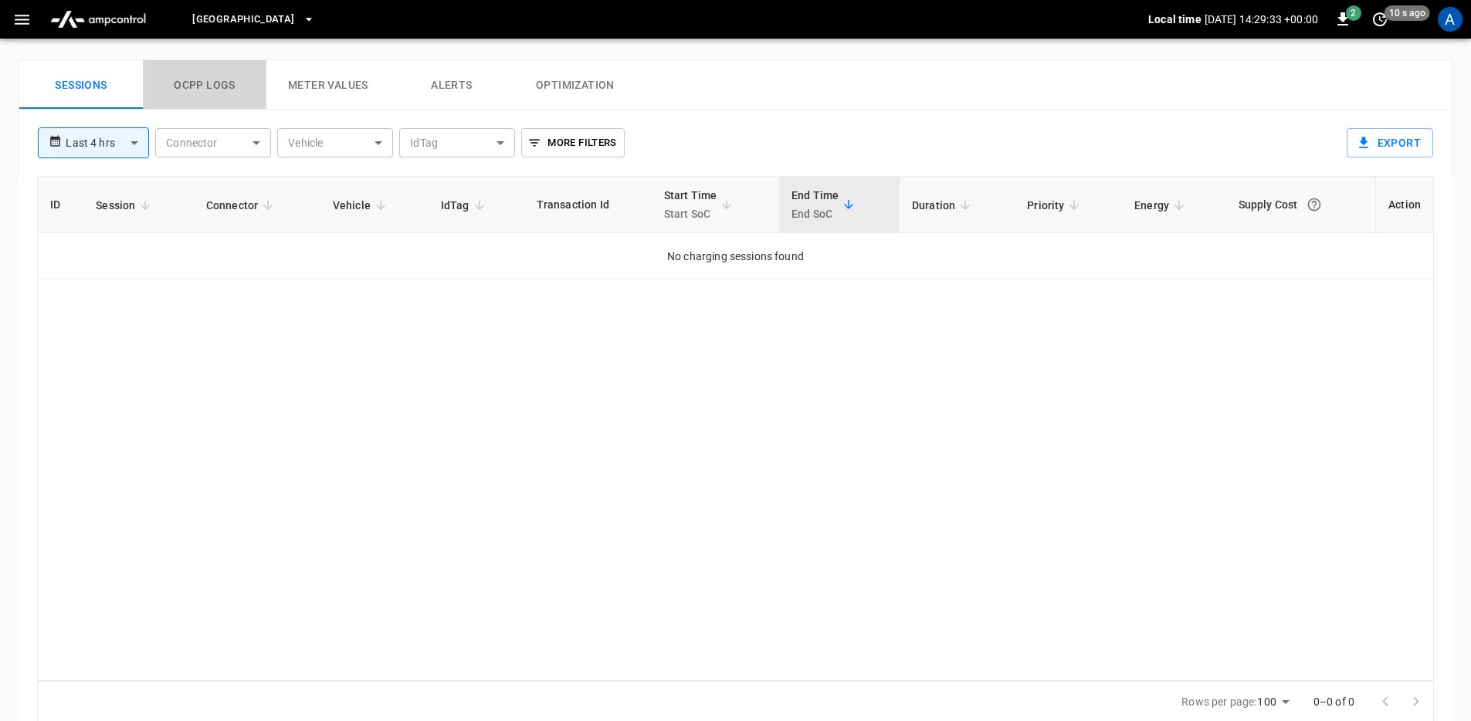
click at [230, 90] on button "Ocpp logs" at bounding box center [205, 84] width 124 height 49
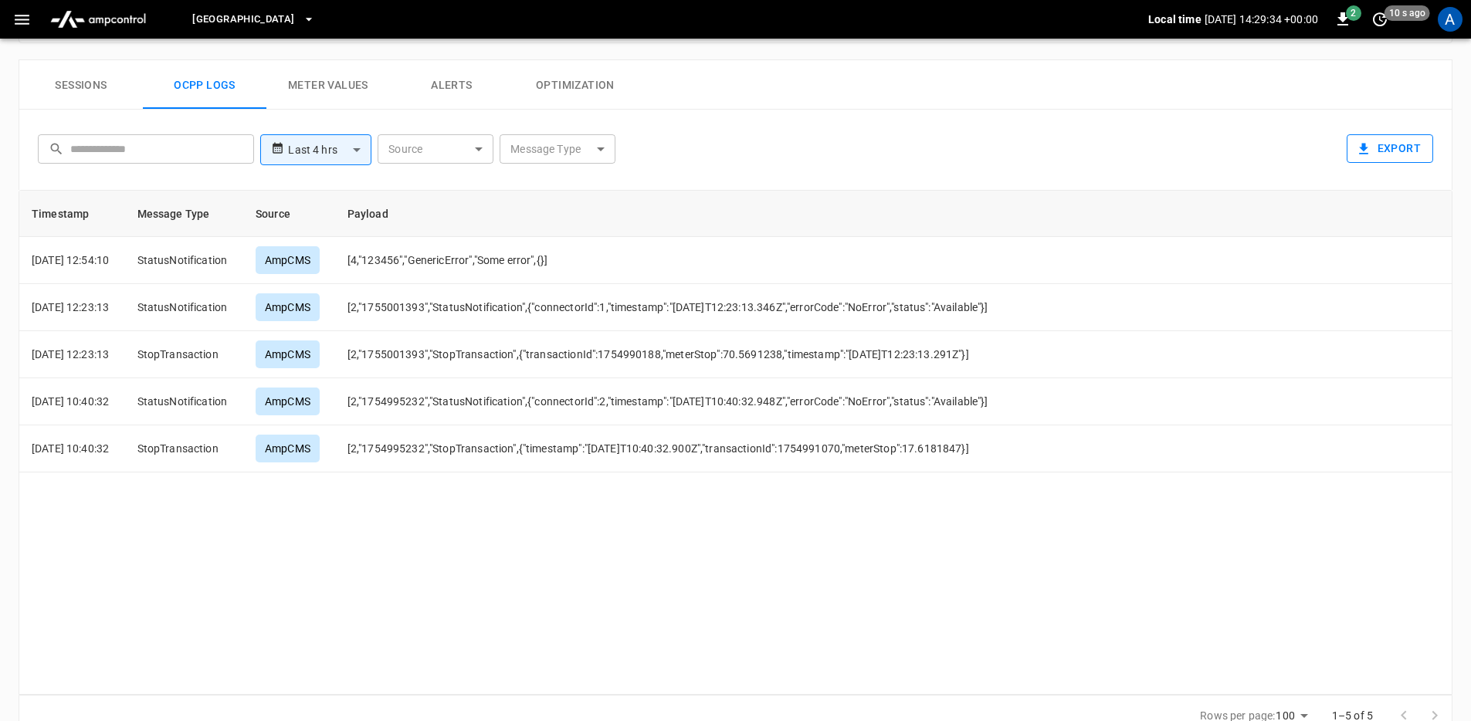
click at [1397, 154] on button "Export" at bounding box center [1390, 148] width 86 height 29
click at [322, 98] on button "Meter Values" at bounding box center [328, 84] width 124 height 49
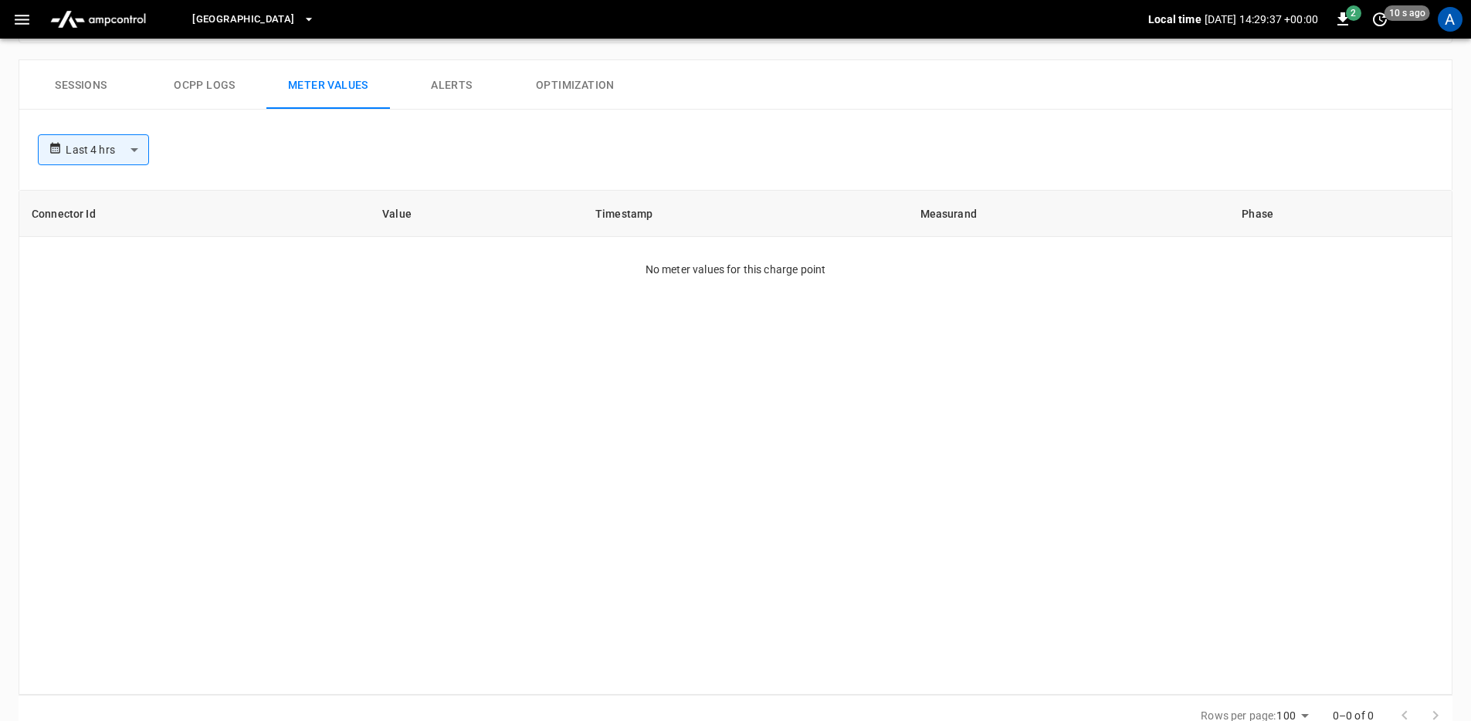
click at [67, 76] on button "Sessions" at bounding box center [81, 84] width 124 height 49
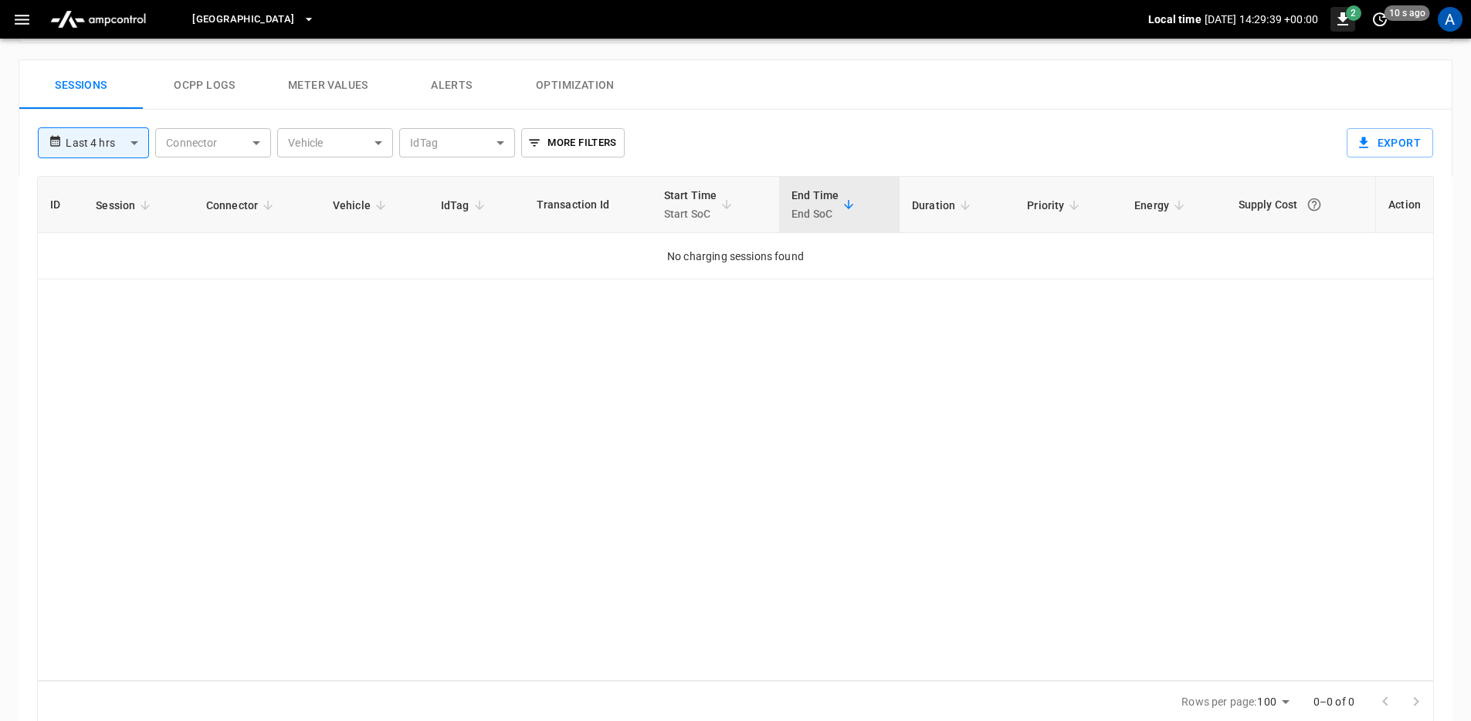
click at [1336, 21] on icon "button" at bounding box center [1342, 19] width 19 height 19
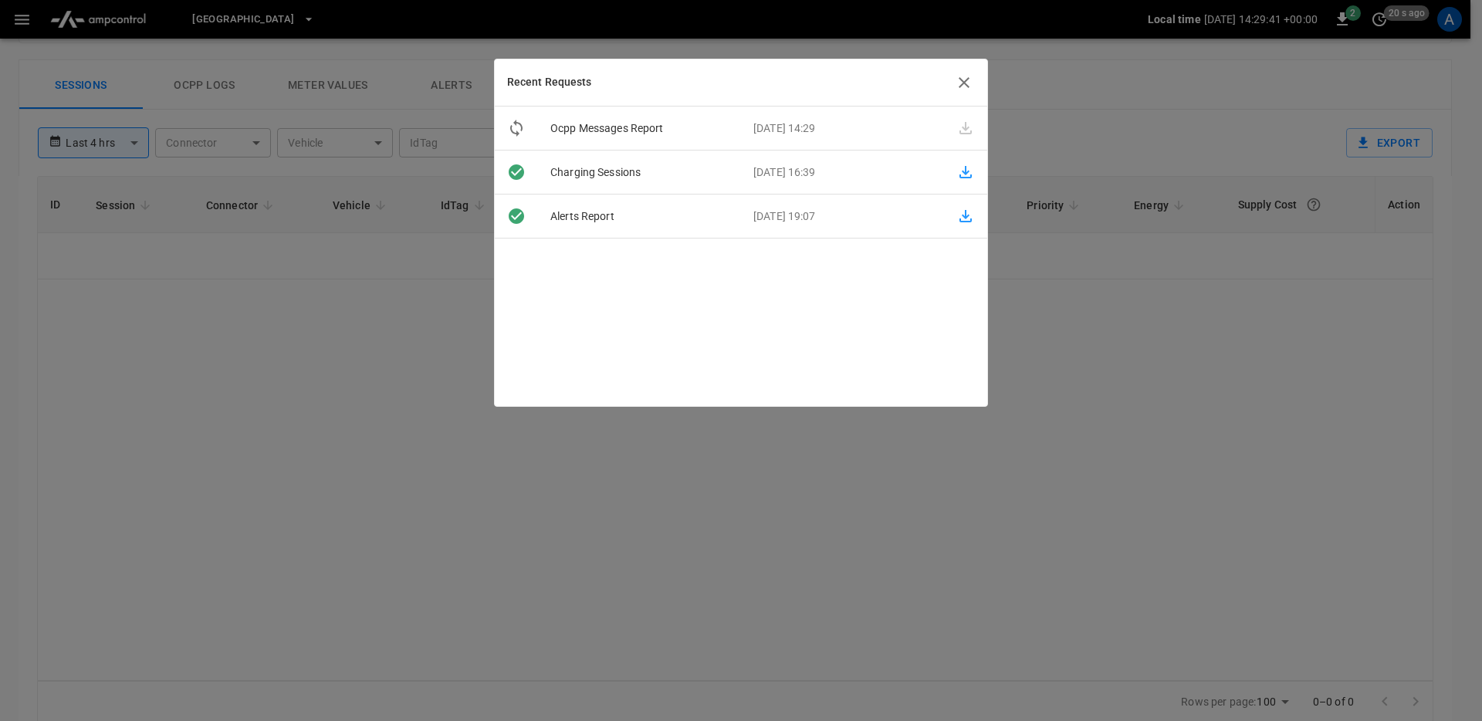
click at [322, 357] on div at bounding box center [741, 360] width 1482 height 721
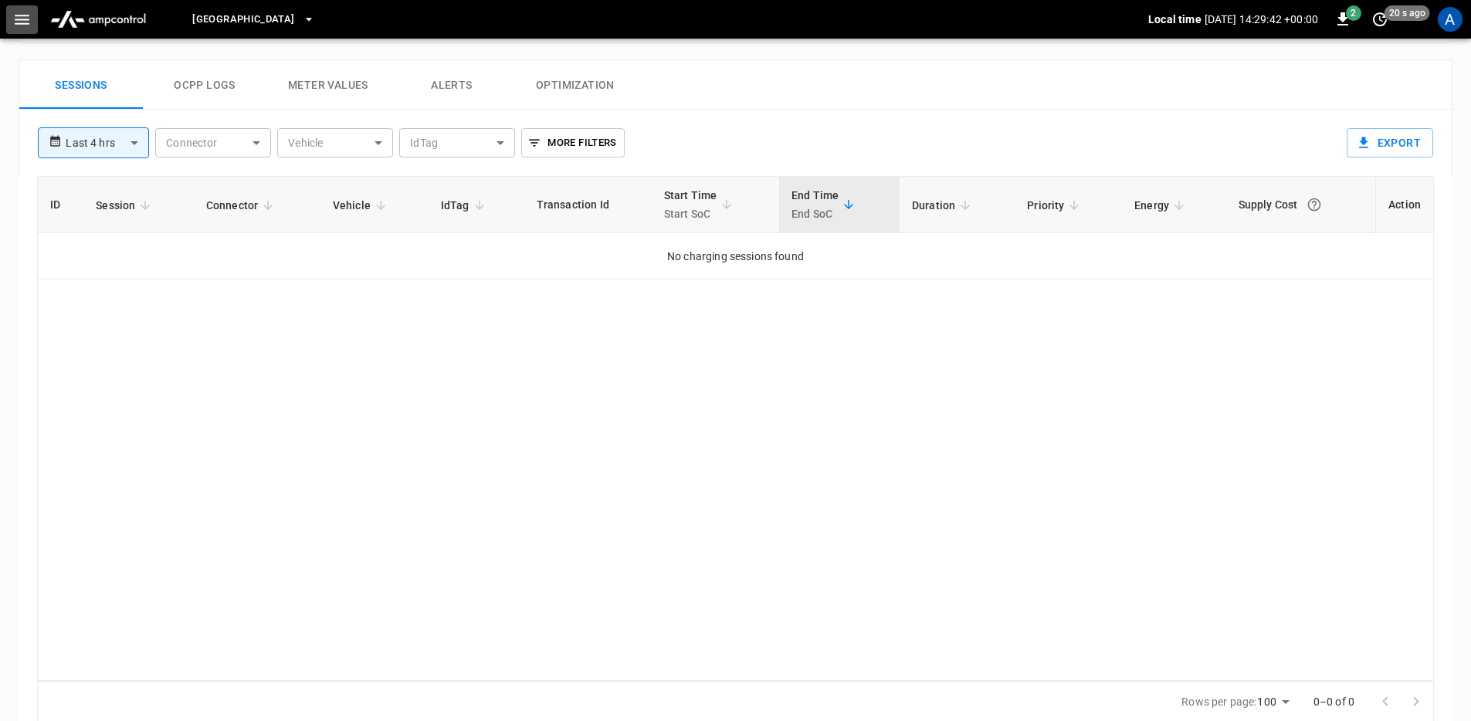
click at [13, 13] on icon "button" at bounding box center [21, 19] width 19 height 19
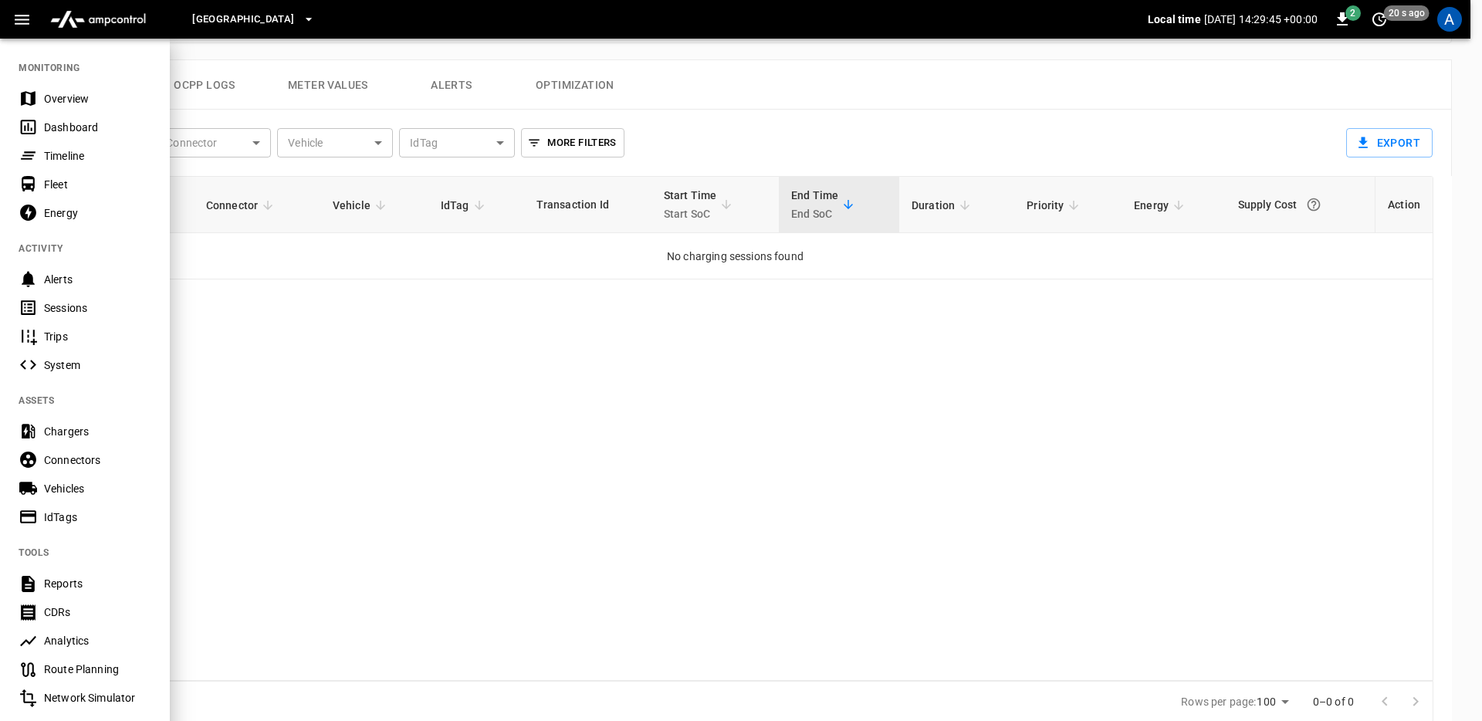
click at [612, 114] on div at bounding box center [741, 360] width 1482 height 721
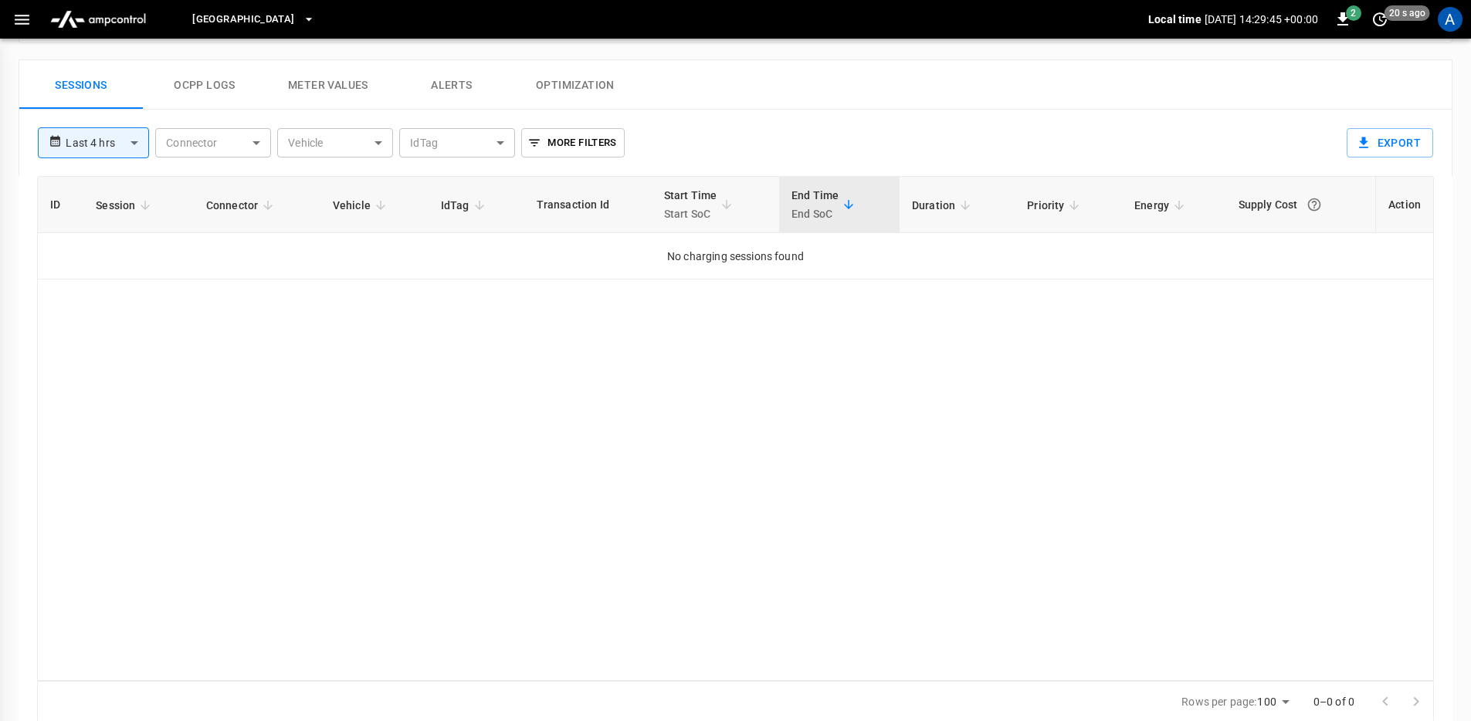
click at [597, 80] on div at bounding box center [735, 360] width 1471 height 721
click at [597, 80] on button "Optimization" at bounding box center [575, 84] width 124 height 49
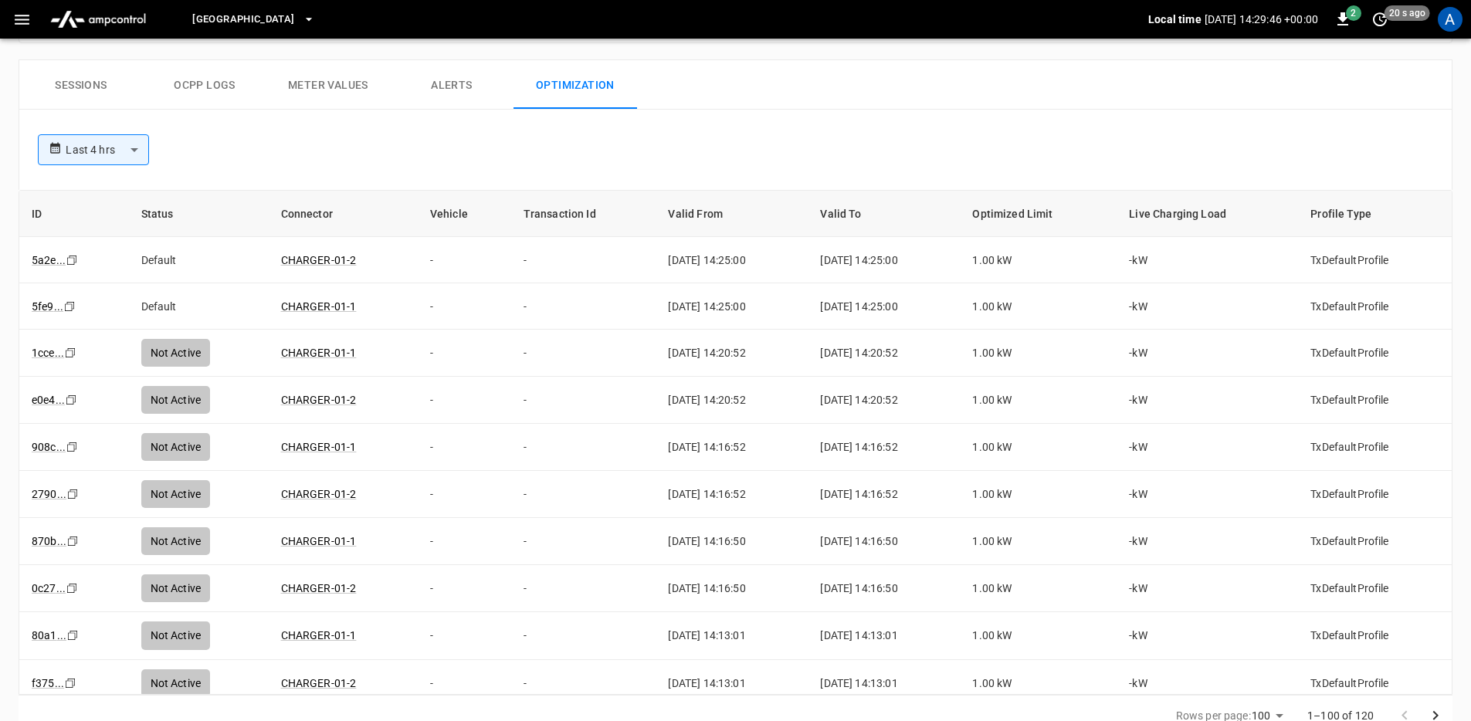
click at [16, 14] on icon "button" at bounding box center [21, 19] width 19 height 19
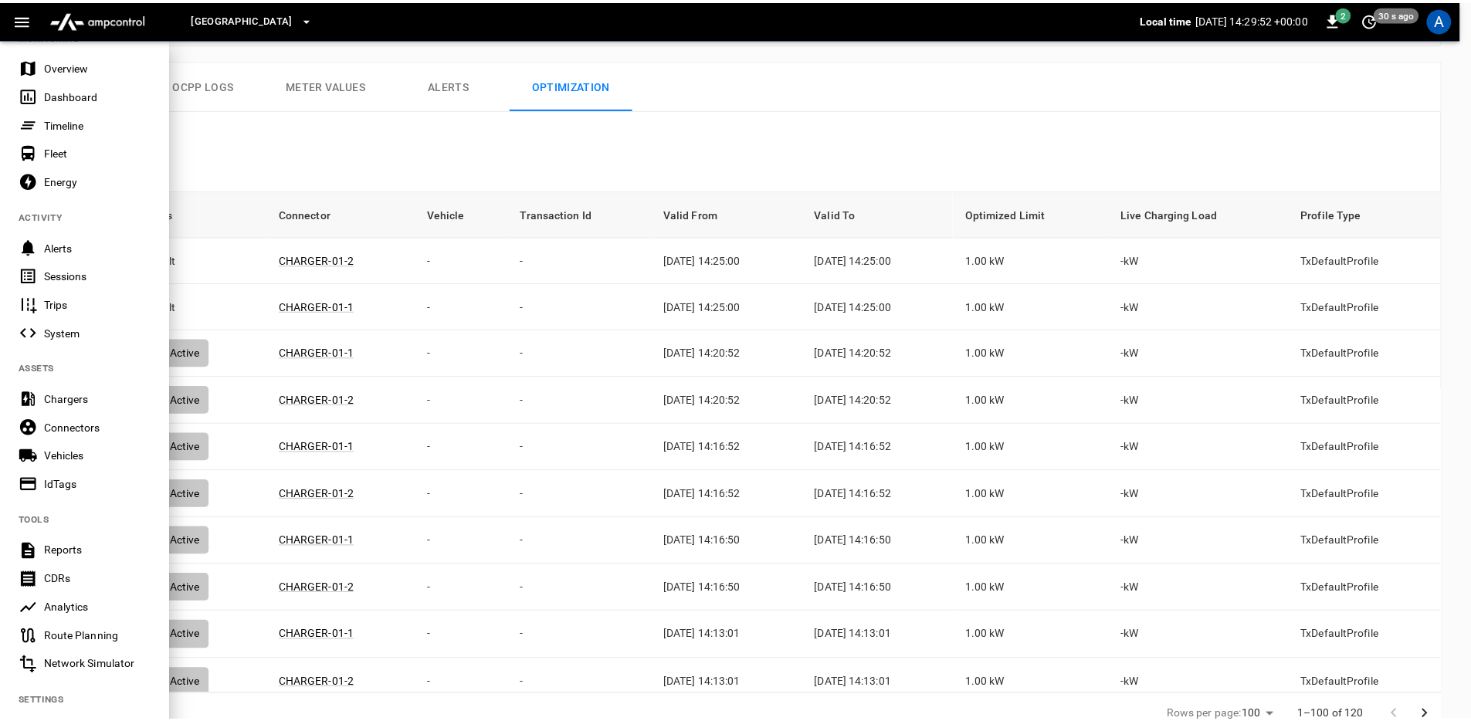
scroll to position [0, 0]
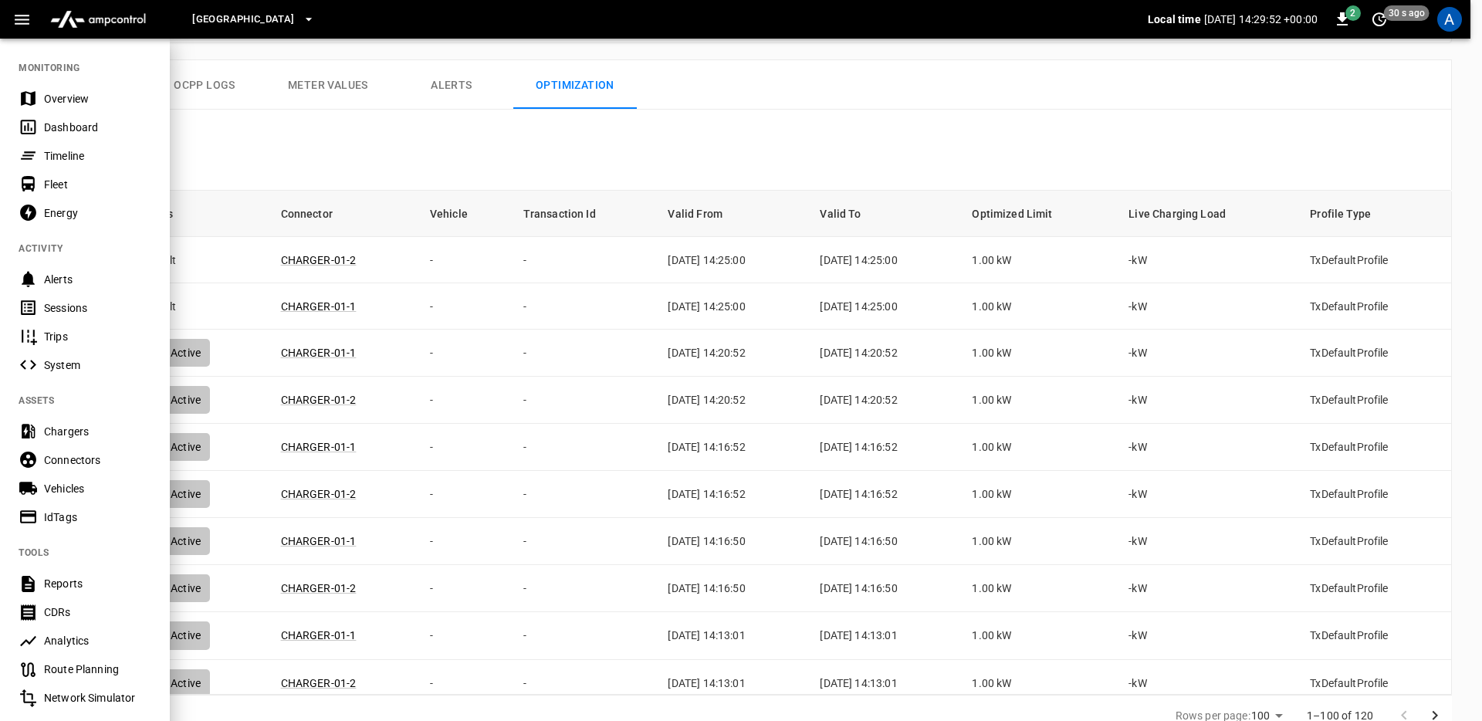
click at [814, 154] on div at bounding box center [741, 360] width 1482 height 721
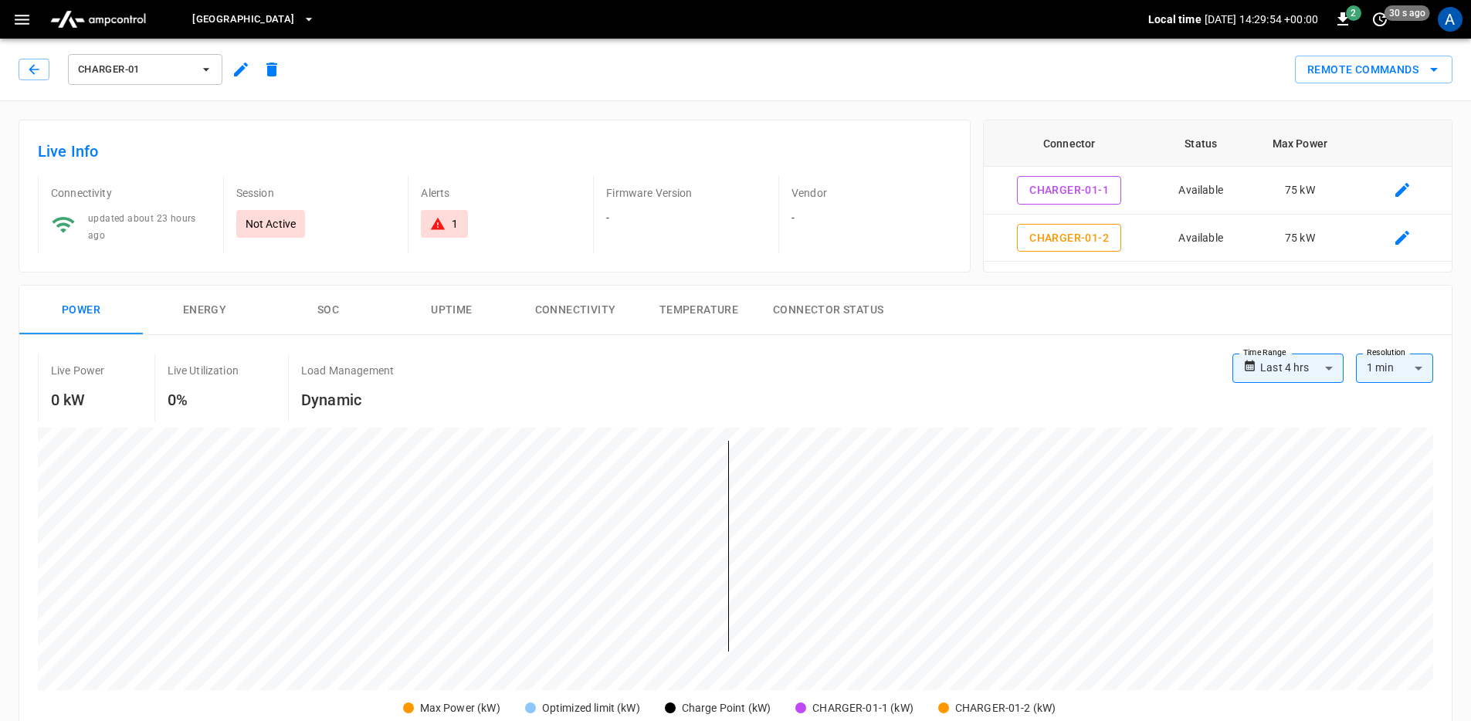
click at [122, 25] on img "menu" at bounding box center [98, 19] width 108 height 29
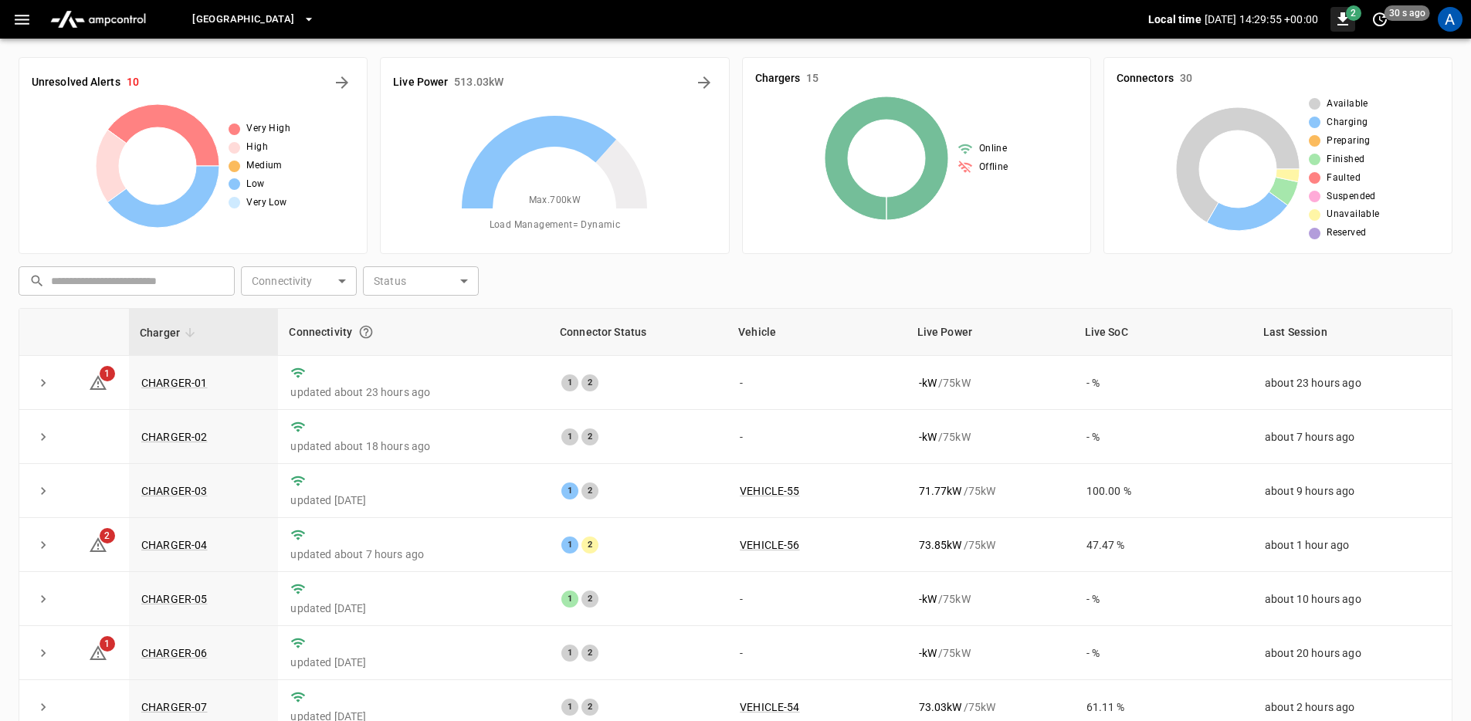
click at [1344, 20] on icon "button" at bounding box center [1342, 18] width 11 height 13
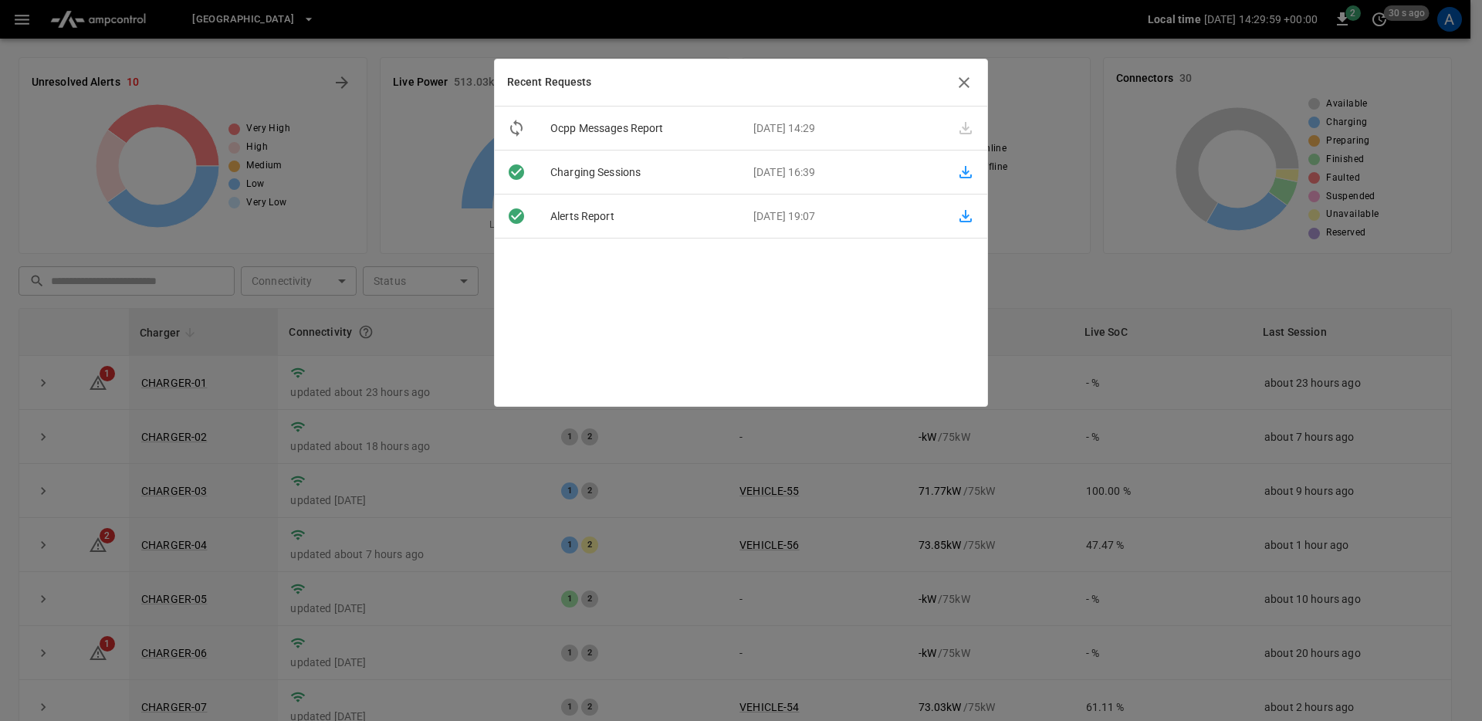
click at [967, 80] on icon "button" at bounding box center [964, 82] width 11 height 11
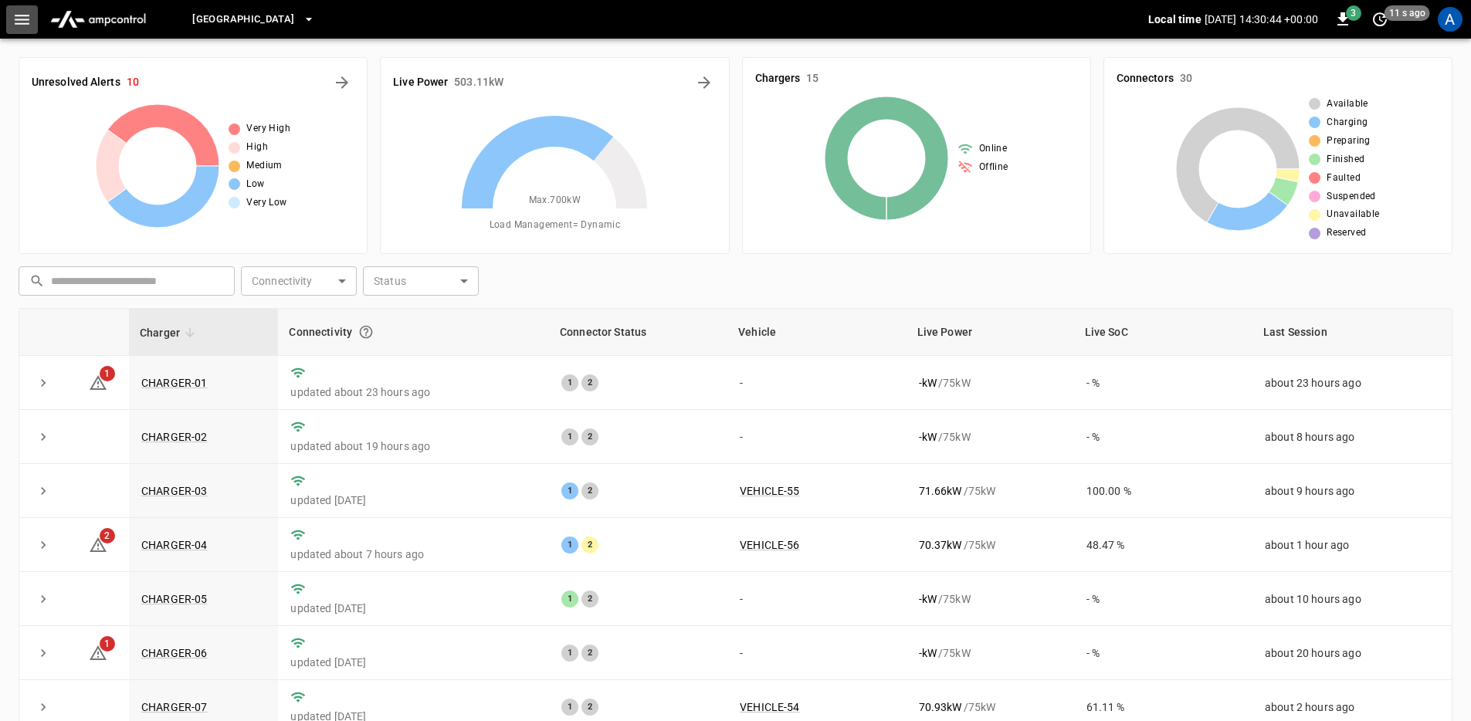
click at [33, 16] on button "button" at bounding box center [22, 19] width 32 height 29
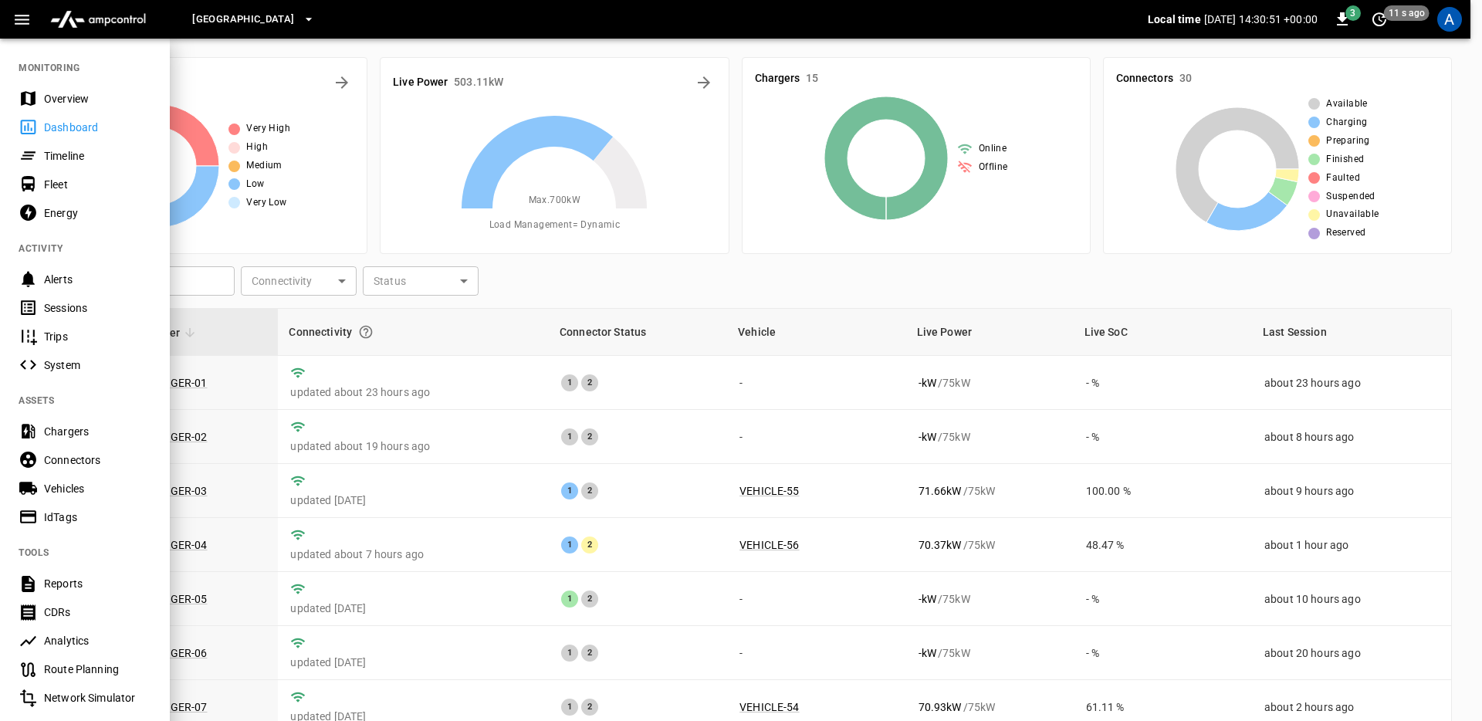
click at [88, 430] on div "Chargers" at bounding box center [97, 431] width 107 height 15
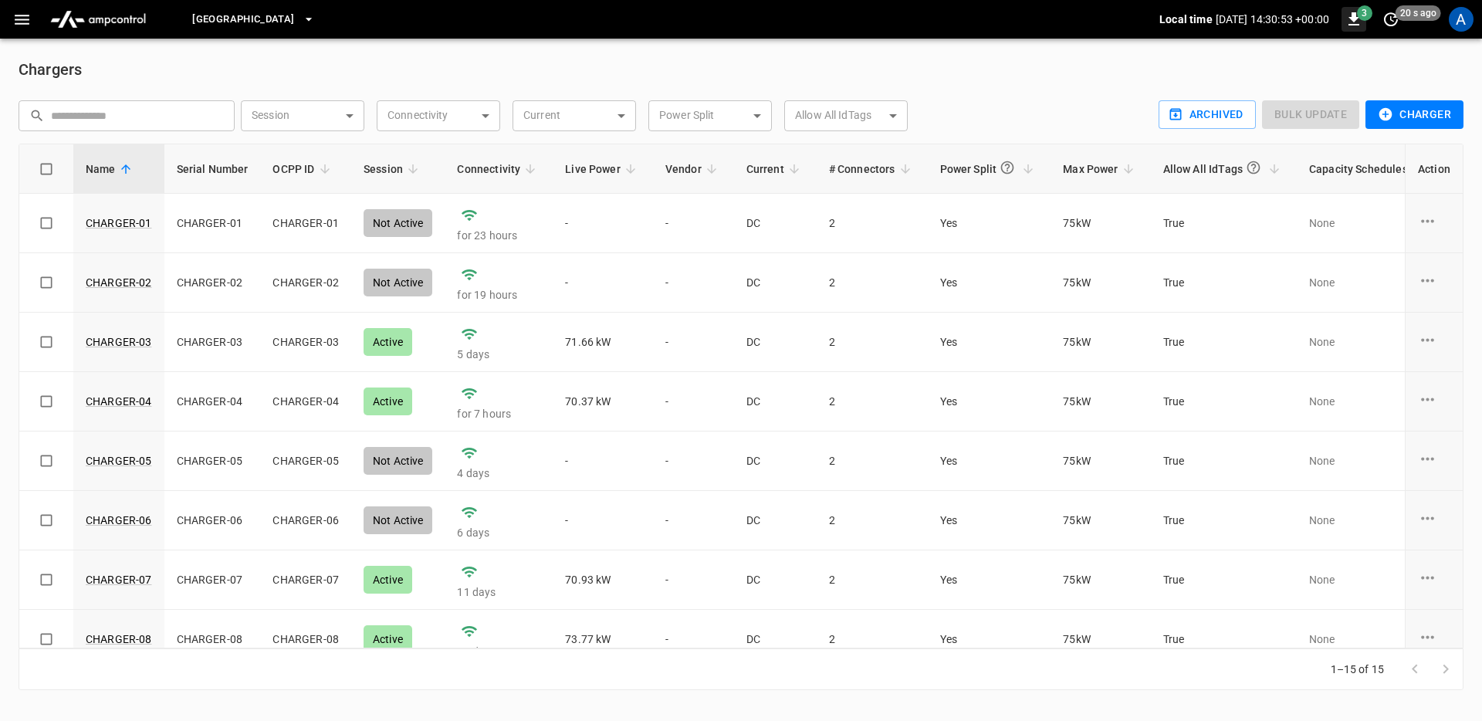
click at [1362, 15] on span "3" at bounding box center [1364, 12] width 15 height 15
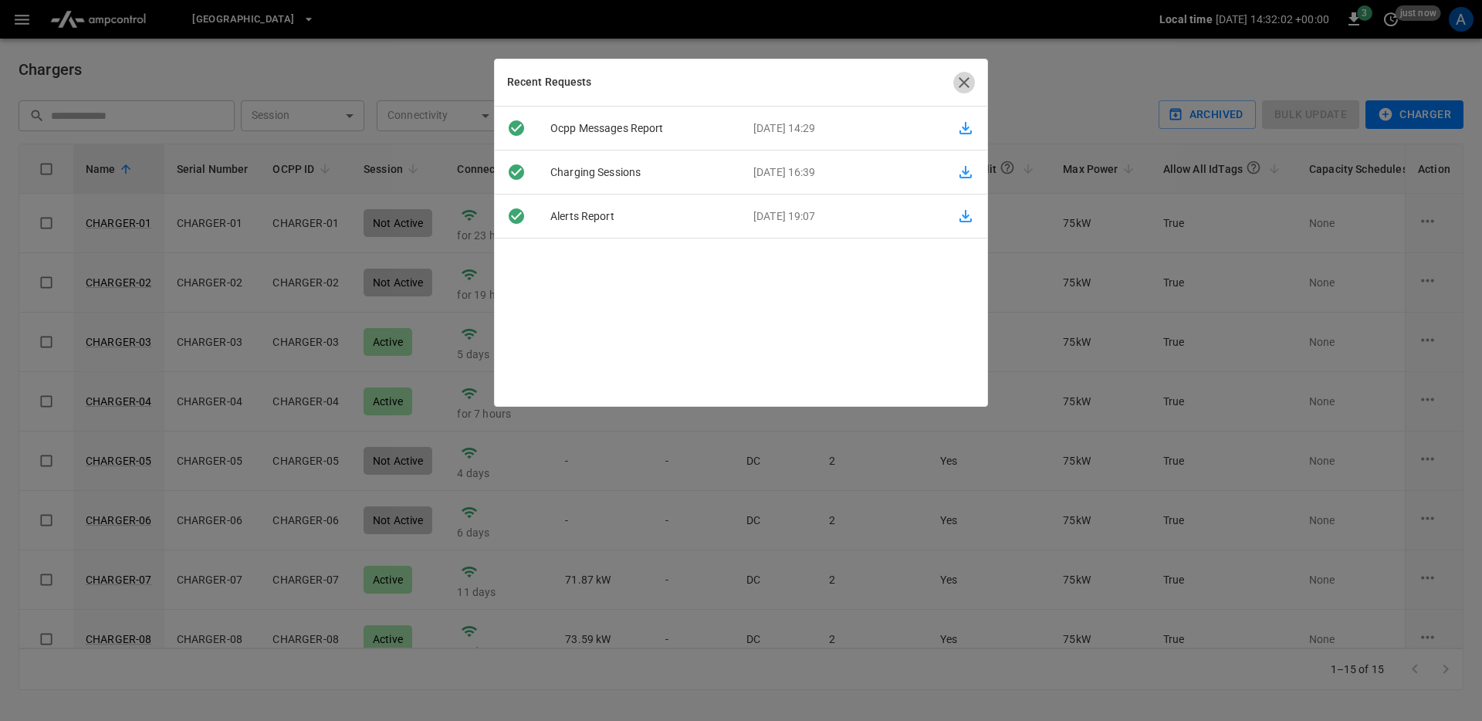
click at [957, 88] on icon "button" at bounding box center [964, 82] width 19 height 19
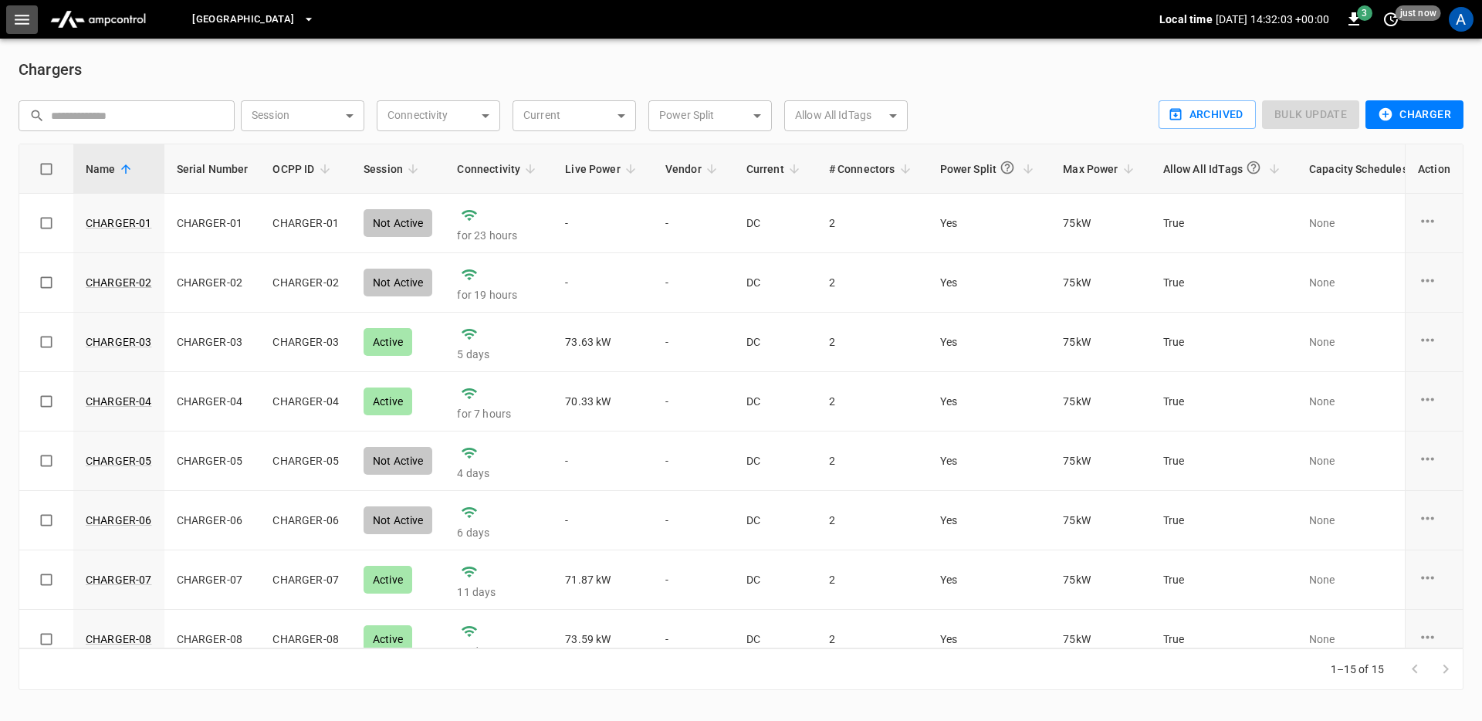
click at [29, 24] on icon "button" at bounding box center [22, 20] width 15 height 10
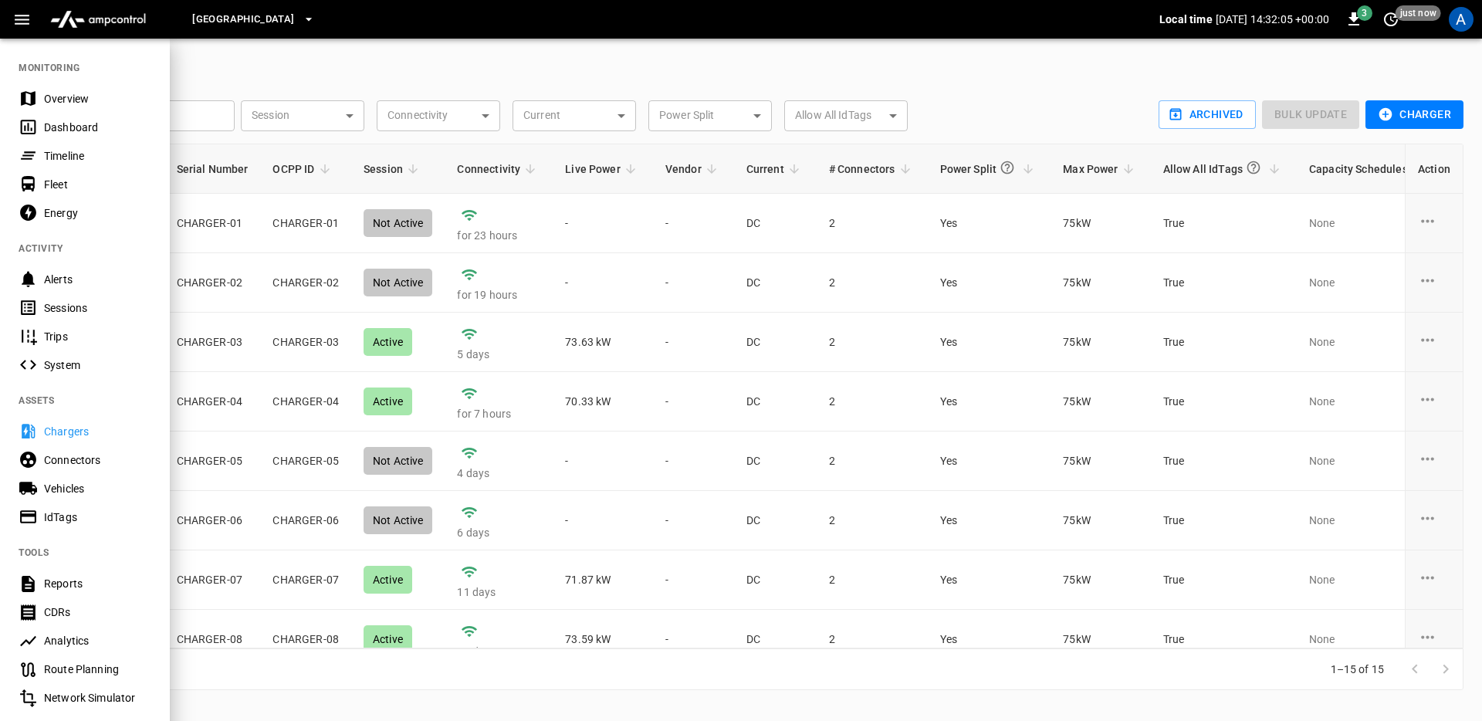
click at [98, 578] on div "Reports" at bounding box center [97, 583] width 107 height 15
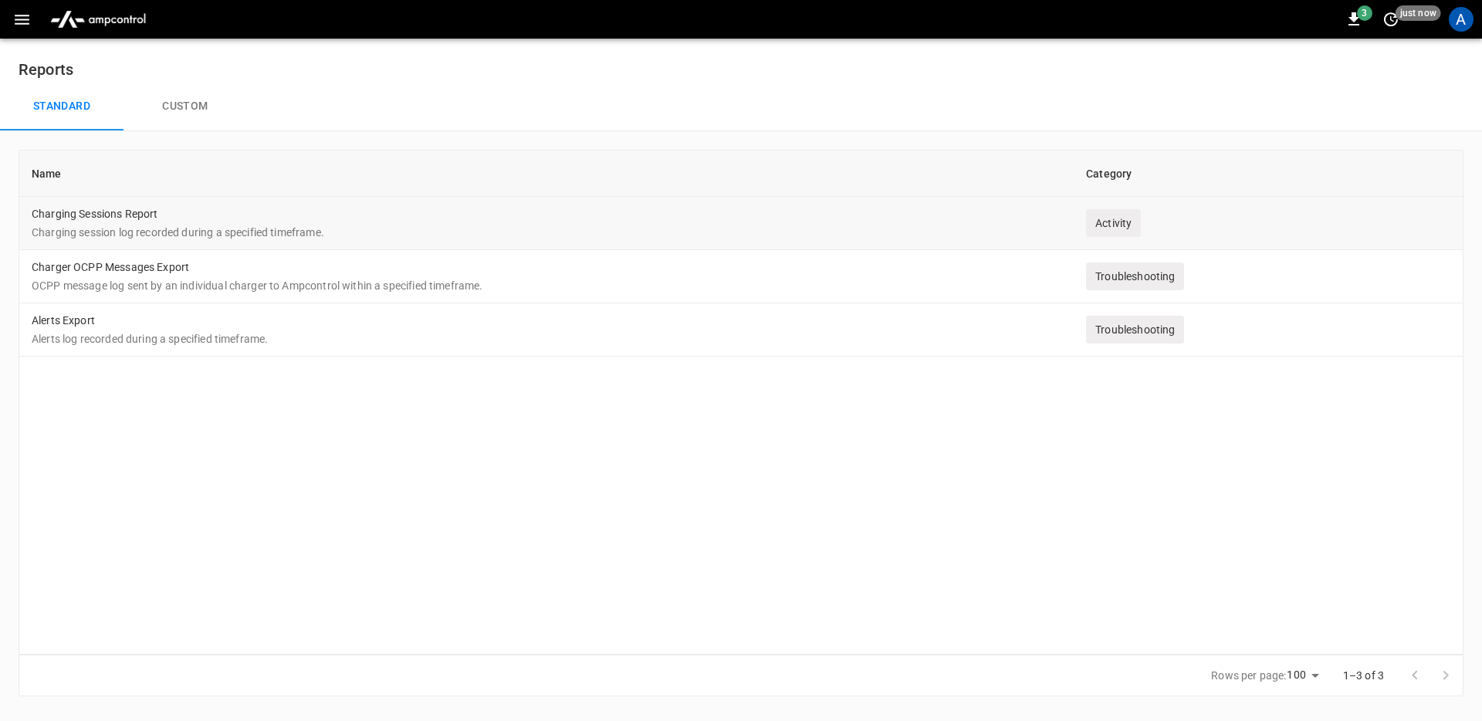
click at [208, 225] on p "Charging session log recorded during a specified timeframe." at bounding box center [547, 232] width 1030 height 15
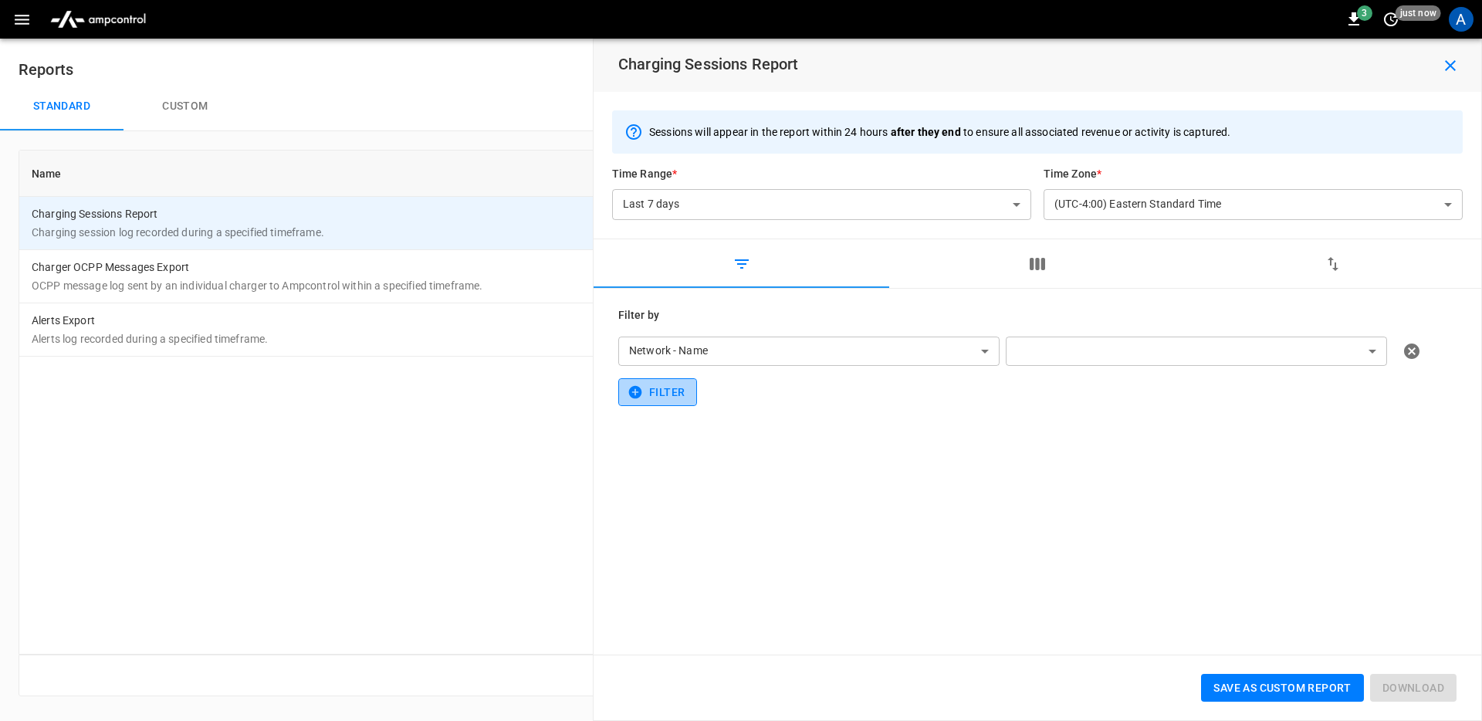
click at [685, 395] on button "Filter" at bounding box center [657, 392] width 79 height 29
click at [659, 429] on button "Filter" at bounding box center [657, 434] width 79 height 29
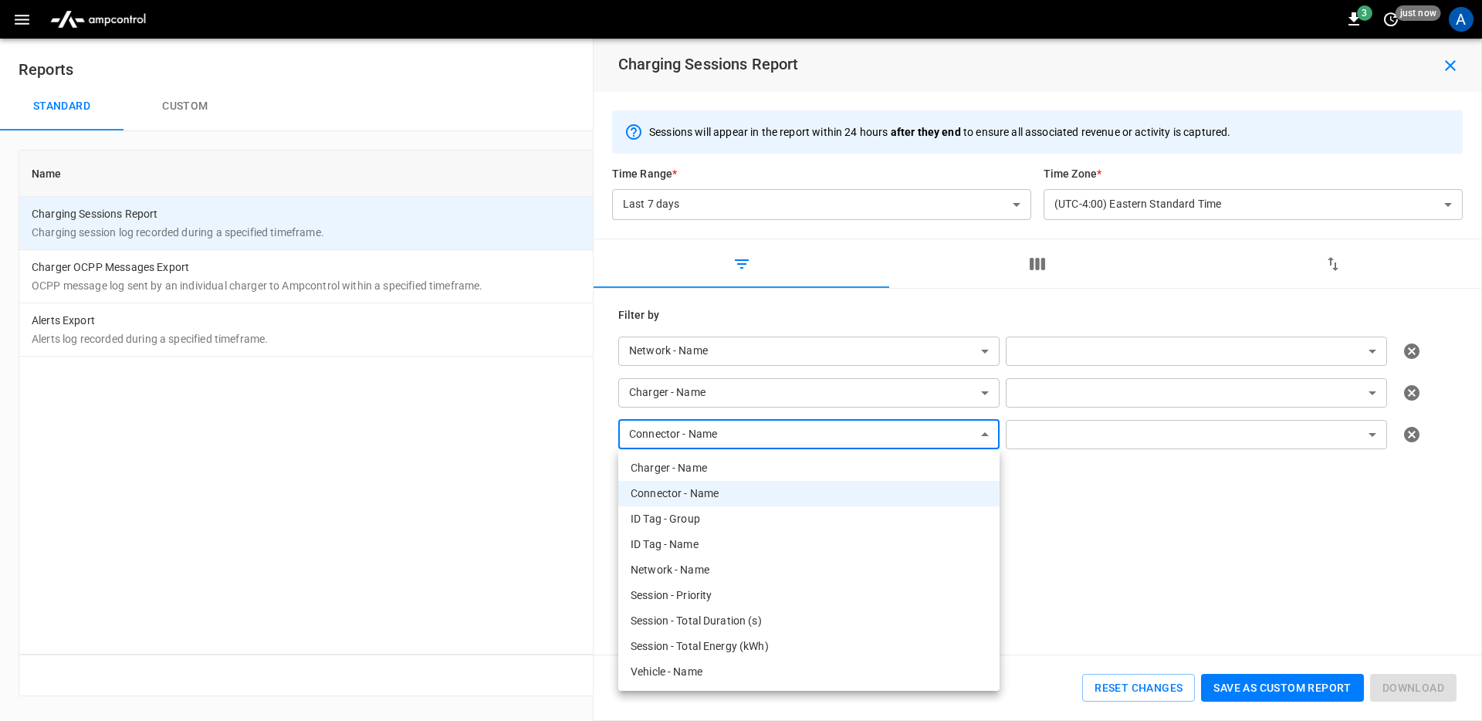
click at [864, 427] on body "**********" at bounding box center [741, 357] width 1482 height 715
click at [1225, 506] on div at bounding box center [741, 360] width 1482 height 721
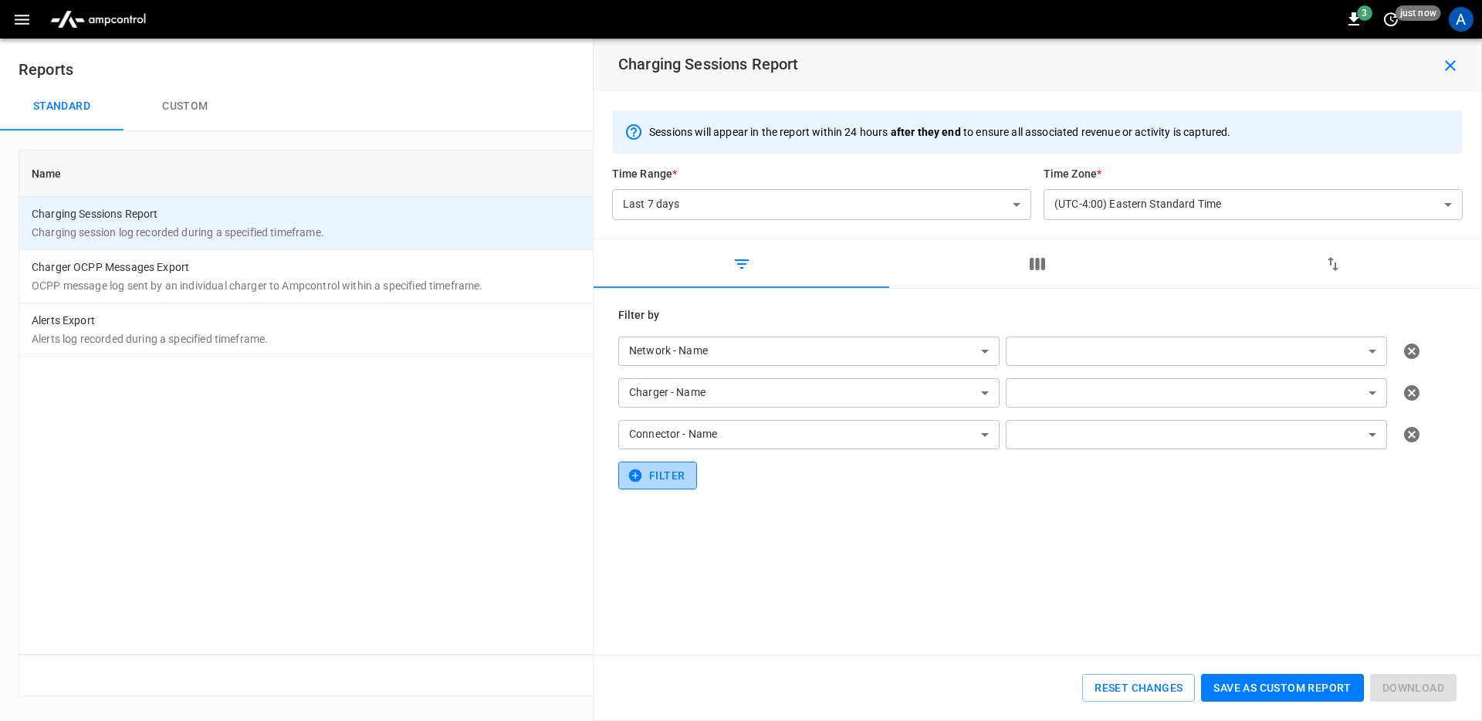
click at [659, 473] on button "Filter" at bounding box center [657, 476] width 79 height 29
click at [659, 473] on body "**********" at bounding box center [741, 357] width 1482 height 715
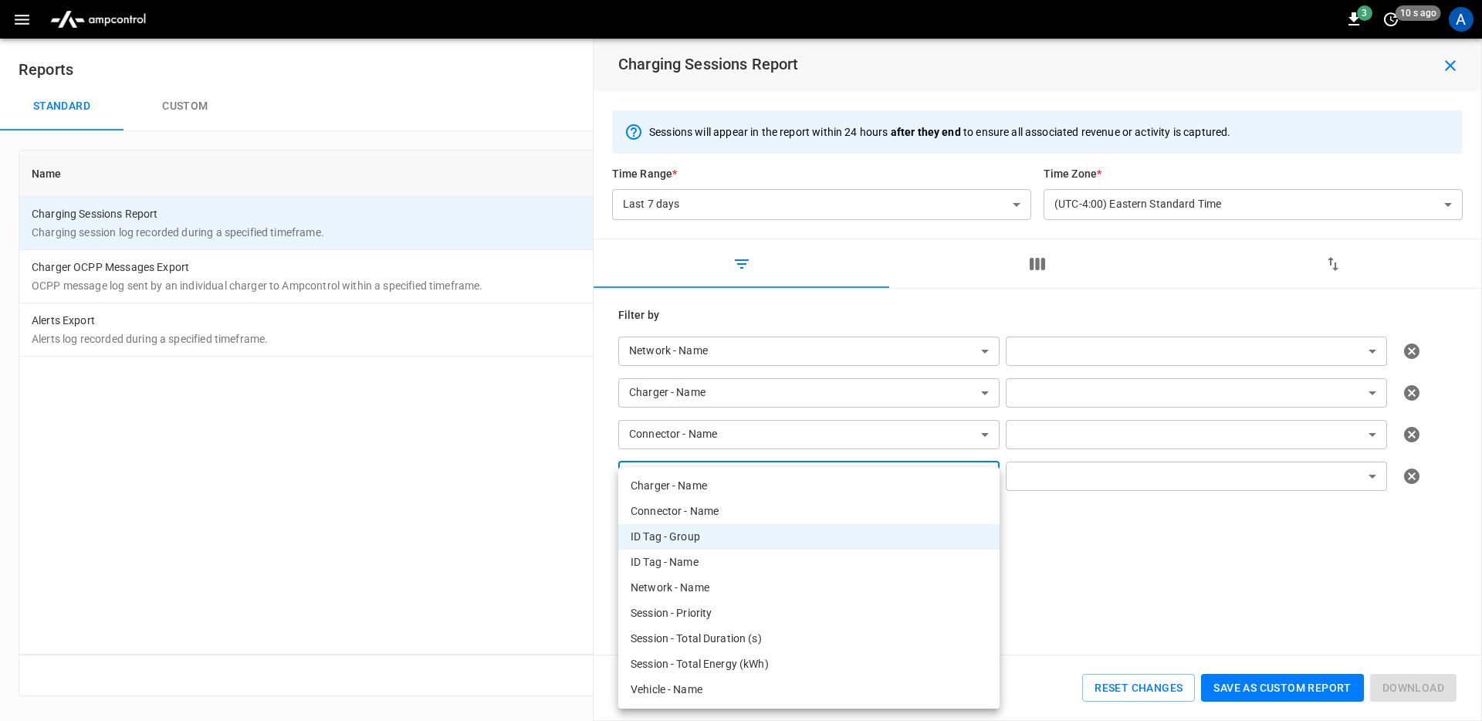
click at [1165, 550] on div at bounding box center [741, 360] width 1482 height 721
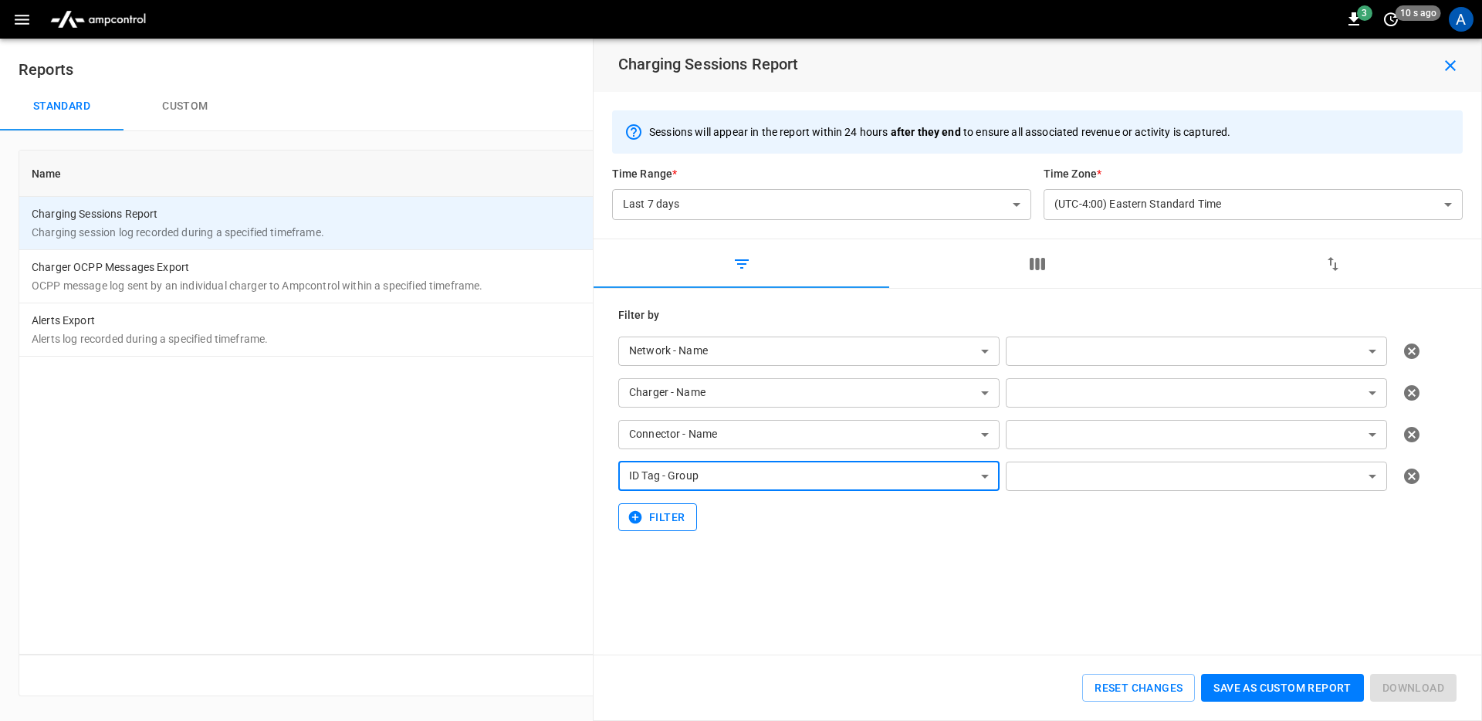
click at [667, 512] on button "Filter" at bounding box center [657, 517] width 79 height 29
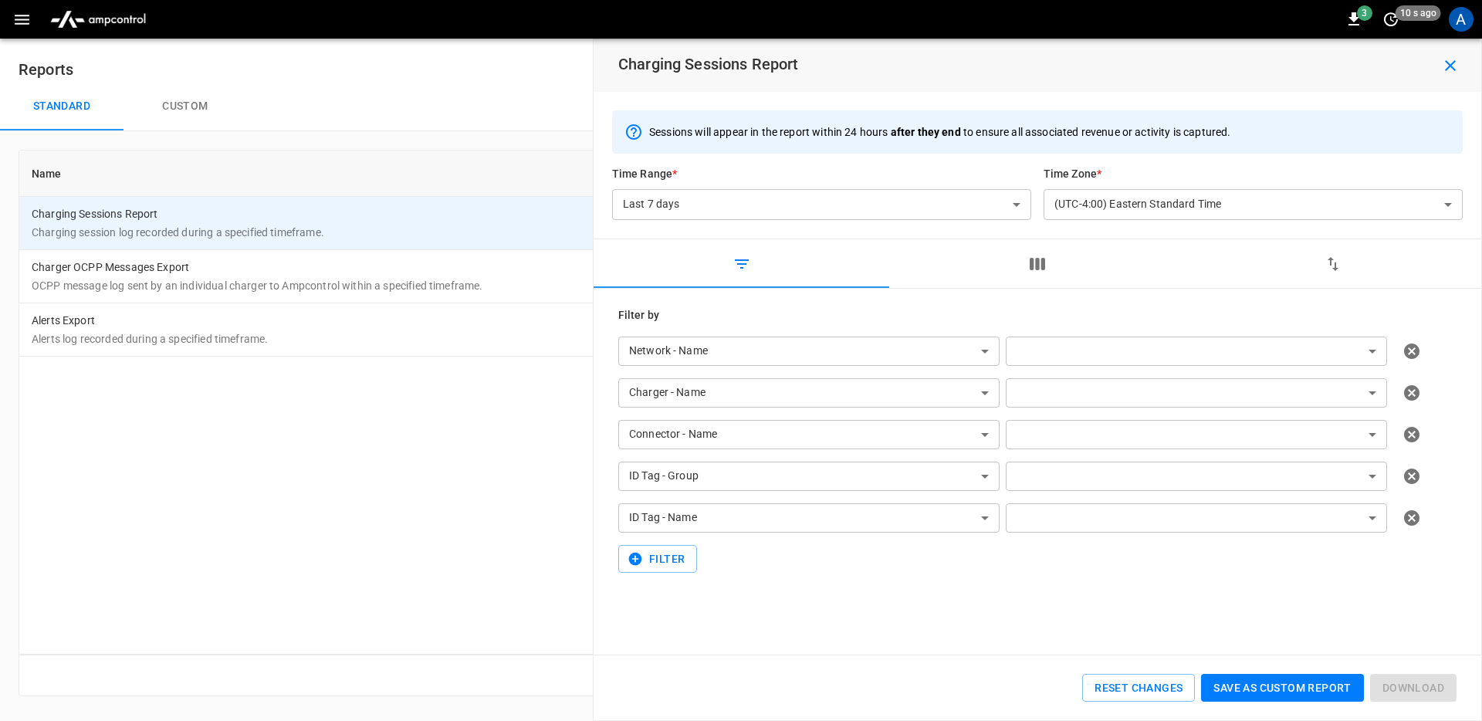
click at [911, 570] on div "**********" at bounding box center [1037, 440] width 838 height 266
click at [657, 542] on div "**********" at bounding box center [1037, 440] width 838 height 266
click at [660, 561] on button "Filter" at bounding box center [657, 559] width 79 height 29
click at [659, 591] on button "Filter" at bounding box center [657, 601] width 79 height 29
click at [671, 635] on button "Filter" at bounding box center [657, 642] width 79 height 29
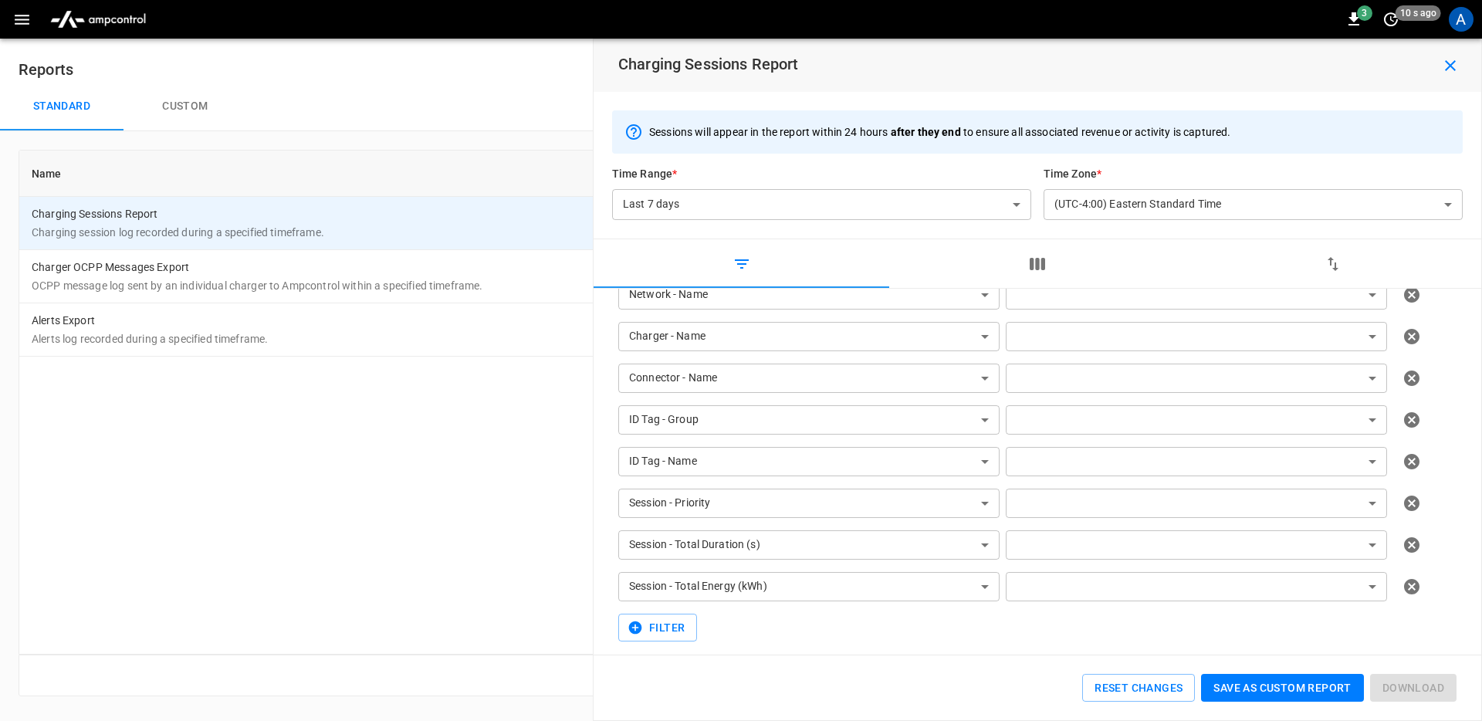
scroll to position [62, 0]
click at [1081, 530] on body "**********" at bounding box center [741, 357] width 1482 height 715
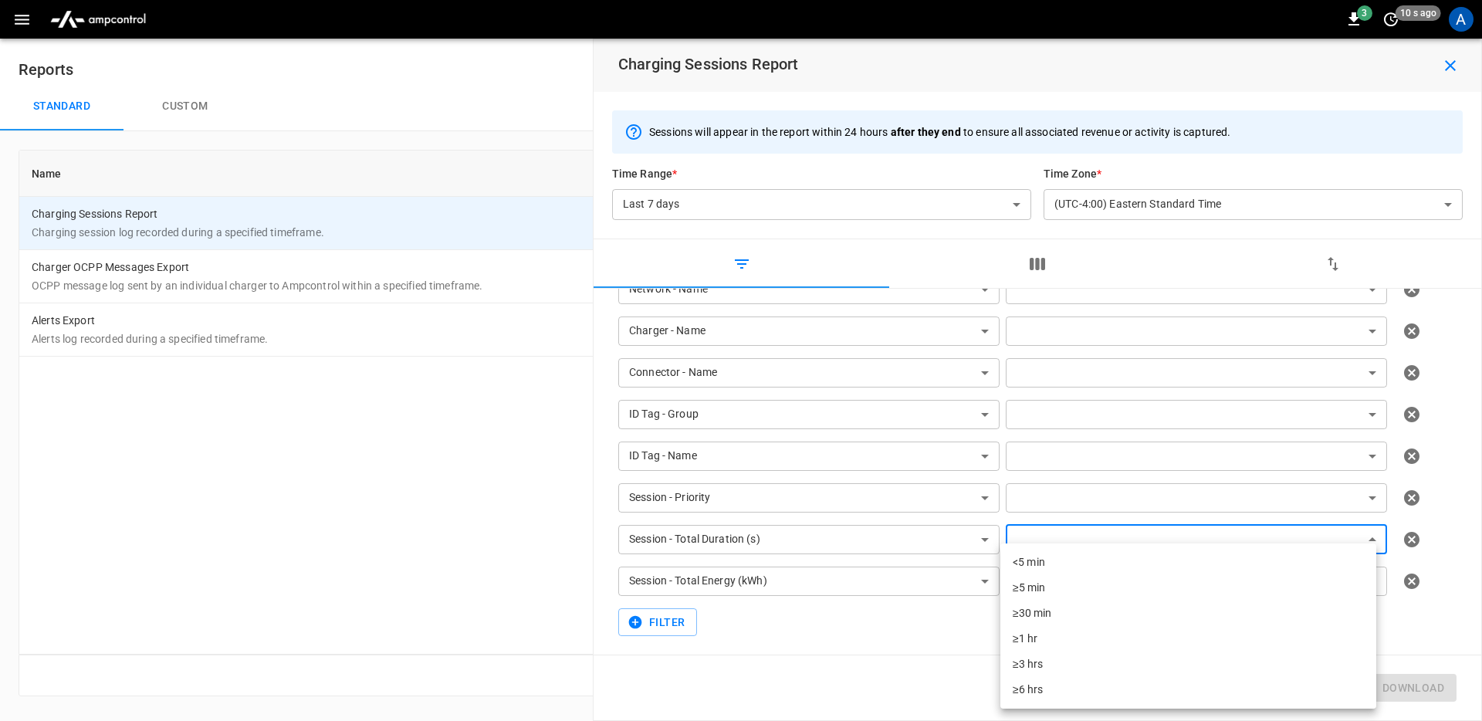
click at [877, 635] on div at bounding box center [741, 360] width 1482 height 721
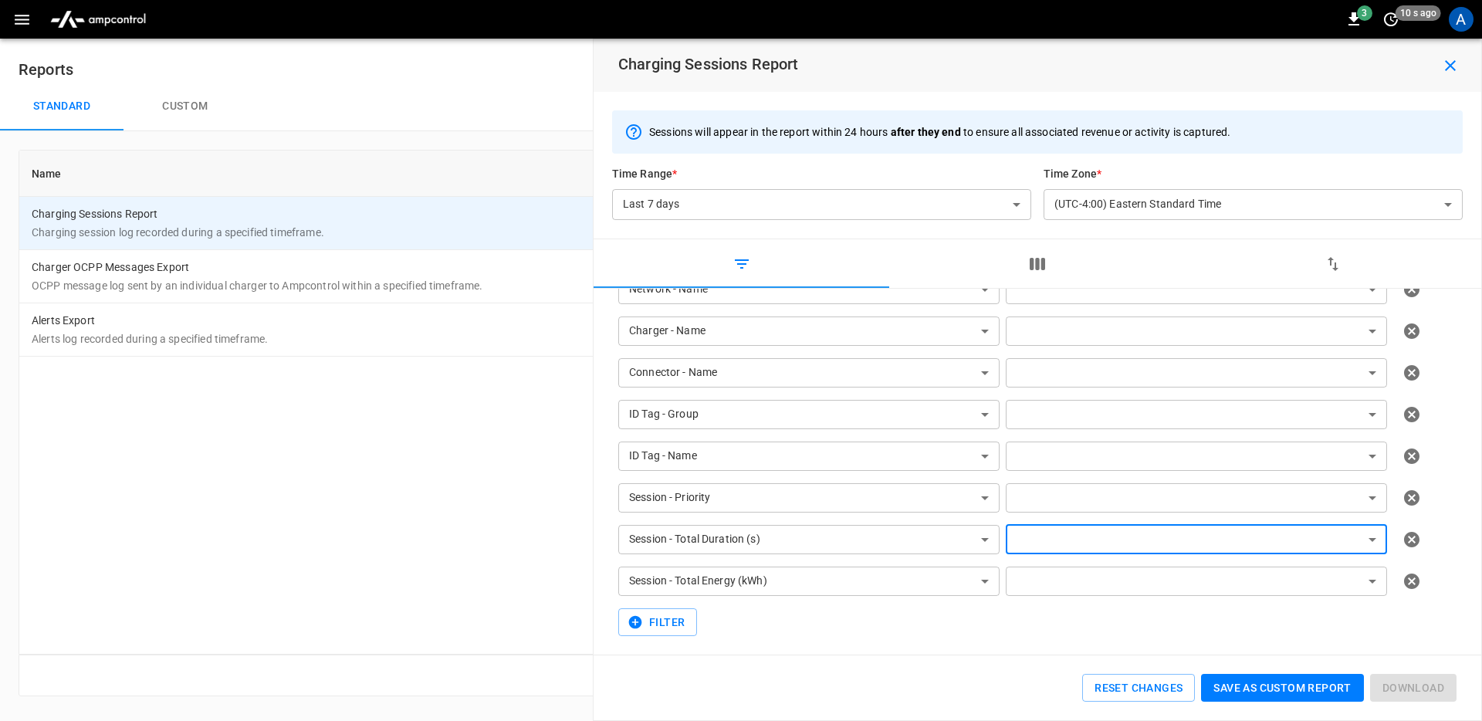
click at [1024, 252] on button "button" at bounding box center [1037, 263] width 296 height 49
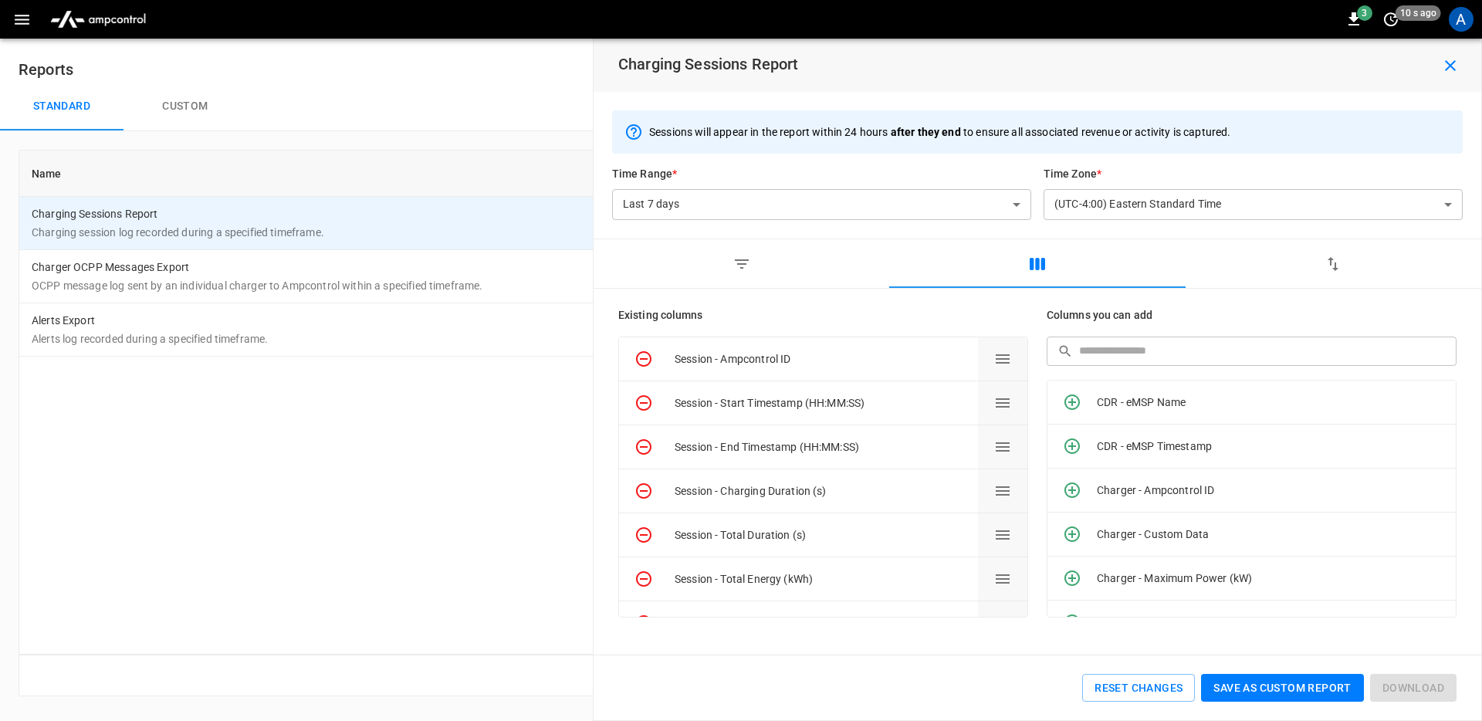
scroll to position [0, 0]
click at [752, 254] on button "button" at bounding box center [742, 263] width 296 height 49
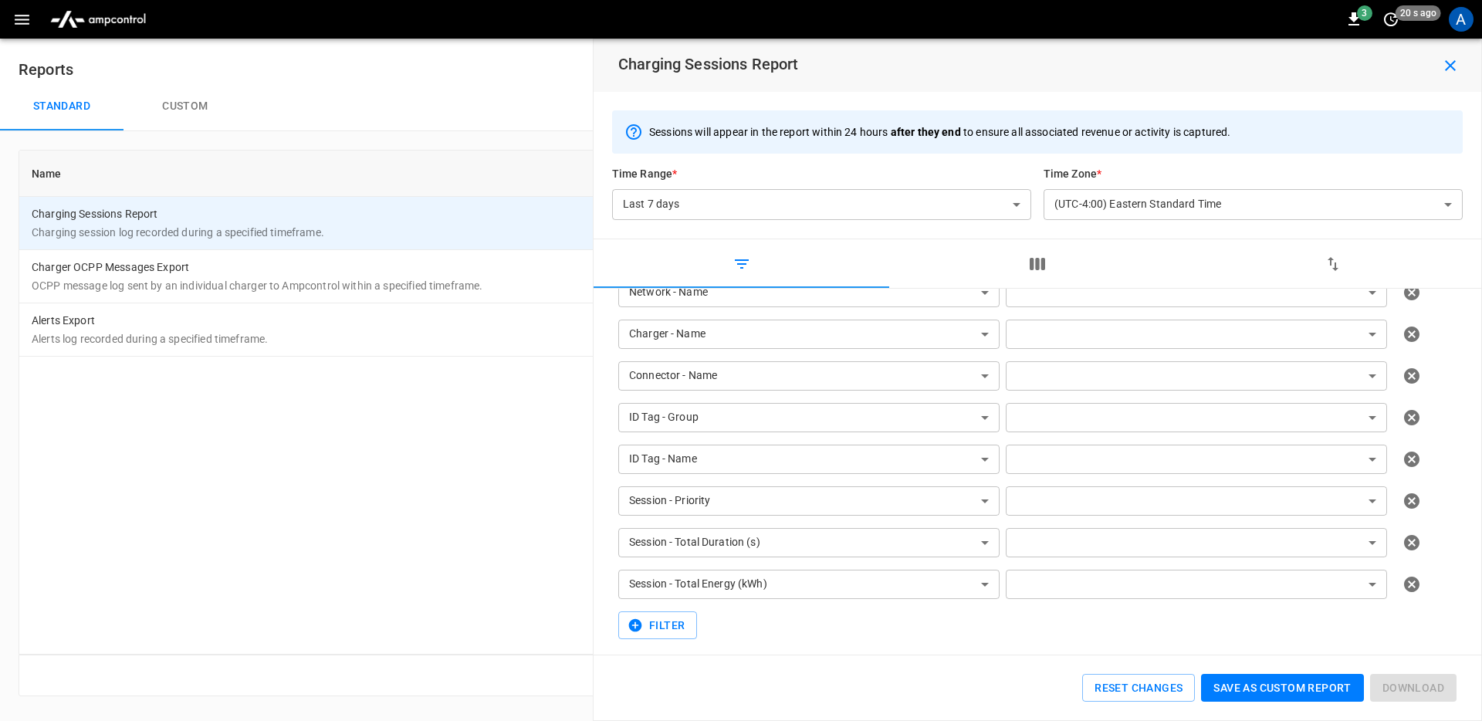
scroll to position [62, 0]
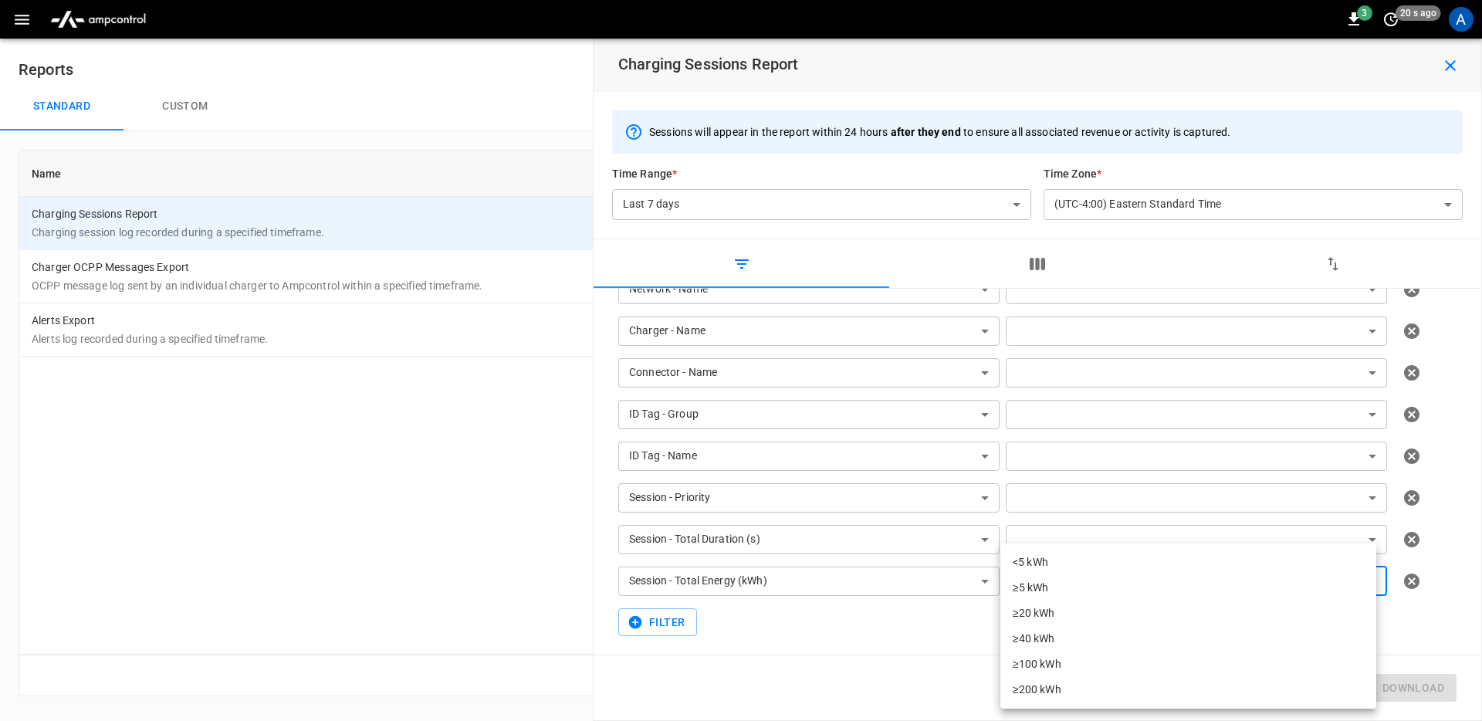
click at [1102, 590] on body "**********" at bounding box center [741, 357] width 1482 height 715
click at [931, 639] on div at bounding box center [741, 360] width 1482 height 721
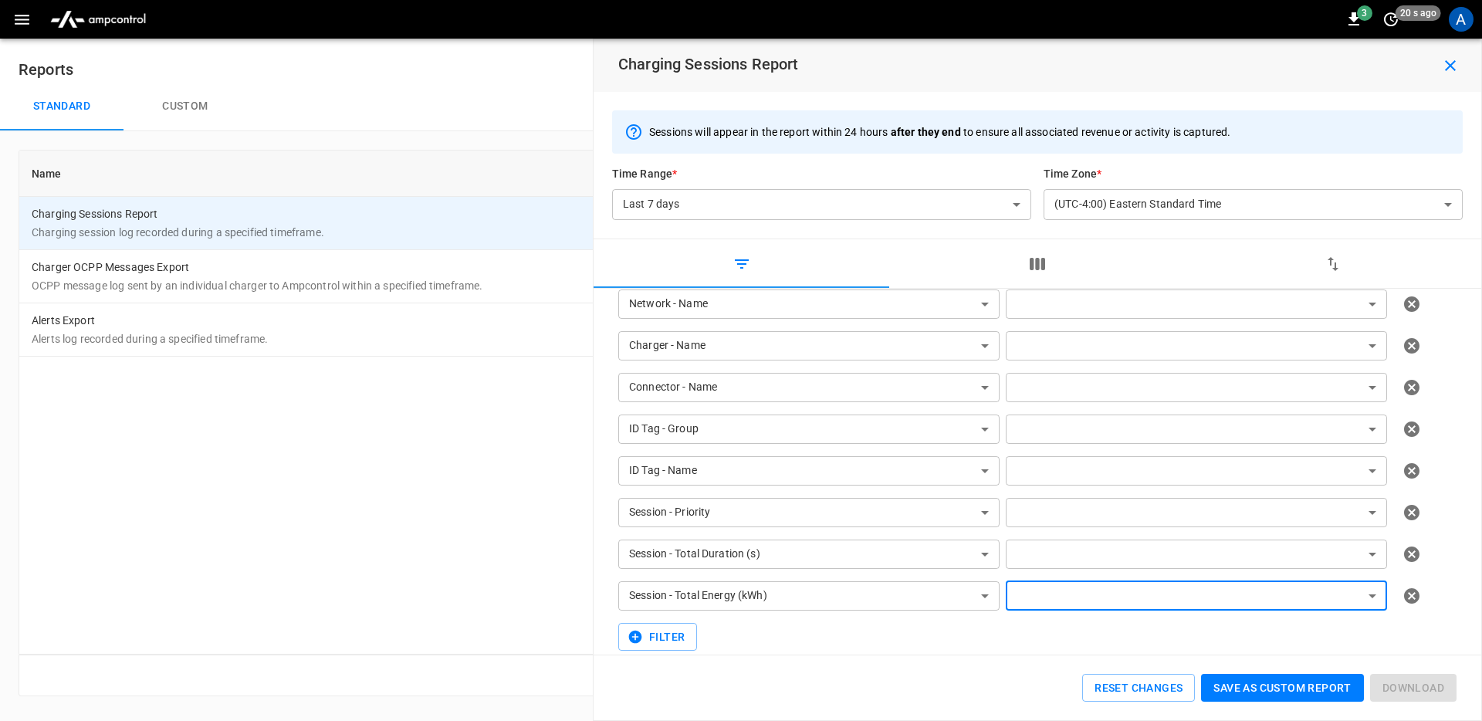
scroll to position [35, 0]
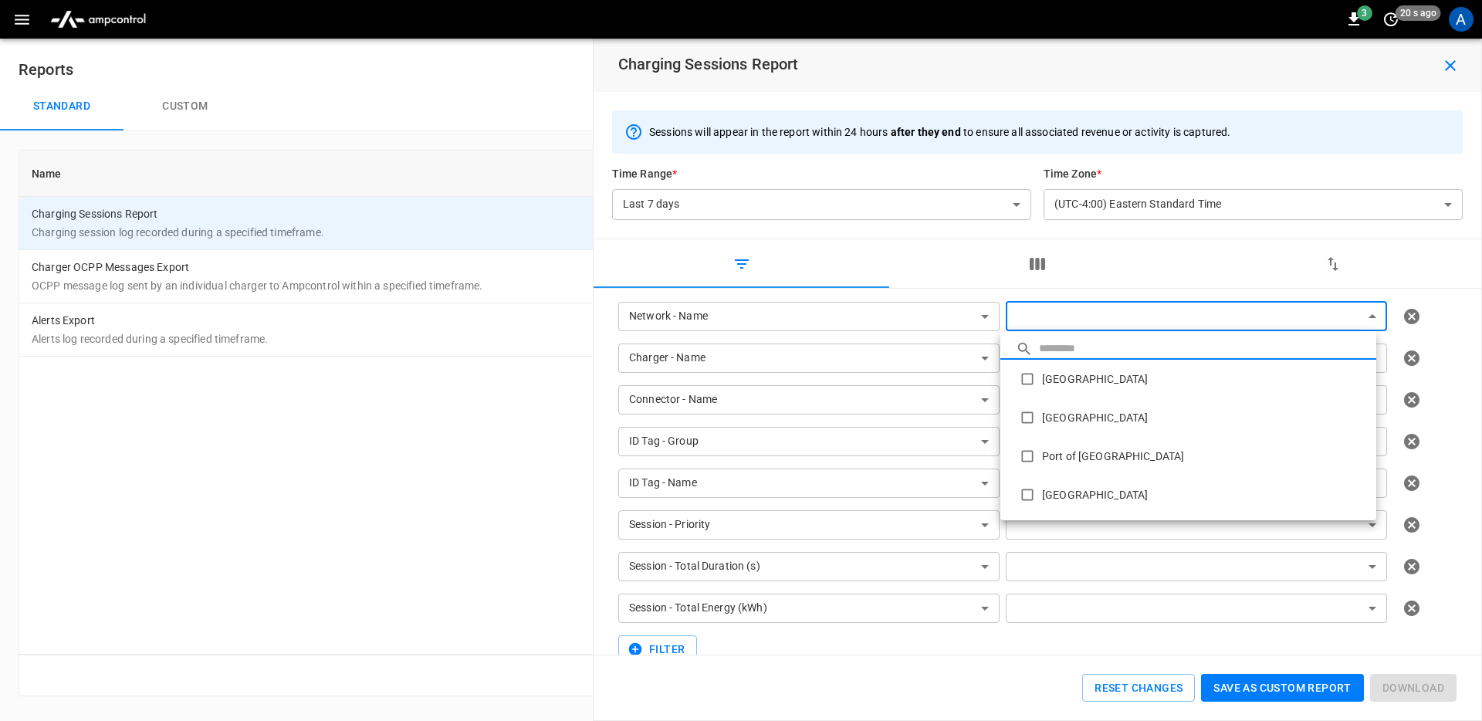
click at [1086, 321] on body "**********" at bounding box center [741, 357] width 1482 height 715
click at [1086, 321] on div at bounding box center [741, 360] width 1482 height 721
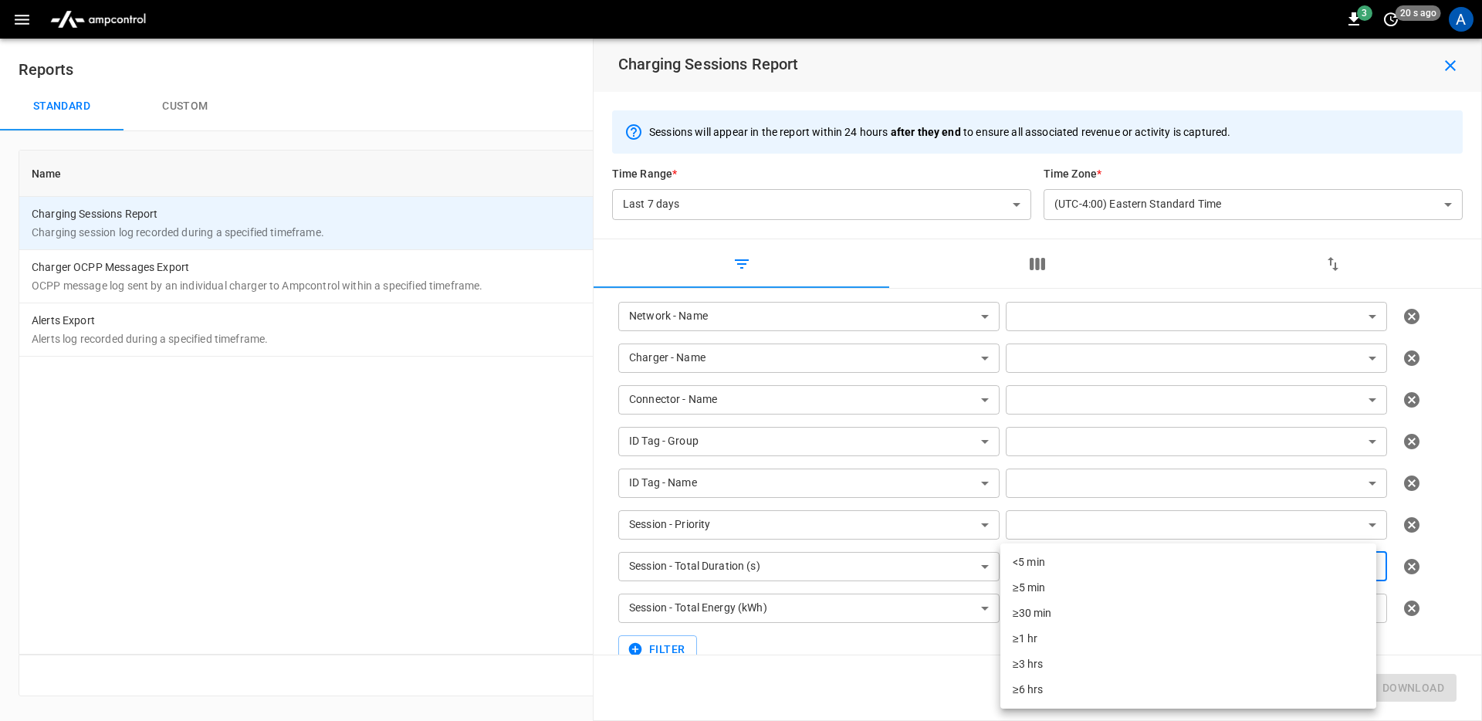
click at [1084, 564] on body "**********" at bounding box center [741, 357] width 1482 height 715
click at [1026, 256] on div at bounding box center [741, 360] width 1482 height 721
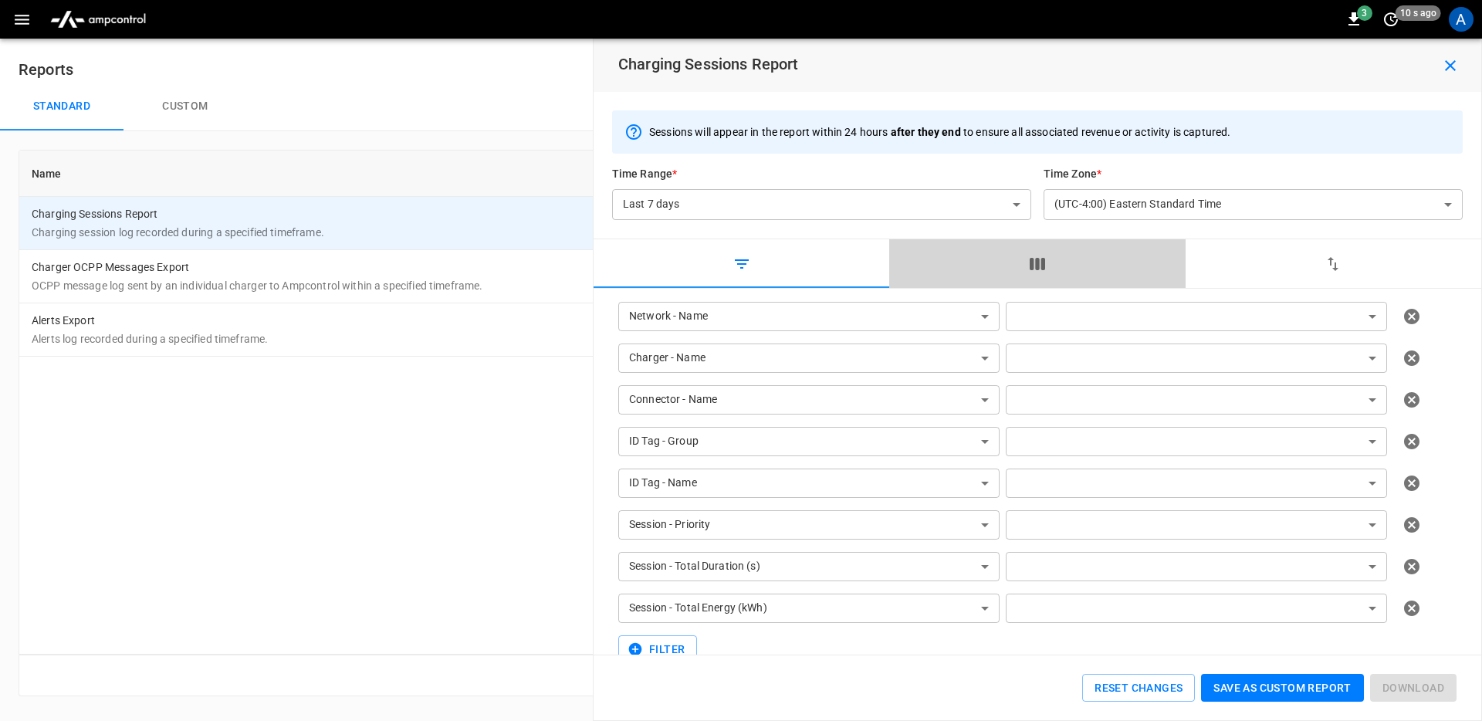
click at [1056, 266] on button "button" at bounding box center [1037, 263] width 296 height 49
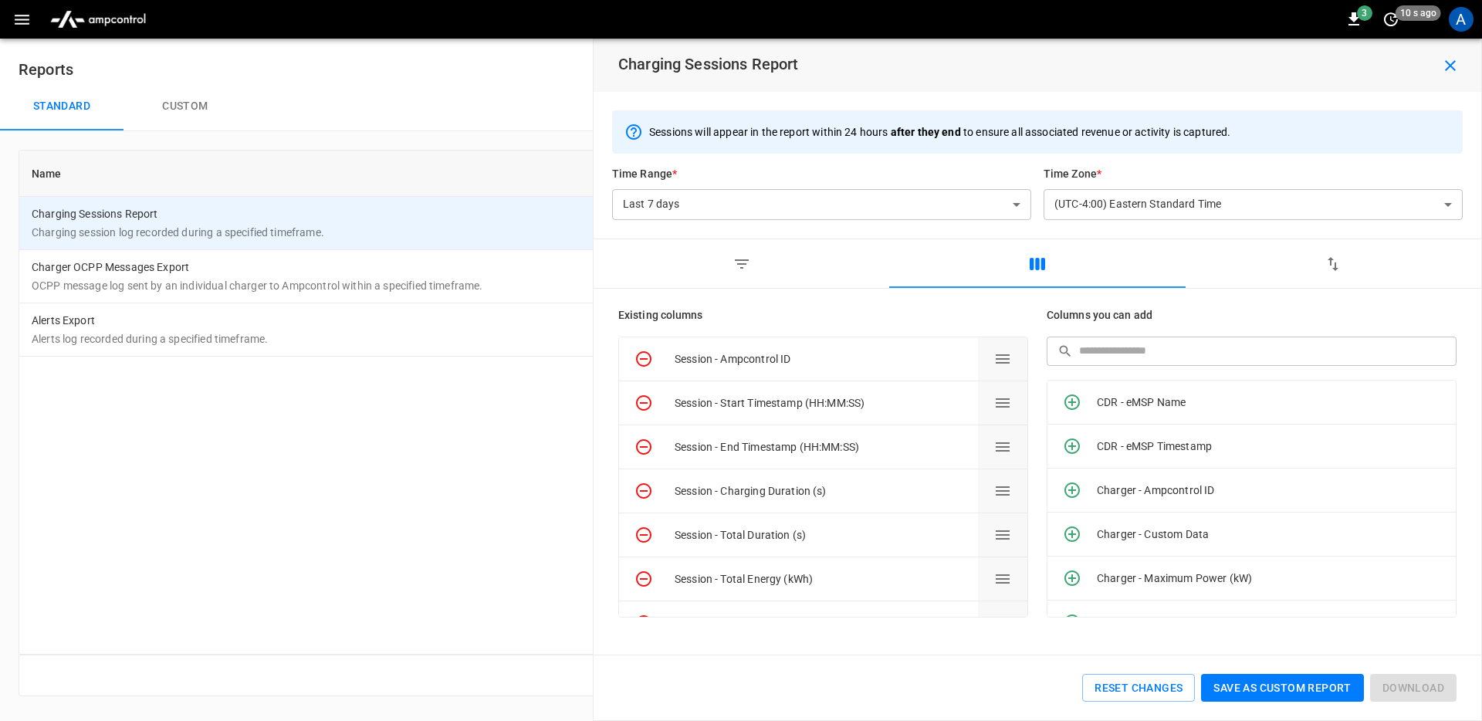
click at [1288, 267] on button "button" at bounding box center [1334, 263] width 296 height 49
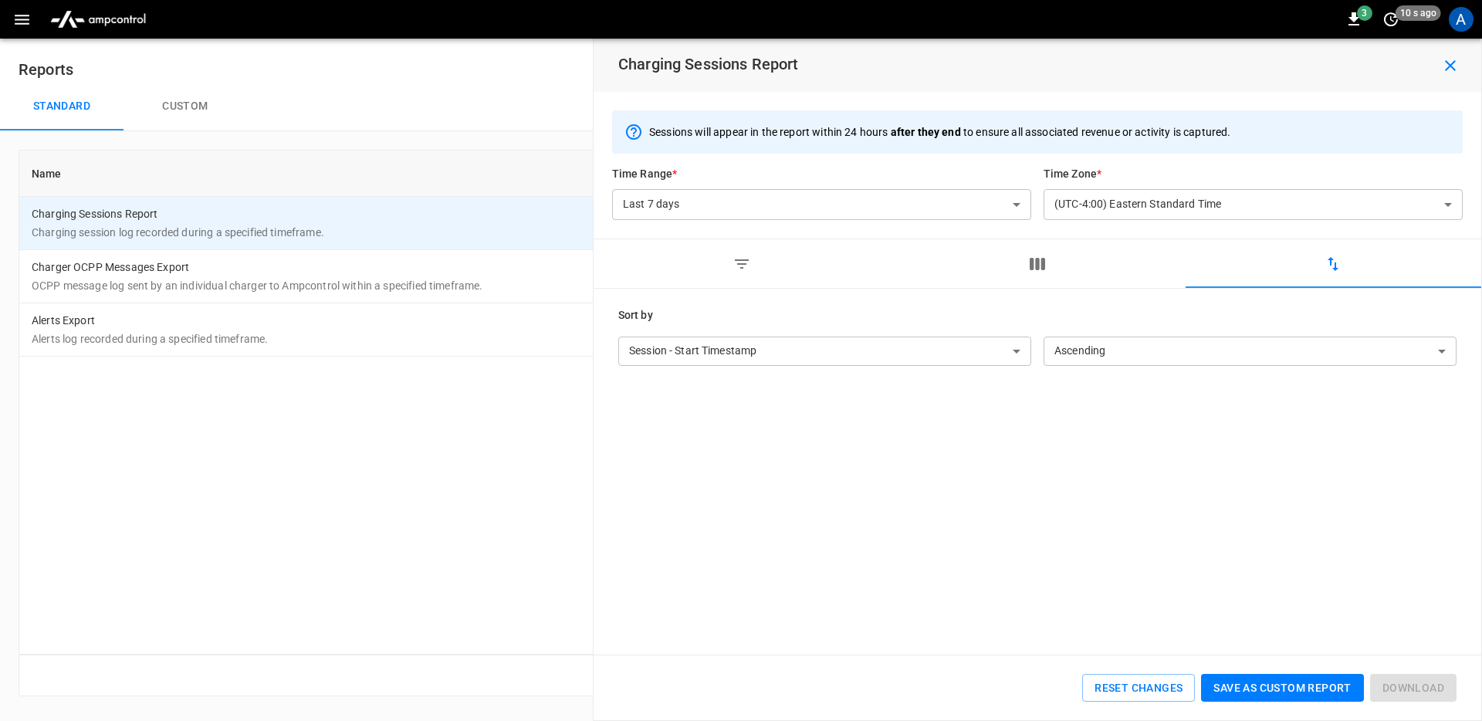
click at [1116, 266] on button "button" at bounding box center [1037, 263] width 296 height 49
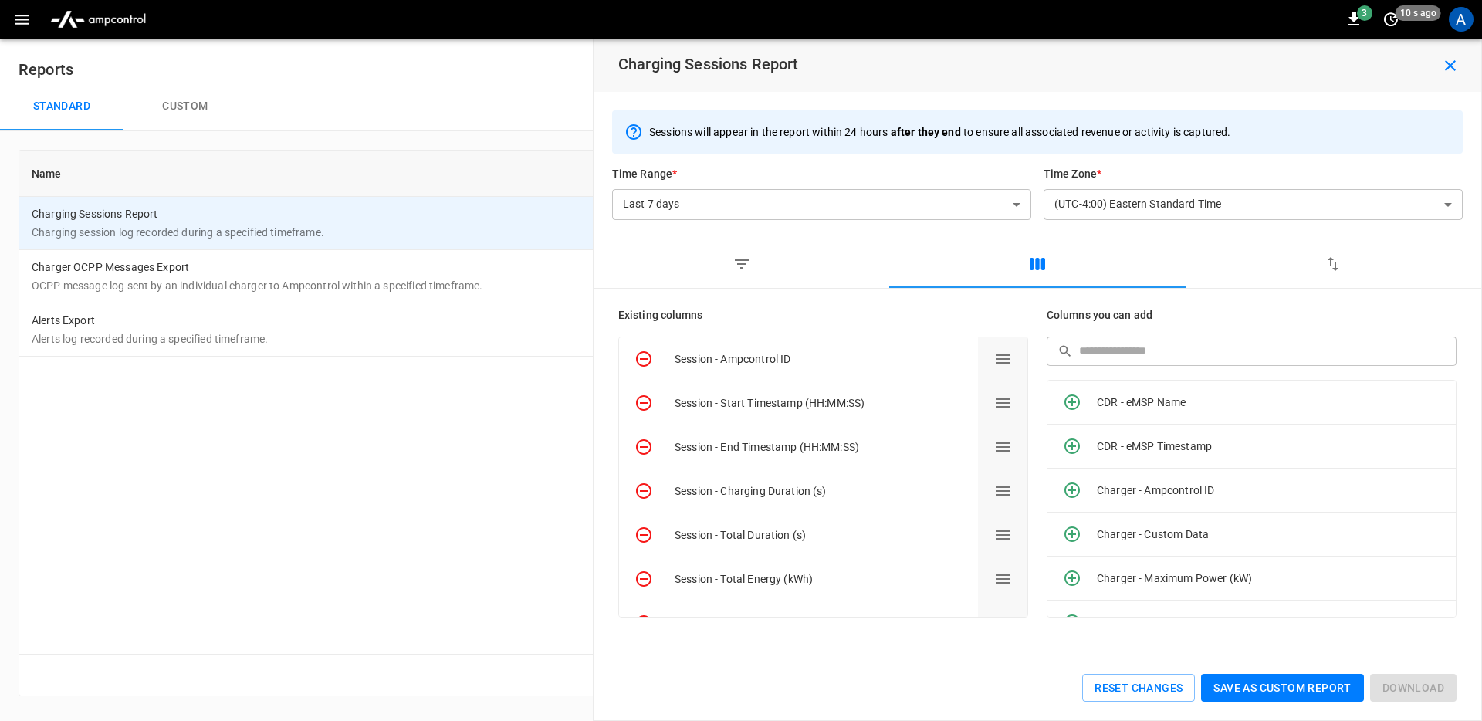
click at [1077, 275] on button "button" at bounding box center [1037, 263] width 296 height 49
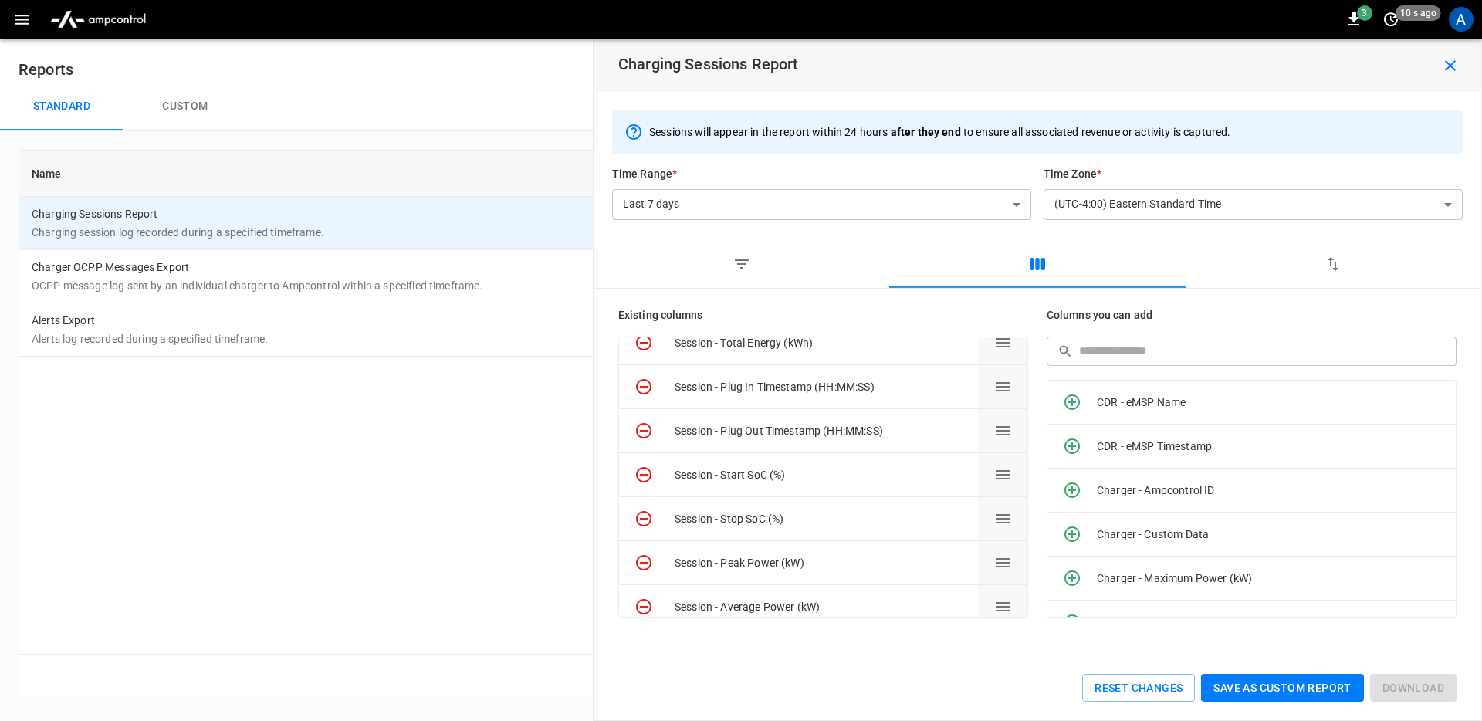
scroll to position [235, 0]
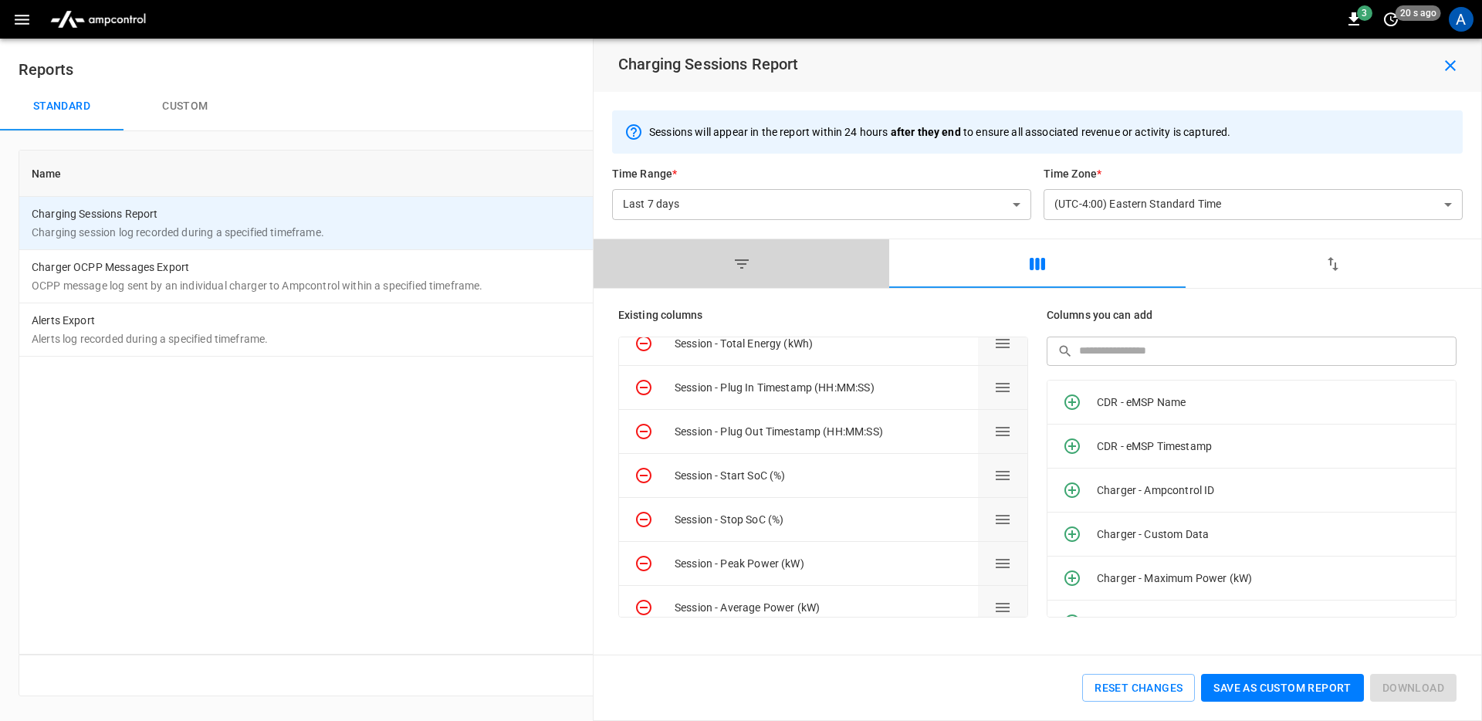
click at [755, 266] on button "button" at bounding box center [742, 263] width 296 height 49
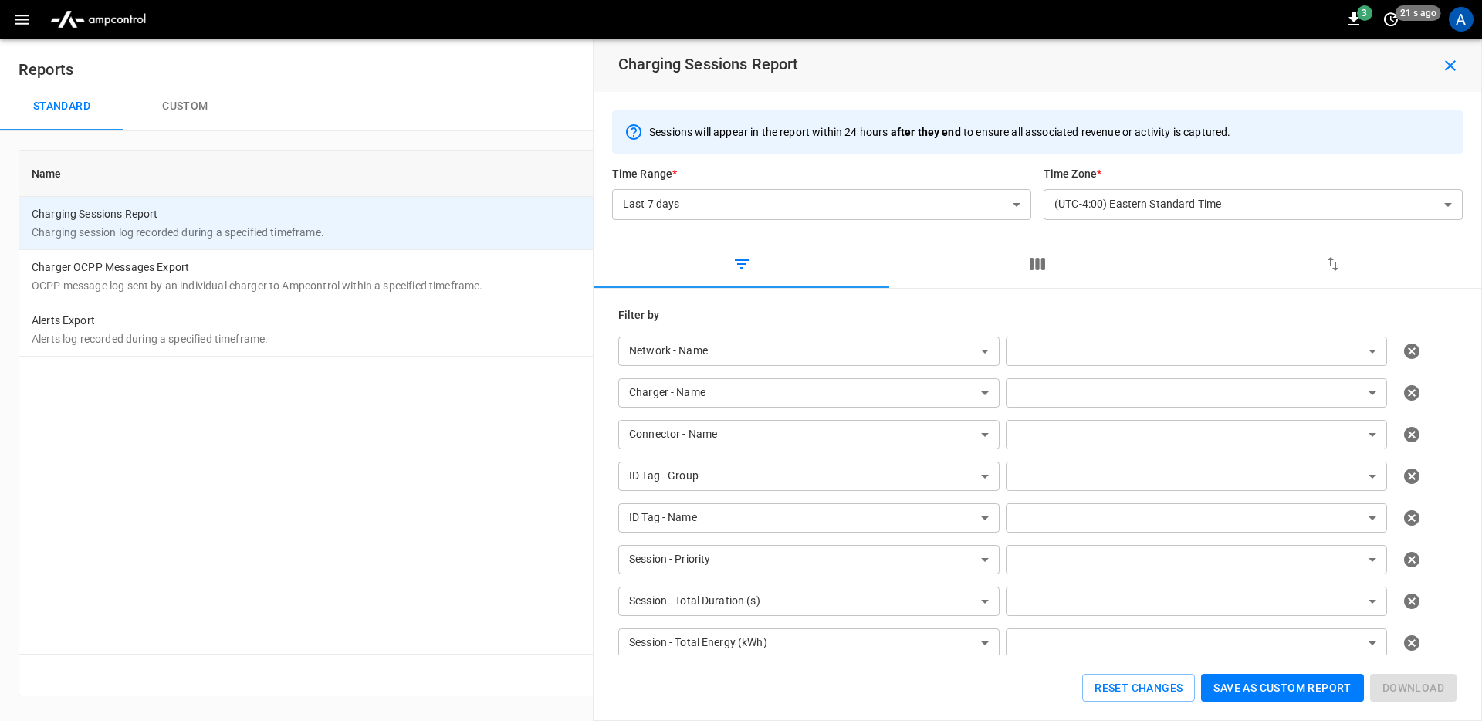
click at [1406, 282] on button "button" at bounding box center [1334, 263] width 296 height 49
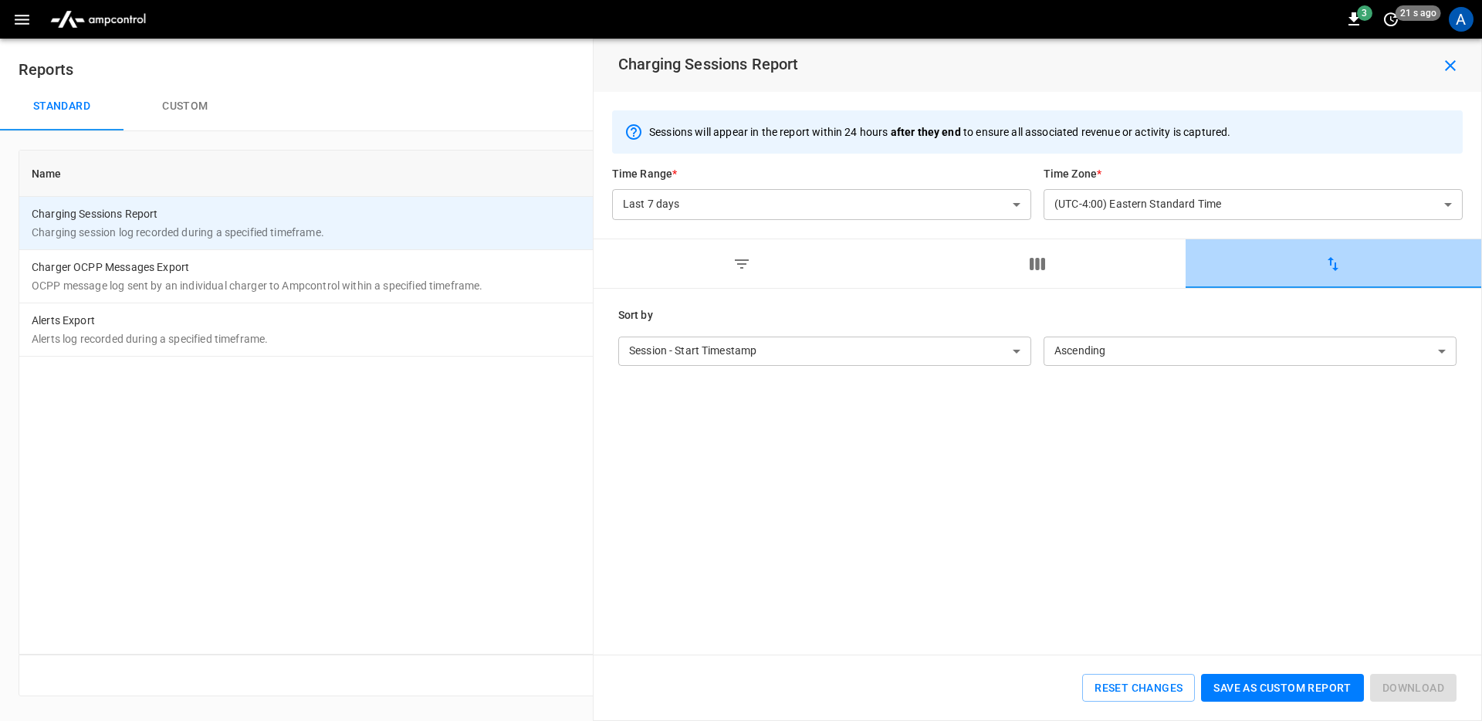
click at [1336, 266] on icon "button" at bounding box center [1333, 264] width 11 height 14
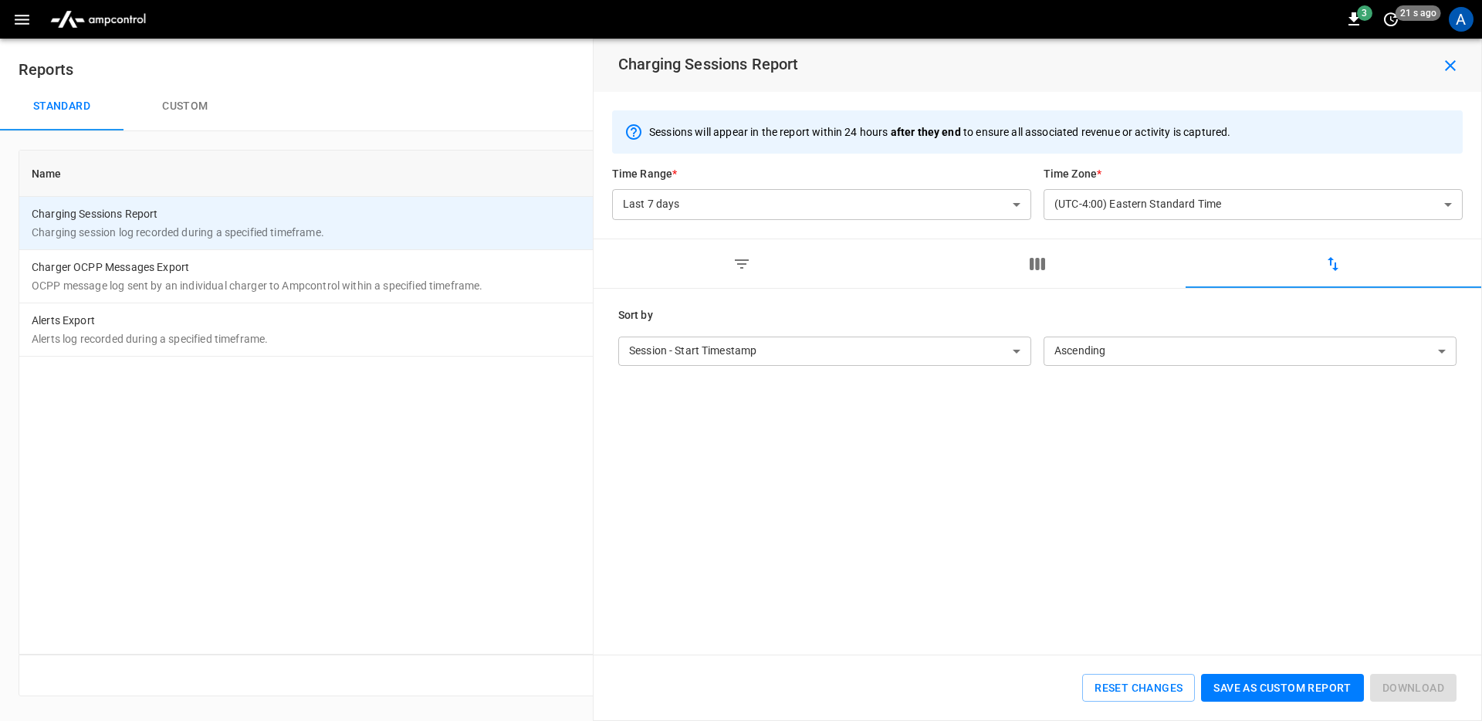
click at [849, 263] on button "button" at bounding box center [742, 263] width 296 height 49
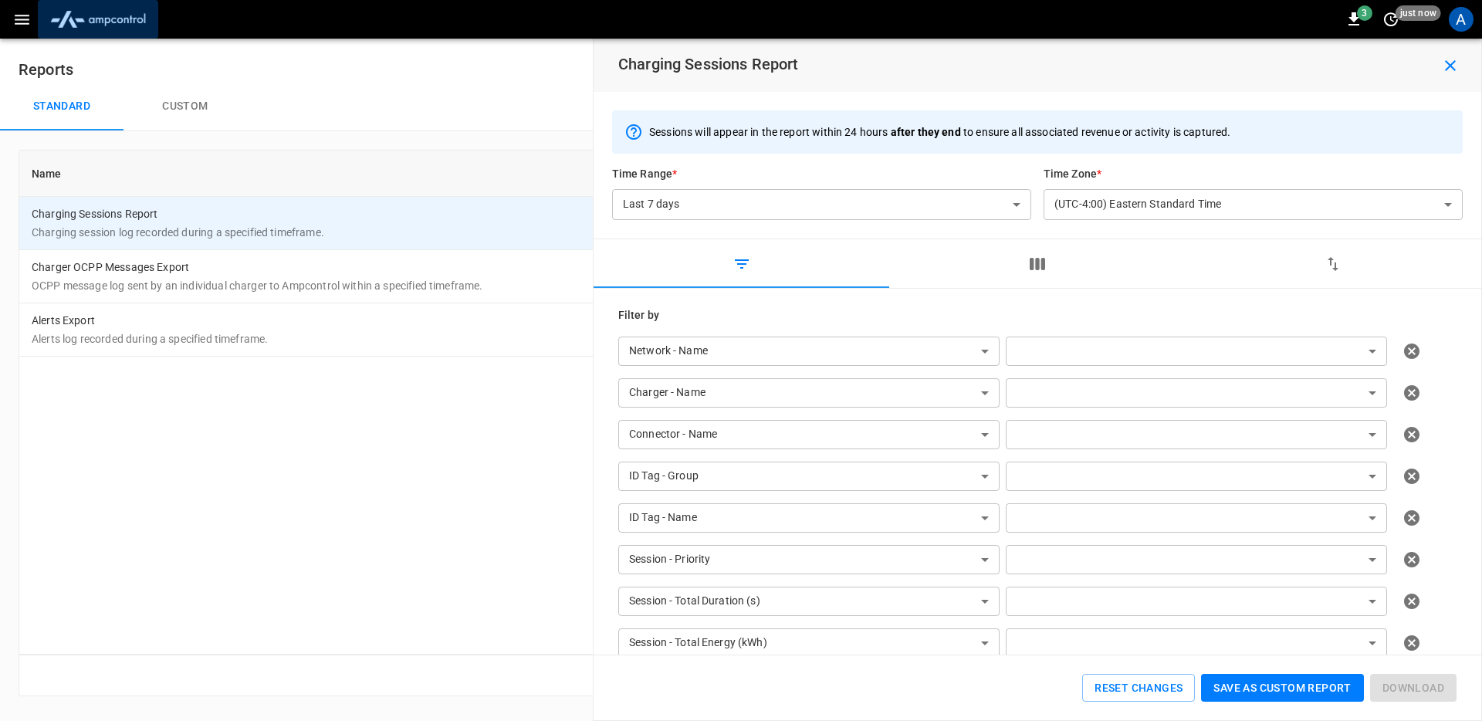
click at [120, 29] on img "menu" at bounding box center [98, 19] width 108 height 29
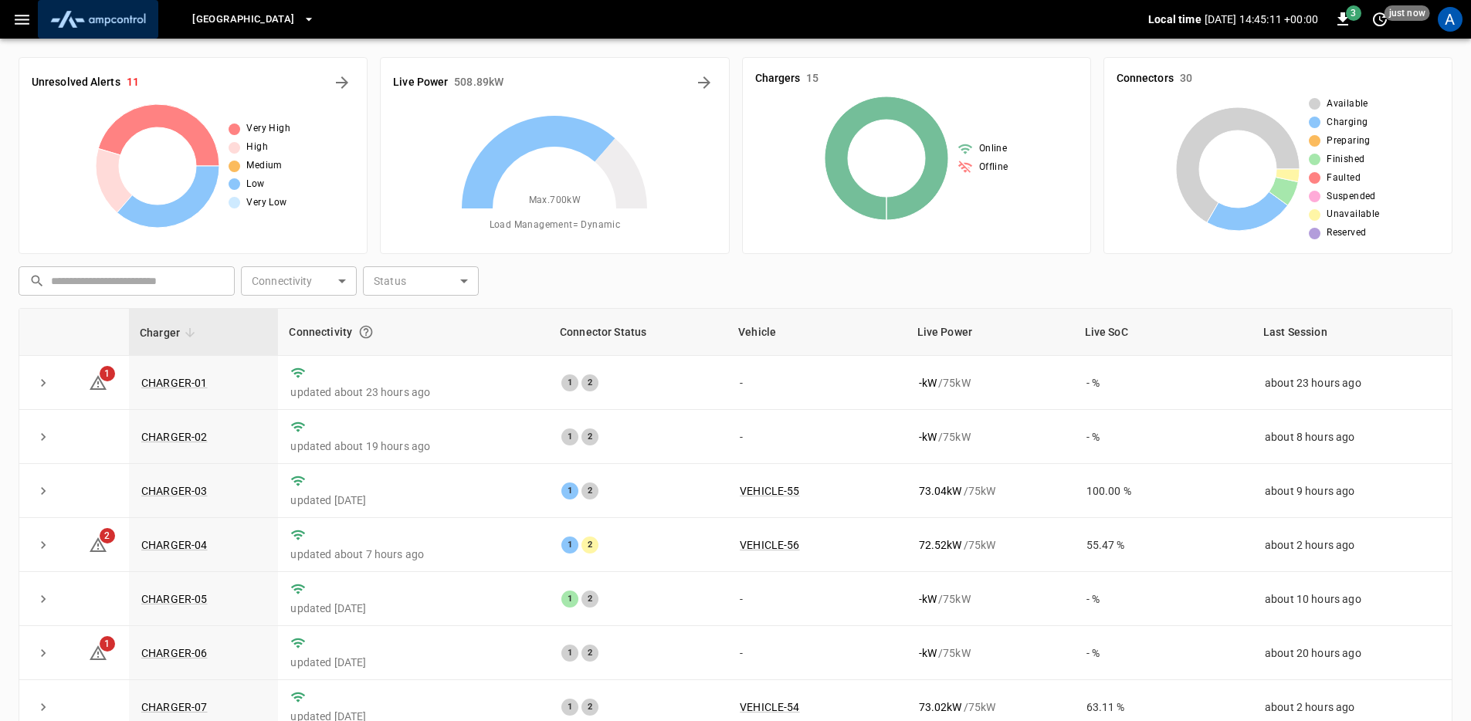
click at [137, 13] on img "menu" at bounding box center [98, 19] width 108 height 29
click at [15, 27] on icon "button" at bounding box center [21, 19] width 19 height 19
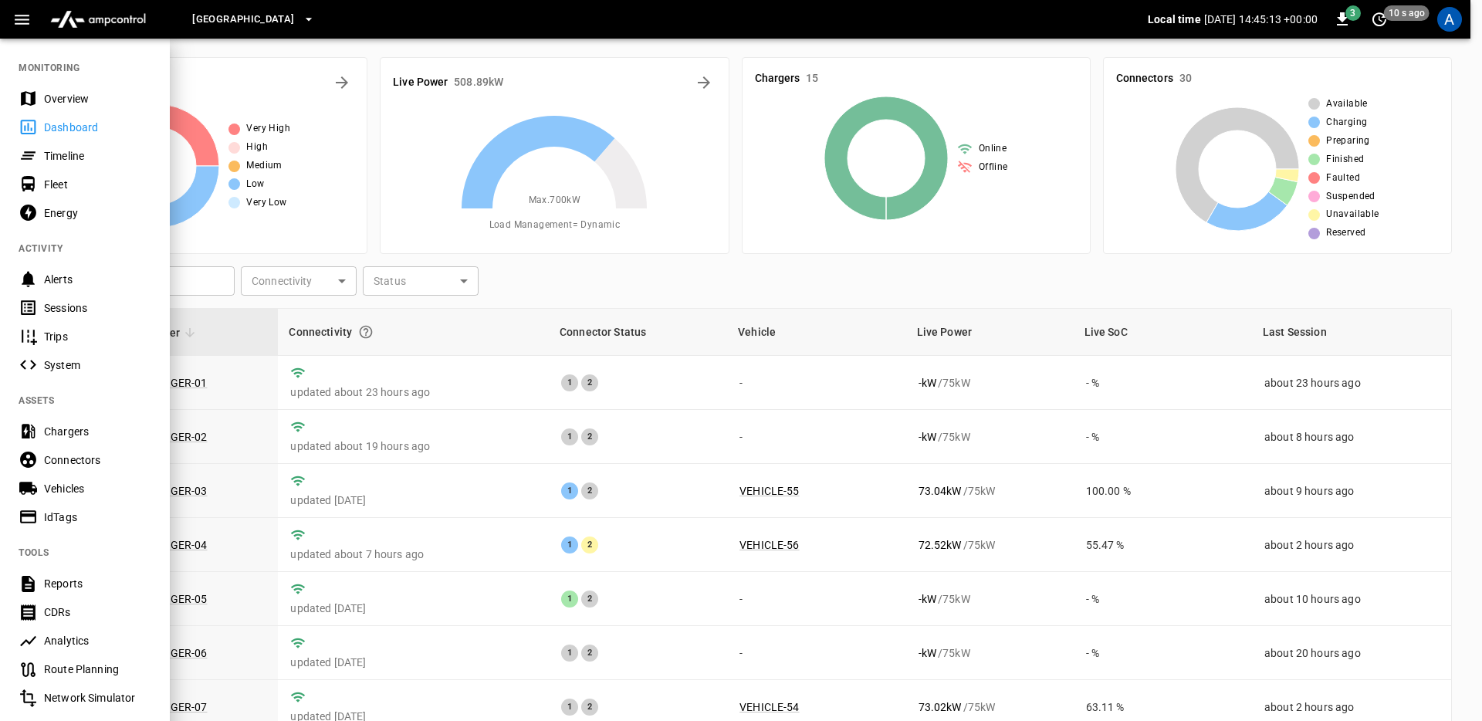
click at [93, 424] on div "Chargers" at bounding box center [97, 431] width 107 height 15
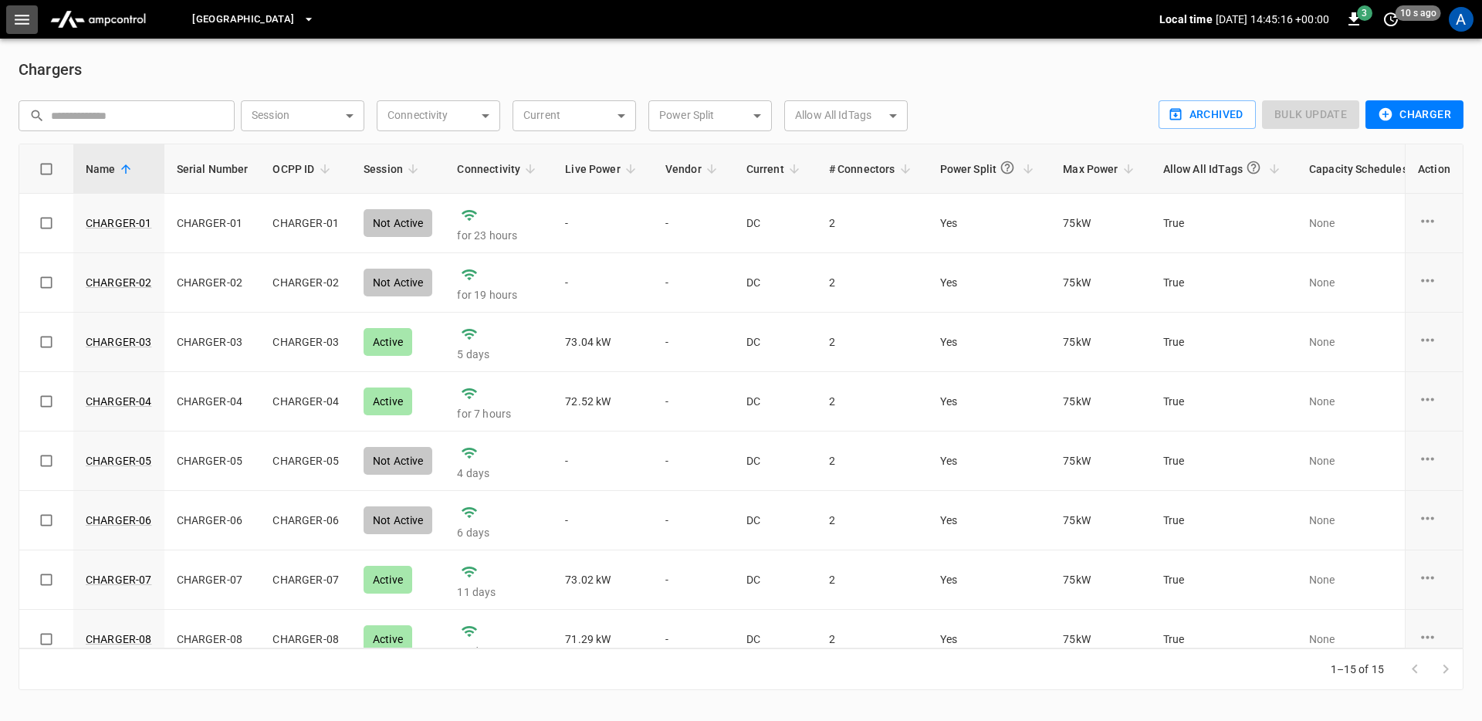
click at [19, 17] on icon "button" at bounding box center [21, 19] width 19 height 19
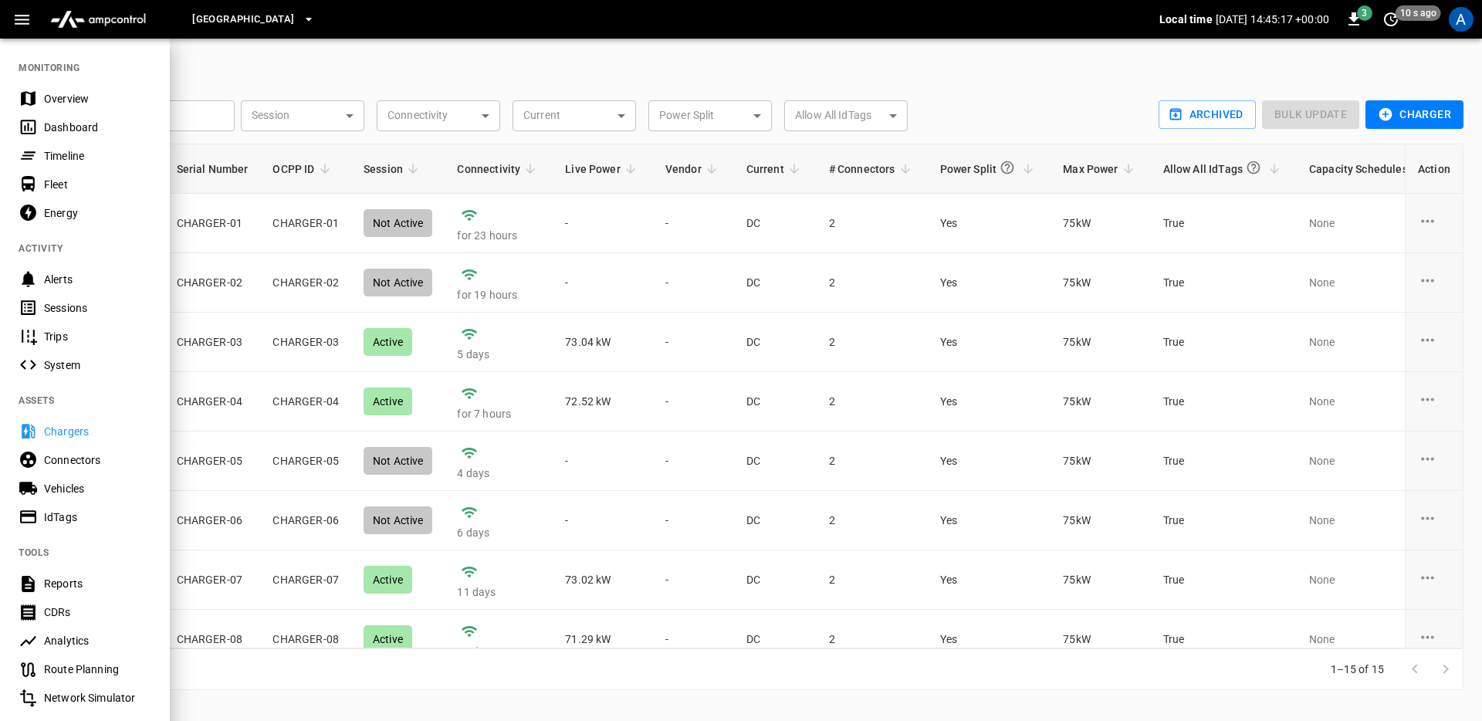
click at [70, 459] on div "Connectors" at bounding box center [97, 459] width 107 height 15
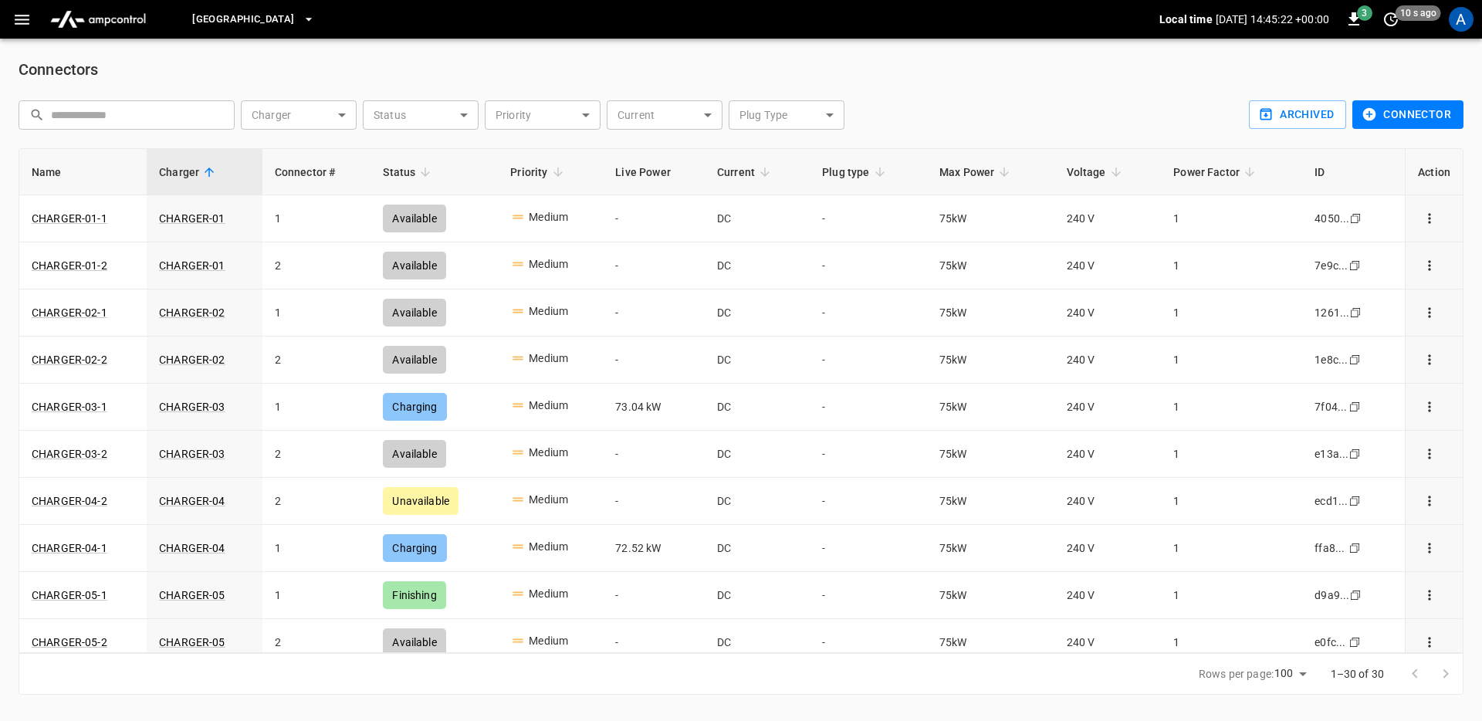
click at [254, 8] on button "[GEOGRAPHIC_DATA]" at bounding box center [253, 20] width 134 height 30
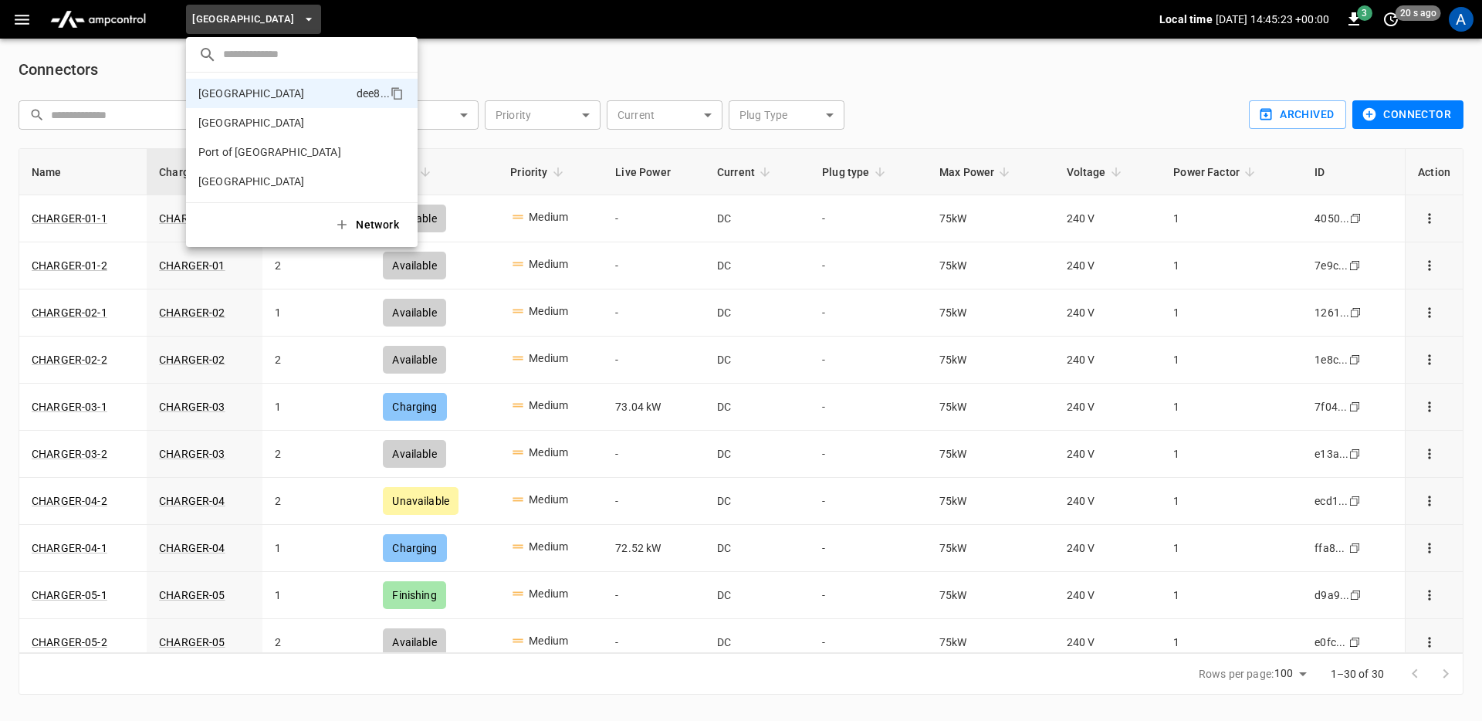
click at [63, 36] on div at bounding box center [741, 360] width 1482 height 721
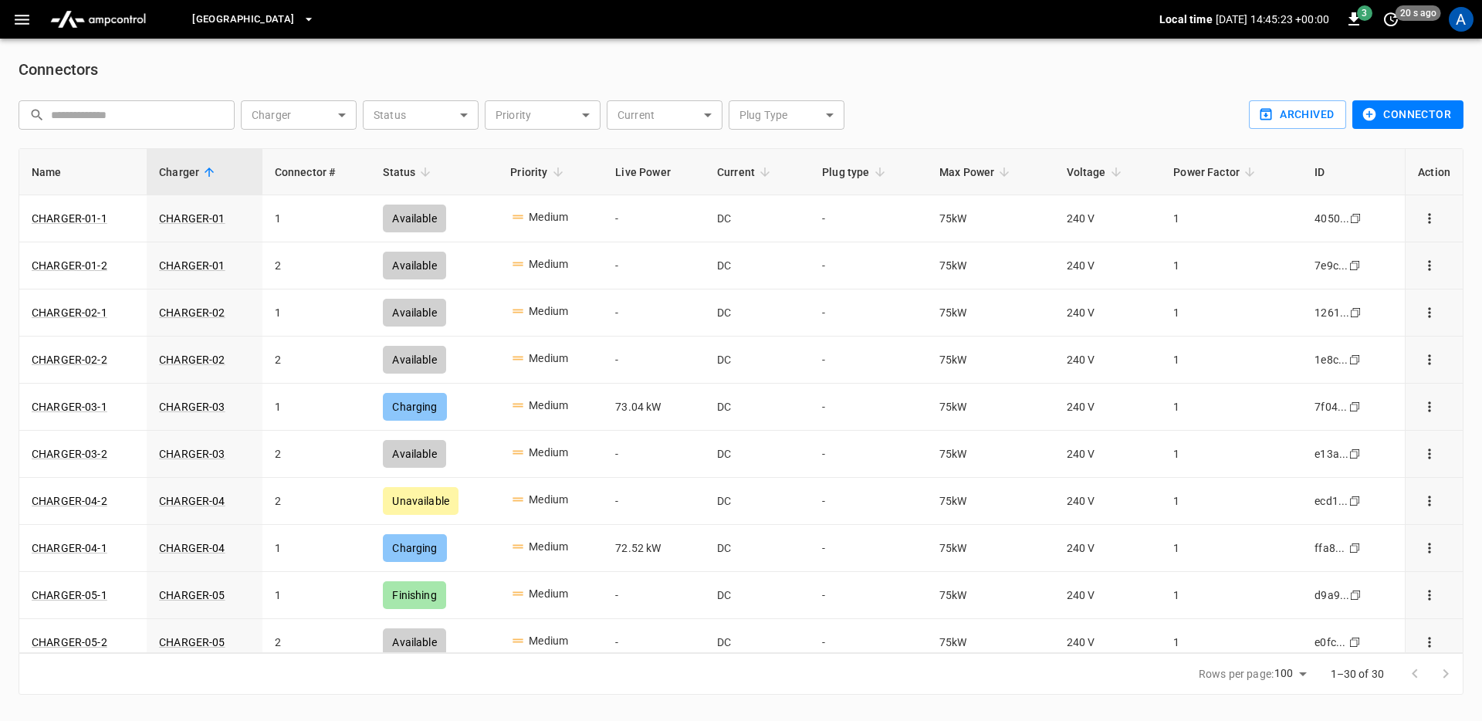
click at [109, 2] on div "​ [GEOGRAPHIC_DATA] dee8 ... Port of Barcelona f5f4 ... [GEOGRAPHIC_DATA] 373d …" at bounding box center [741, 360] width 1482 height 721
click at [109, 23] on img "menu" at bounding box center [98, 19] width 108 height 29
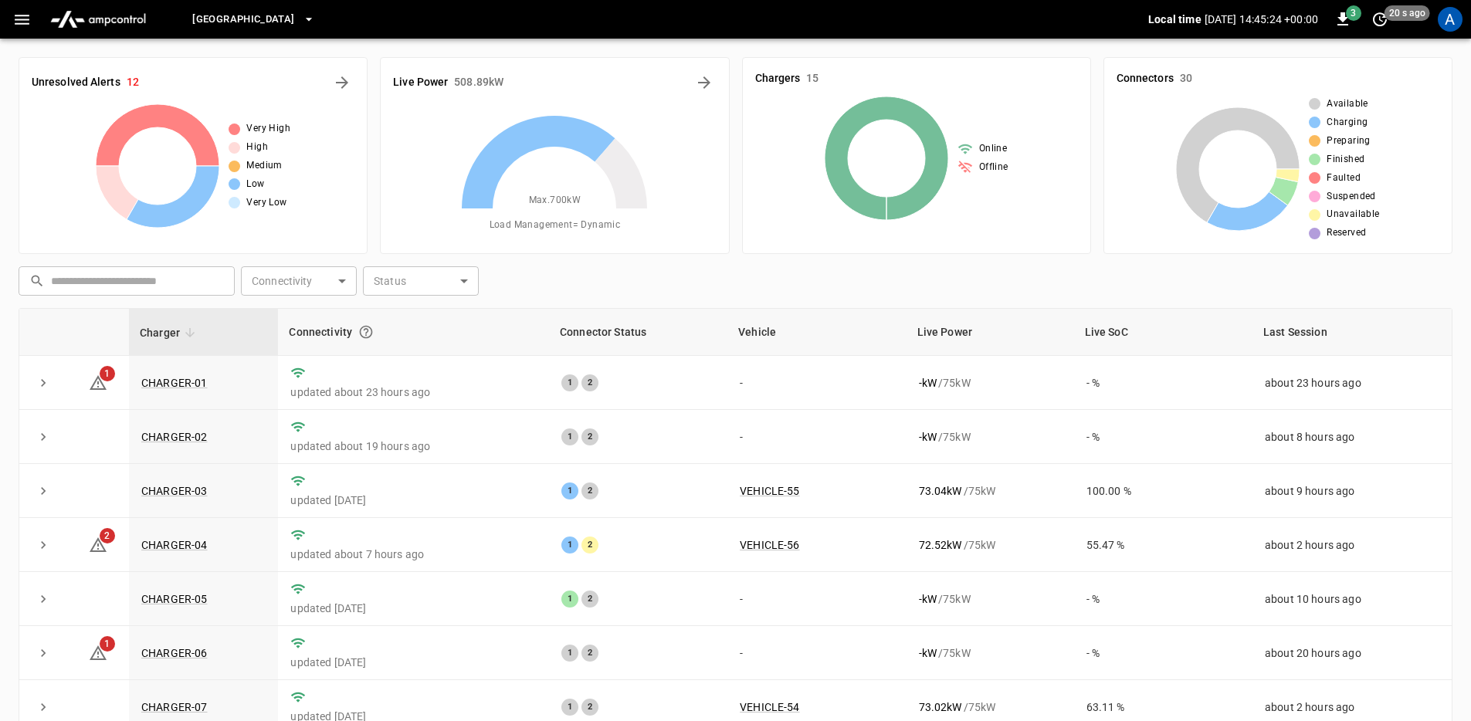
drag, startPoint x: 39, startPoint y: 21, endPoint x: 43, endPoint y: 42, distance: 21.2
click at [39, 20] on button "menu" at bounding box center [98, 19] width 120 height 39
click at [28, 37] on div "[GEOGRAPHIC_DATA] Local time [DATE] 14:45:25 +00:00 3 20 s ago A" at bounding box center [735, 19] width 1471 height 39
click at [29, 27] on icon "button" at bounding box center [21, 19] width 19 height 19
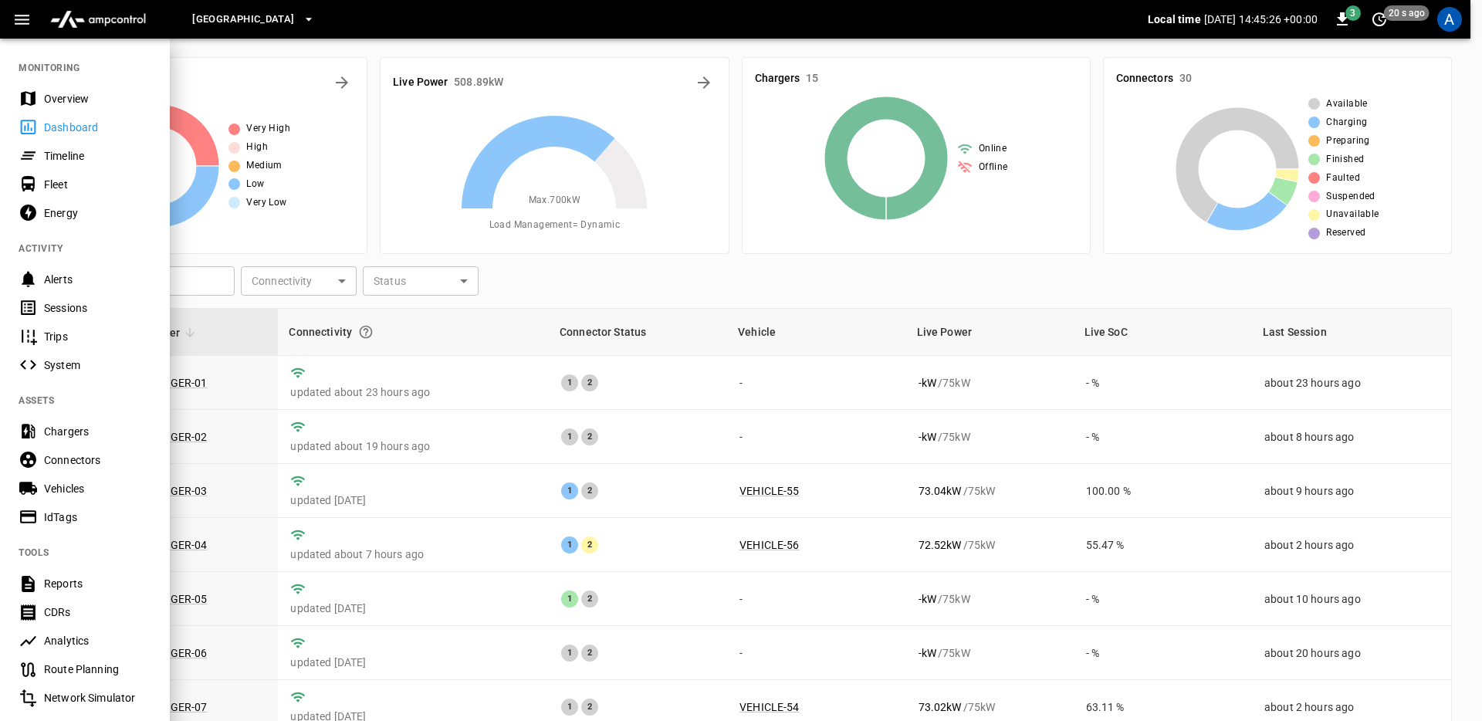
click at [71, 92] on div "Overview" at bounding box center [97, 98] width 107 height 15
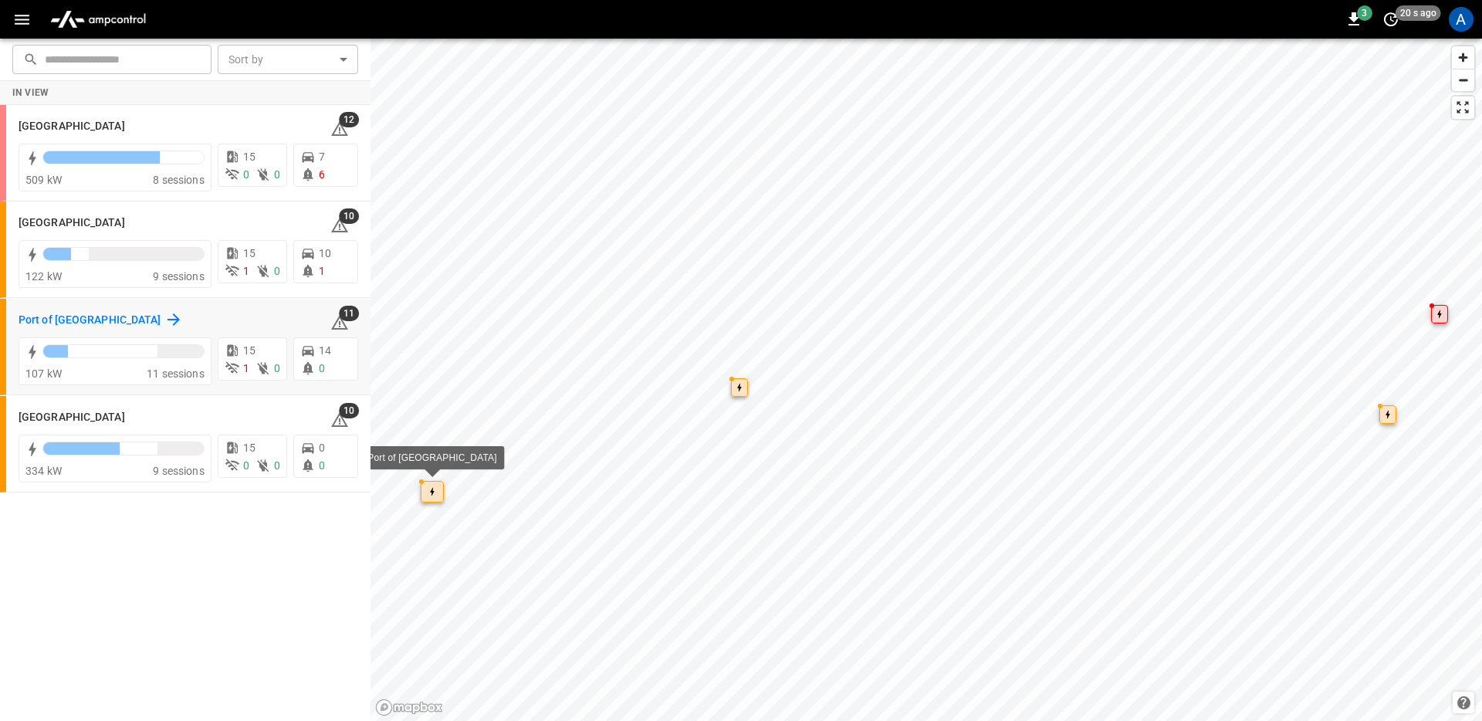
click at [164, 313] on icon at bounding box center [173, 319] width 19 height 19
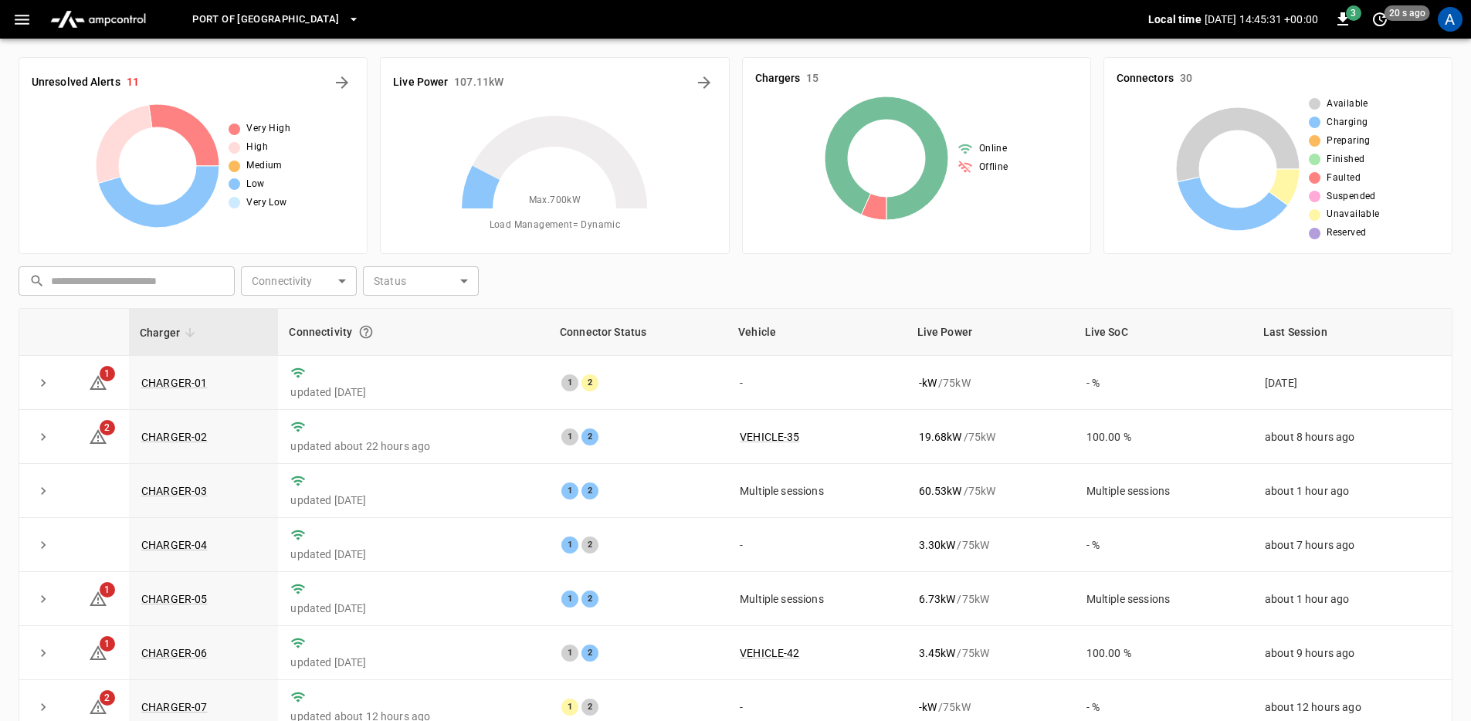
click at [15, 13] on icon "button" at bounding box center [21, 19] width 19 height 19
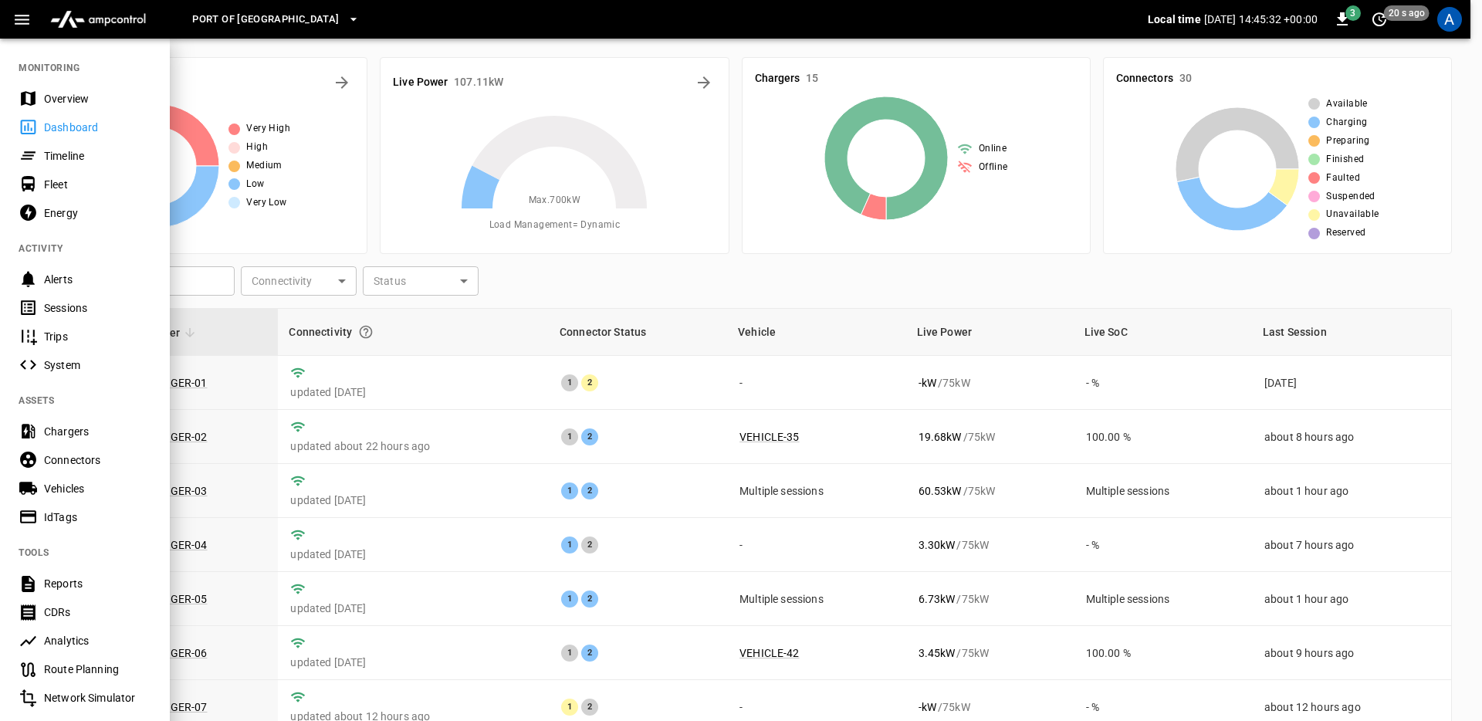
click at [103, 459] on div "Connectors" at bounding box center [97, 459] width 107 height 15
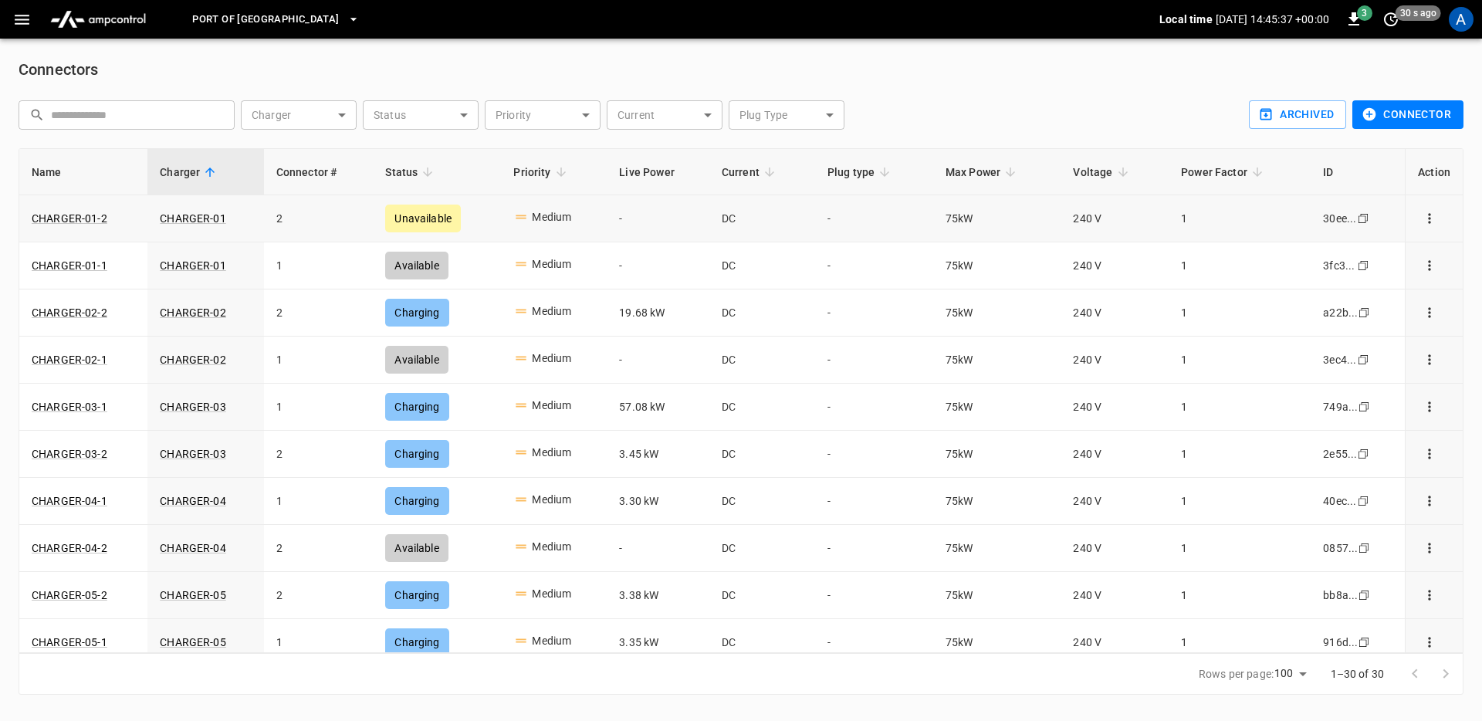
click at [1422, 218] on icon "connector options" at bounding box center [1429, 218] width 15 height 15
click at [1401, 250] on div "Edit priority" at bounding box center [1399, 252] width 114 height 16
click at [1375, 315] on li "Very High" at bounding box center [1384, 308] width 173 height 25
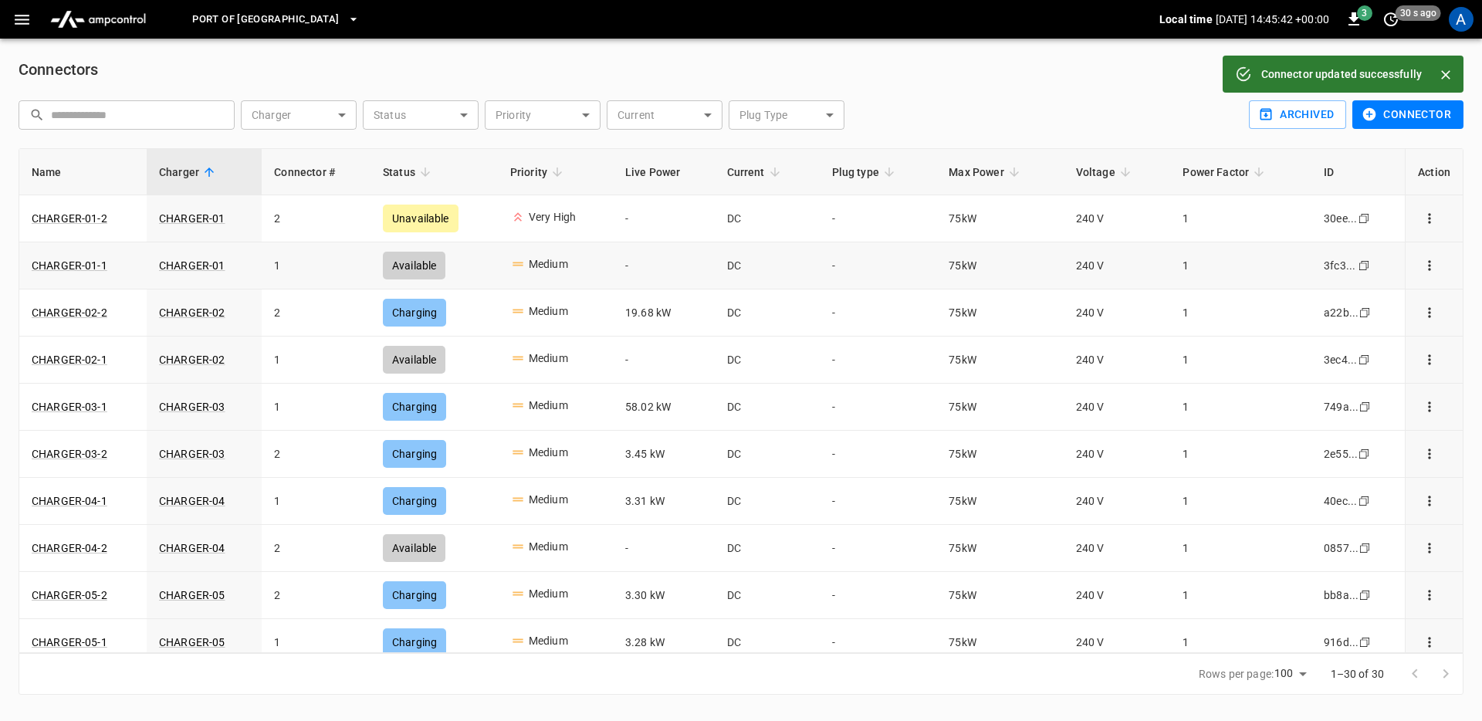
click at [1422, 270] on icon "connector options" at bounding box center [1429, 265] width 15 height 15
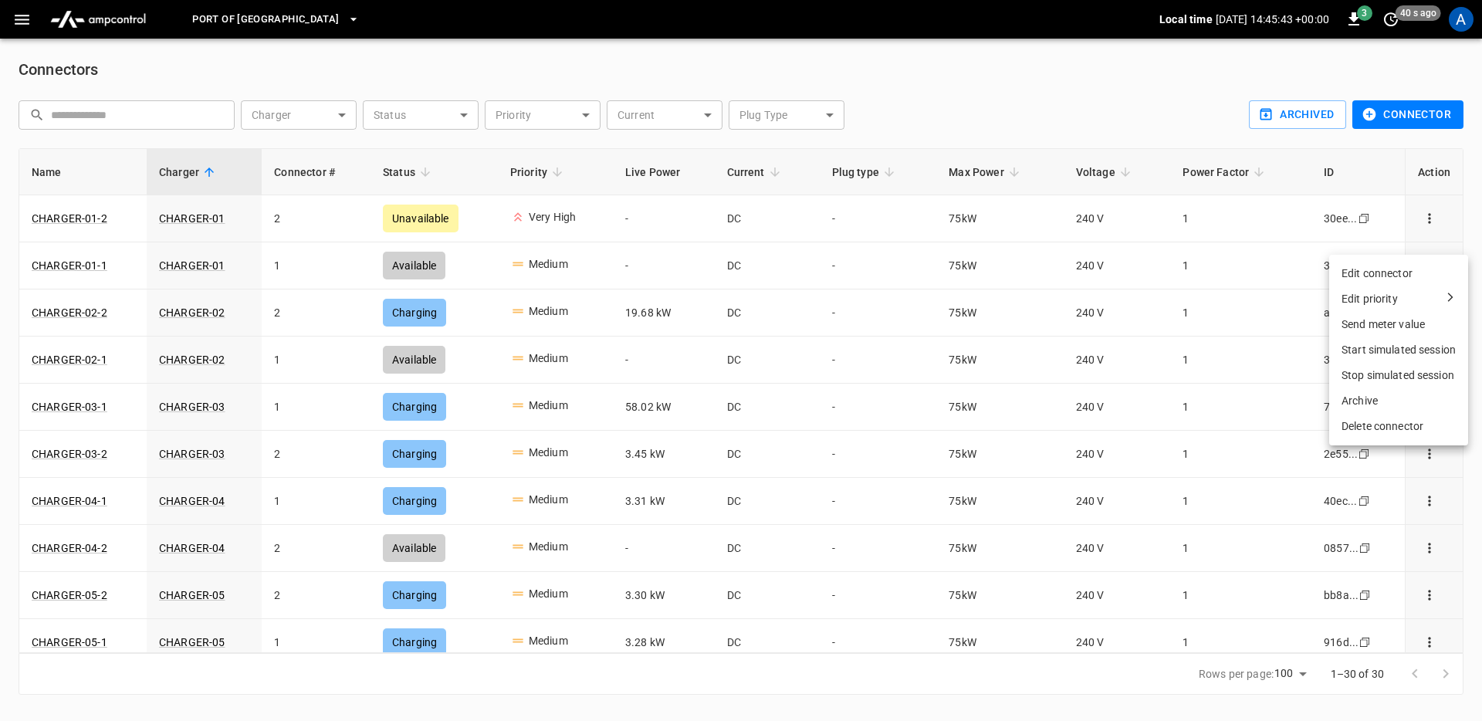
click at [1163, 429] on div at bounding box center [741, 360] width 1482 height 721
click at [1420, 320] on button "connector options" at bounding box center [1429, 313] width 23 height 22
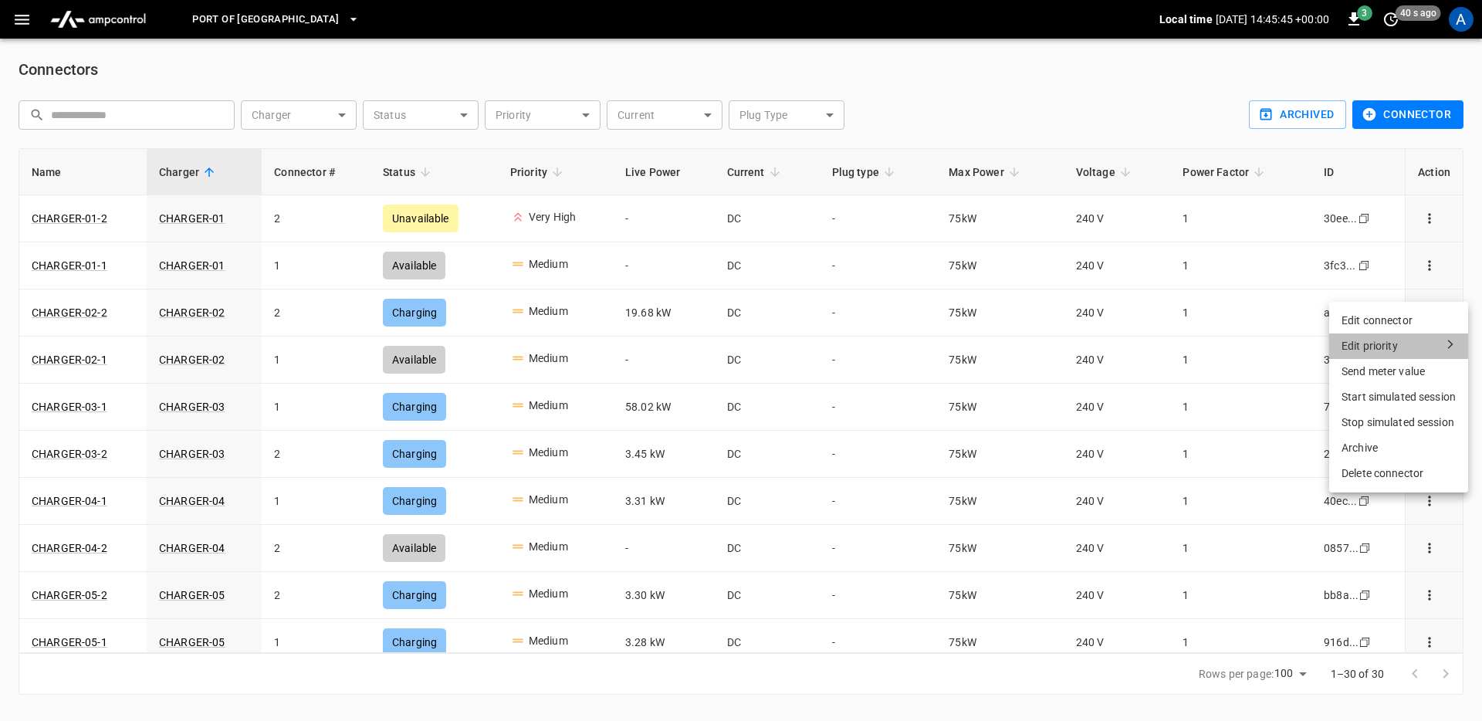
click at [1397, 353] on div "Edit priority" at bounding box center [1399, 346] width 114 height 16
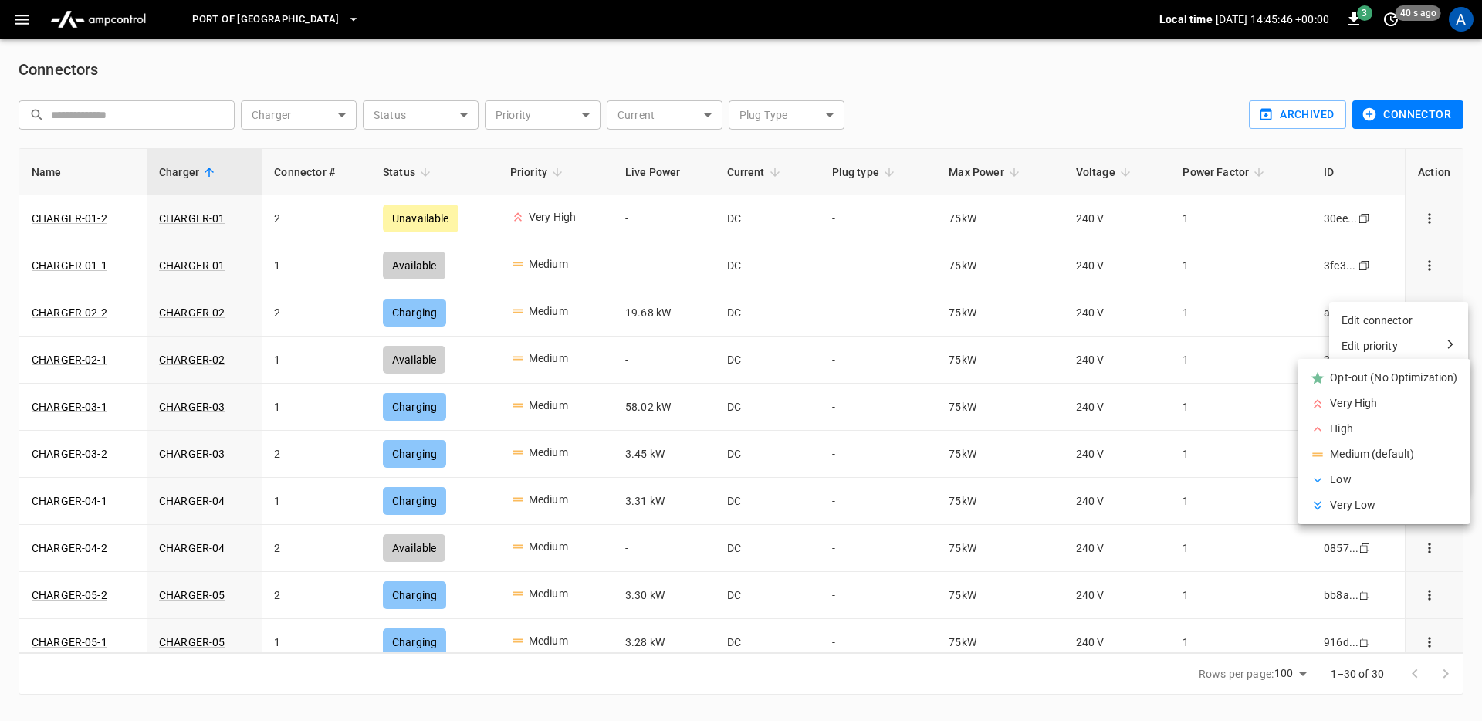
click at [1369, 472] on li "Low" at bounding box center [1384, 479] width 173 height 25
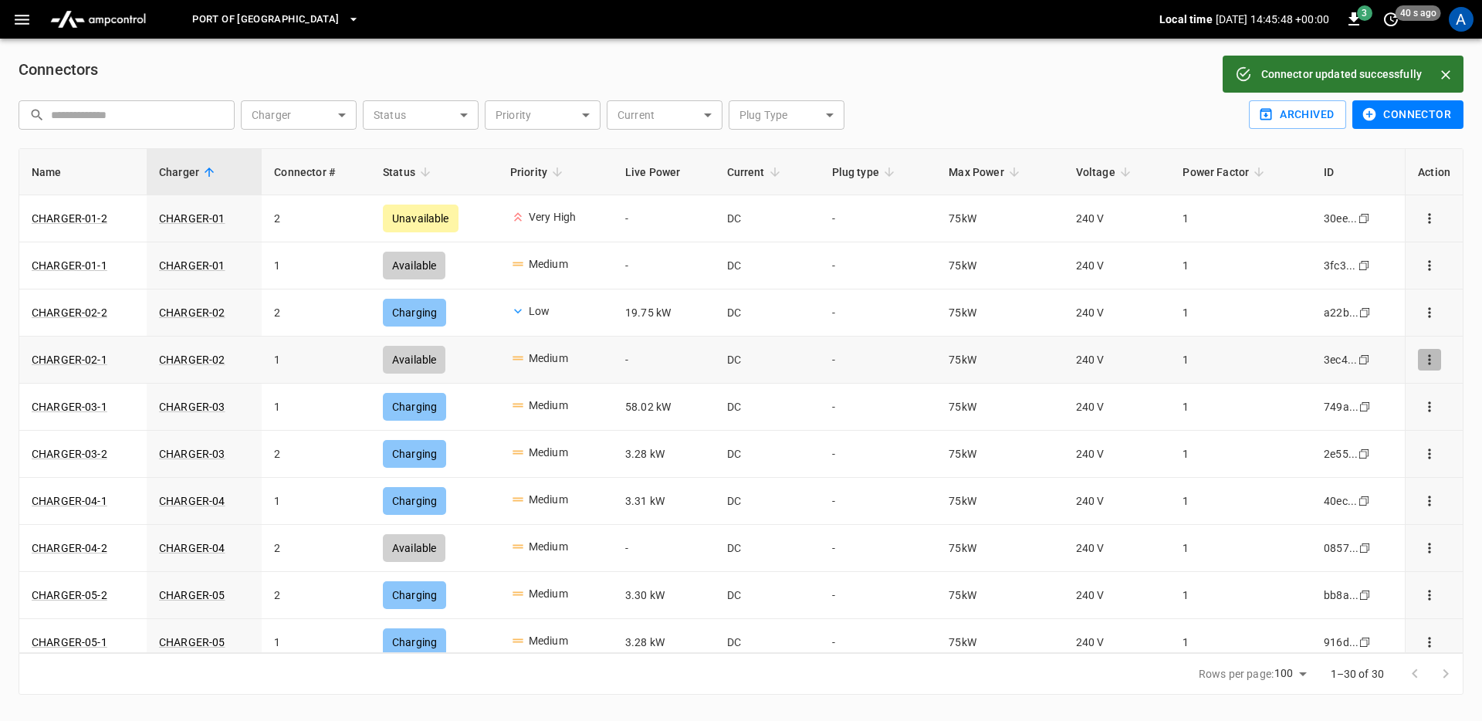
click at [1422, 360] on icon "connector options" at bounding box center [1429, 359] width 15 height 15
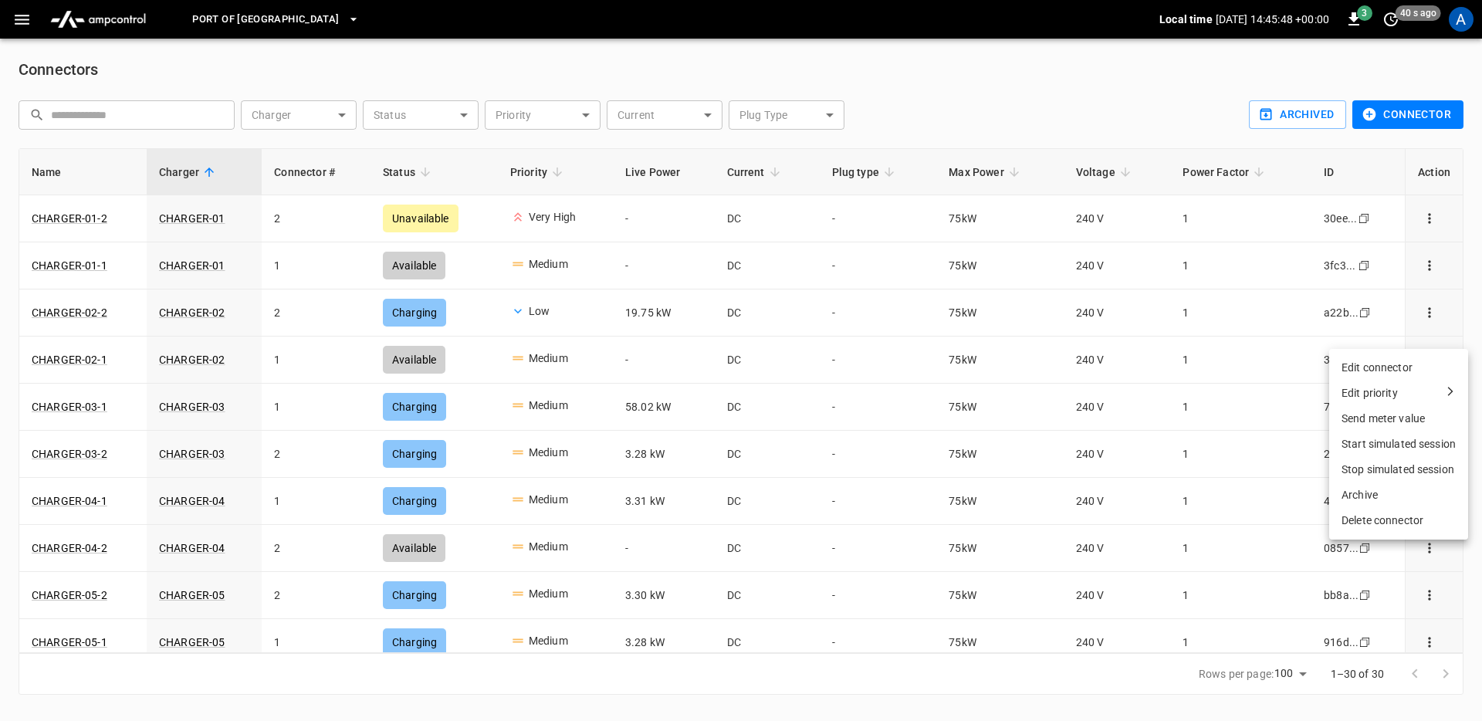
click at [1389, 399] on div "Edit priority" at bounding box center [1370, 393] width 56 height 16
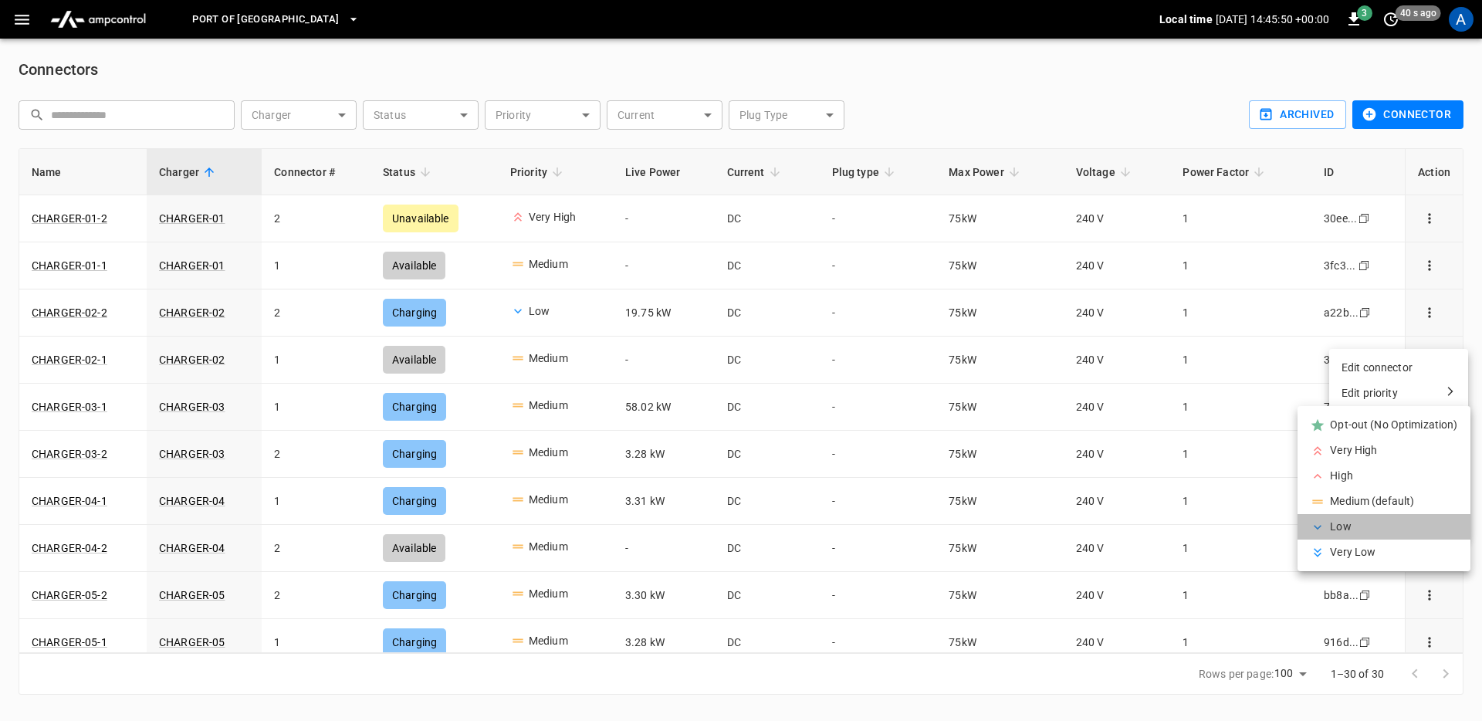
click at [1368, 520] on li "Low" at bounding box center [1384, 526] width 173 height 25
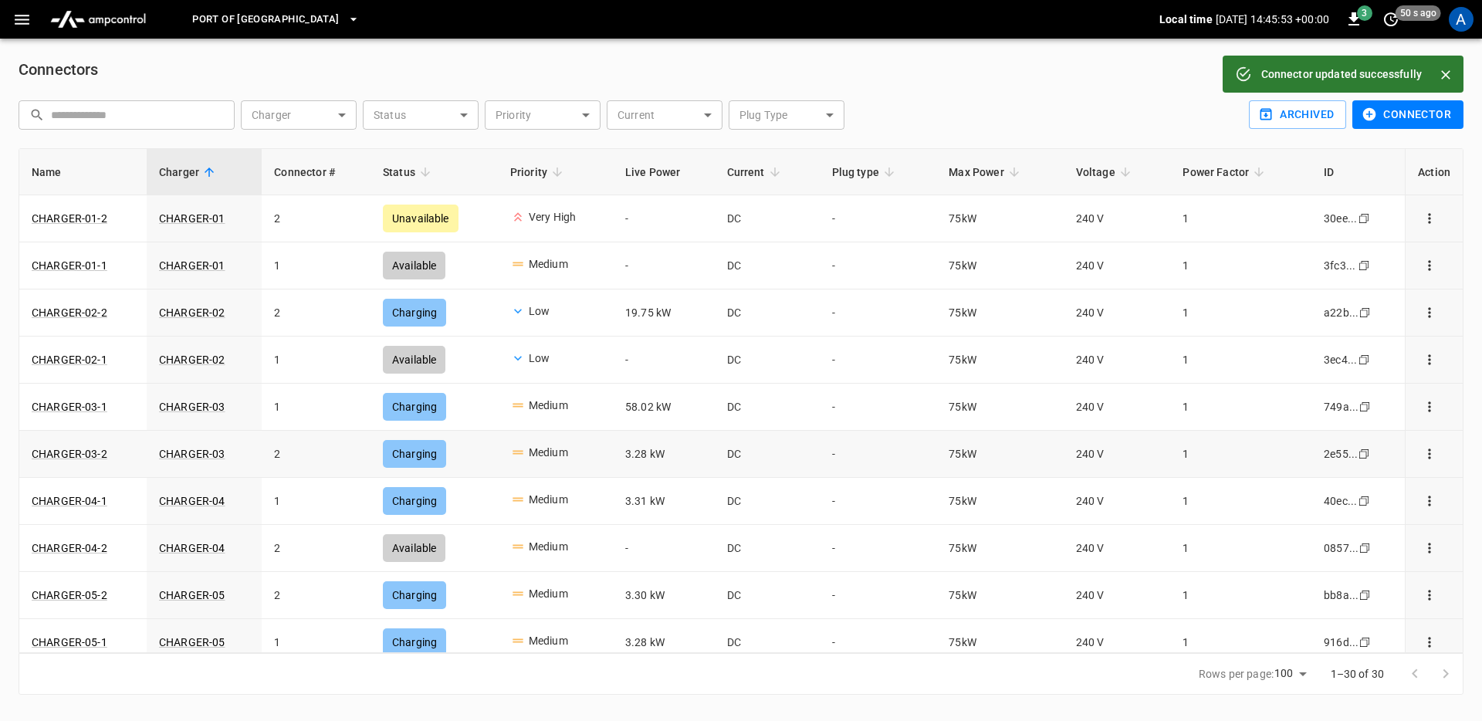
click at [1422, 455] on icon "connector options" at bounding box center [1429, 453] width 15 height 15
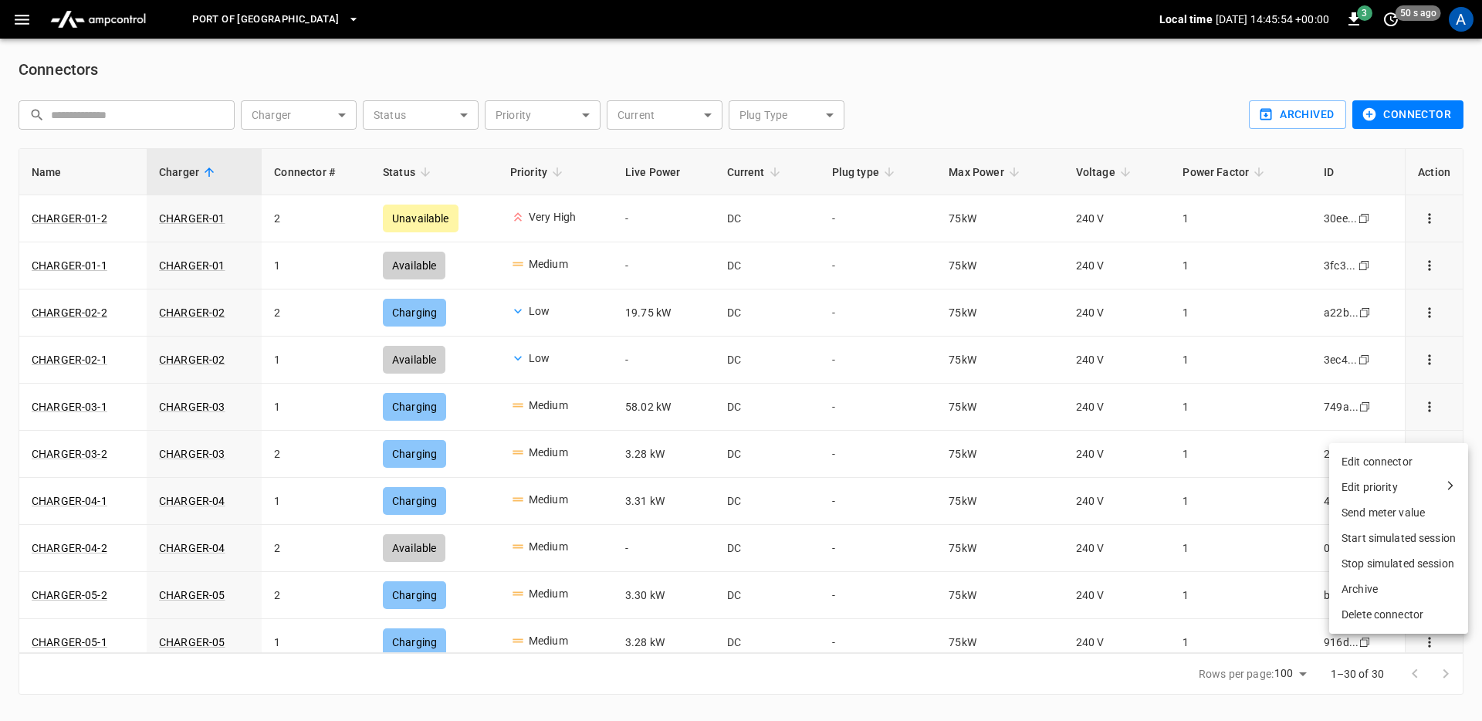
click at [1382, 490] on div "Edit priority" at bounding box center [1370, 487] width 56 height 16
click at [1357, 564] on li "High" at bounding box center [1384, 569] width 173 height 25
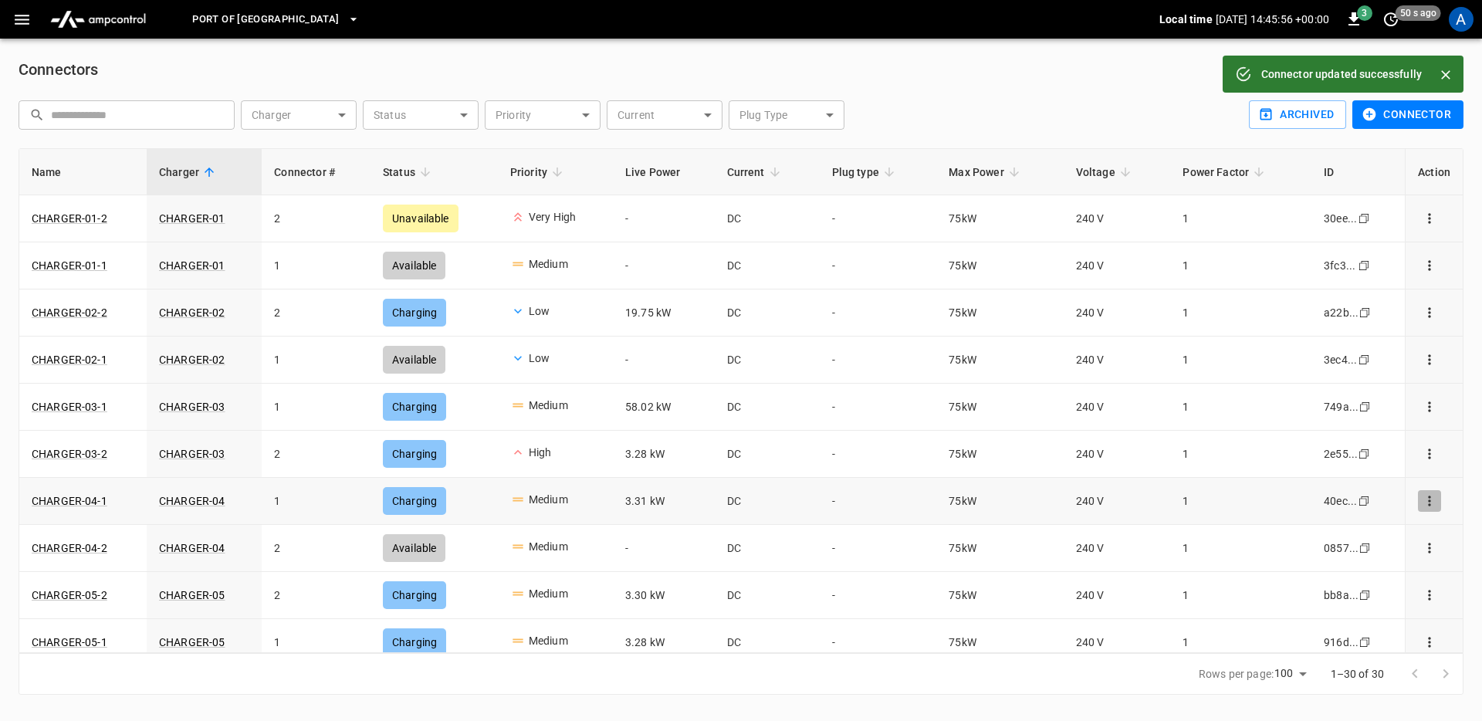
click at [1422, 499] on icon "connector options" at bounding box center [1429, 500] width 15 height 15
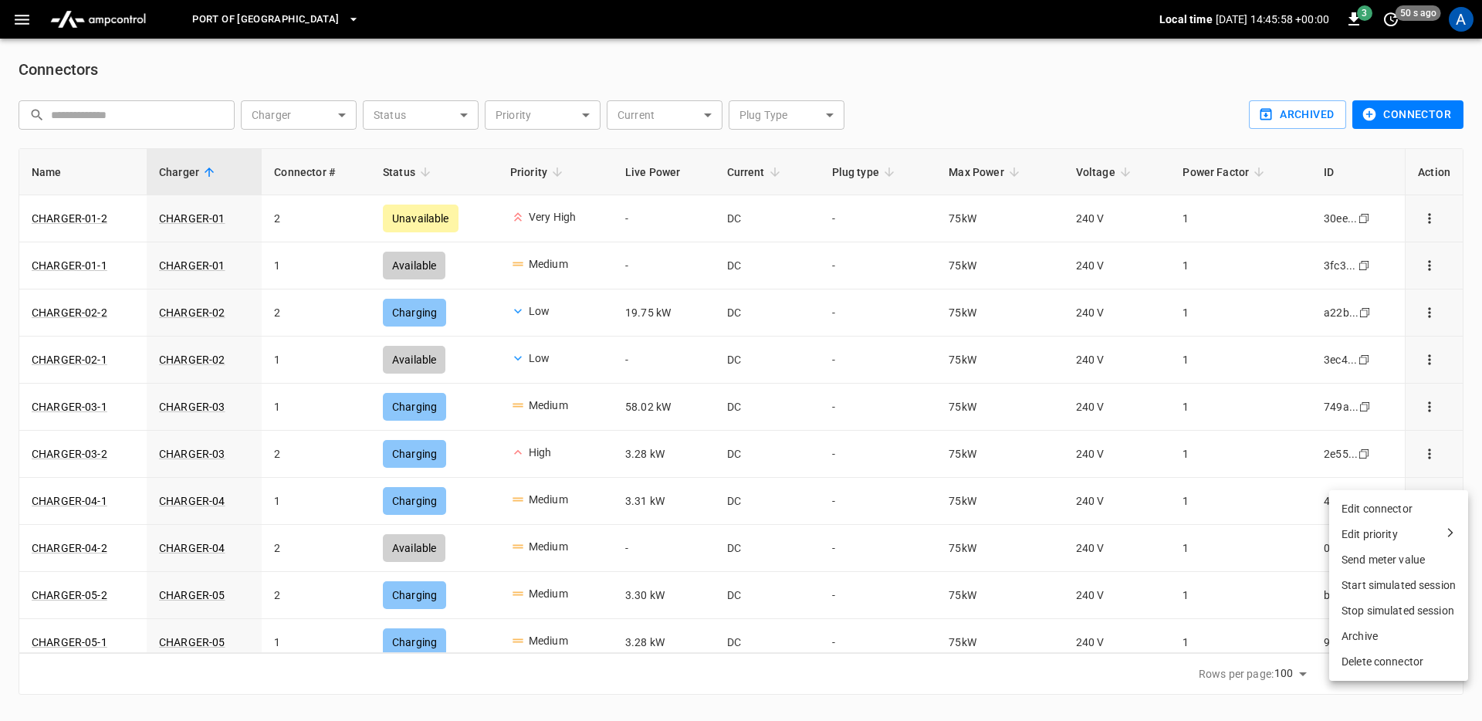
drag, startPoint x: 1413, startPoint y: 537, endPoint x: 1363, endPoint y: 557, distance: 53.8
click at [1413, 537] on div "Edit priority" at bounding box center [1399, 535] width 114 height 16
click at [1338, 604] on li "High" at bounding box center [1384, 613] width 173 height 25
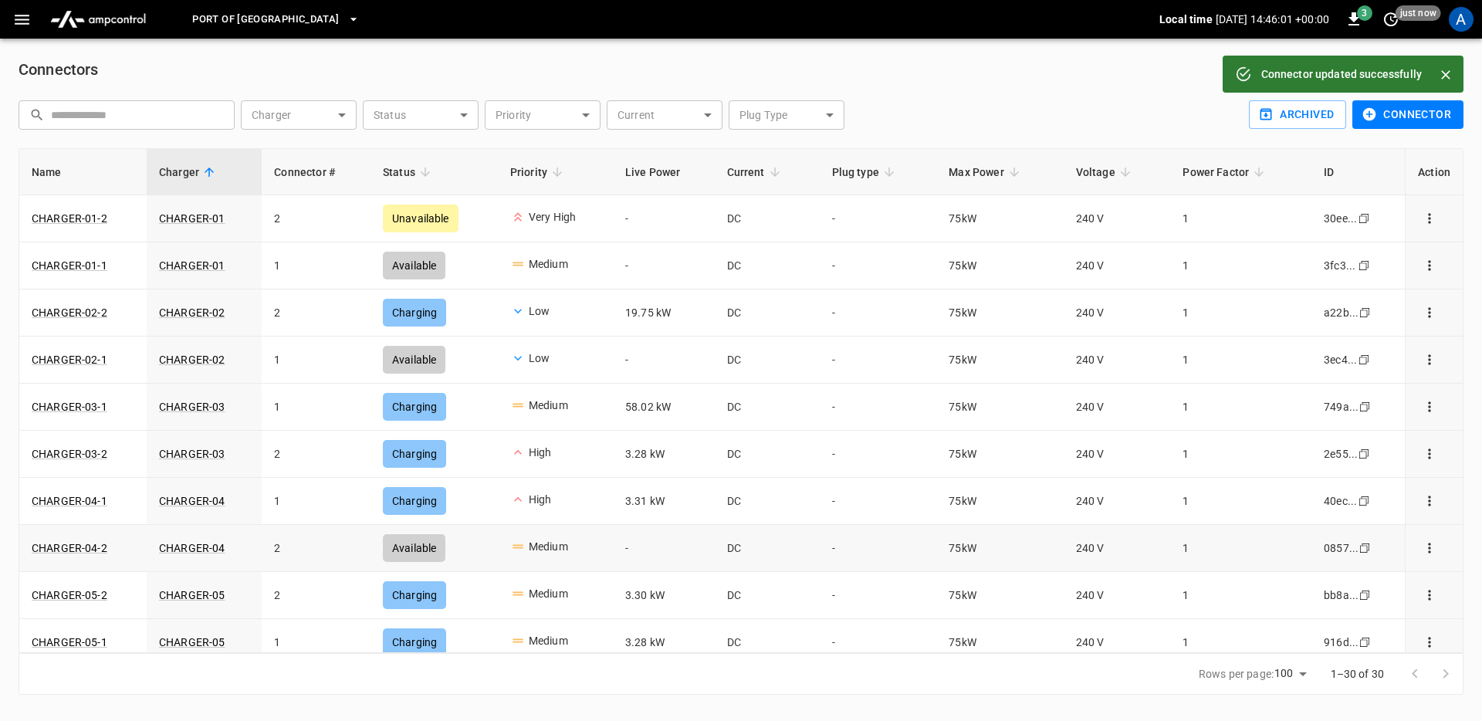
click at [1422, 551] on icon "connector options" at bounding box center [1429, 547] width 15 height 15
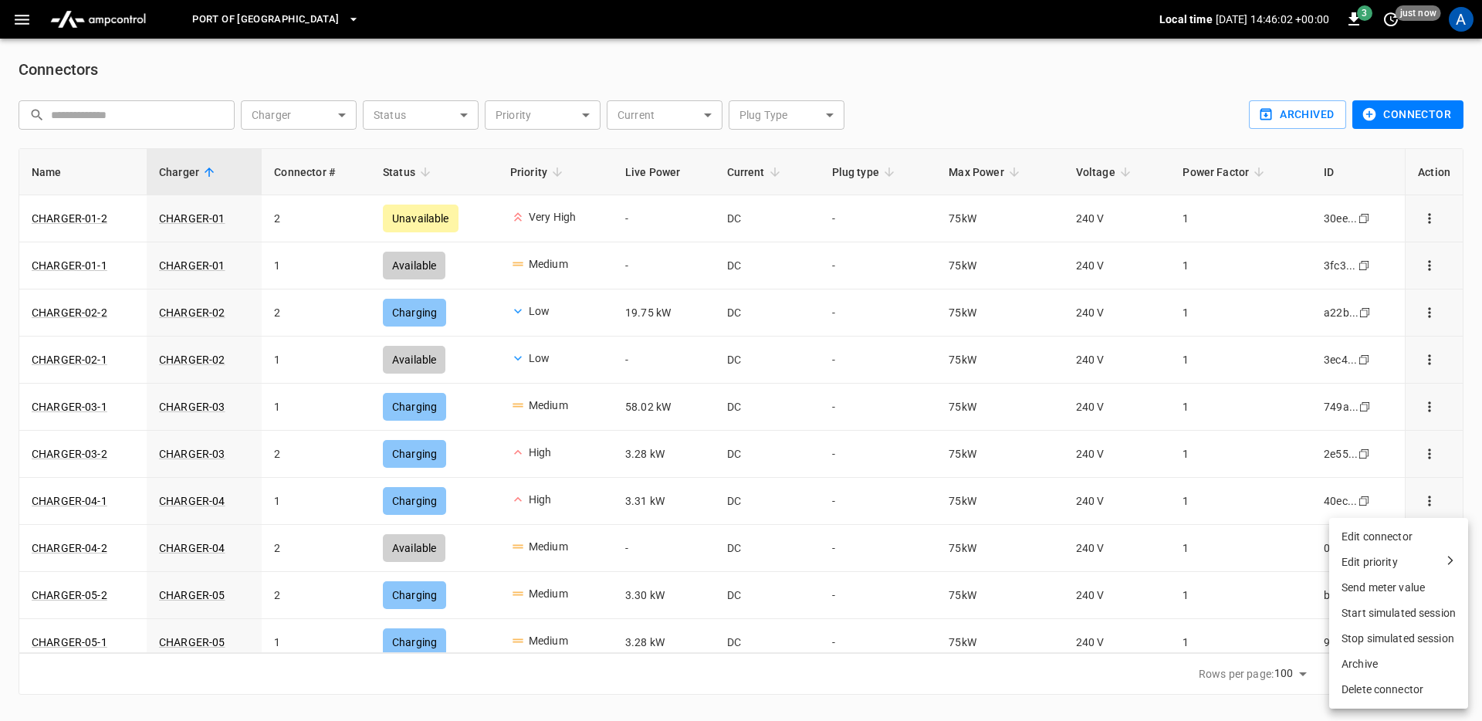
click at [1418, 557] on div "Edit priority" at bounding box center [1399, 562] width 114 height 16
click at [1351, 610] on li "High" at bounding box center [1384, 613] width 173 height 25
click at [1422, 217] on icon "connector options" at bounding box center [1429, 218] width 15 height 15
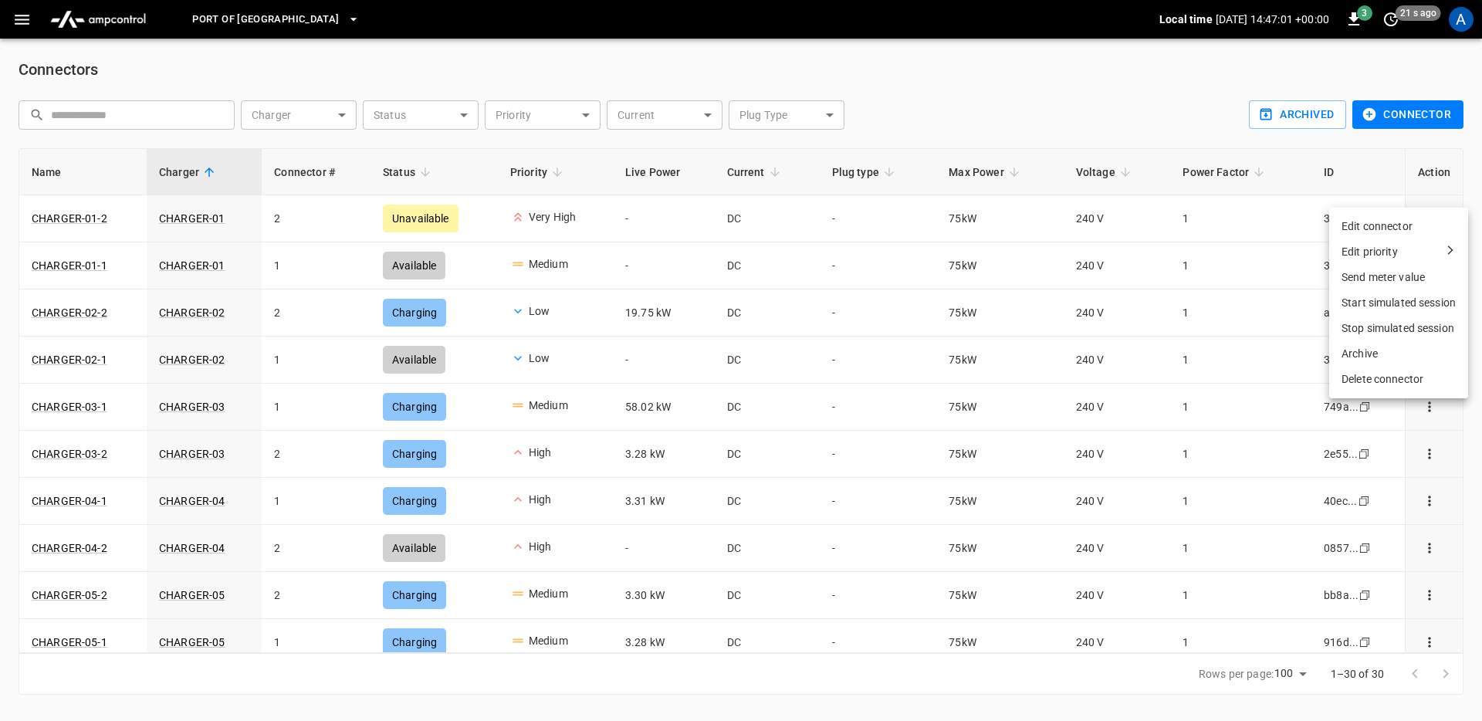
click at [1411, 250] on div "Edit priority" at bounding box center [1399, 252] width 114 height 16
click at [1387, 357] on li "Medium (default)" at bounding box center [1384, 359] width 173 height 25
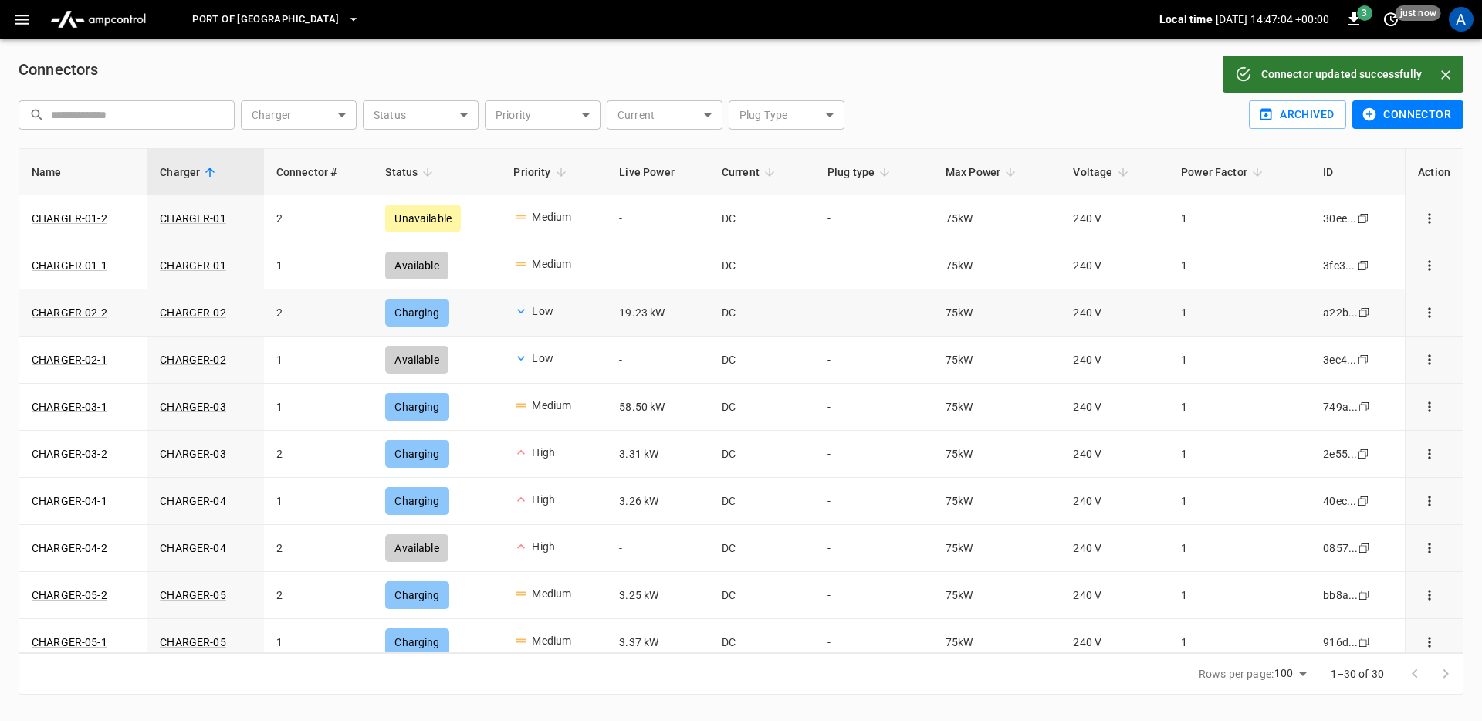
click at [1422, 310] on icon "connector options" at bounding box center [1429, 312] width 15 height 15
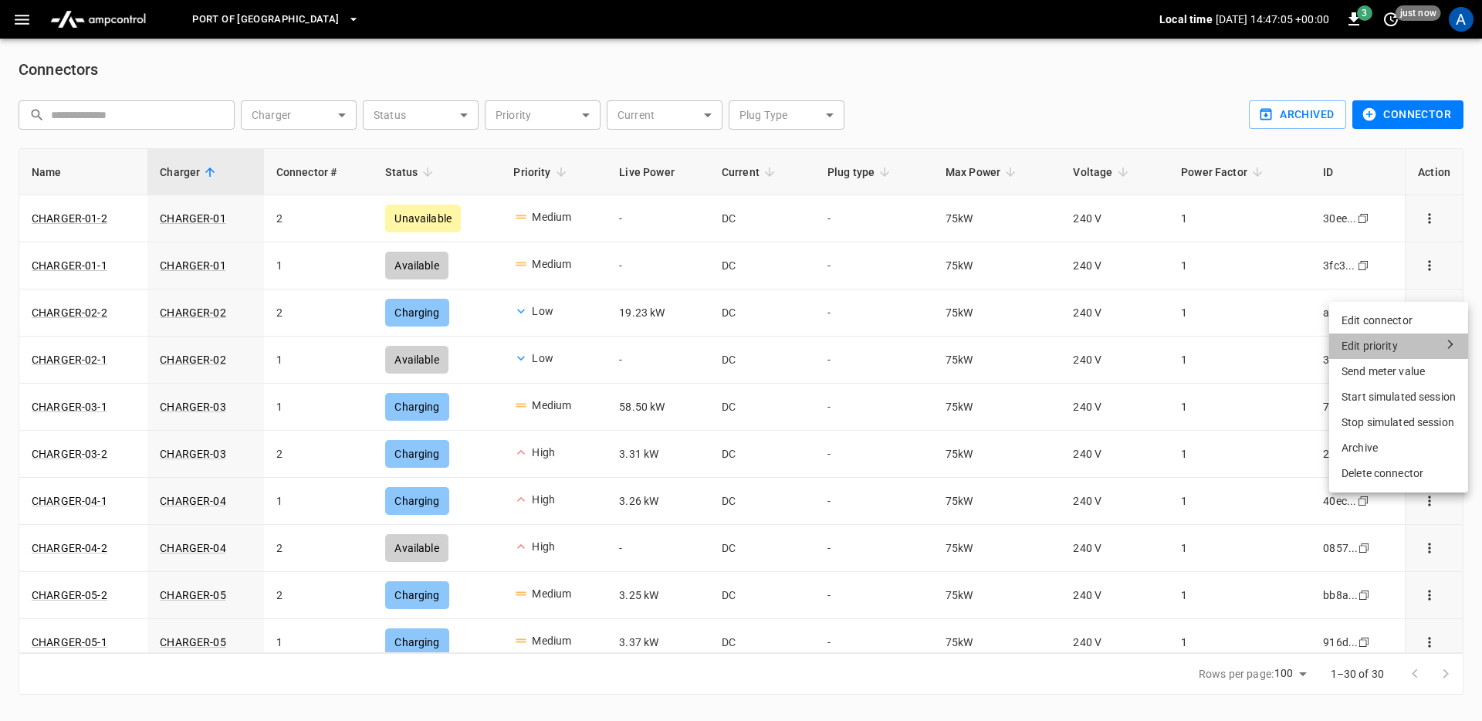
click at [1391, 353] on div "Edit priority" at bounding box center [1370, 346] width 56 height 16
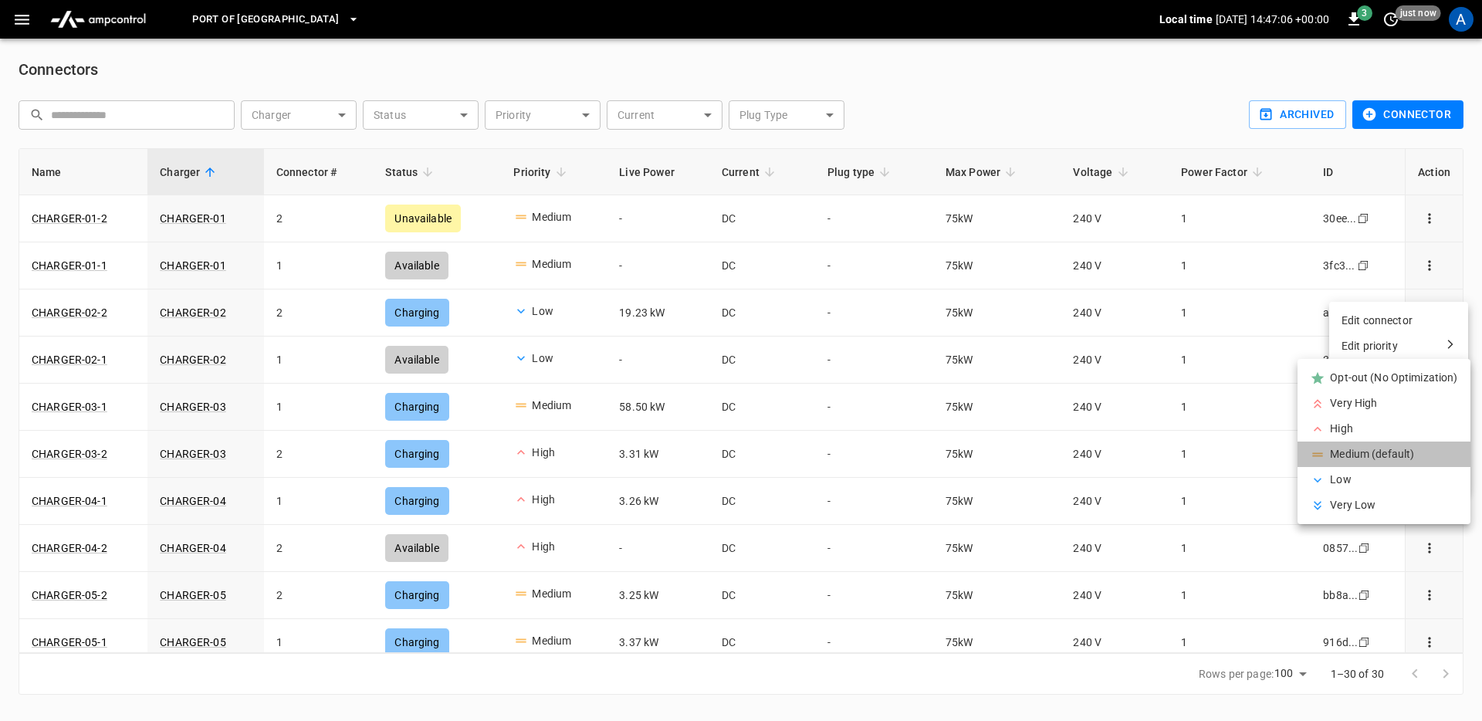
click at [1366, 447] on li "Medium (default)" at bounding box center [1384, 454] width 173 height 25
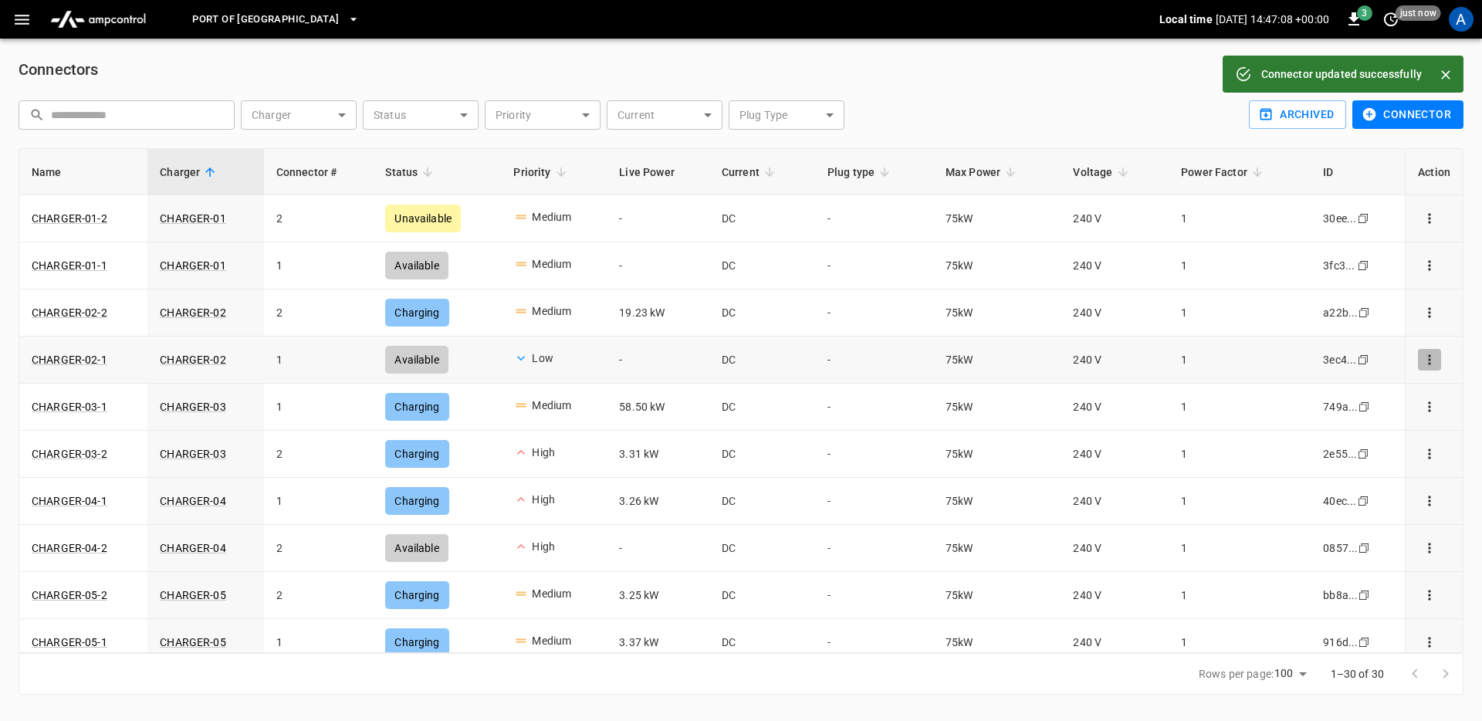
click at [1422, 361] on icon "connector options" at bounding box center [1429, 359] width 15 height 15
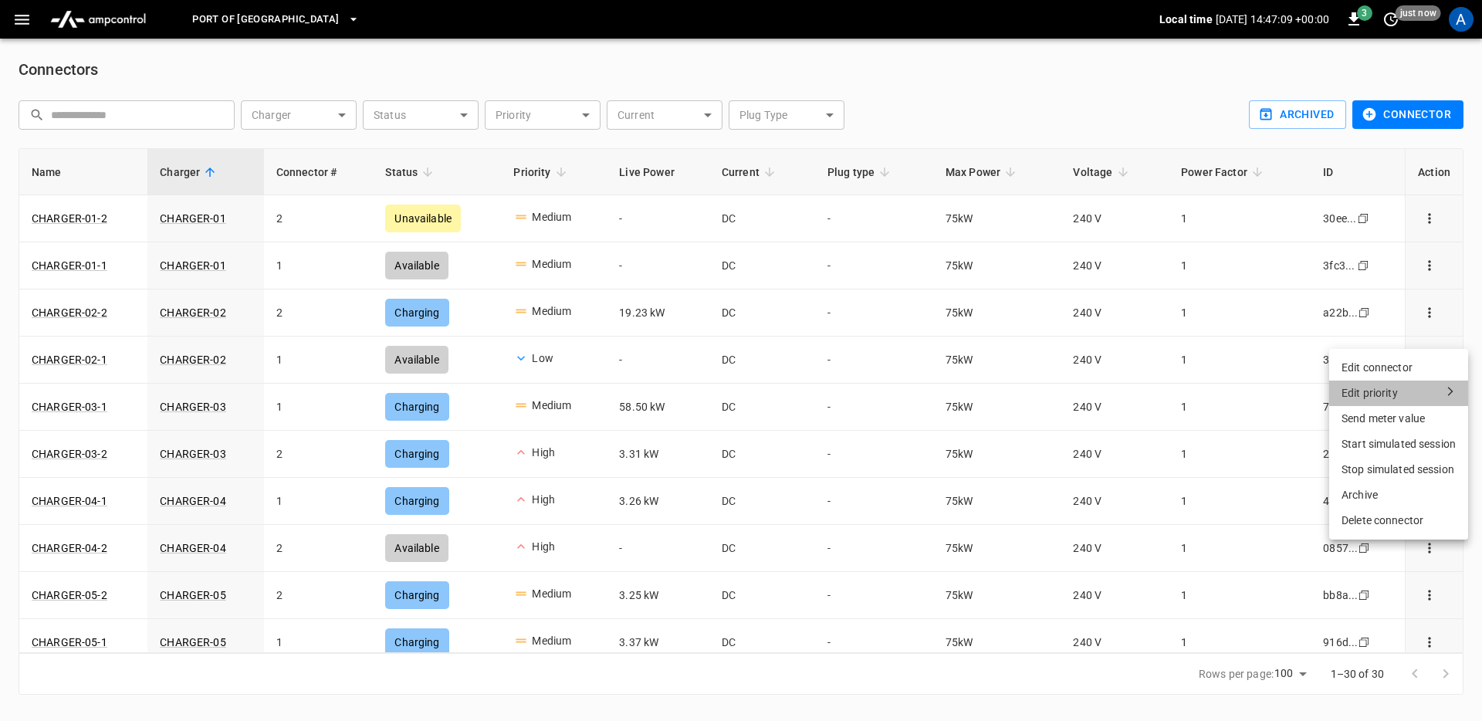
click at [1397, 396] on div "Edit priority" at bounding box center [1399, 393] width 114 height 16
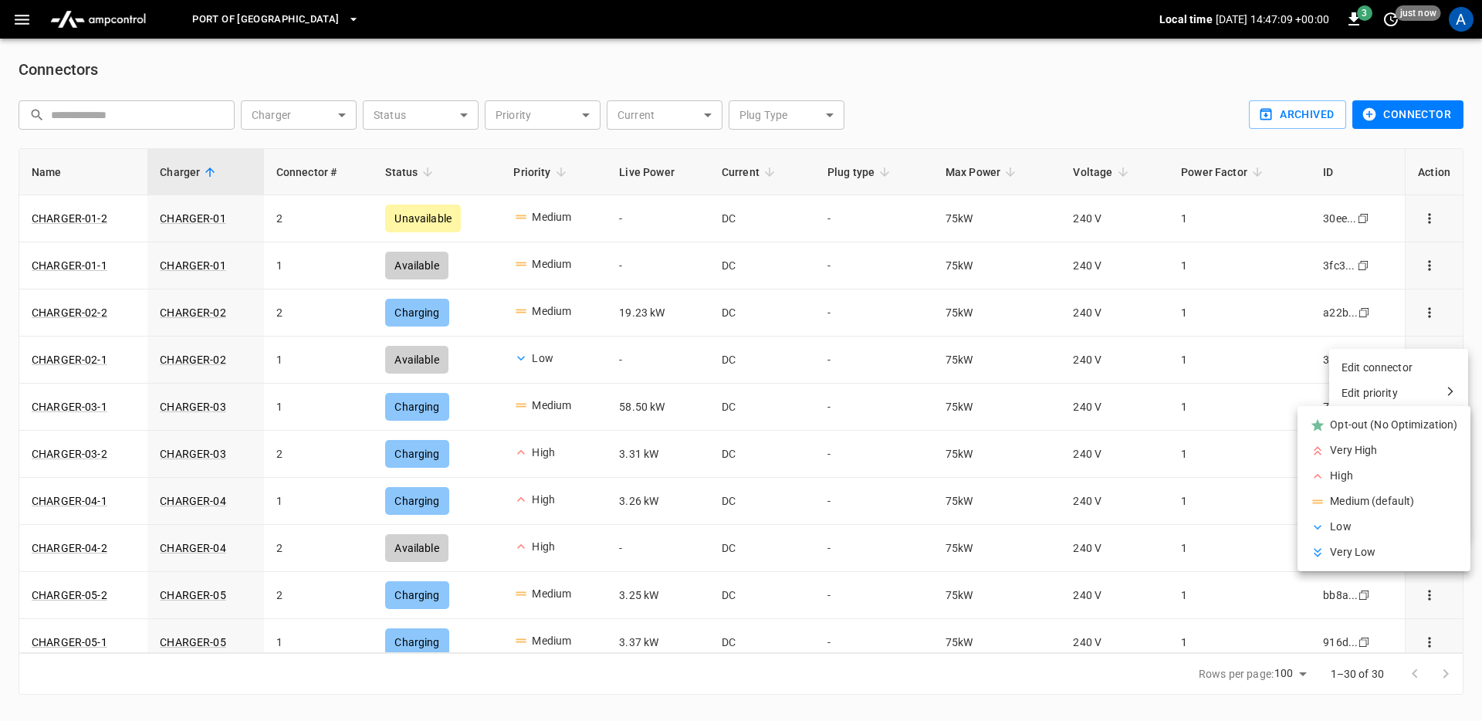
click at [1363, 490] on li "Medium (default)" at bounding box center [1384, 501] width 173 height 25
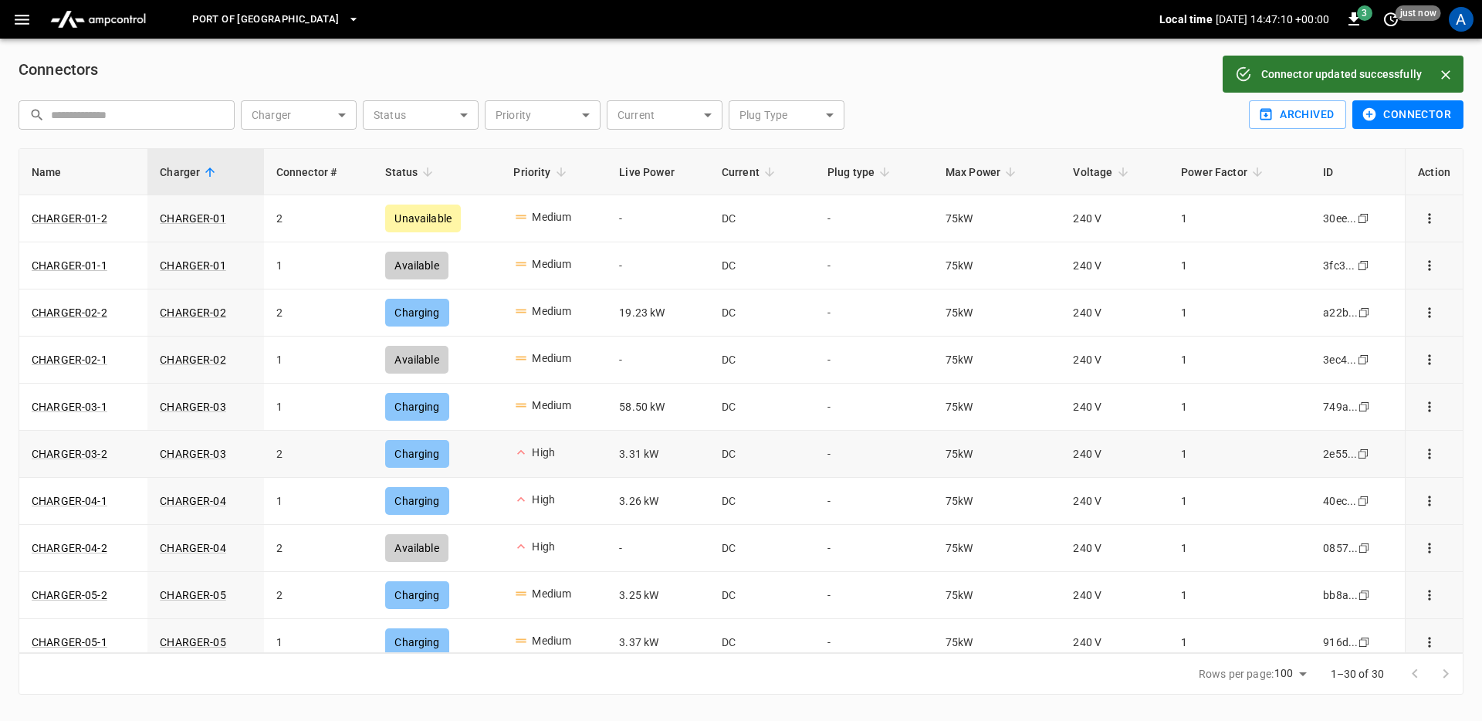
click at [1422, 446] on icon "connector options" at bounding box center [1429, 453] width 15 height 15
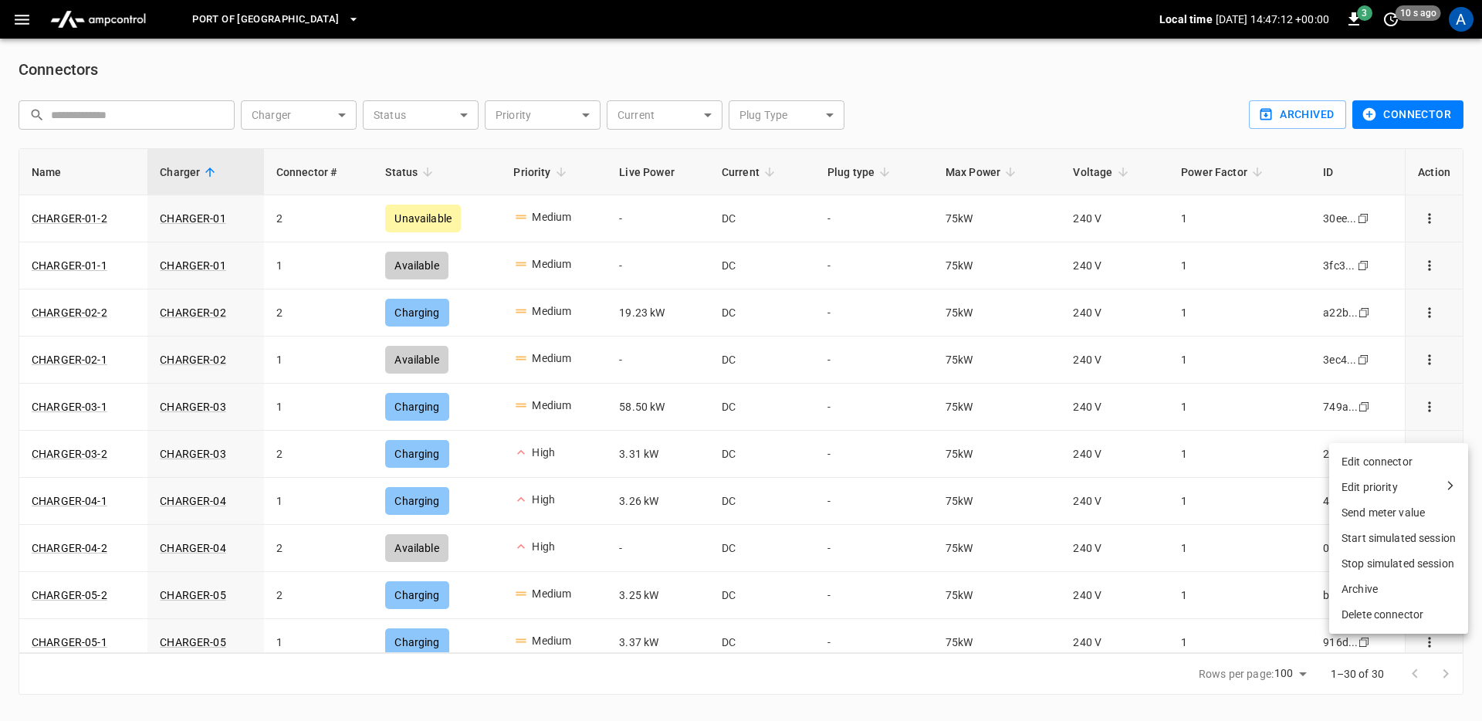
click at [1387, 492] on div "Edit priority" at bounding box center [1370, 487] width 56 height 16
click at [1372, 592] on li "Medium (default)" at bounding box center [1384, 595] width 173 height 25
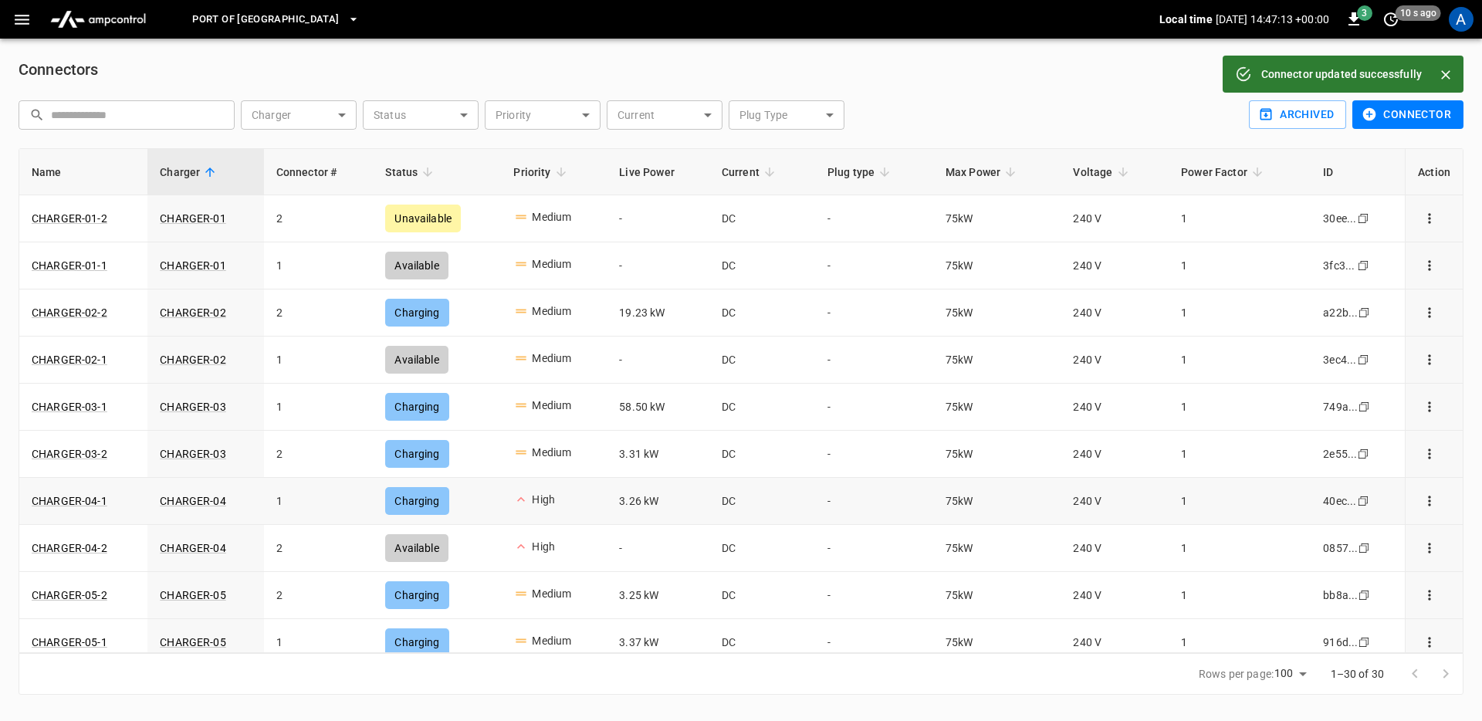
click at [1425, 507] on icon "connector options" at bounding box center [1429, 500] width 15 height 15
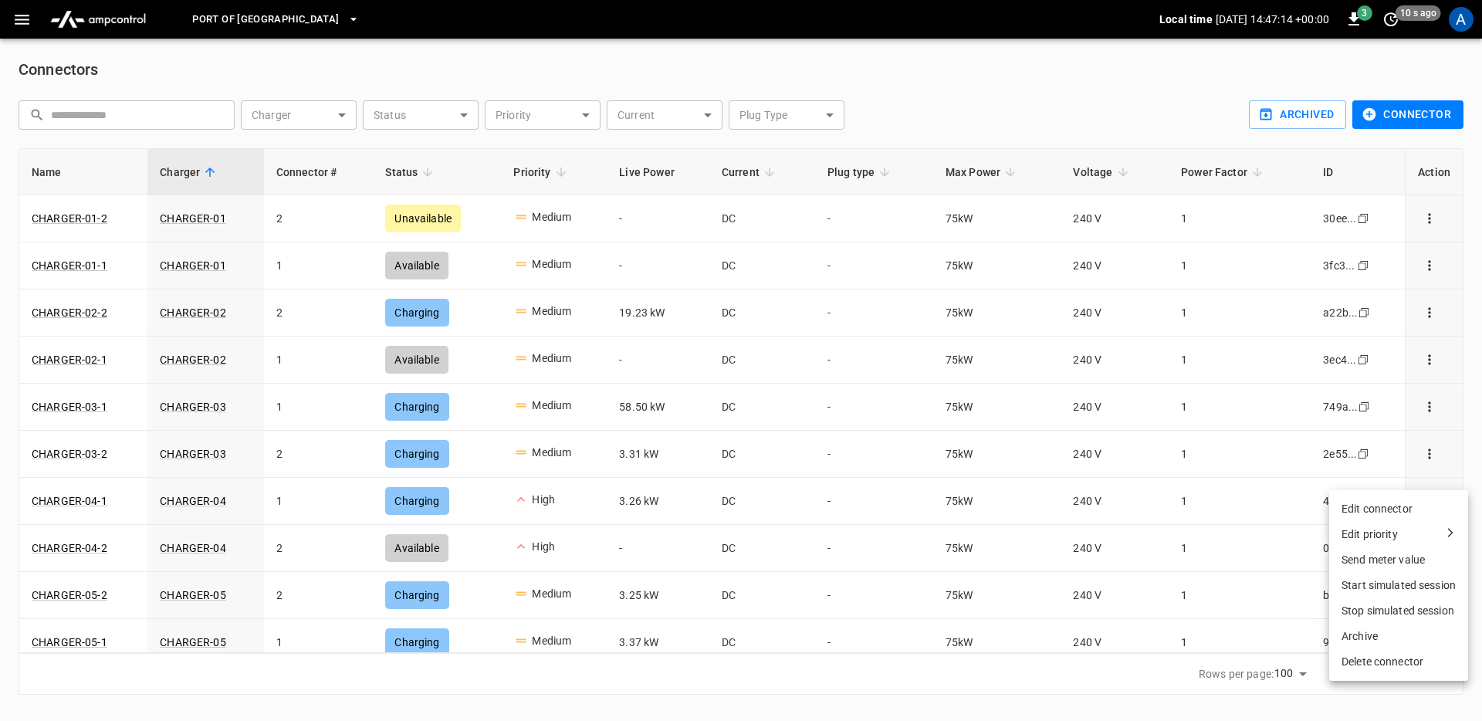
click at [1403, 536] on div "Edit priority" at bounding box center [1399, 535] width 114 height 16
click at [1372, 643] on li "Medium (default)" at bounding box center [1384, 638] width 173 height 25
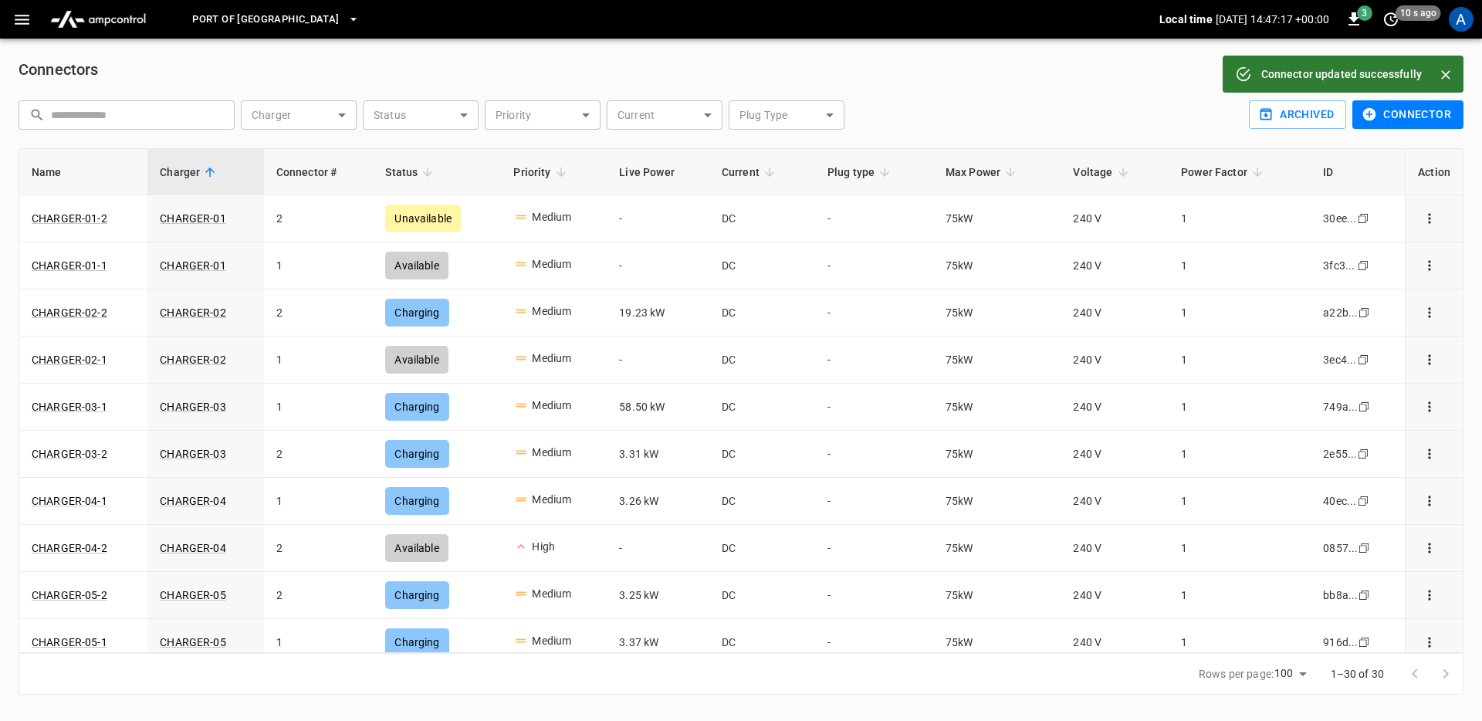
click at [1422, 550] on icon "connector options" at bounding box center [1429, 547] width 15 height 15
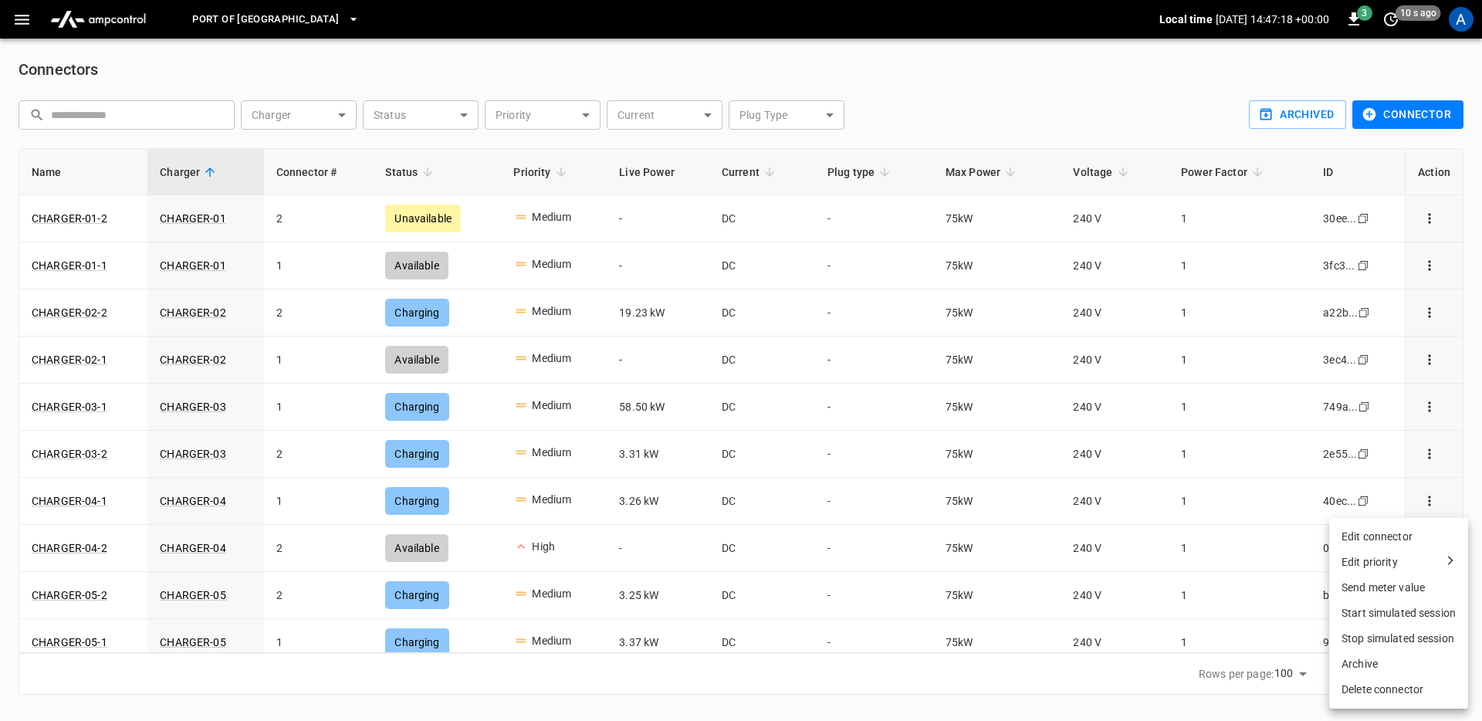
click at [1423, 565] on div "Edit priority" at bounding box center [1399, 562] width 114 height 16
drag, startPoint x: 1362, startPoint y: 639, endPoint x: 1339, endPoint y: 635, distance: 23.4
click at [1361, 639] on li "Medium (default)" at bounding box center [1384, 638] width 173 height 25
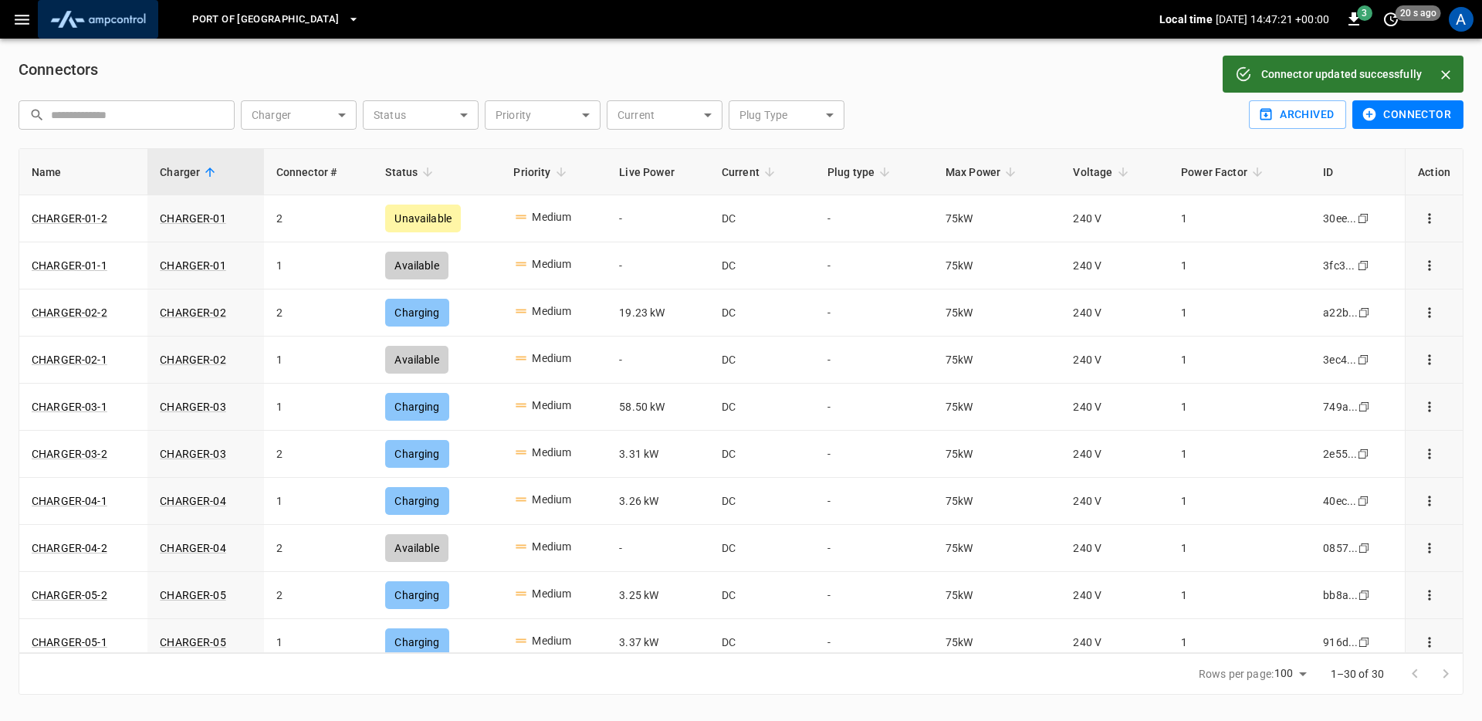
click at [115, 28] on img "menu" at bounding box center [98, 19] width 108 height 29
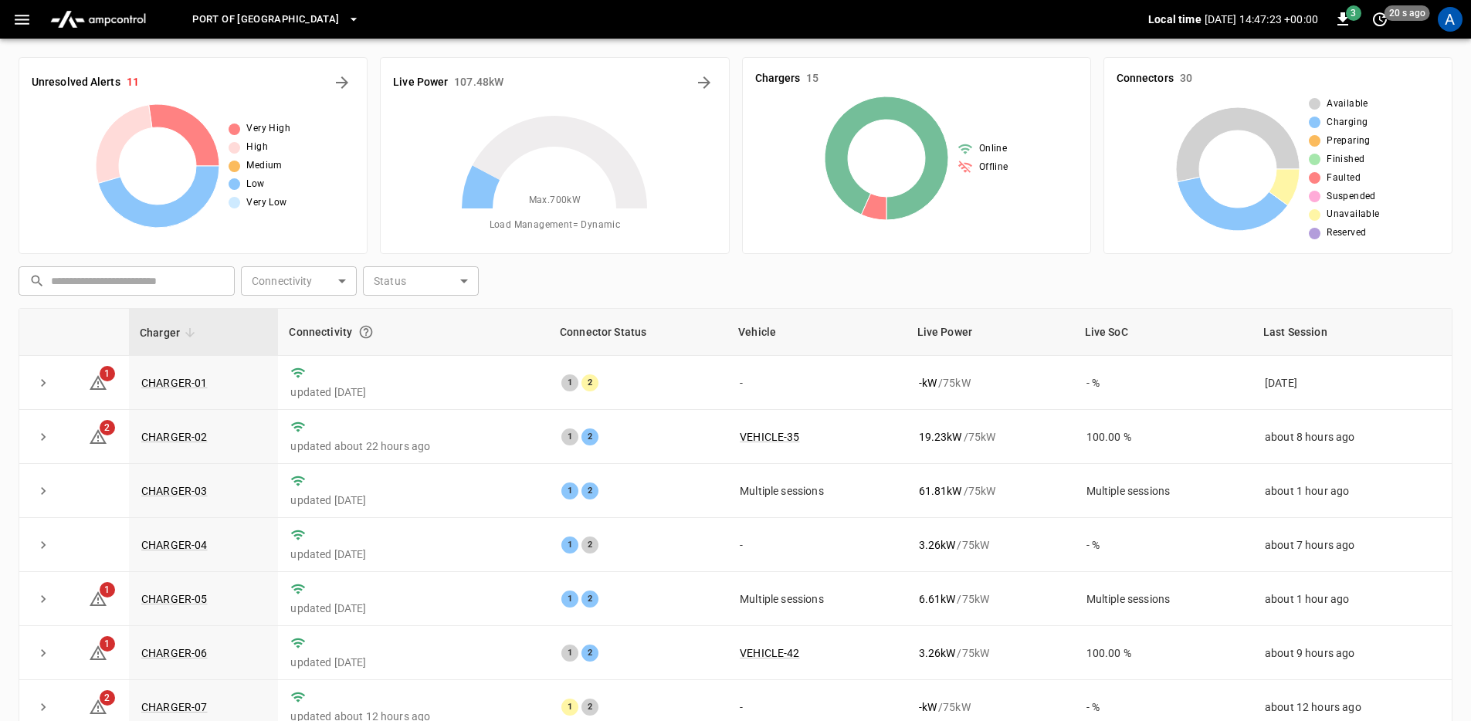
click at [12, 24] on icon "button" at bounding box center [21, 19] width 19 height 19
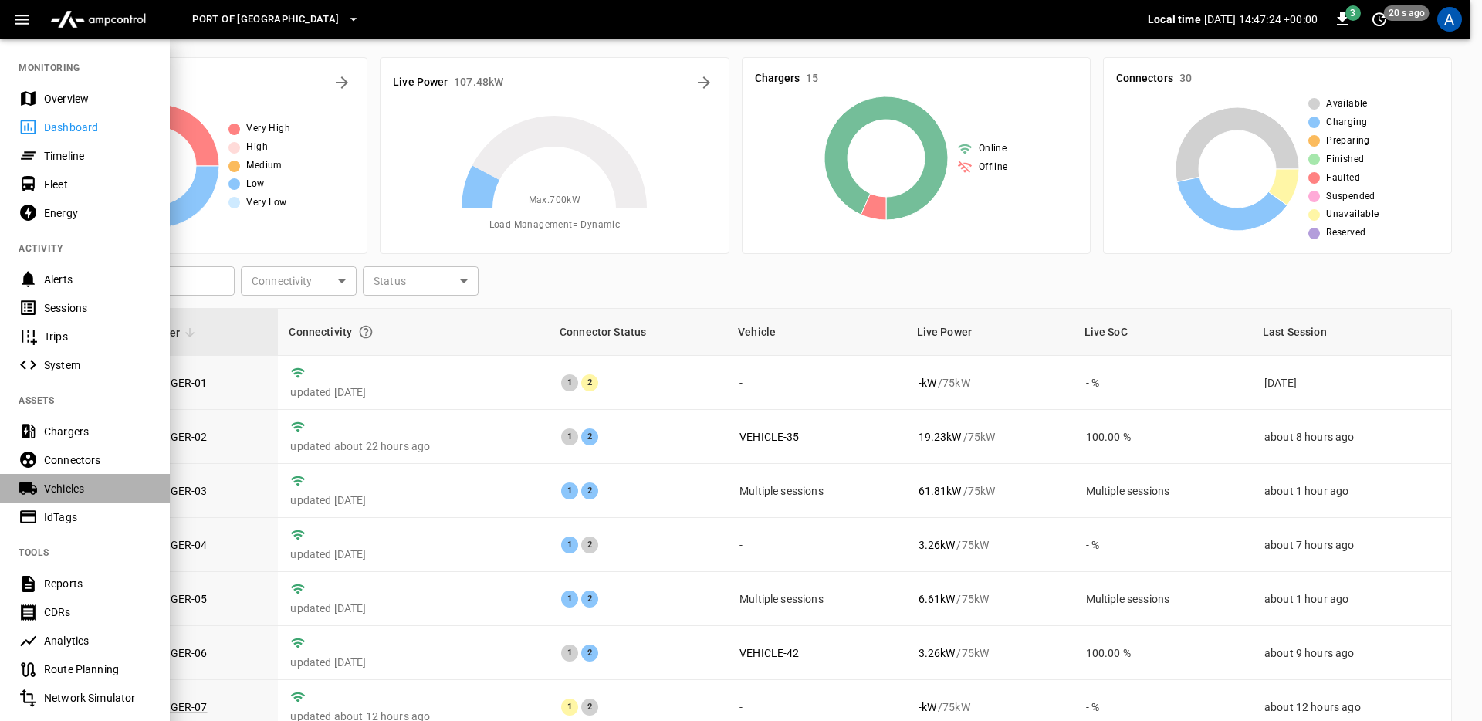
click at [110, 501] on div "Vehicles" at bounding box center [85, 488] width 170 height 29
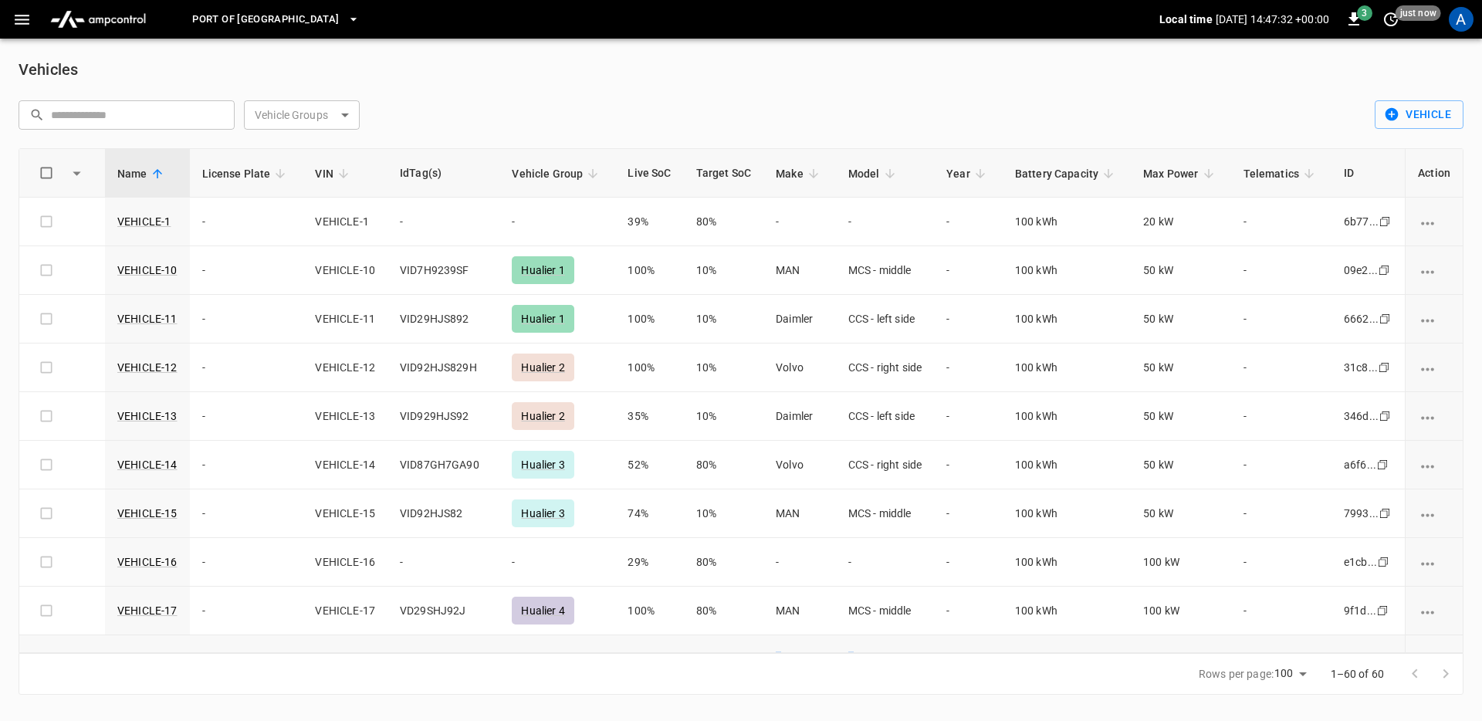
scroll to position [8, 0]
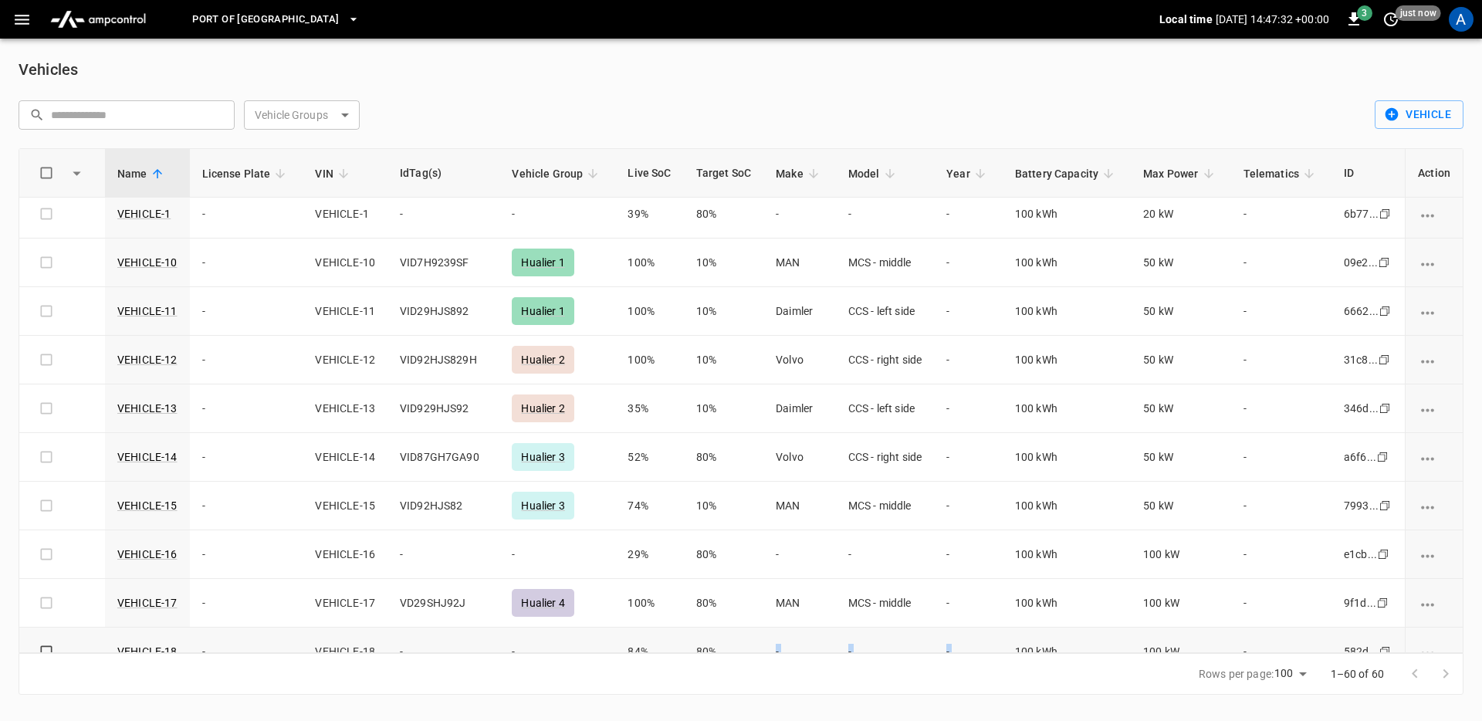
drag, startPoint x: 766, startPoint y: 649, endPoint x: 1077, endPoint y: 632, distance: 311.6
click at [1077, 632] on tr "VEHICLE-18 - VEHICLE-18 - - 84% 80% - - - 100 kWh 100 kW - 582d... Copy" at bounding box center [741, 652] width 1444 height 49
click at [900, 548] on td "-" at bounding box center [885, 554] width 98 height 49
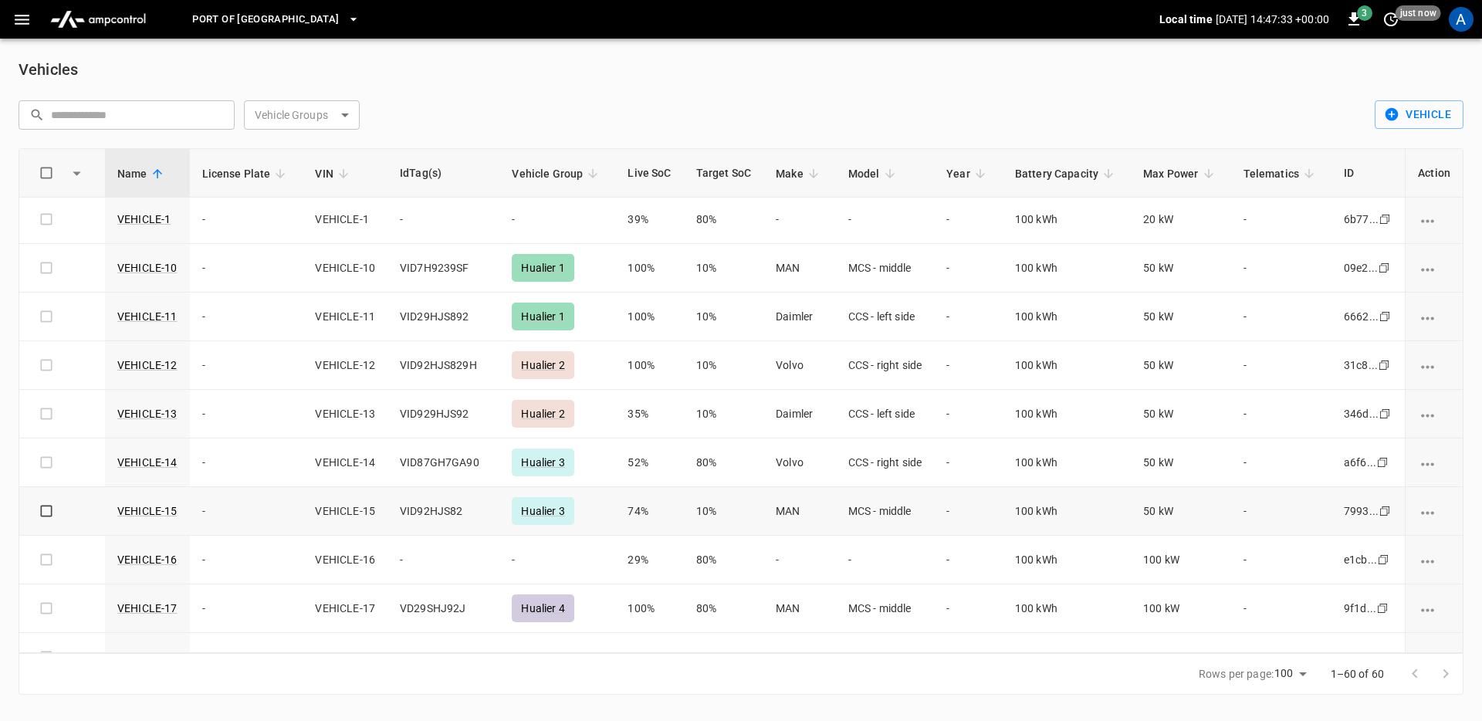
scroll to position [0, 0]
click at [15, 24] on icon "button" at bounding box center [22, 20] width 15 height 10
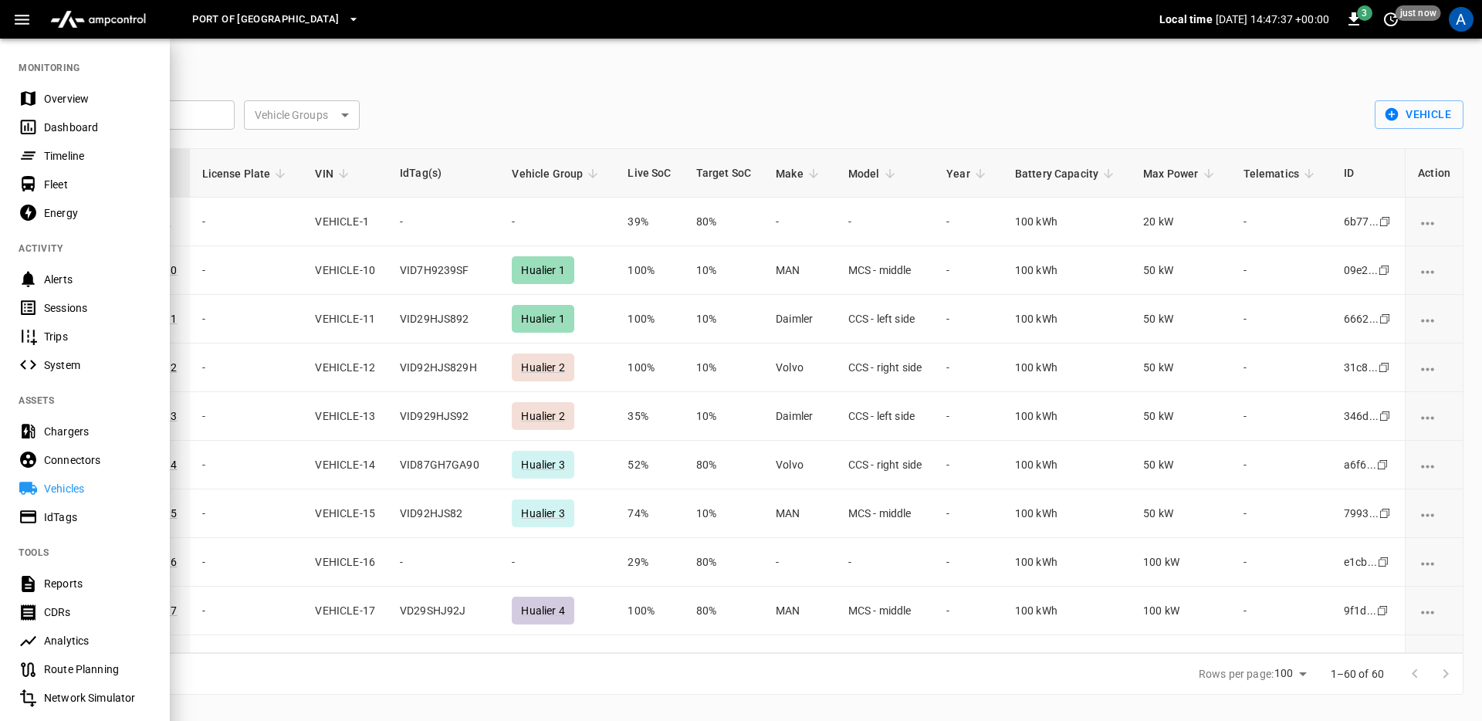
click at [113, 524] on div "IdTags" at bounding box center [97, 517] width 107 height 15
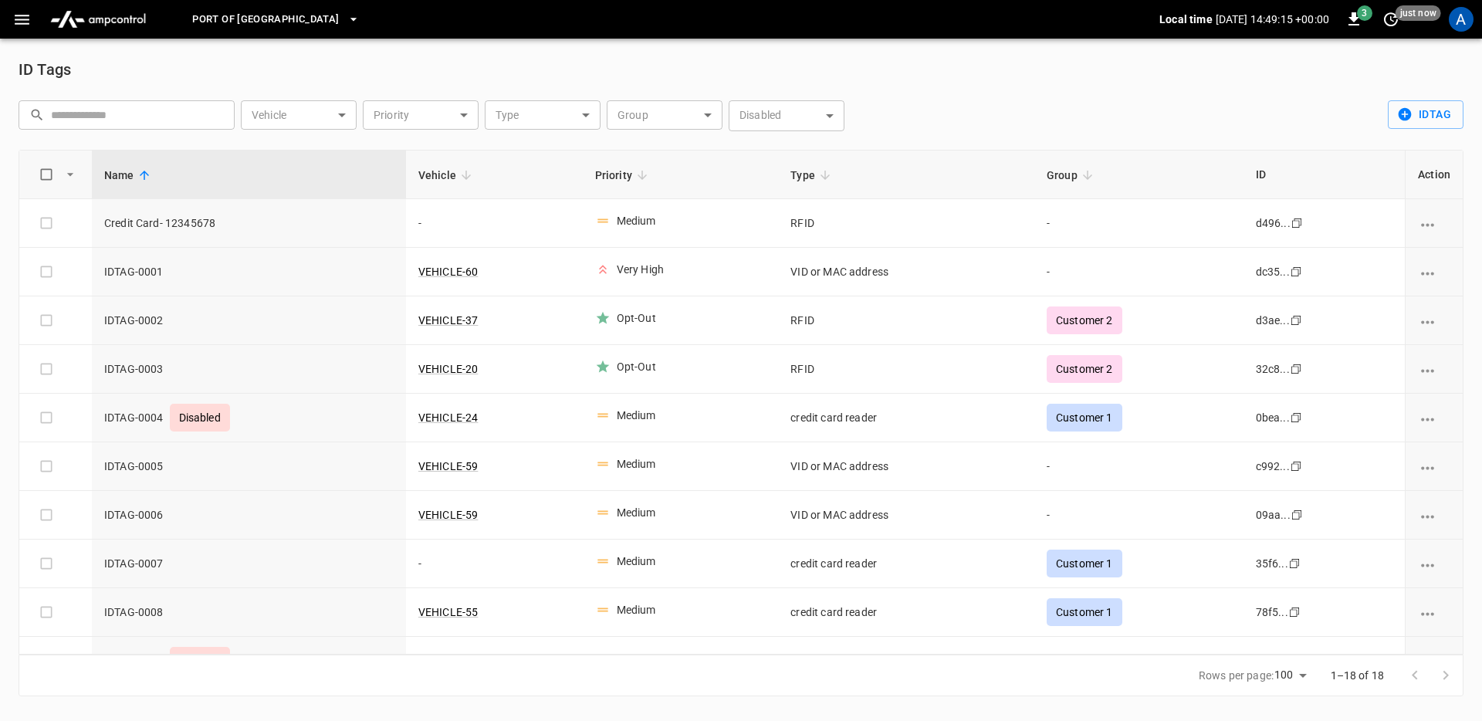
click at [124, 20] on img "menu" at bounding box center [98, 19] width 108 height 29
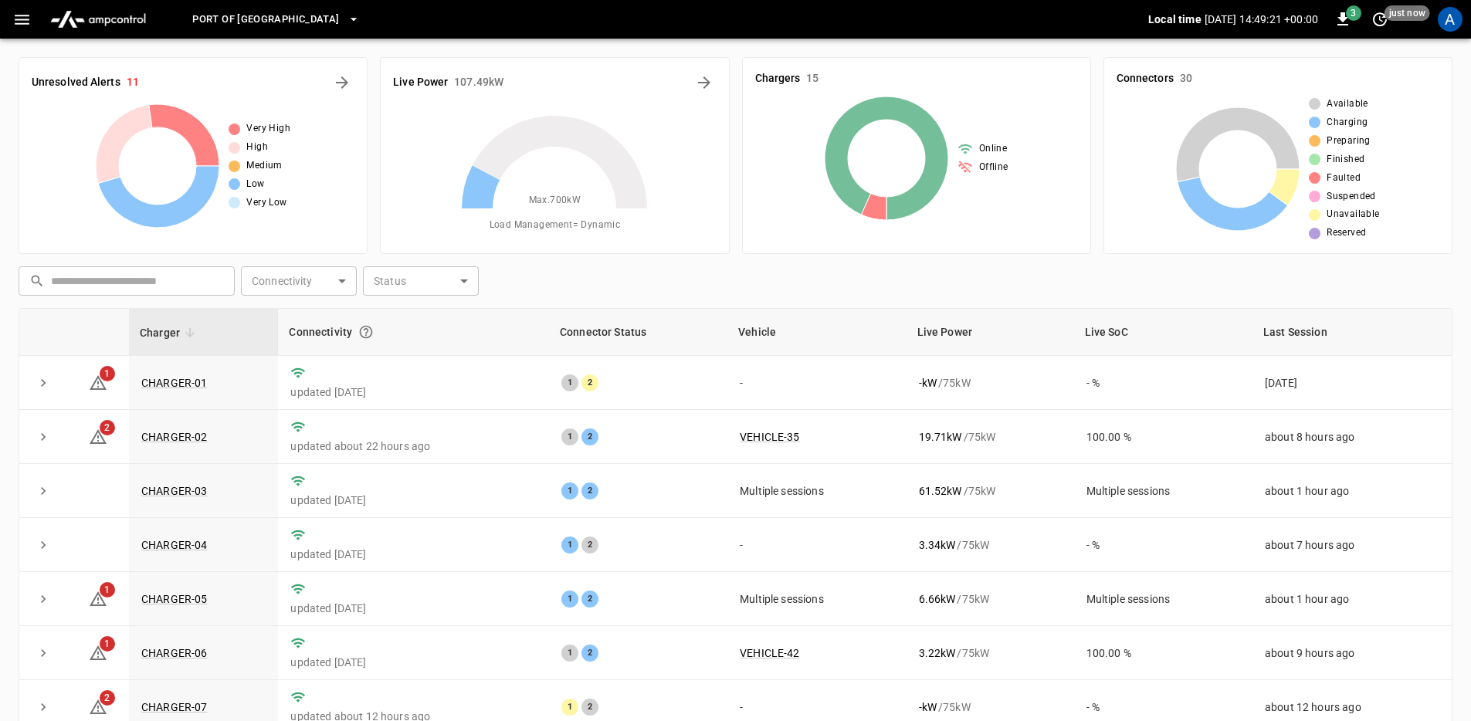
click at [103, 35] on button "menu" at bounding box center [98, 19] width 120 height 39
click at [29, 29] on icon "button" at bounding box center [21, 19] width 19 height 19
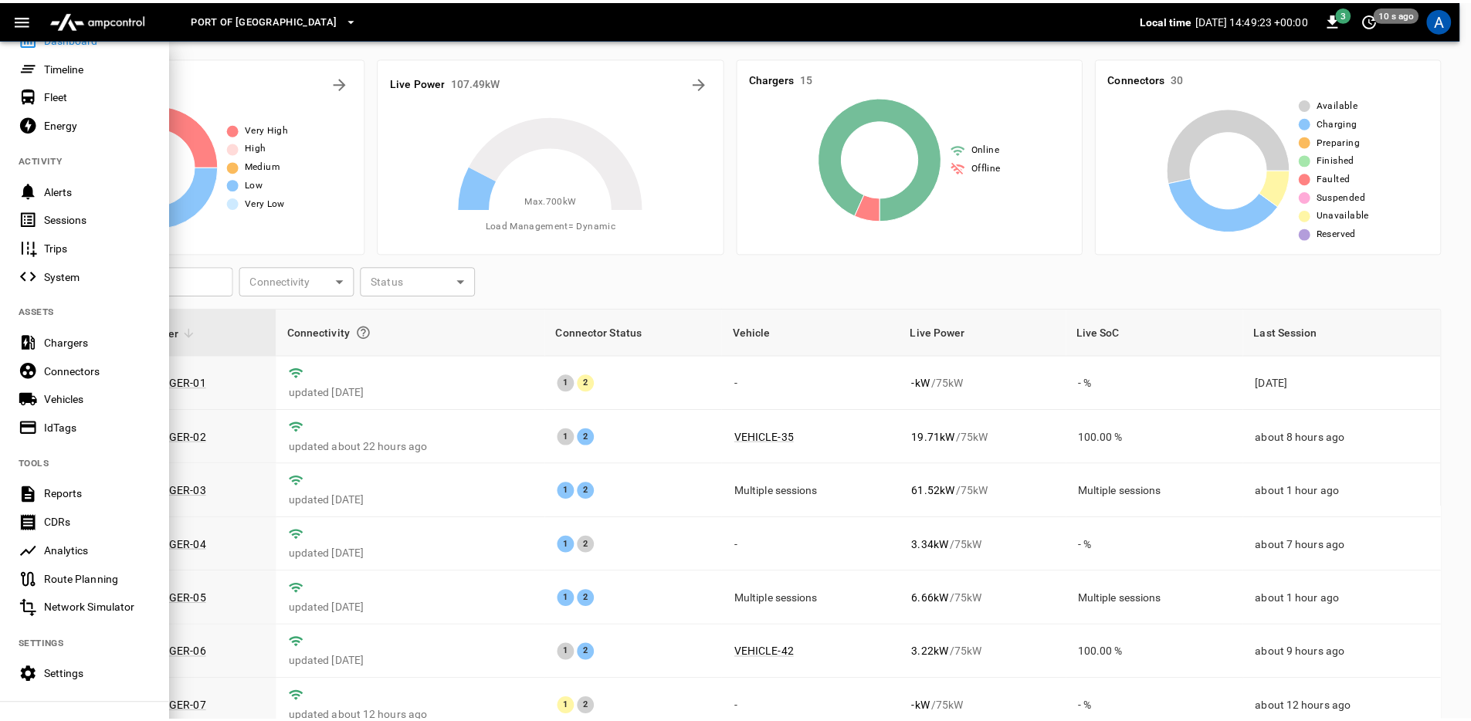
scroll to position [189, 0]
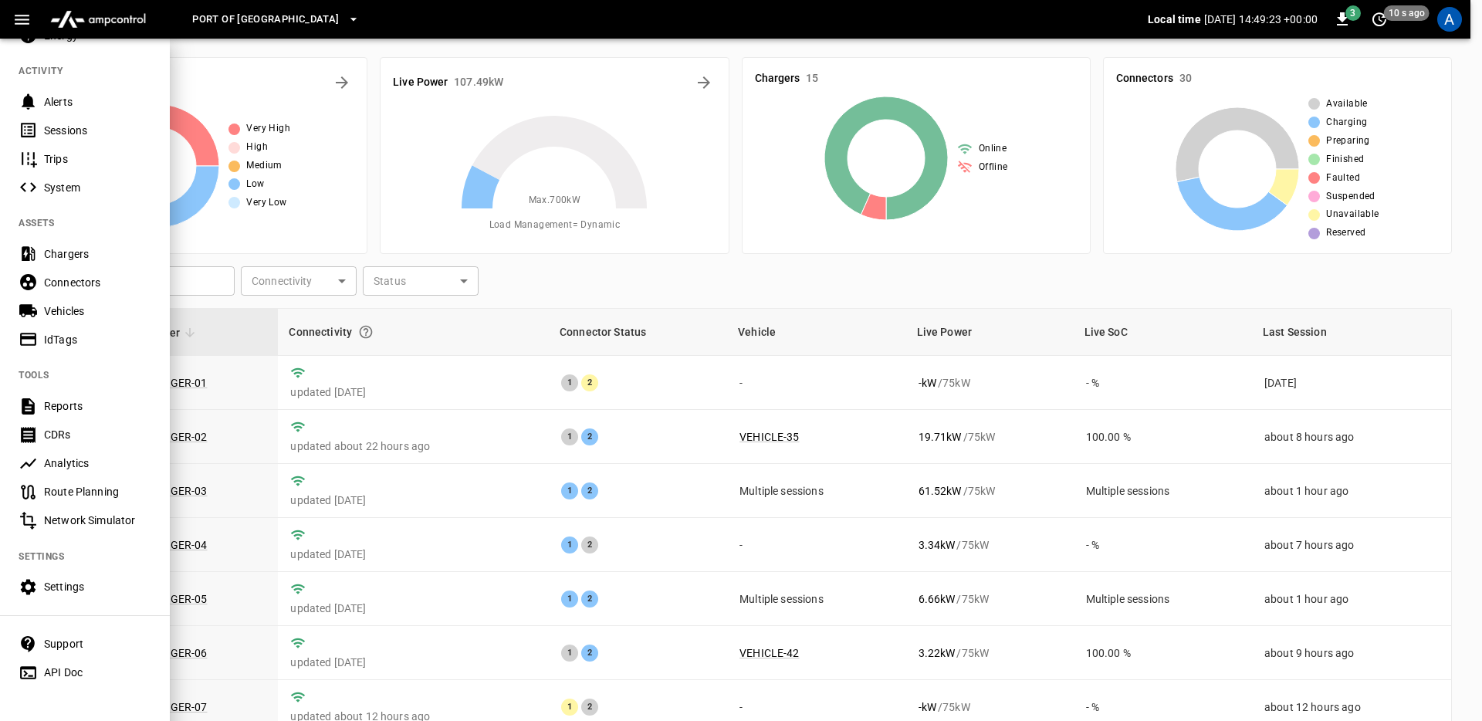
click at [91, 579] on div "Settings" at bounding box center [97, 586] width 107 height 15
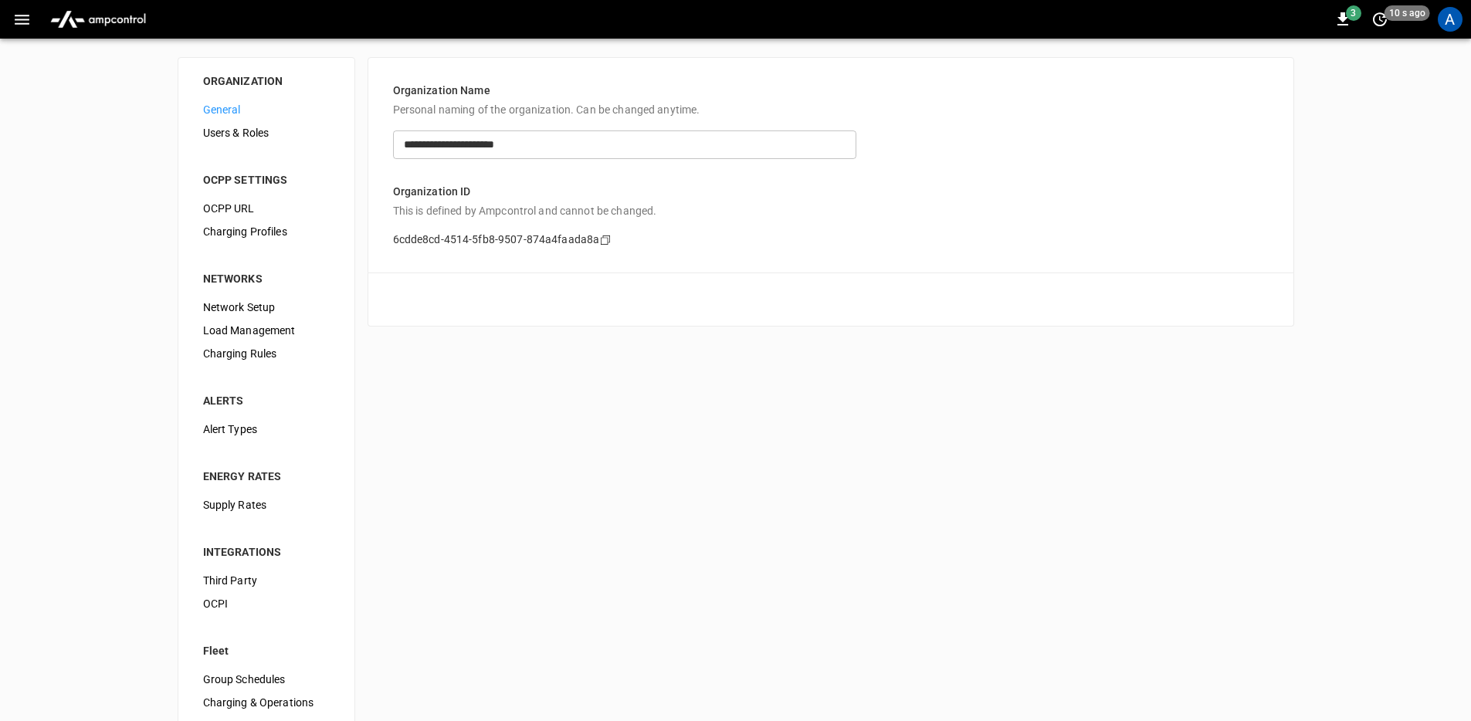
click at [269, 355] on span "Charging Rules" at bounding box center [266, 354] width 127 height 16
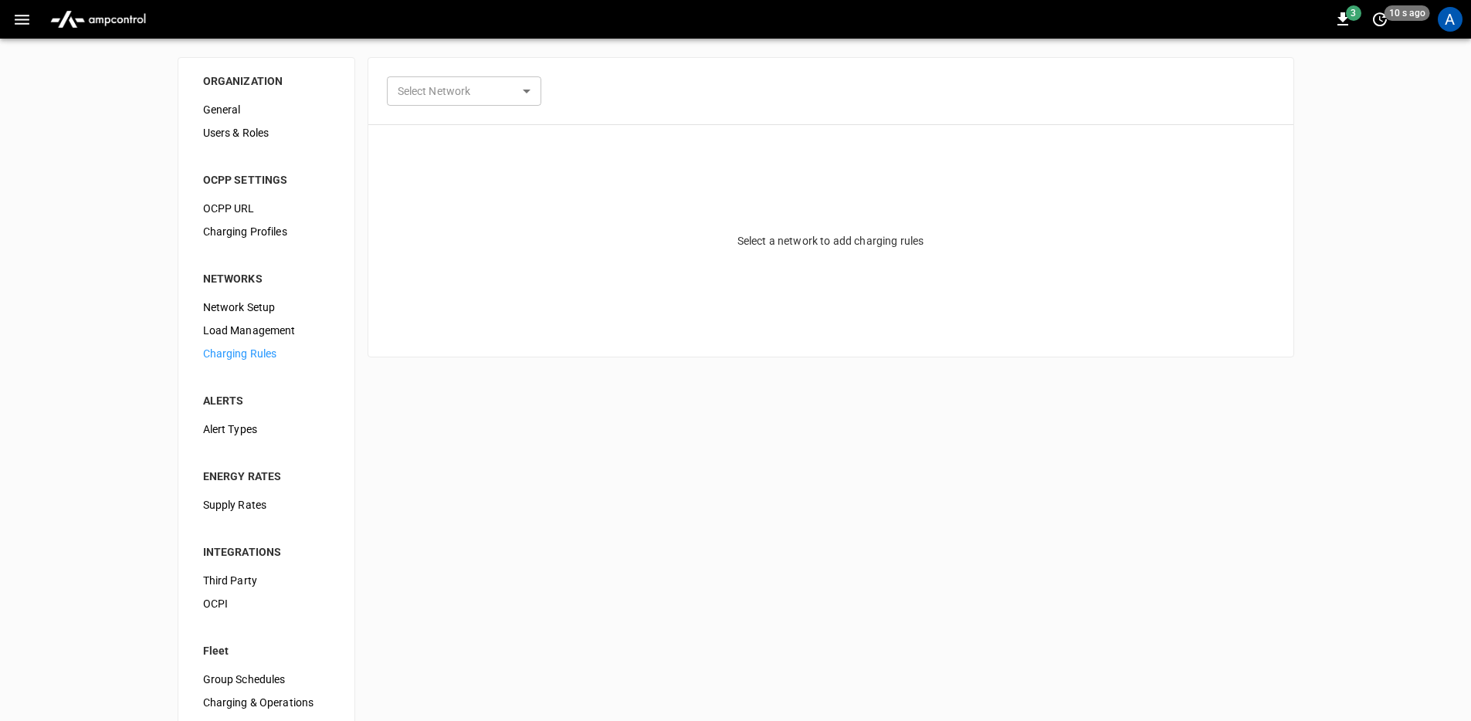
click at [449, 85] on body "3 10 s ago A ORGANIZATION General Users & Roles OCPP SETTINGS OCPP URL Charging…" at bounding box center [735, 373] width 1471 height 746
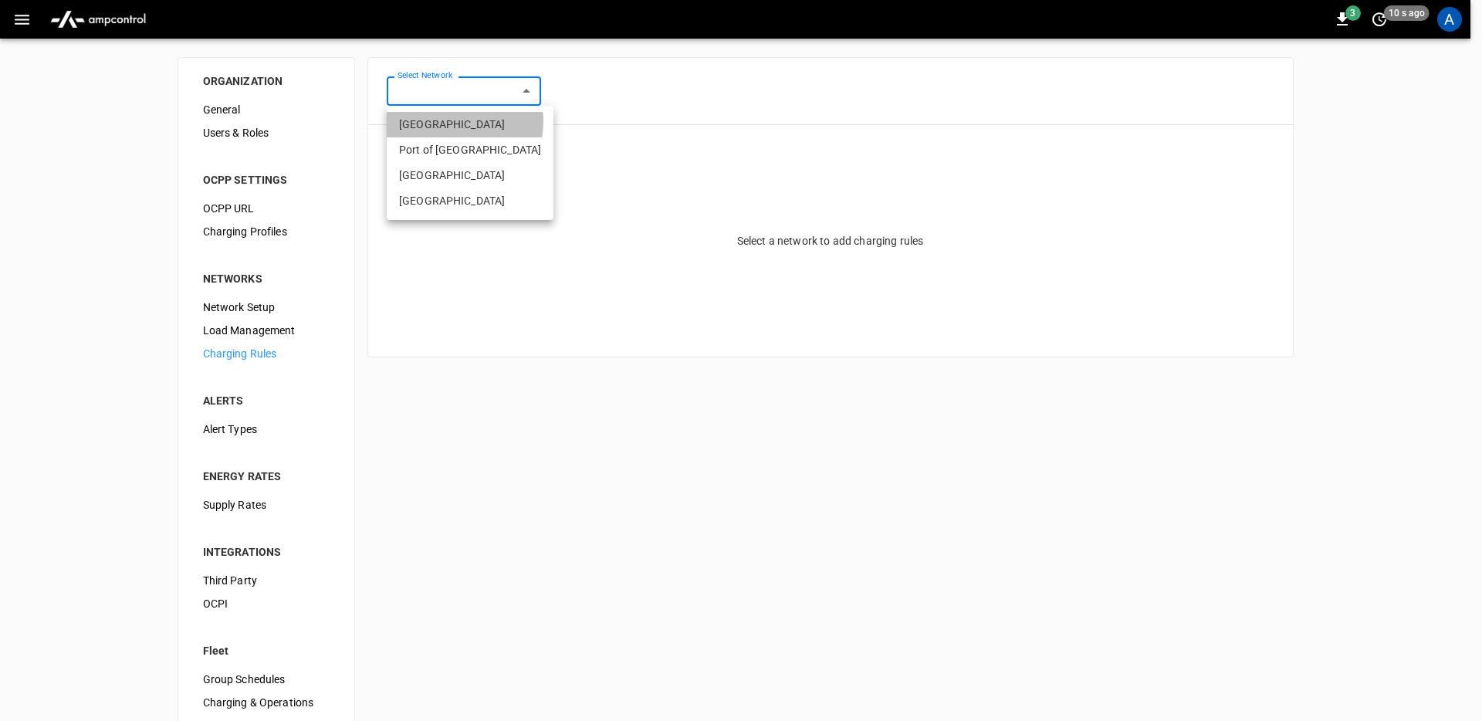
drag, startPoint x: 446, startPoint y: 121, endPoint x: 440, endPoint y: 127, distance: 8.2
click at [446, 122] on li "[GEOGRAPHIC_DATA]" at bounding box center [470, 124] width 167 height 25
type input "**********"
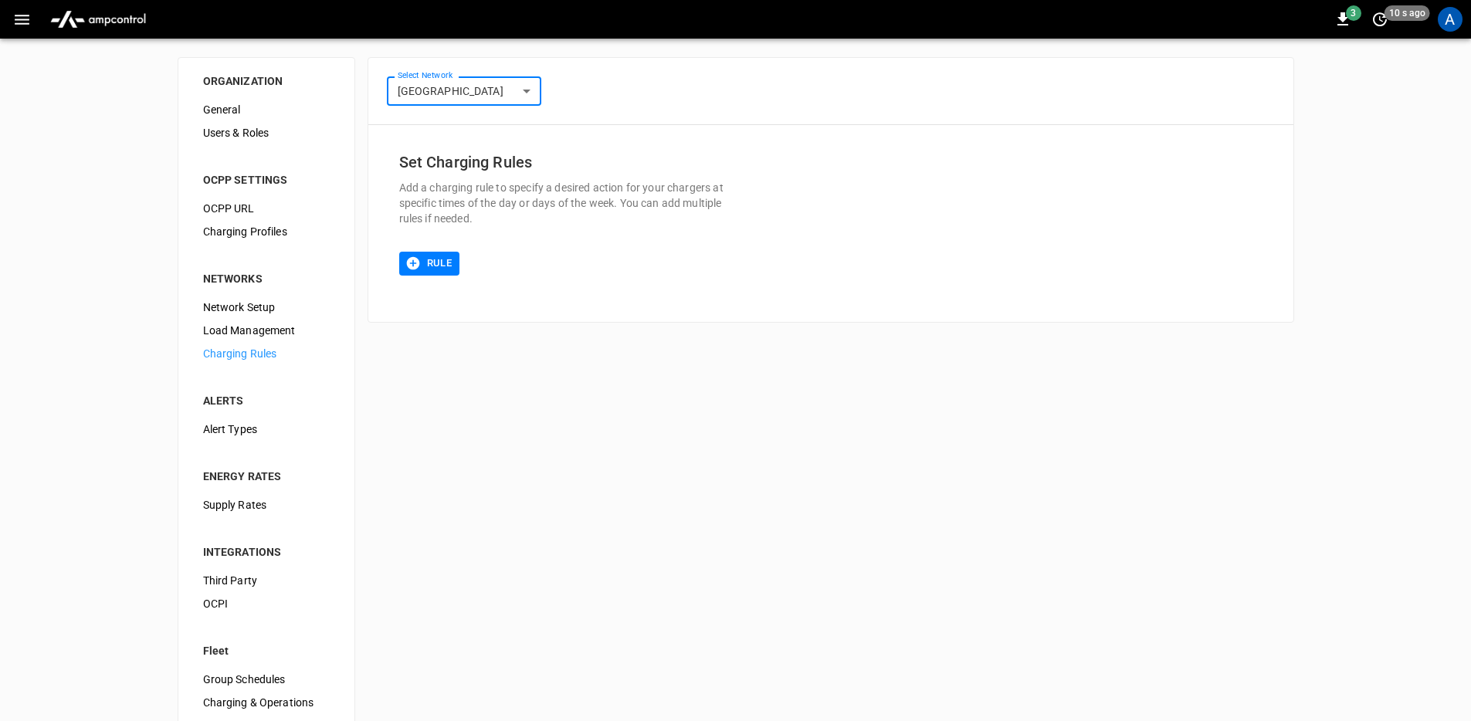
click at [81, 353] on div "**********" at bounding box center [735, 392] width 1471 height 707
click at [445, 263] on button "Rule" at bounding box center [429, 264] width 61 height 24
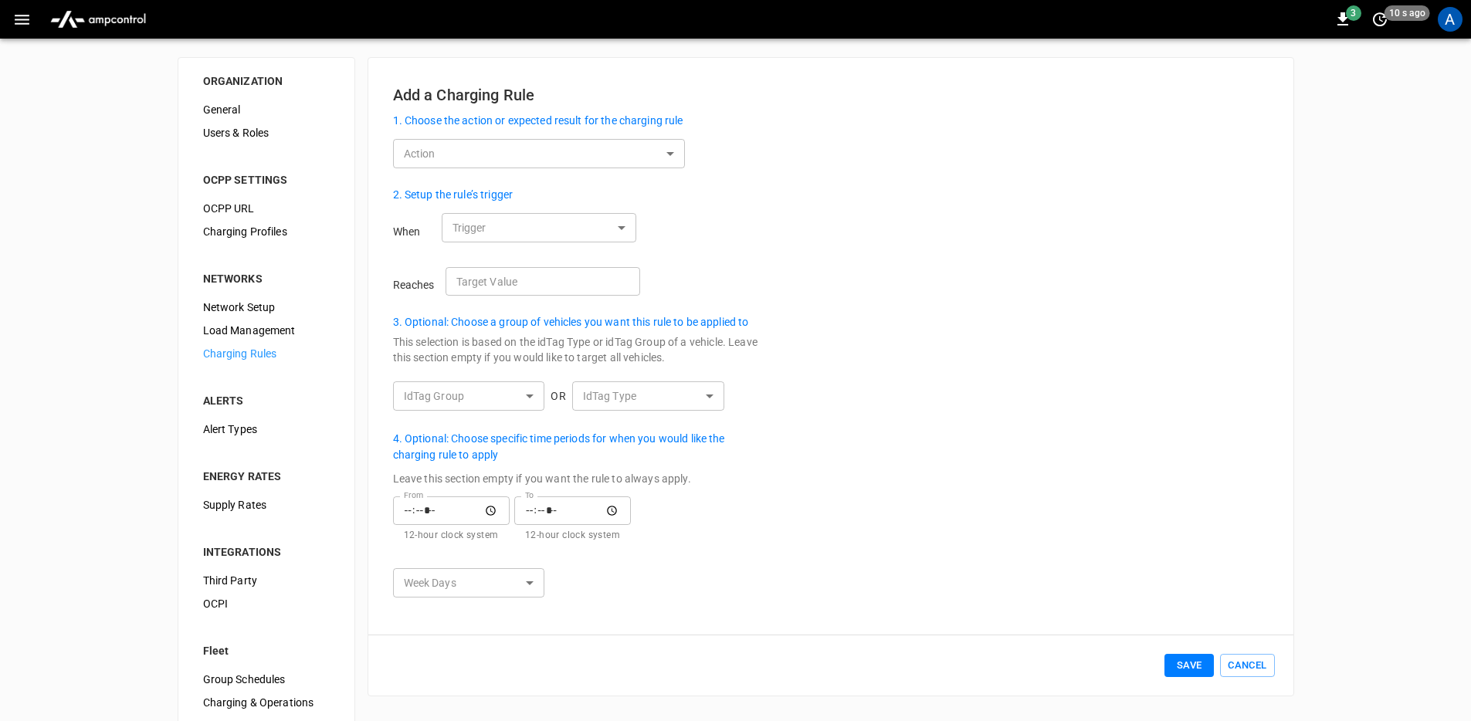
click at [640, 158] on body "3 10 s ago A ORGANIZATION General Users & Roles OCPP SETTINGS OCPP URL Charging…" at bounding box center [735, 373] width 1471 height 746
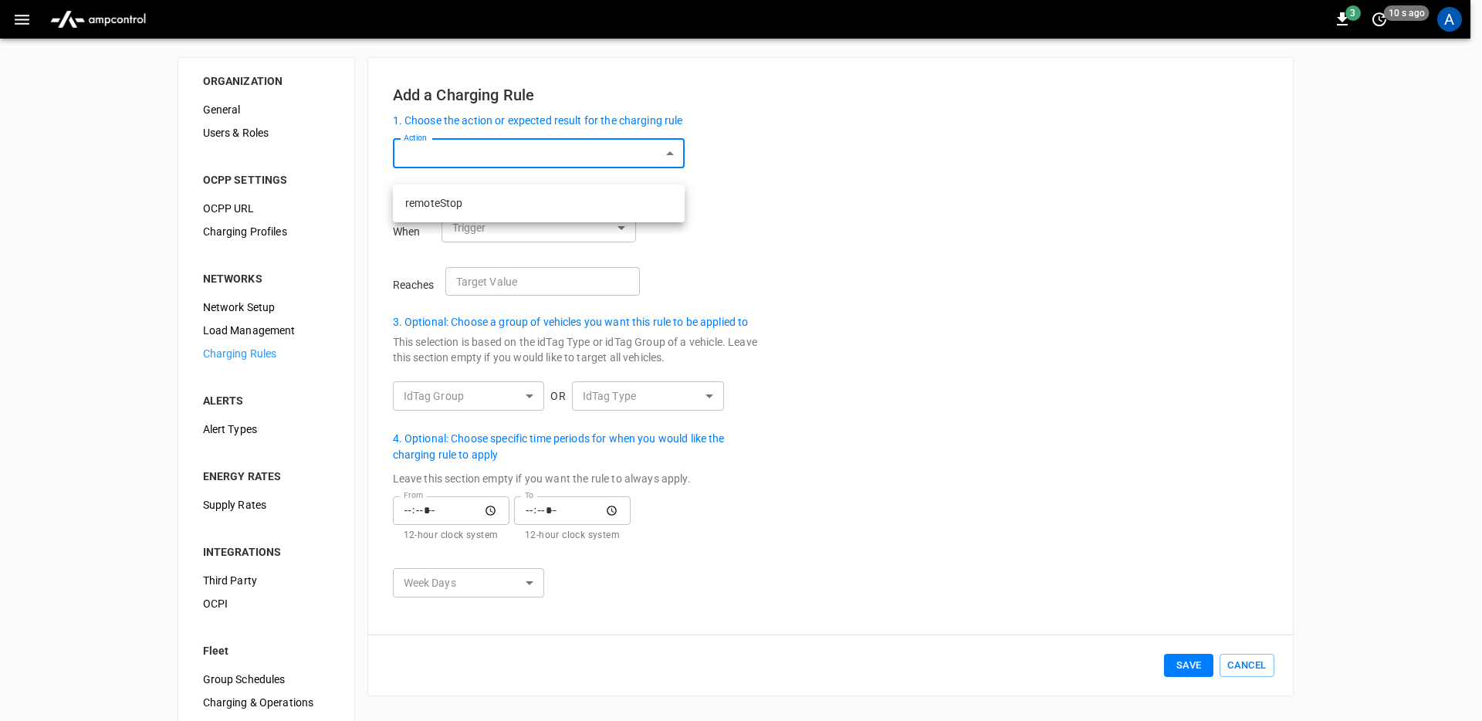
click at [984, 220] on div at bounding box center [741, 360] width 1482 height 721
click at [69, 421] on div "ORGANIZATION General Users & Roles OCPP SETTINGS OCPP URL Charging Profiles NET…" at bounding box center [735, 392] width 1471 height 707
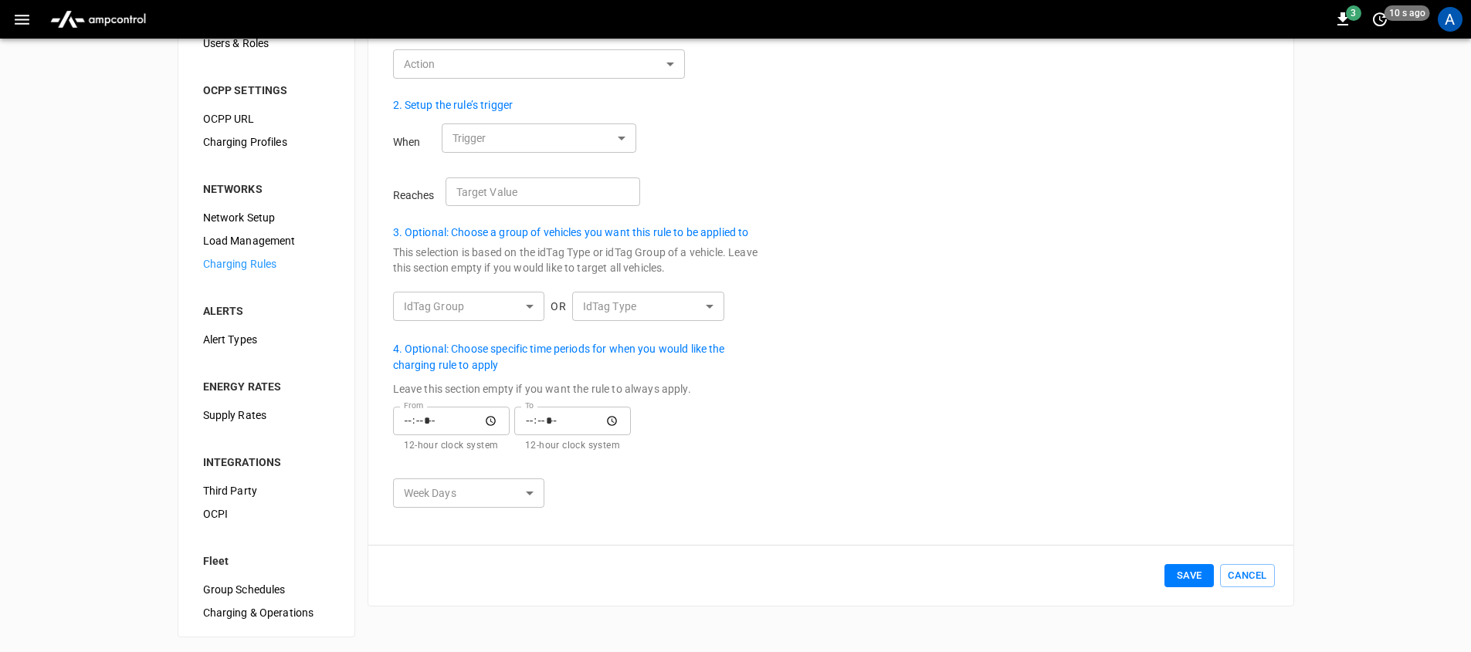
scroll to position [93, 0]
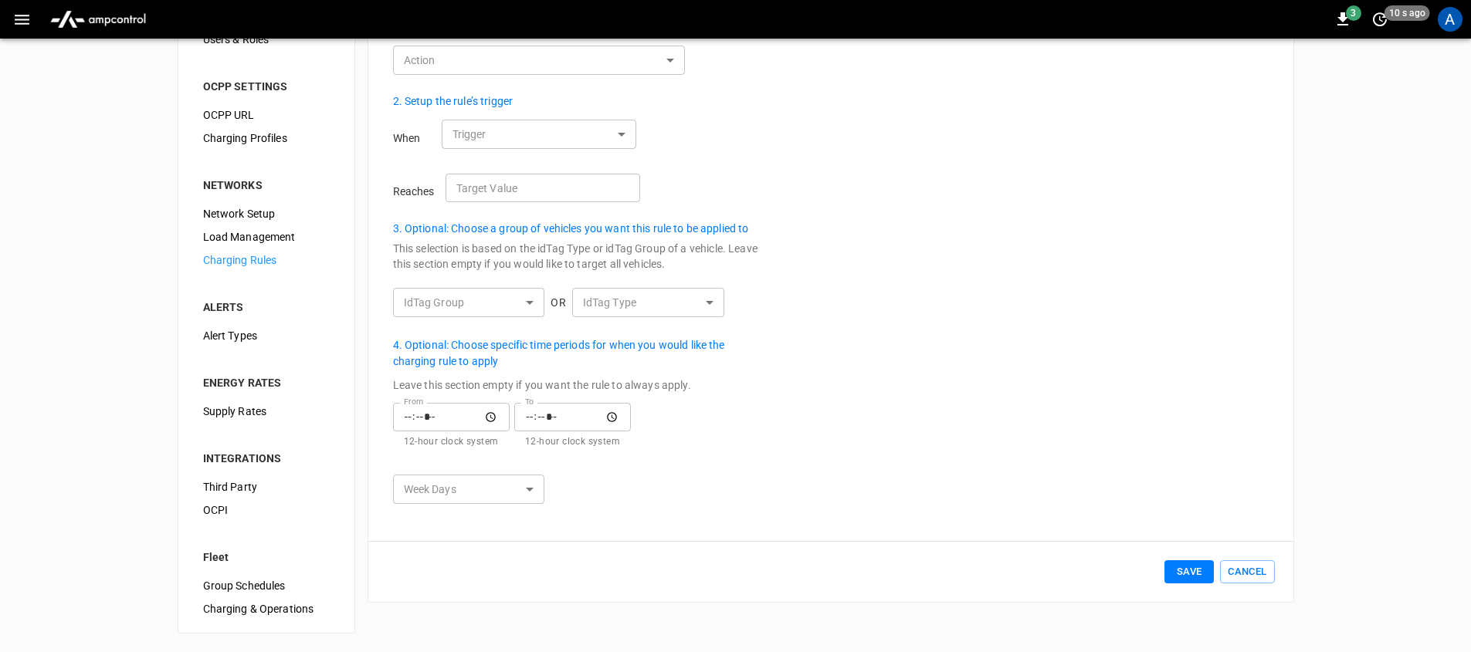
click at [284, 618] on div "Charging & Operations" at bounding box center [266, 609] width 151 height 23
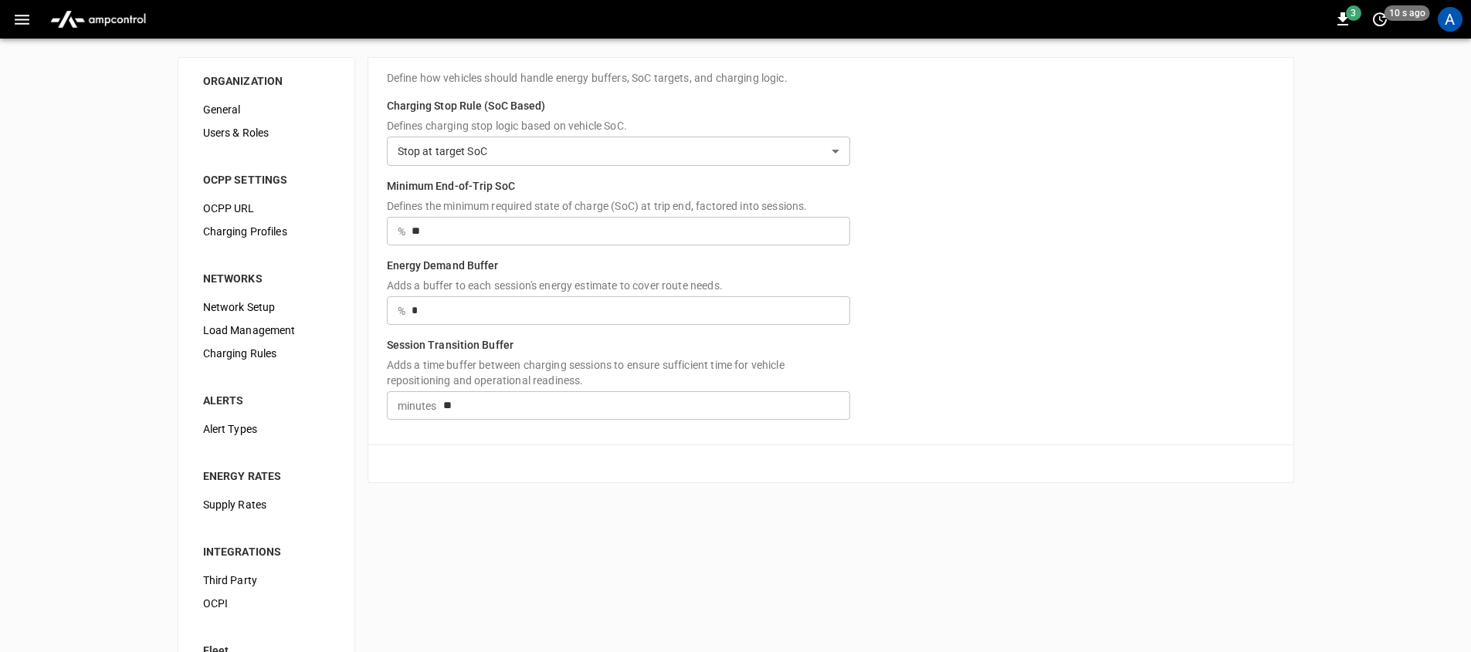
click at [584, 523] on div "**********" at bounding box center [735, 392] width 1471 height 707
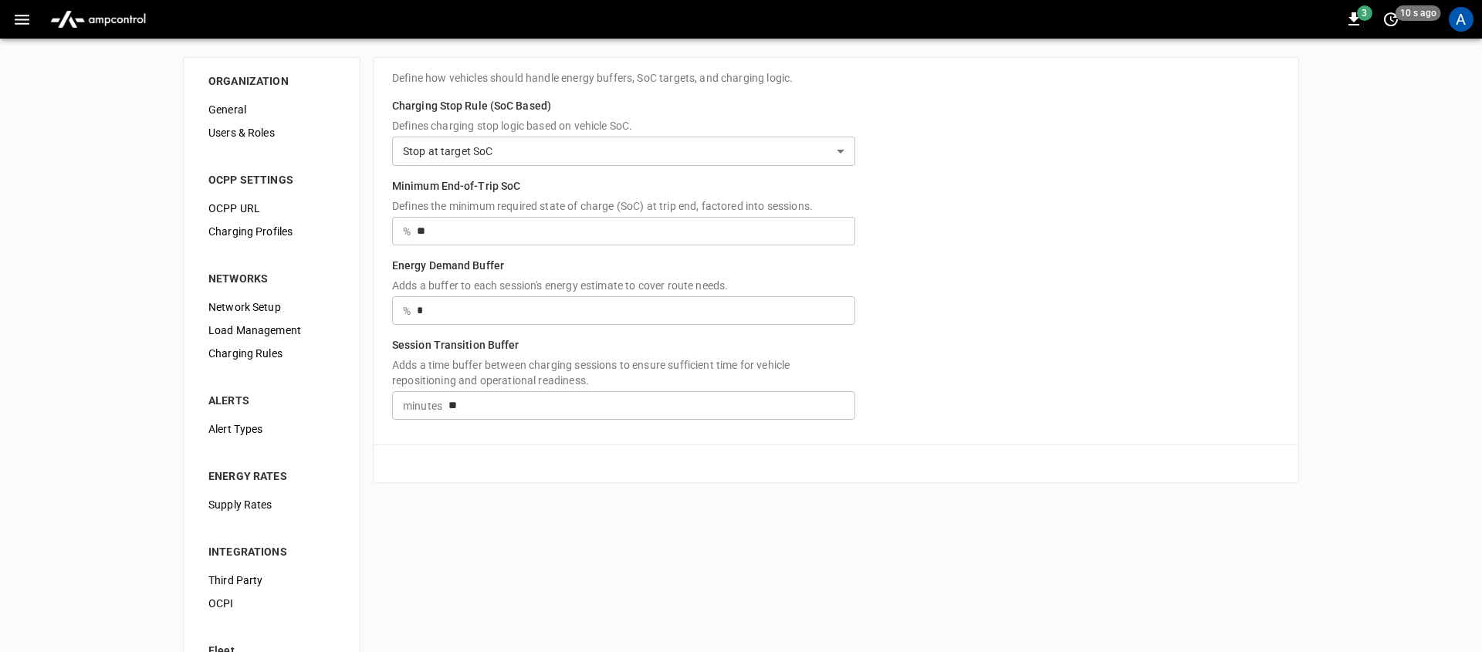
click at [556, 144] on body "**********" at bounding box center [741, 373] width 1482 height 746
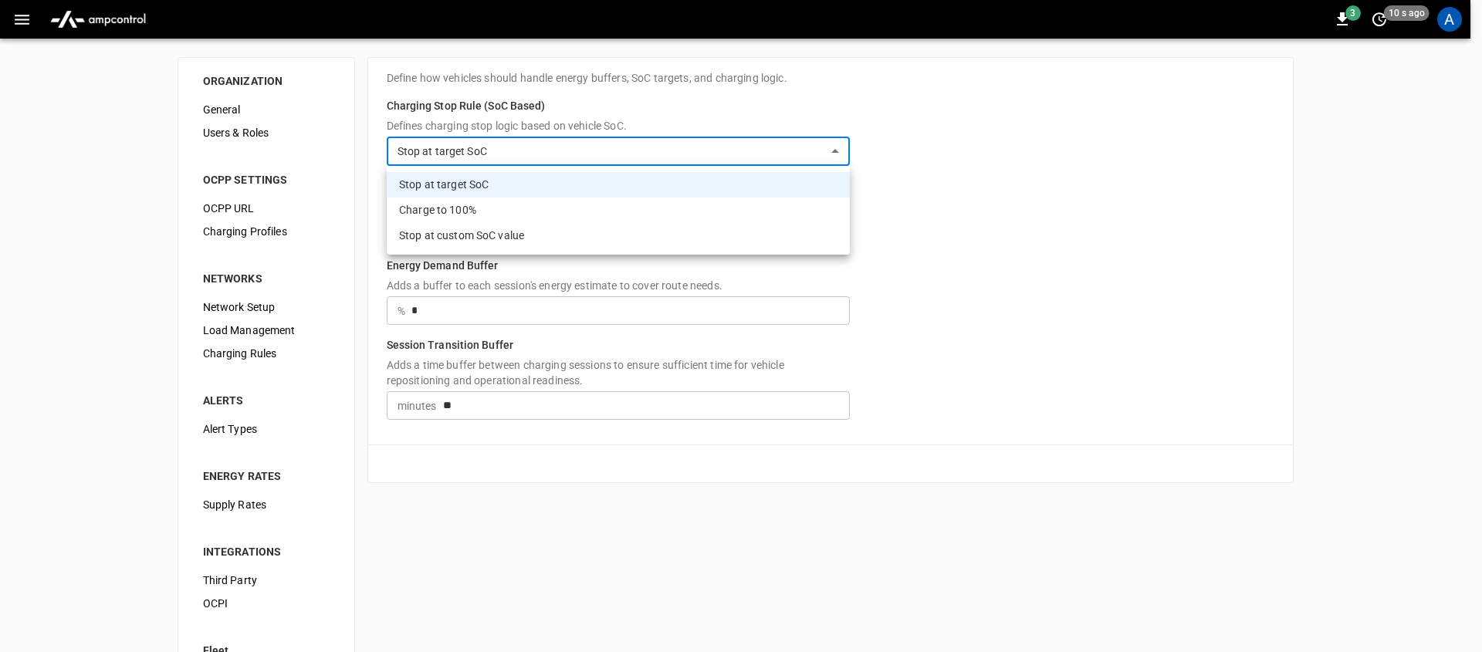
click at [1095, 134] on div at bounding box center [741, 326] width 1482 height 652
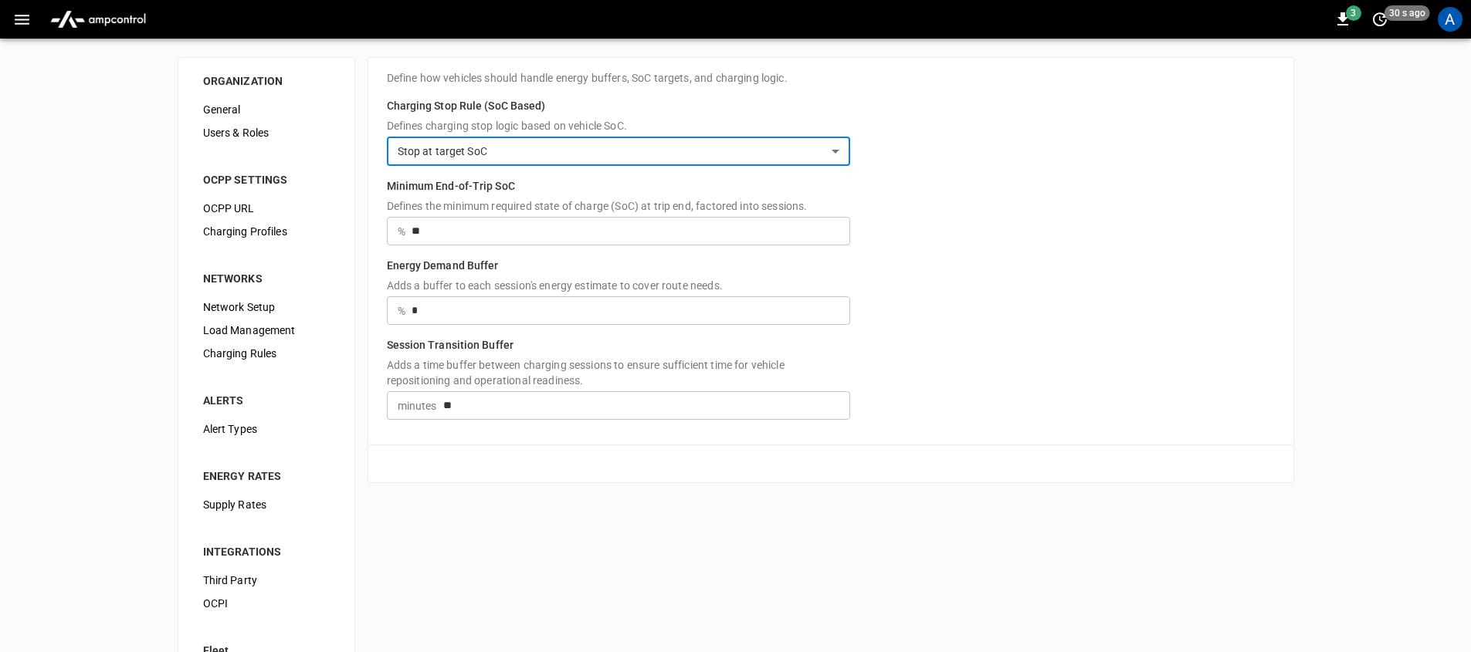
click at [284, 226] on span "Charging Profiles" at bounding box center [266, 232] width 127 height 16
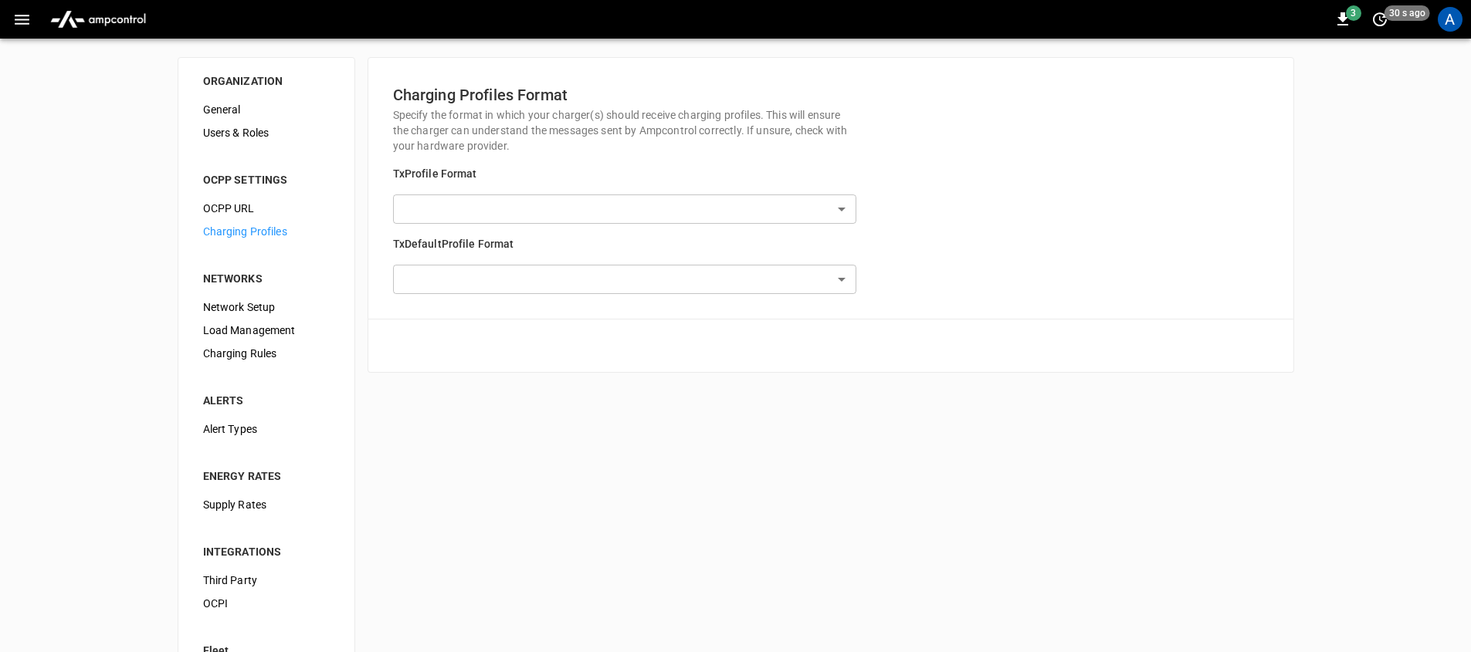
type input "**********"
click at [285, 199] on div "OCPP URL" at bounding box center [266, 208] width 151 height 23
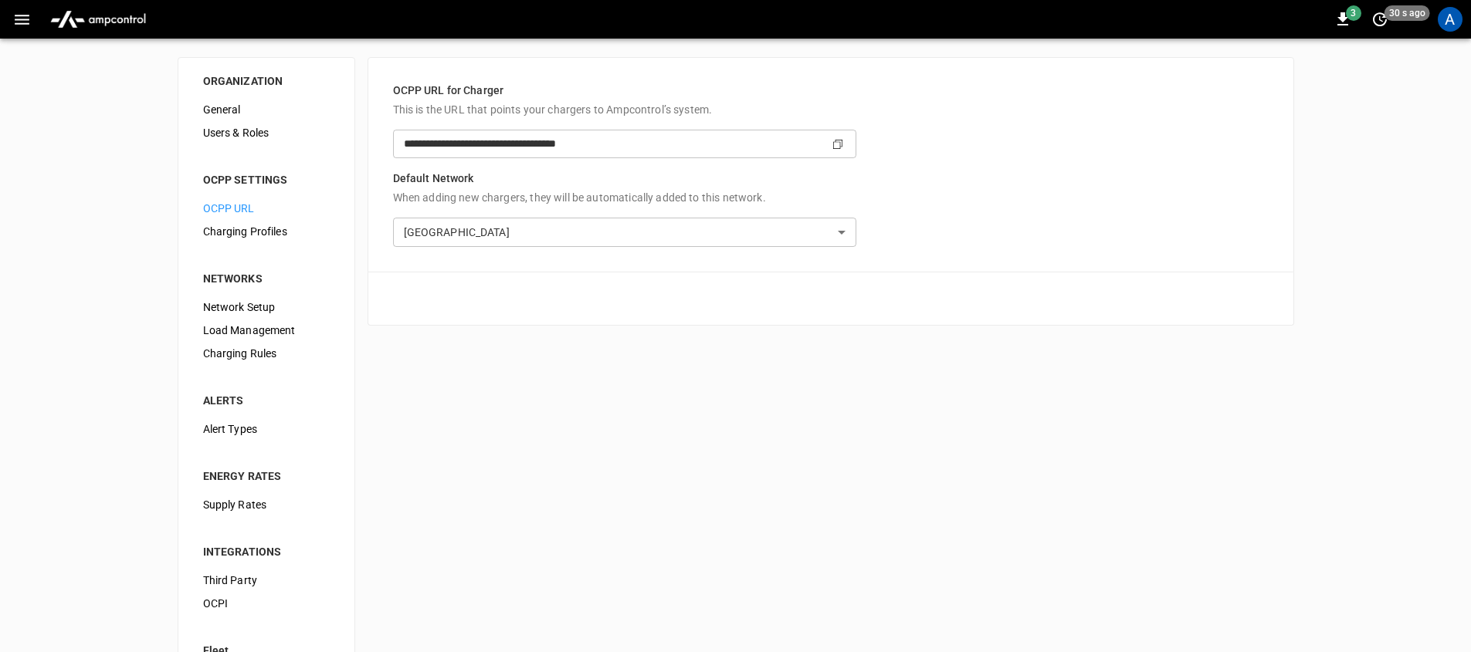
type input "**********"
click at [279, 326] on span "Load Management" at bounding box center [266, 331] width 127 height 16
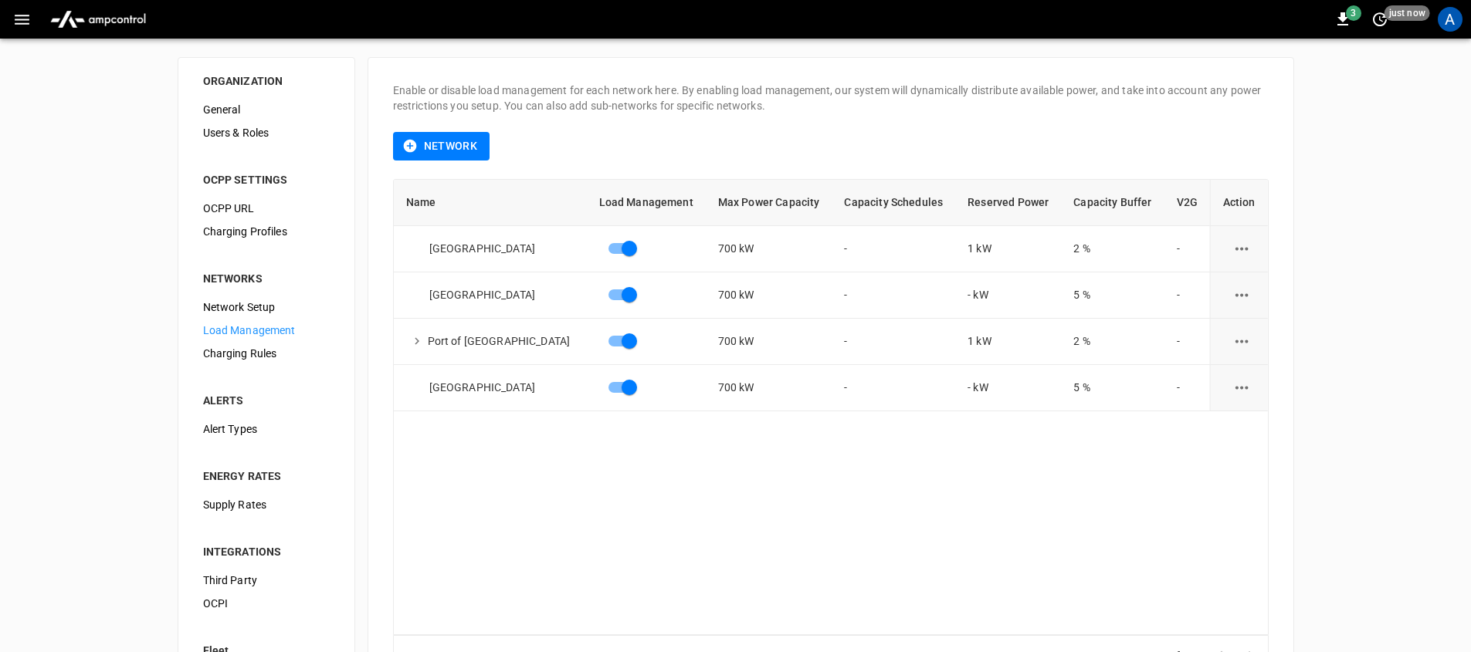
click at [268, 320] on div "Load Management" at bounding box center [266, 330] width 151 height 23
click at [273, 313] on span "Network Setup" at bounding box center [266, 308] width 127 height 16
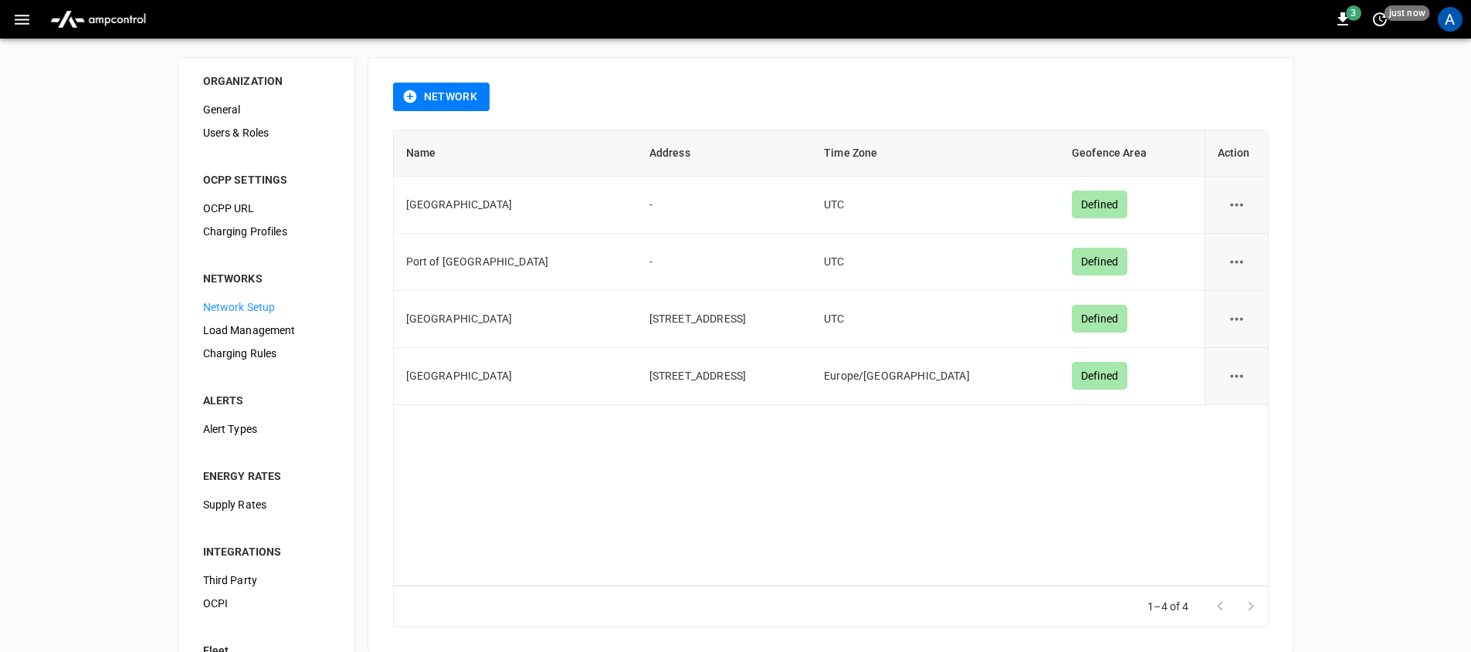
click at [273, 336] on span "Load Management" at bounding box center [266, 331] width 127 height 16
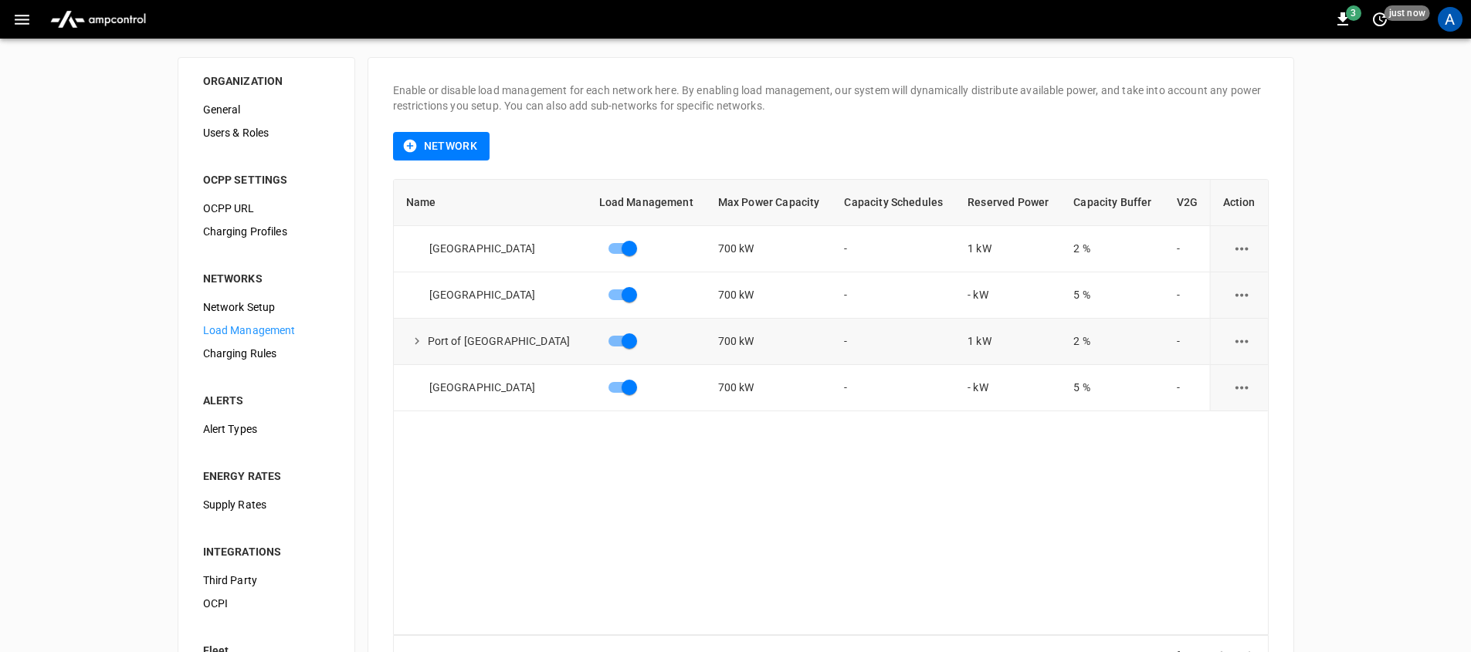
click at [417, 340] on icon "expand row" at bounding box center [417, 341] width 5 height 7
